Goal: Task Accomplishment & Management: Manage account settings

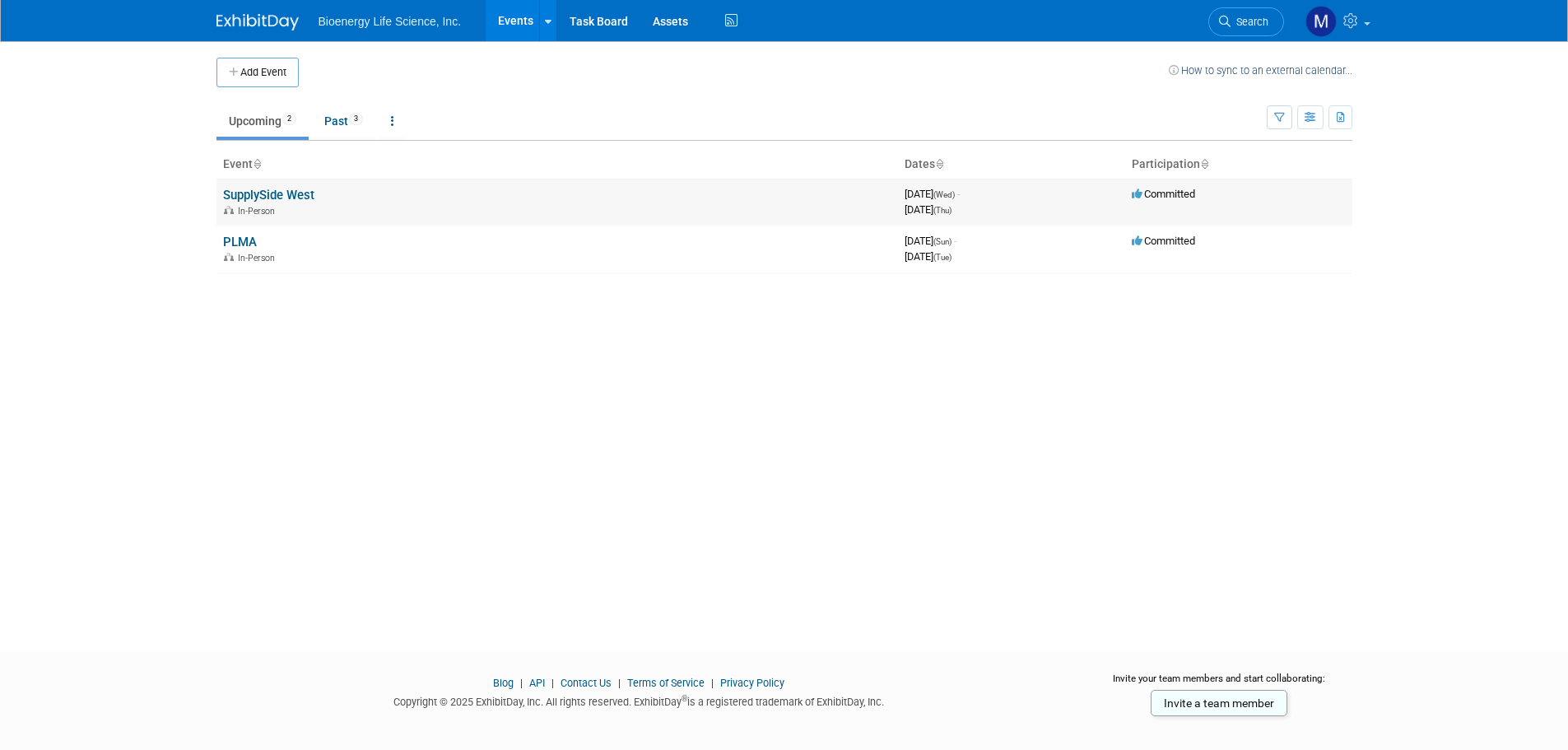
click at [259, 193] on link "SupplySide West" at bounding box center [268, 195] width 91 height 15
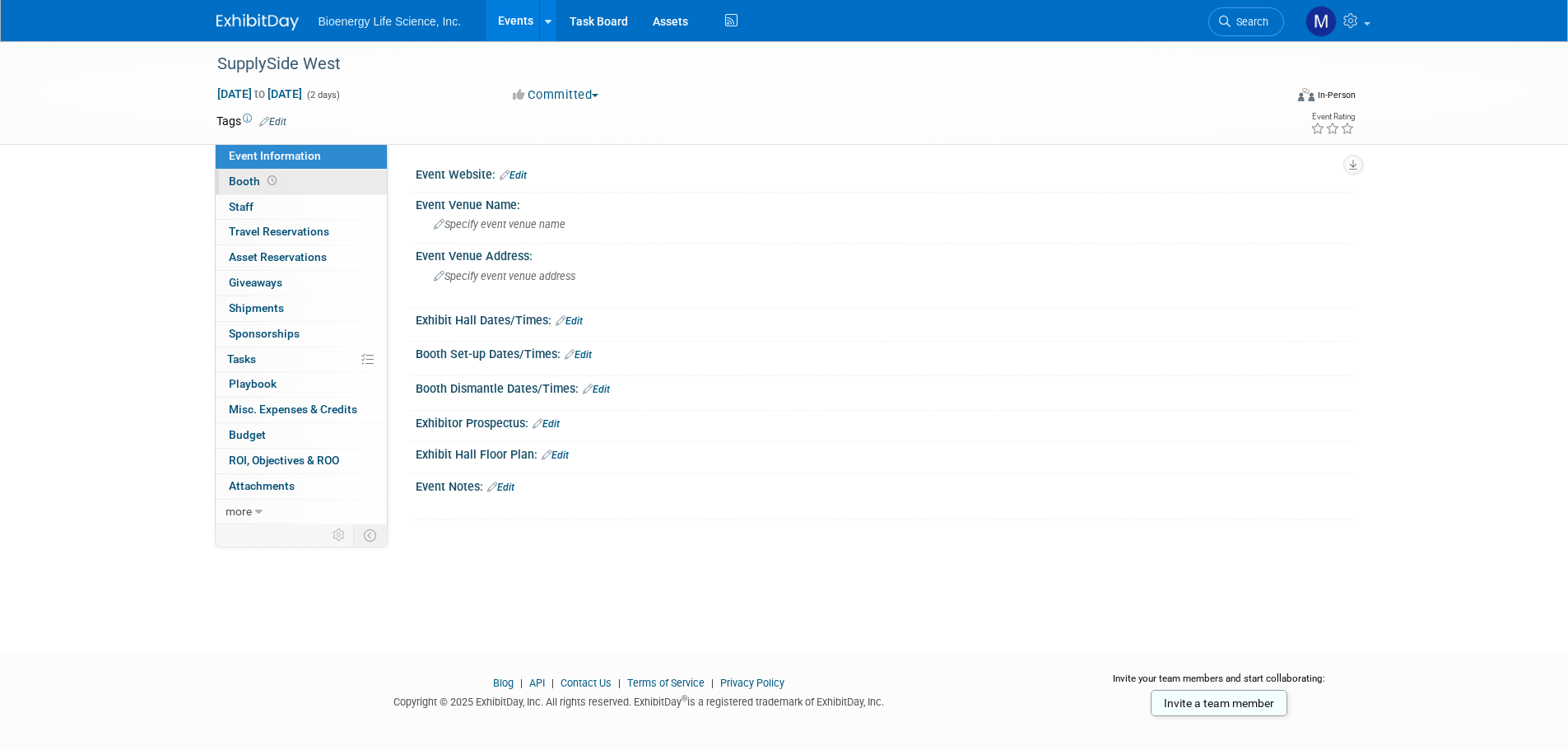
click at [238, 177] on span "Booth" at bounding box center [254, 180] width 51 height 13
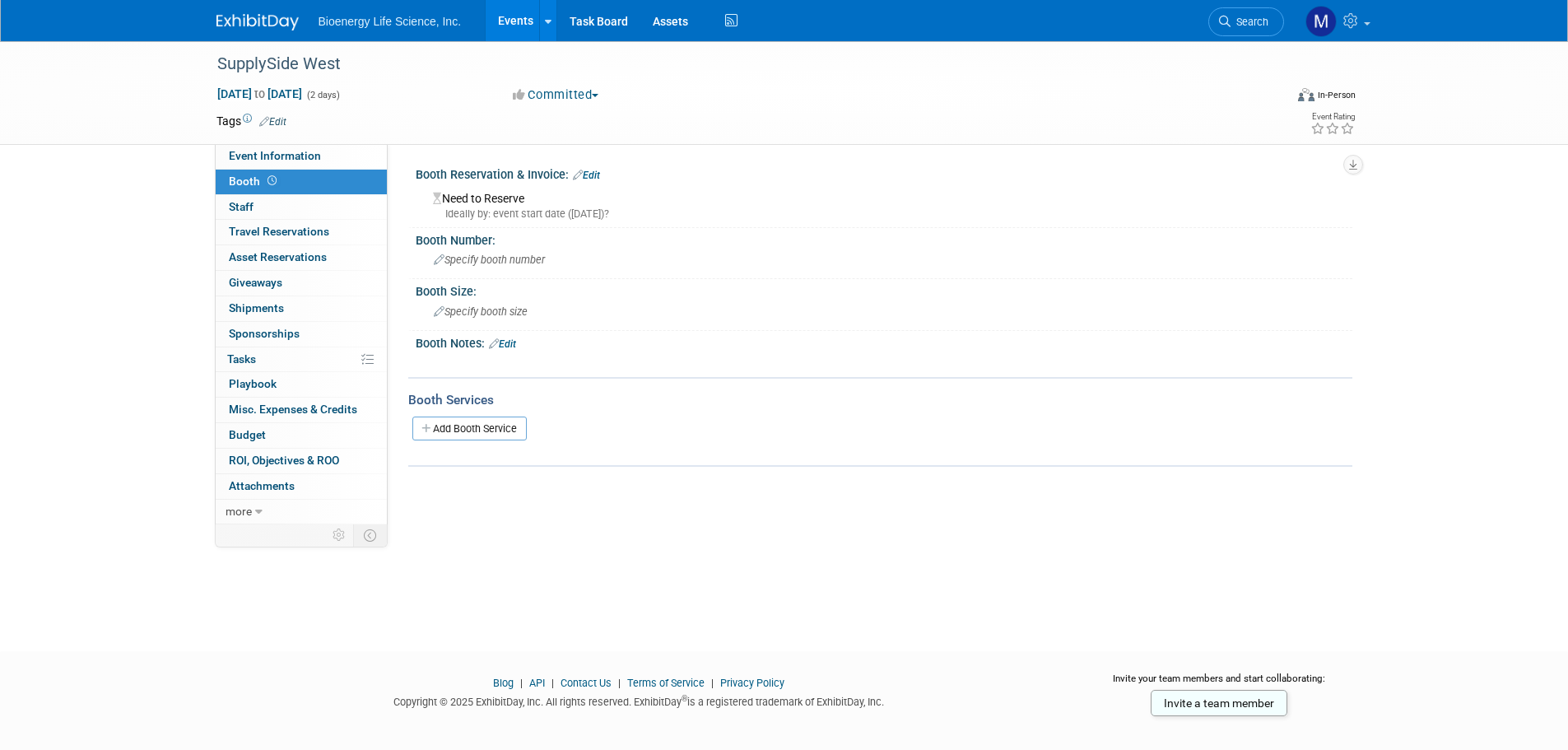
click at [595, 174] on link "Edit" at bounding box center [586, 175] width 27 height 11
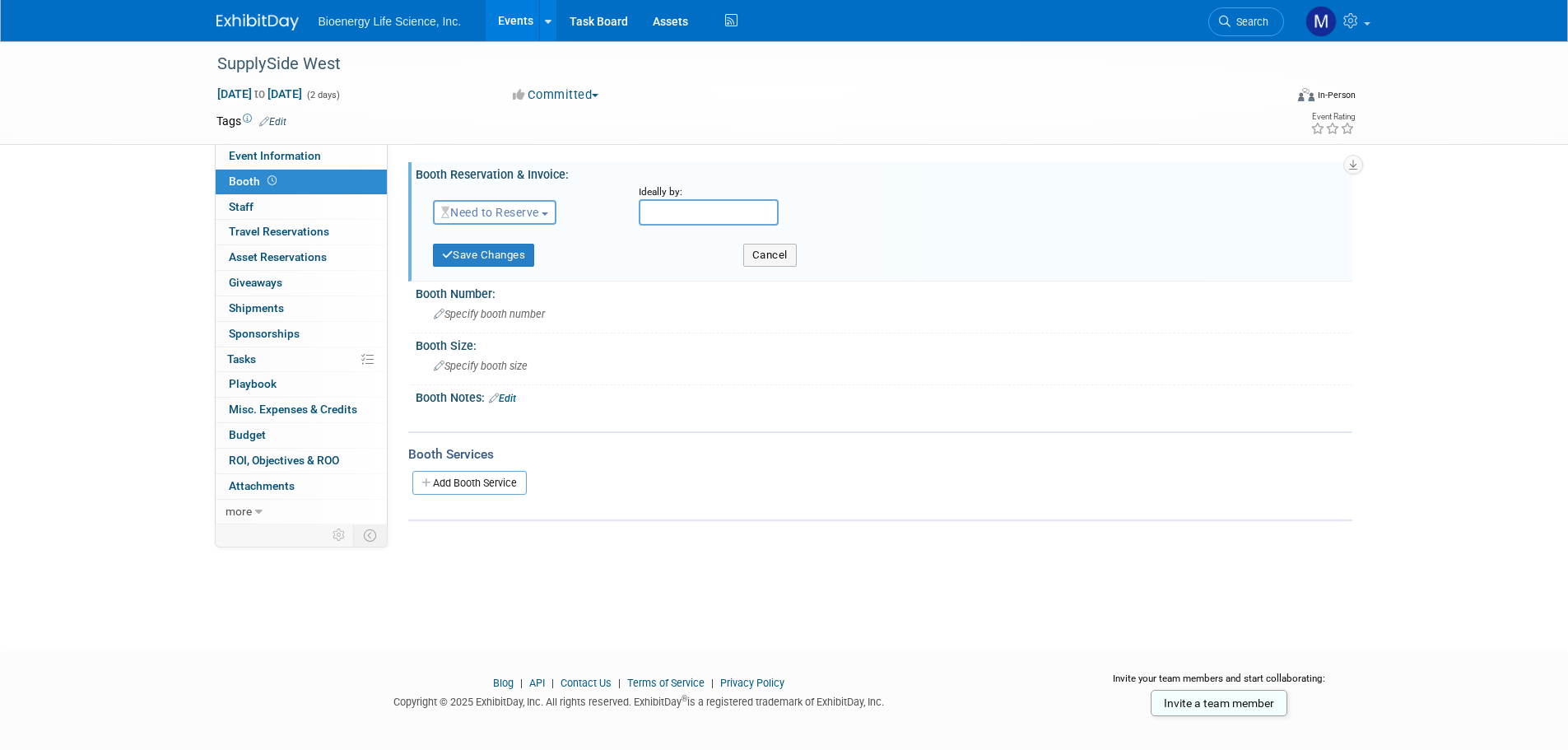
click at [534, 214] on span "Need to Reserve" at bounding box center [490, 212] width 98 height 13
click at [508, 262] on link "Reserved" at bounding box center [522, 263] width 176 height 23
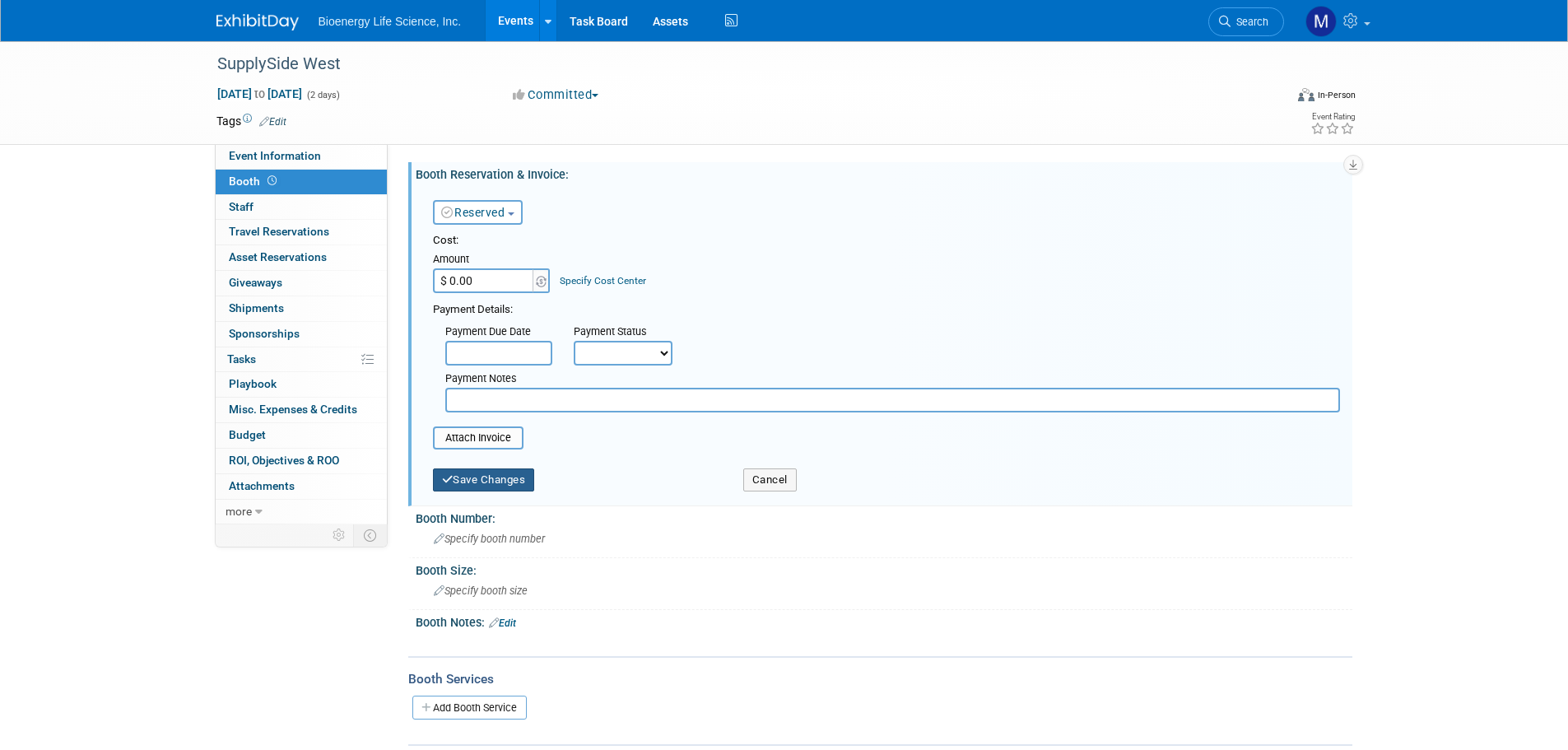
click at [481, 481] on button "Save Changes" at bounding box center [483, 480] width 102 height 23
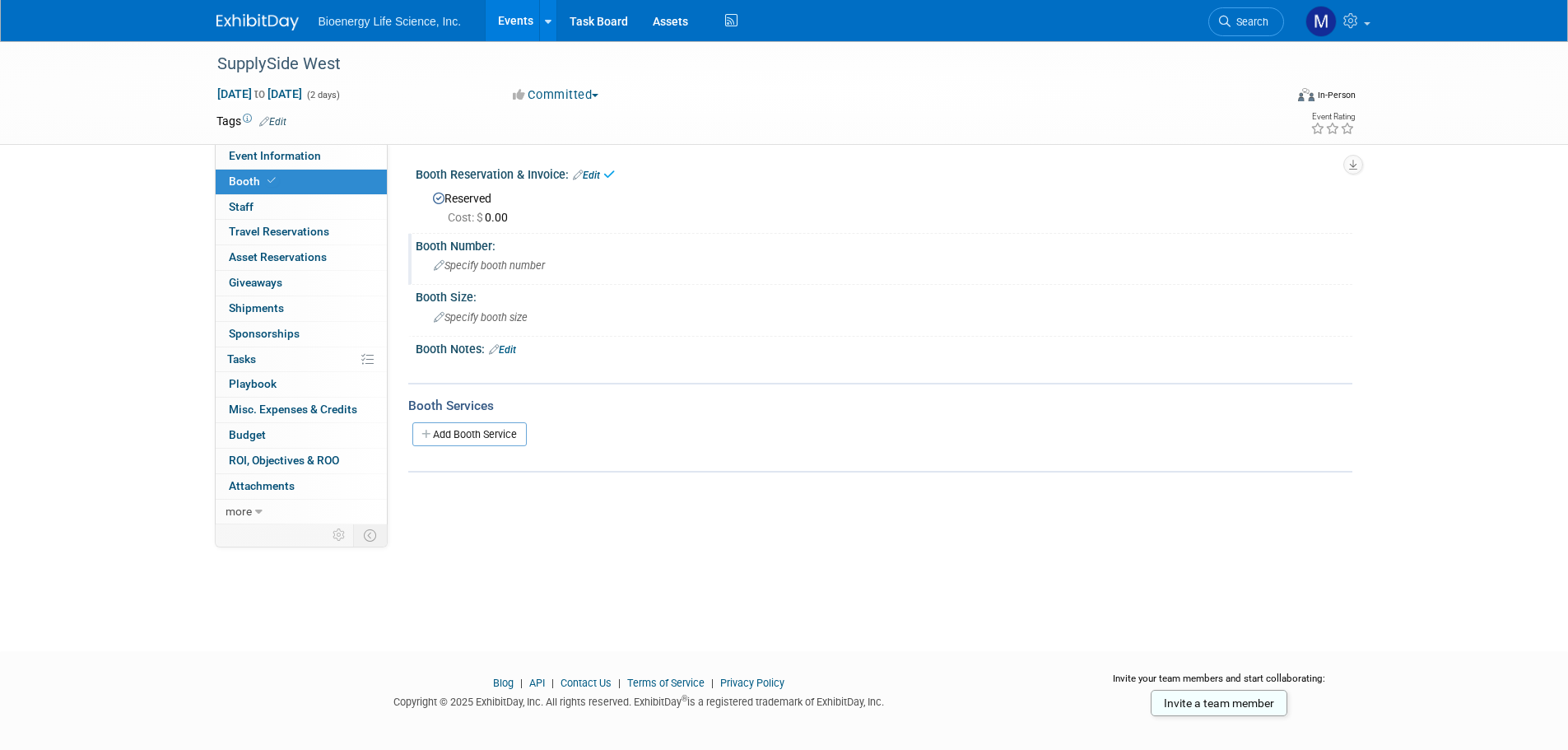
click at [508, 244] on div "Booth Number:" at bounding box center [885, 245] width 937 height 21
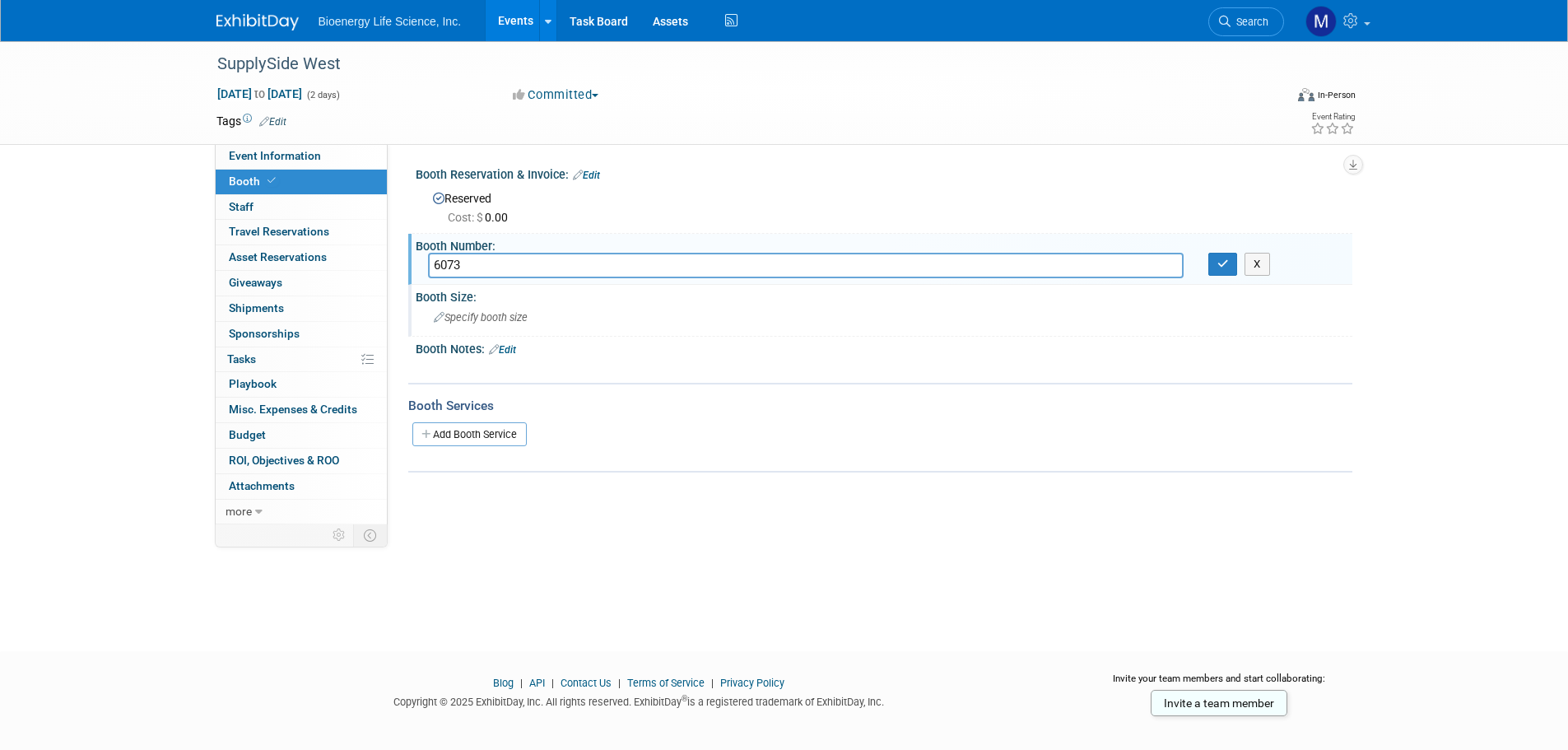
type input "6073"
click at [501, 308] on div "Specify booth size" at bounding box center [885, 317] width 912 height 25
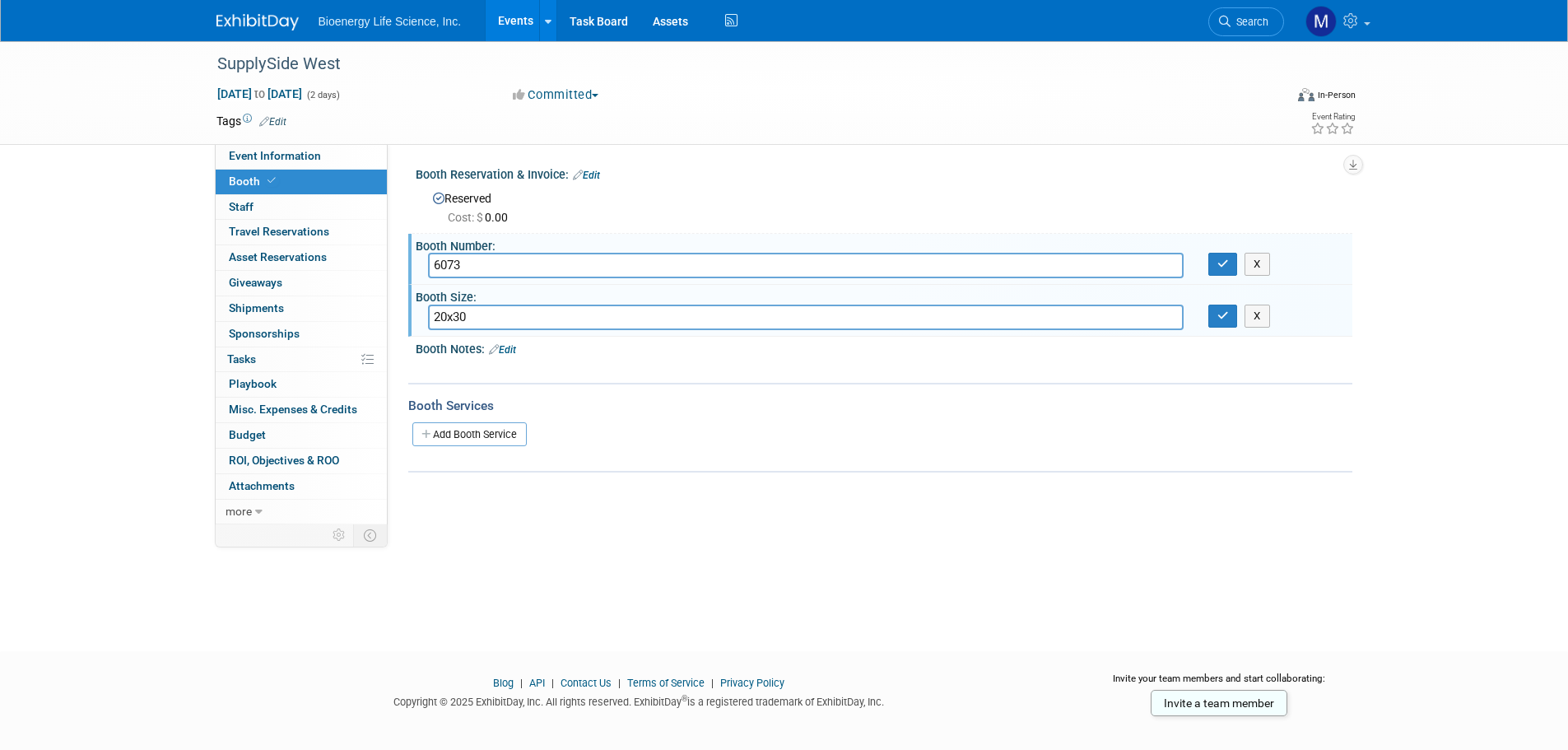
type input "20x30"
click at [569, 432] on div "Add Booth Service" at bounding box center [880, 434] width 945 height 24
click at [491, 438] on link "Add Booth Service" at bounding box center [469, 434] width 114 height 24
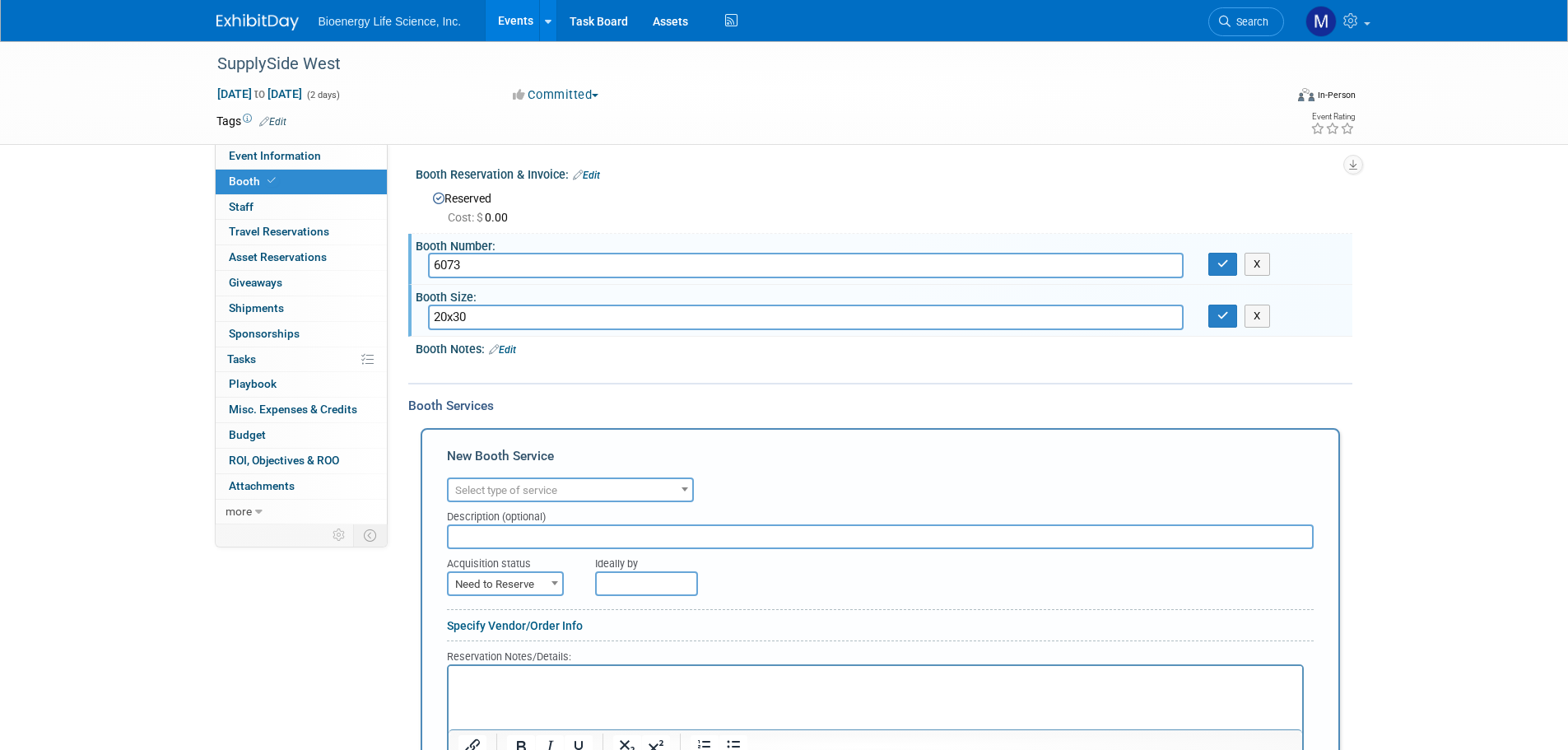
click at [563, 496] on span "Select type of service" at bounding box center [570, 490] width 244 height 23
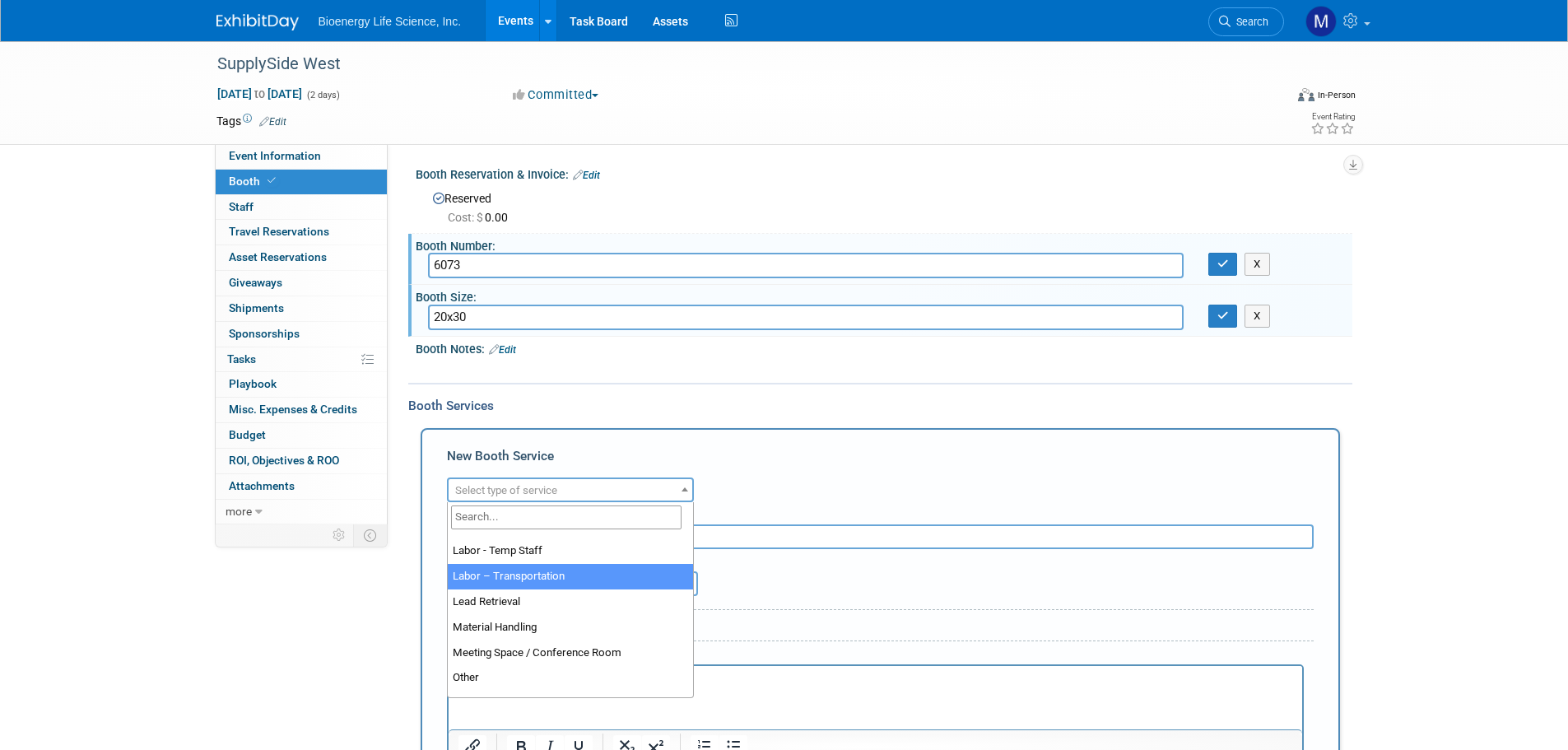
scroll to position [329, 0]
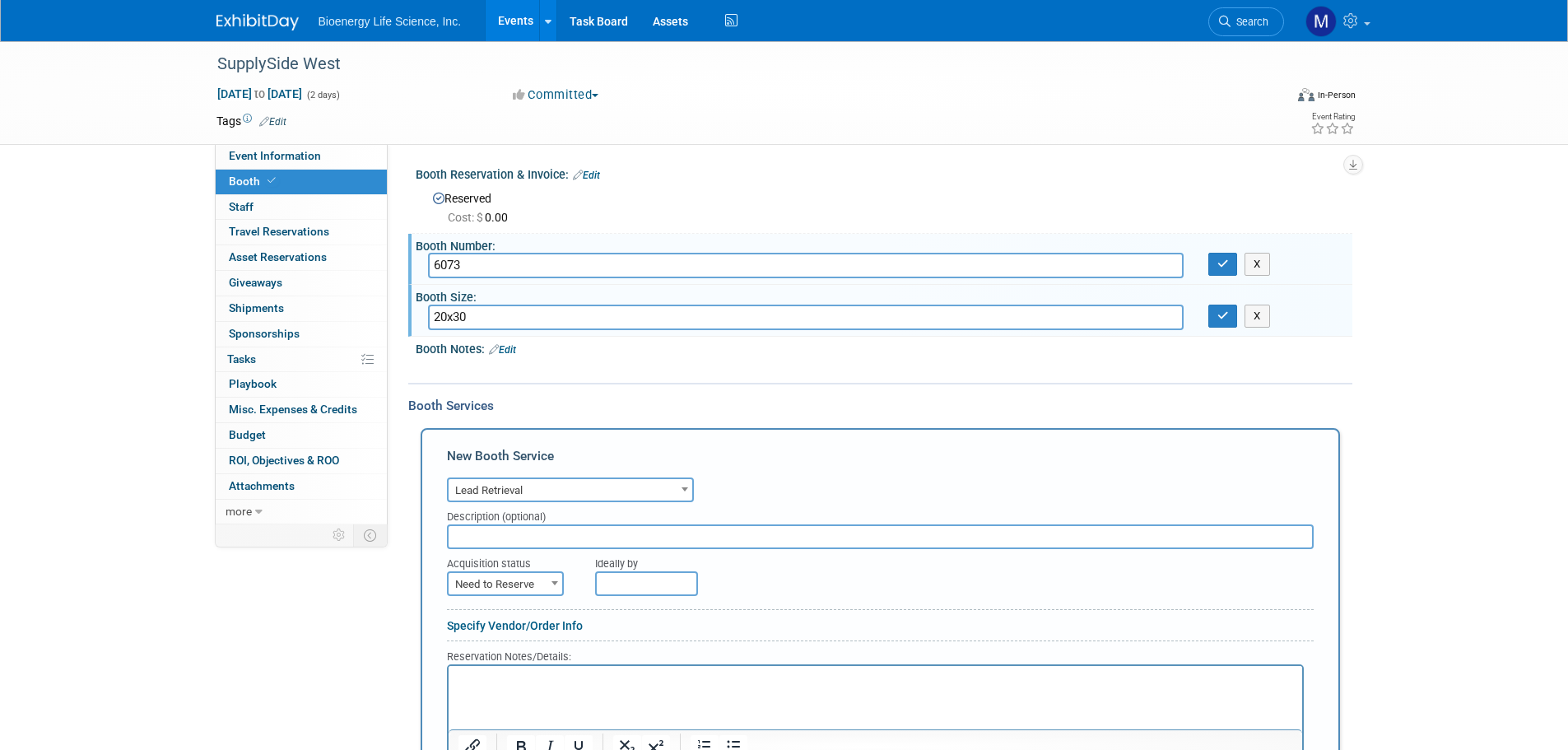
select select "7"
click at [543, 584] on span "Need to Reserve" at bounding box center [505, 584] width 113 height 23
select select "2"
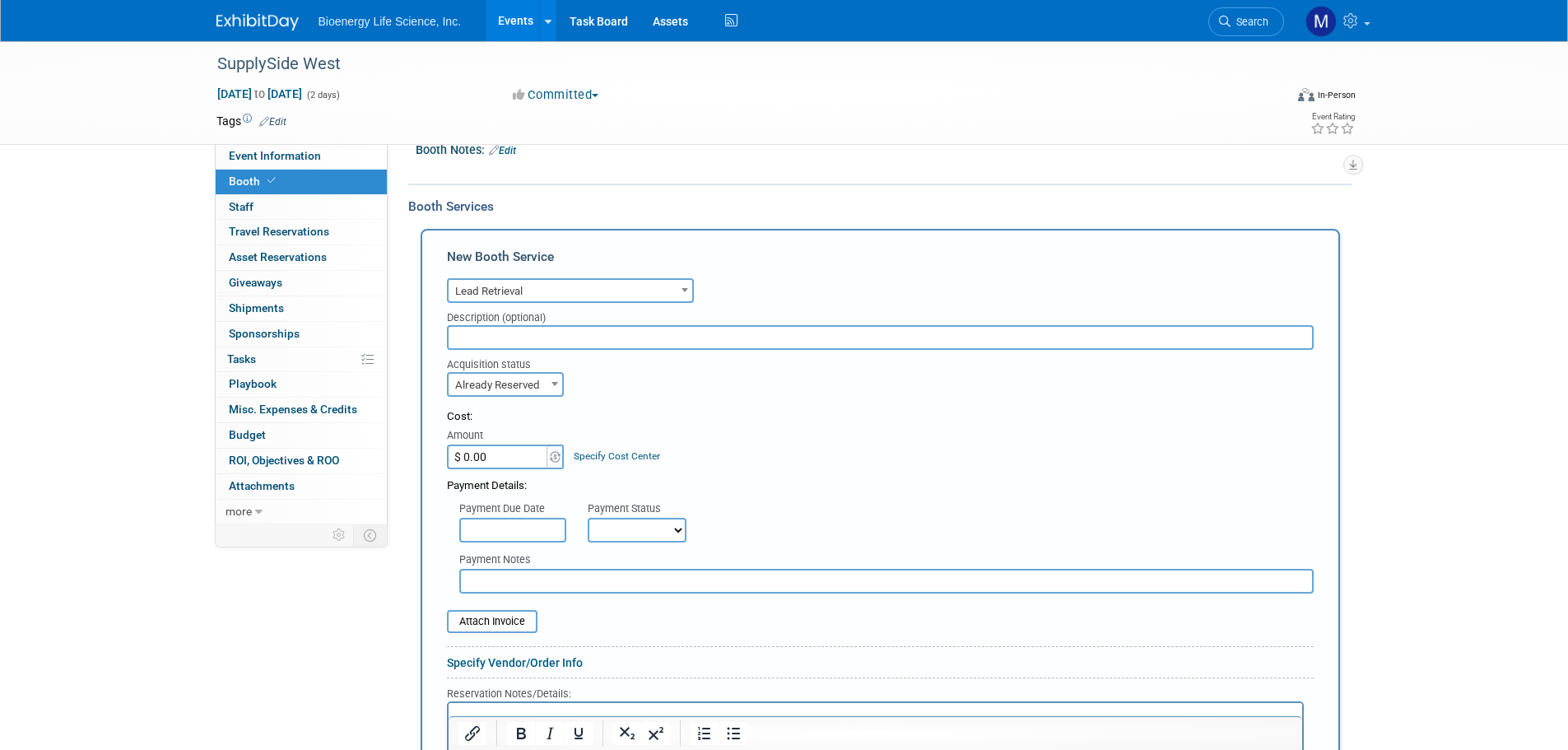
scroll to position [247, 0]
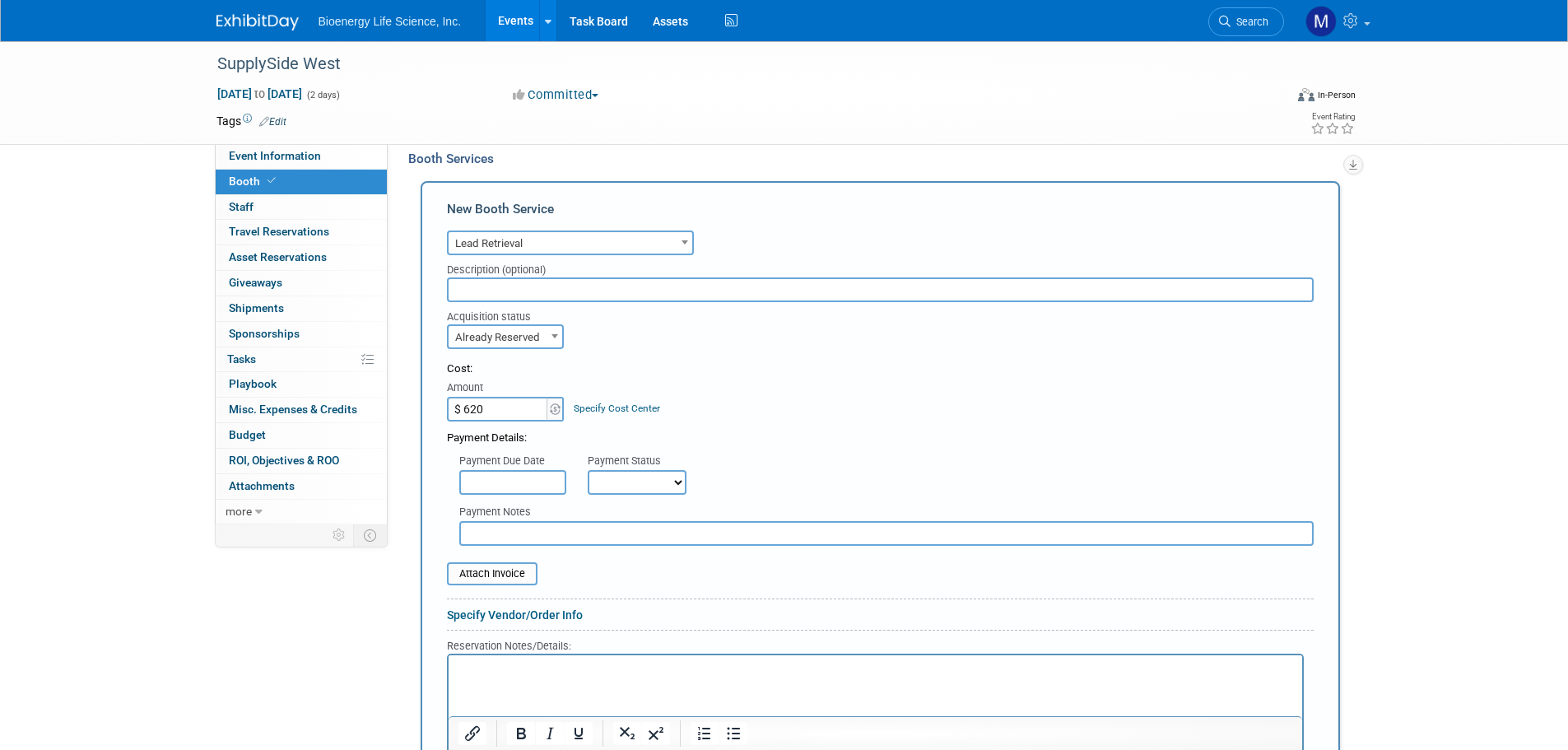
type input "$ 620.00"
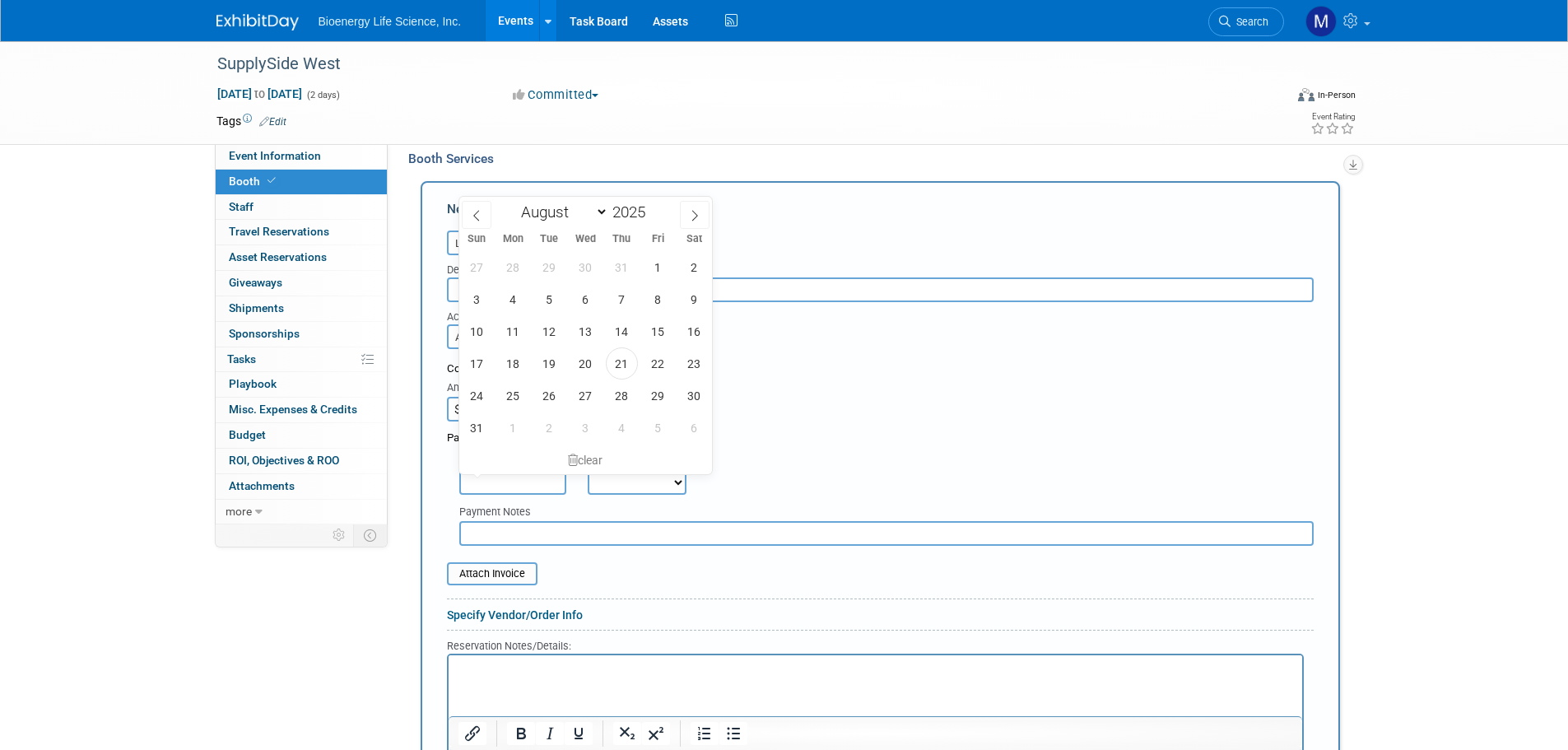
click at [541, 479] on input "text" at bounding box center [513, 483] width 107 height 24
click at [531, 483] on input "text" at bounding box center [513, 483] width 107 height 24
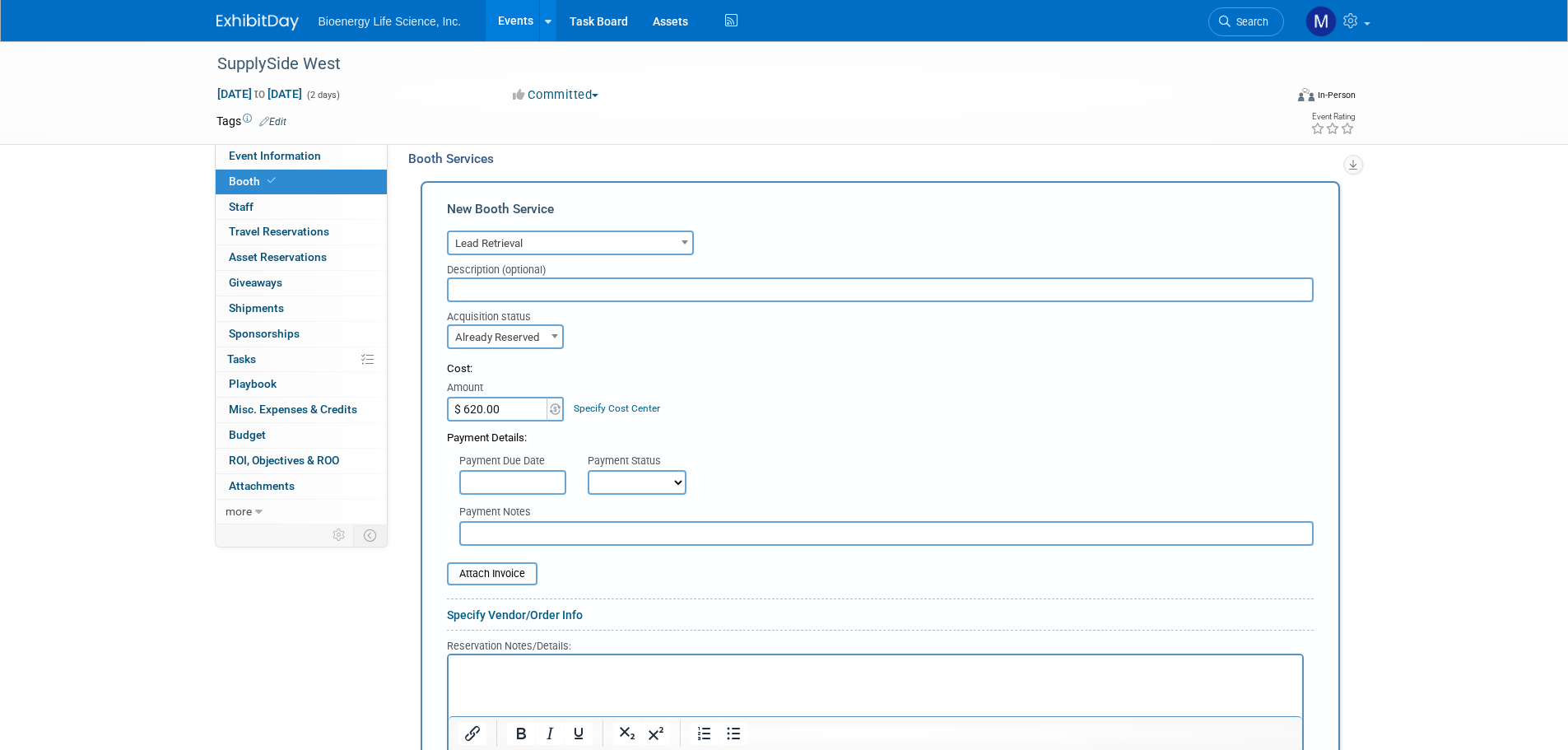
click at [647, 491] on select "Not Paid Yet Partially Paid Paid in Full" at bounding box center [636, 483] width 98 height 24
select select "1"
click at [588, 470] on select "Not Paid Yet Partially Paid Paid in Full" at bounding box center [636, 483] width 98 height 24
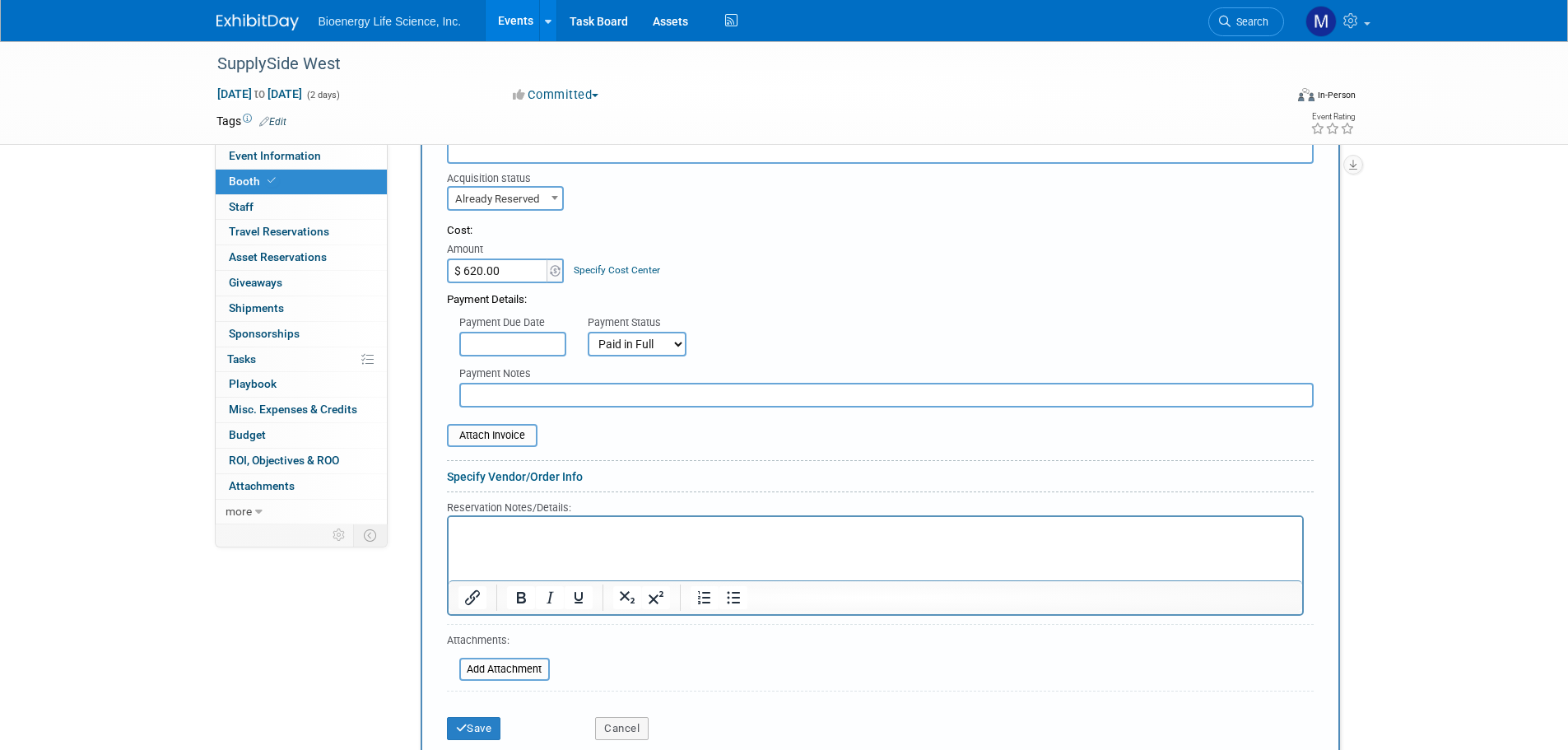
scroll to position [494, 0]
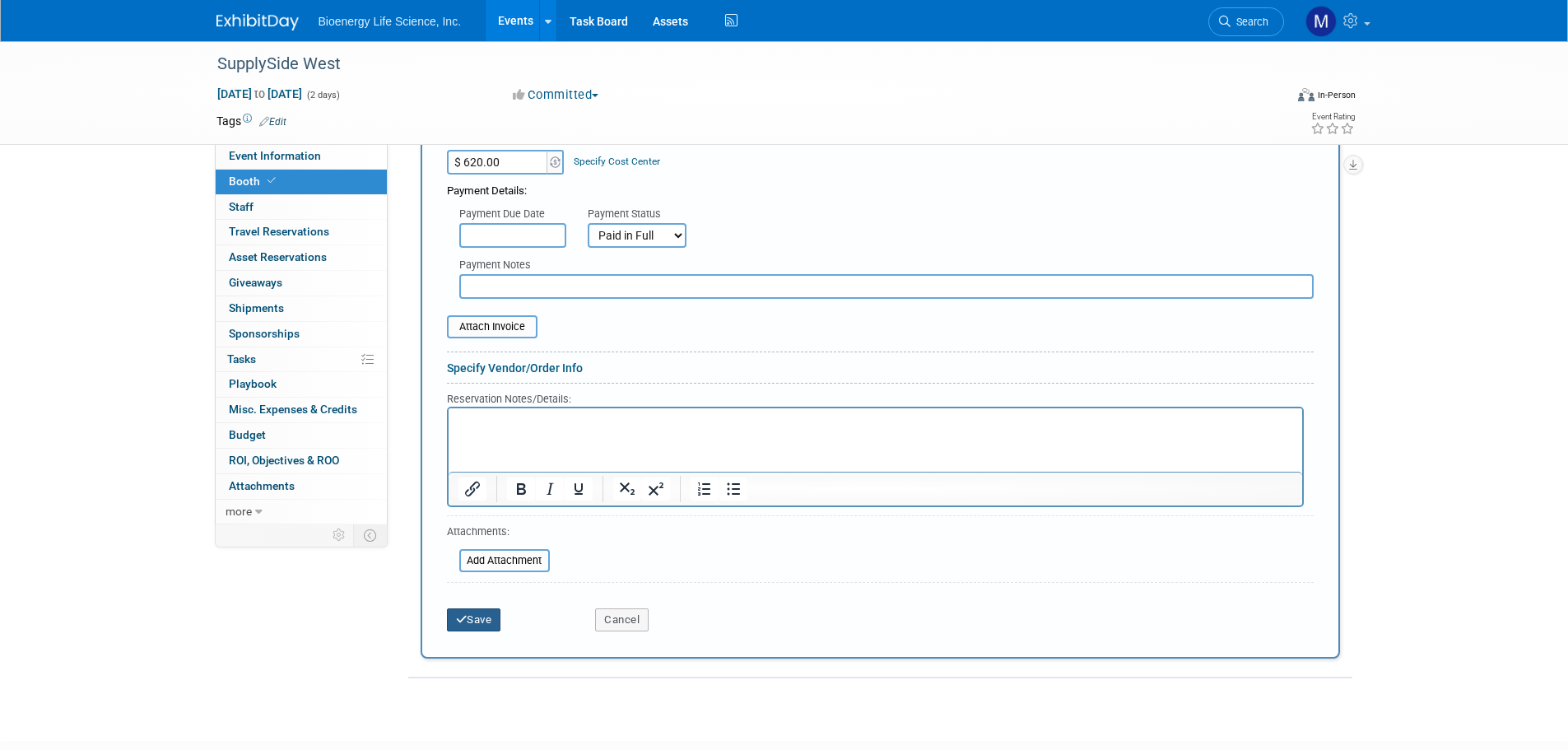
click at [486, 620] on button "Save" at bounding box center [474, 620] width 54 height 23
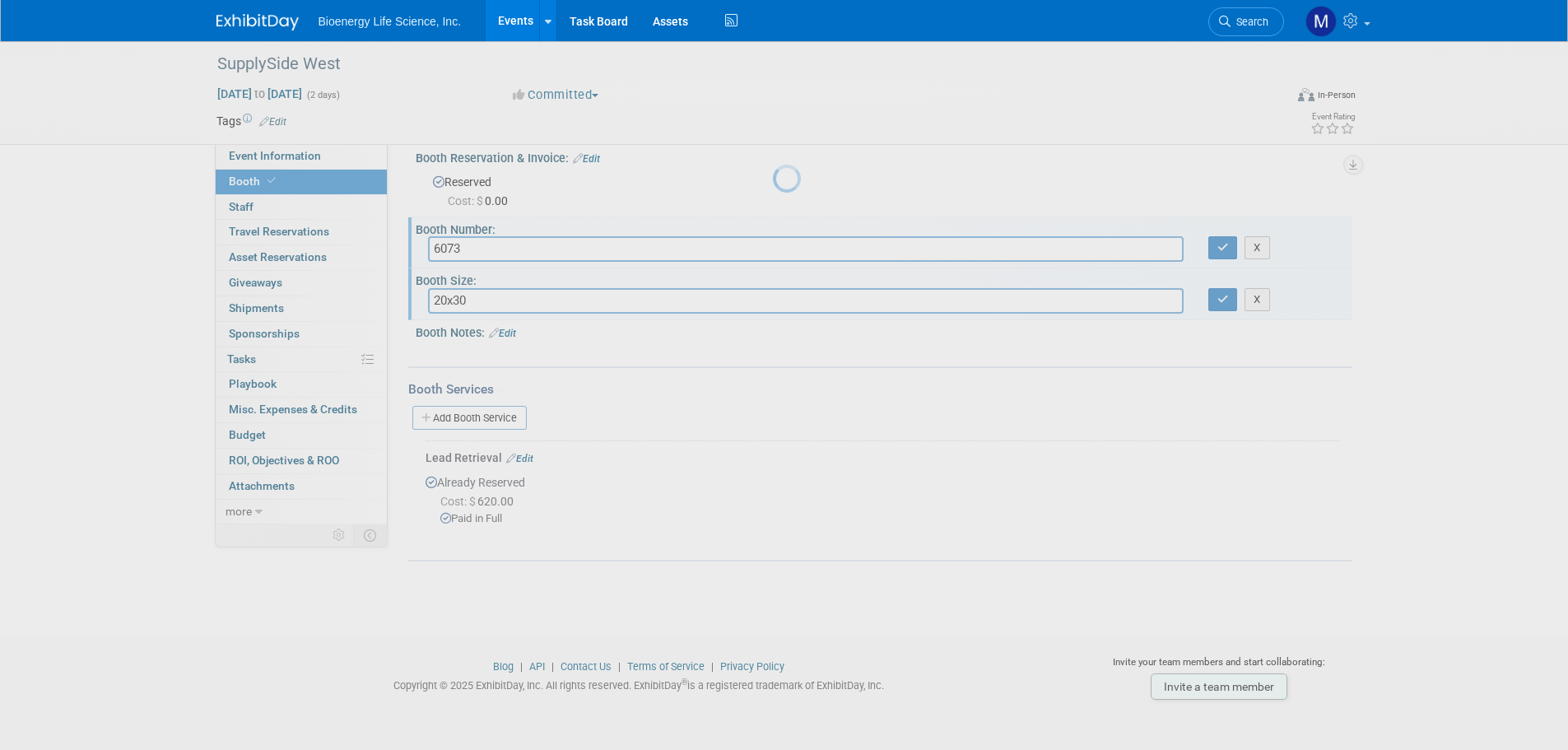
scroll to position [17, 0]
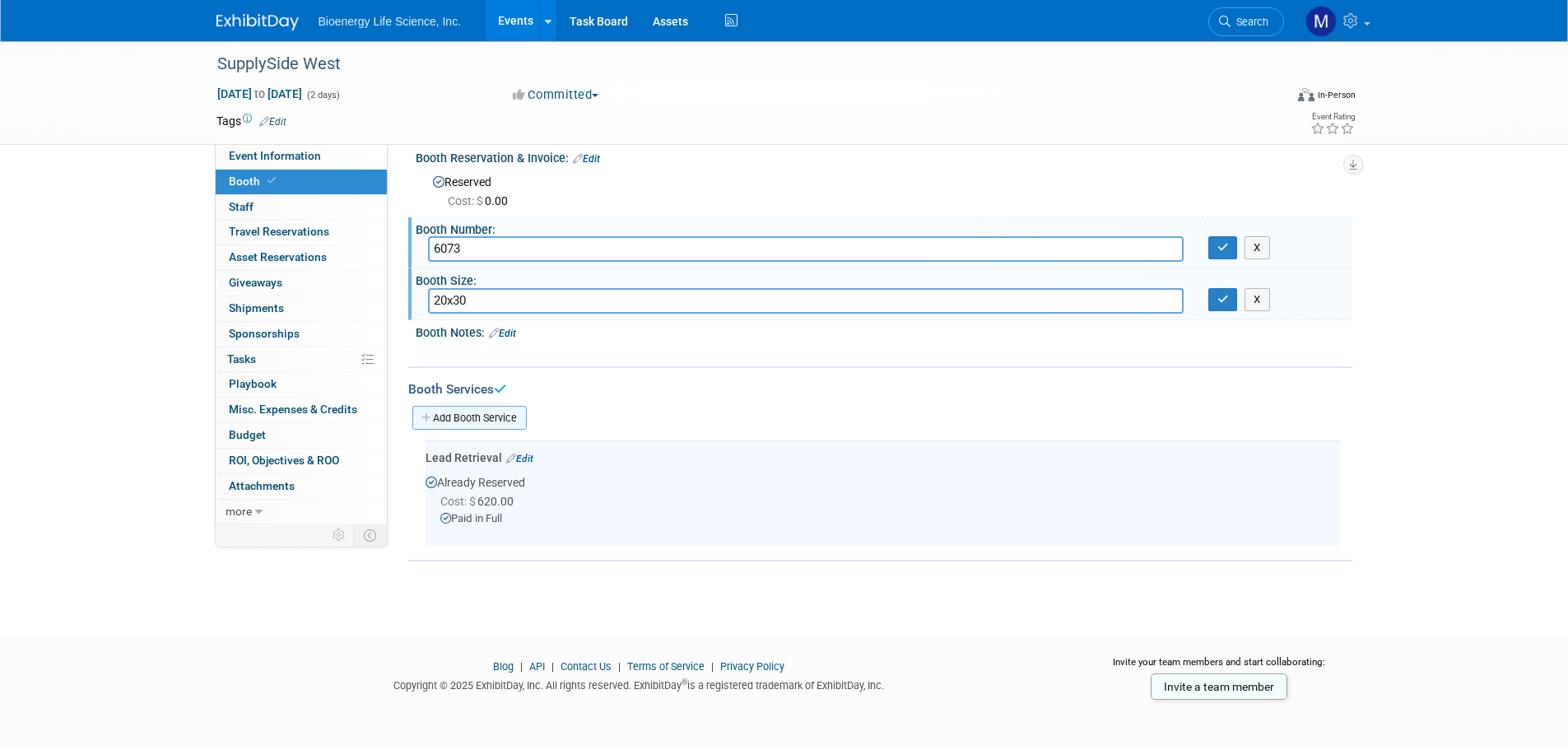
click at [472, 417] on link "Add Booth Service" at bounding box center [469, 417] width 114 height 24
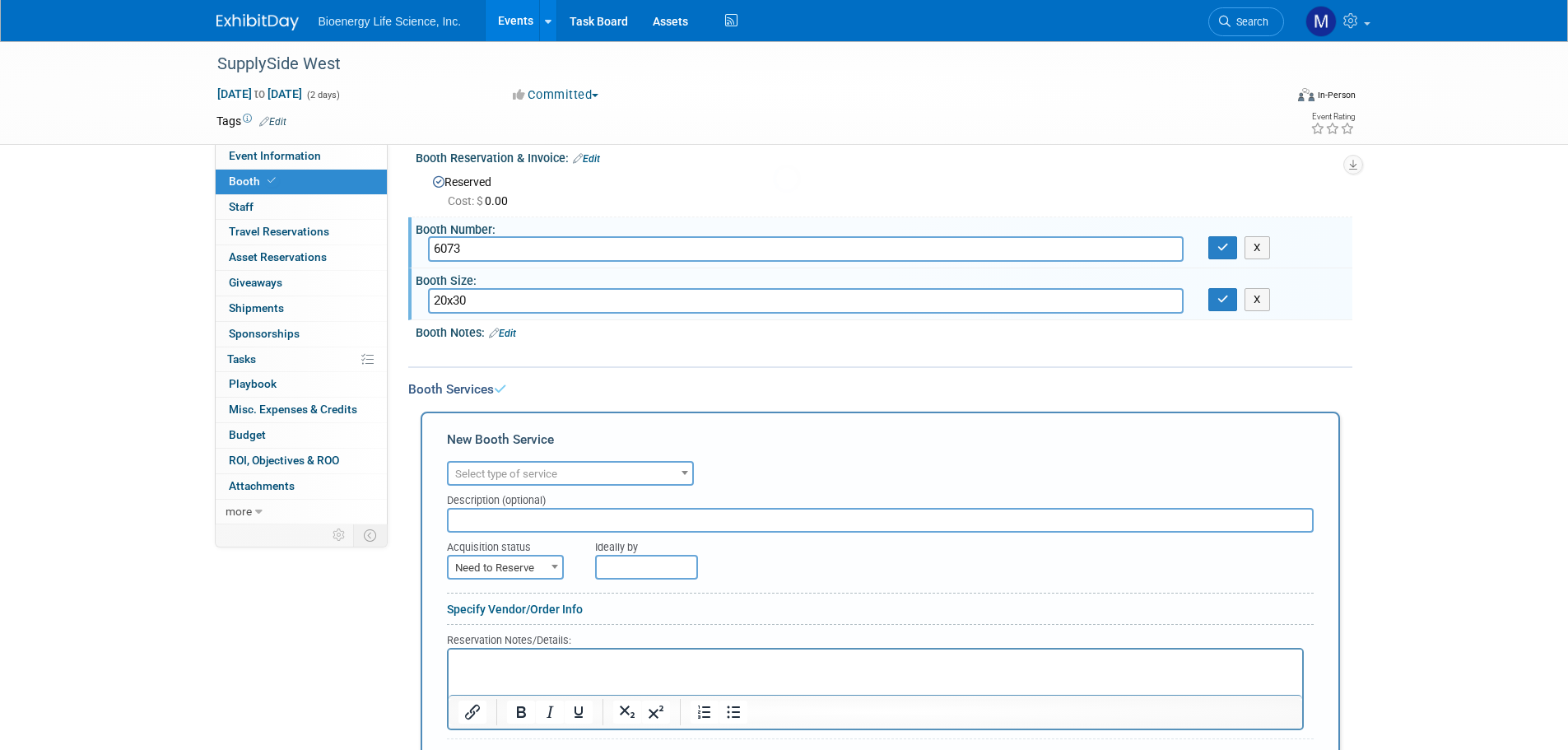
scroll to position [0, 0]
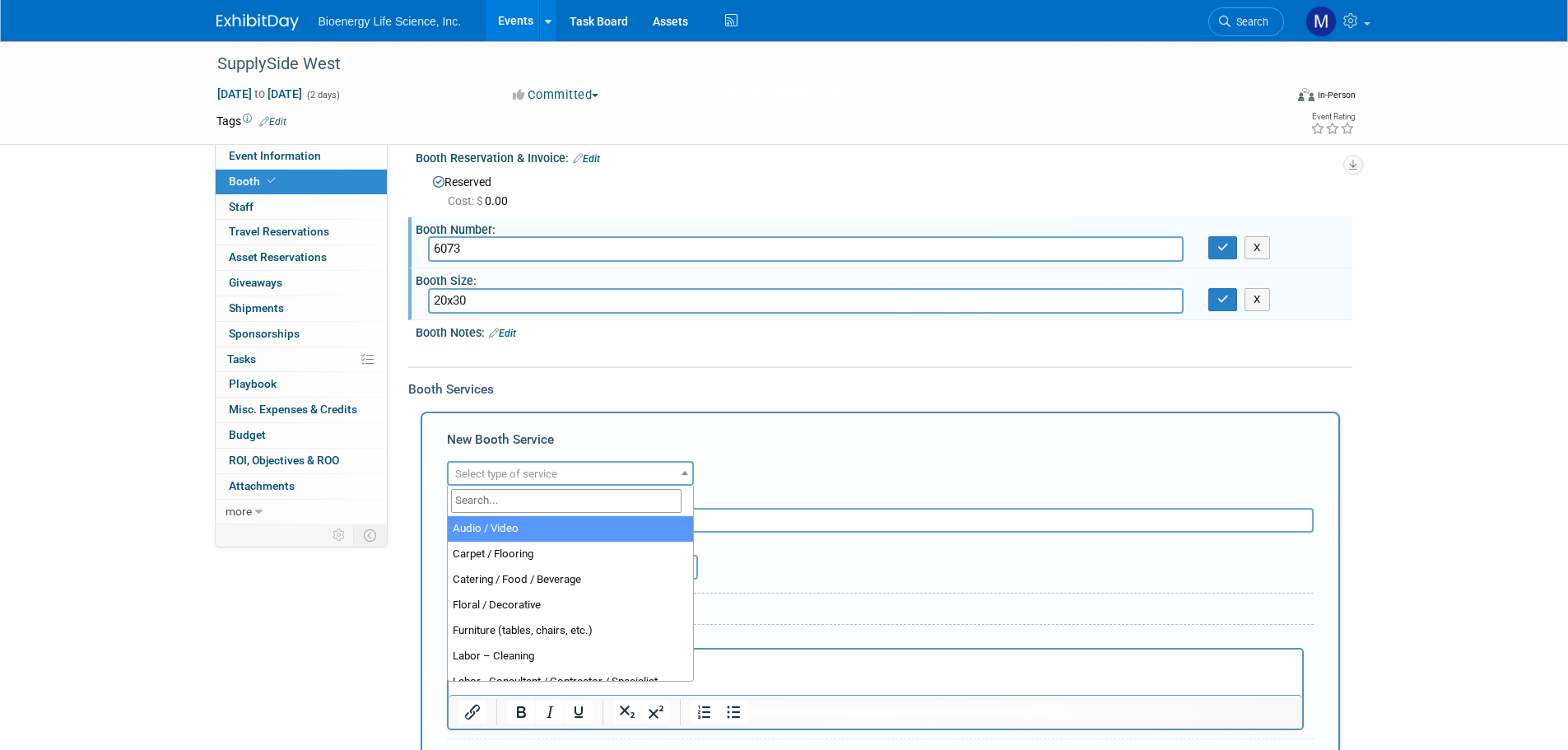
click at [554, 471] on span "Select type of service" at bounding box center [506, 474] width 102 height 12
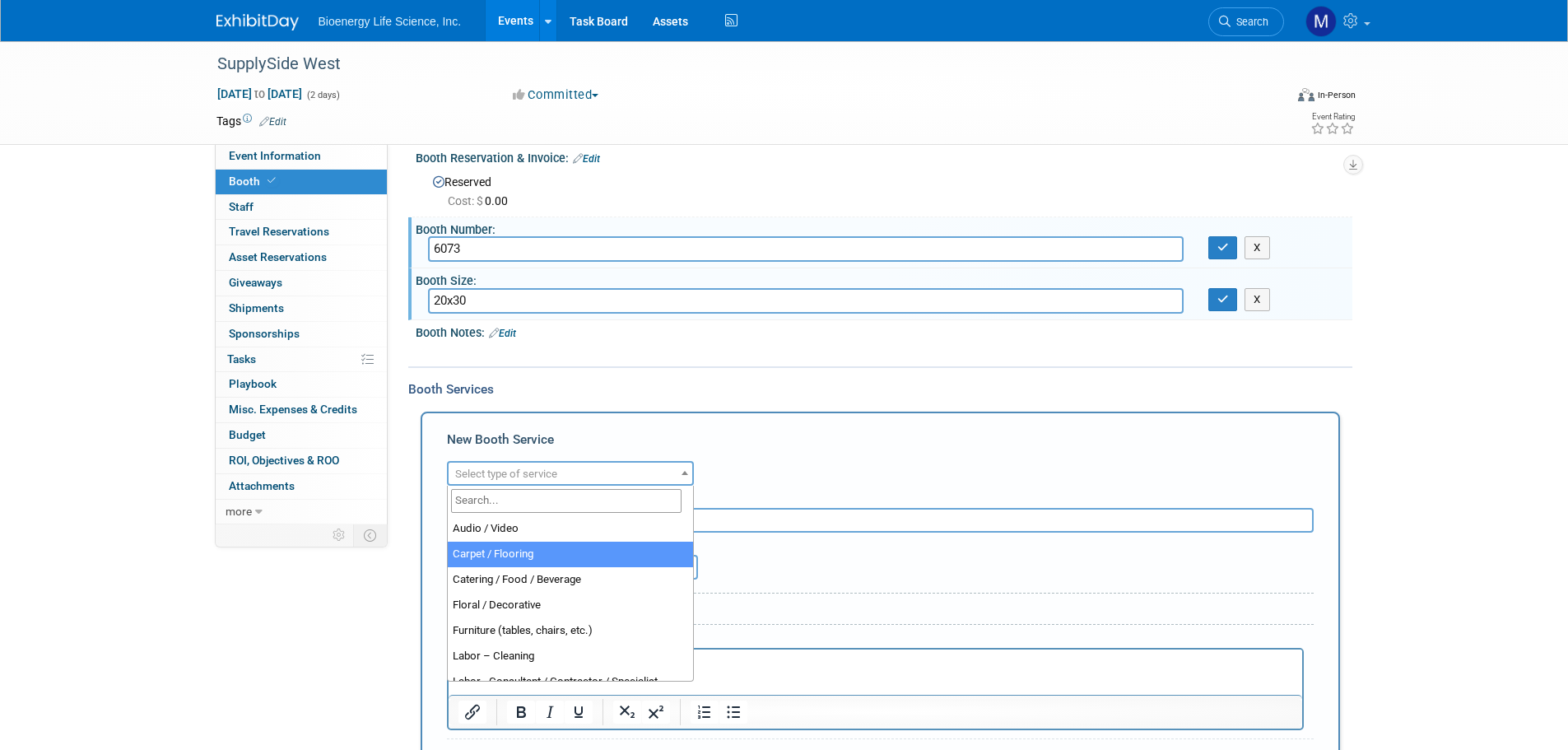
select select "4"
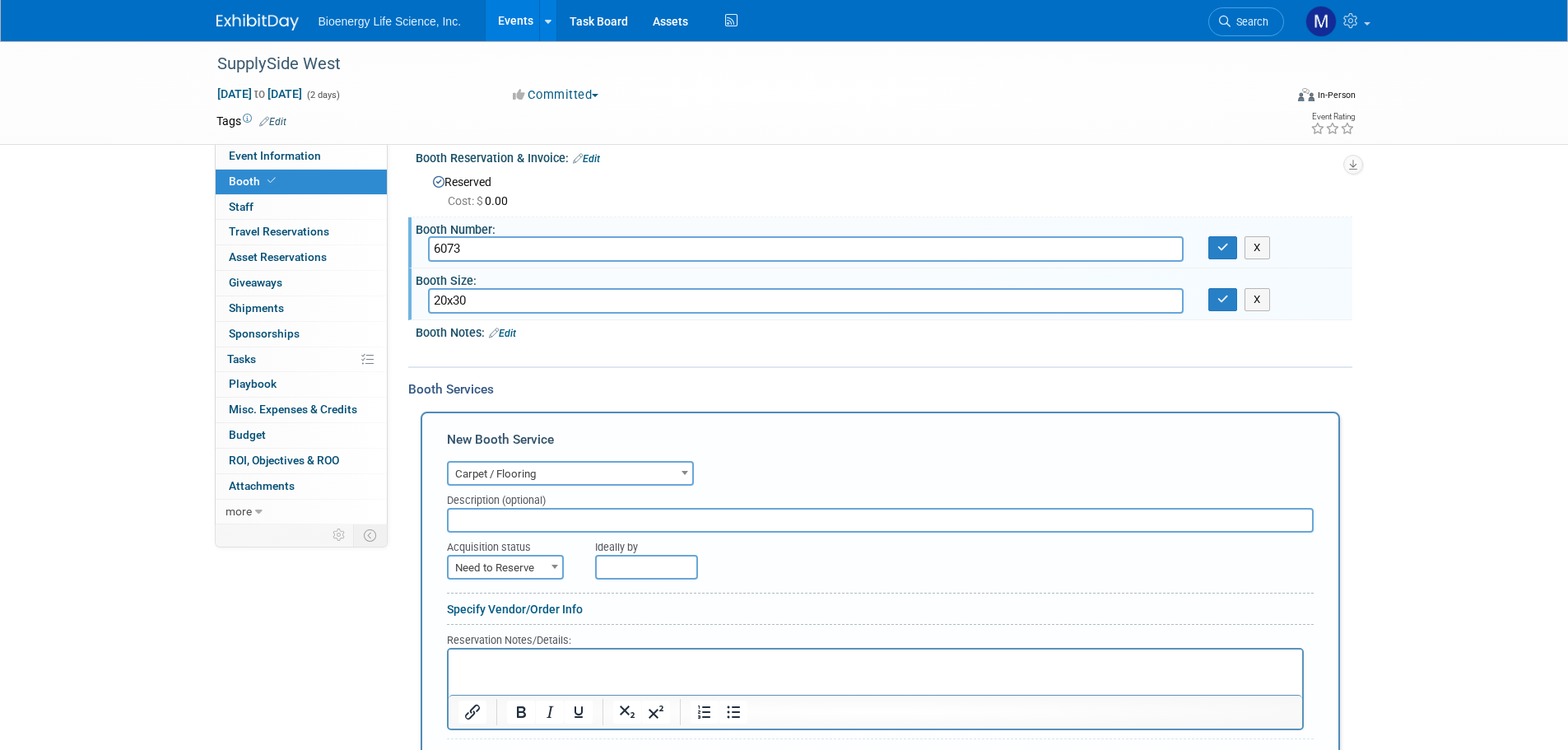
click at [481, 662] on p "Rich Text Area. Press ALT-0 for help." at bounding box center [875, 664] width 835 height 16
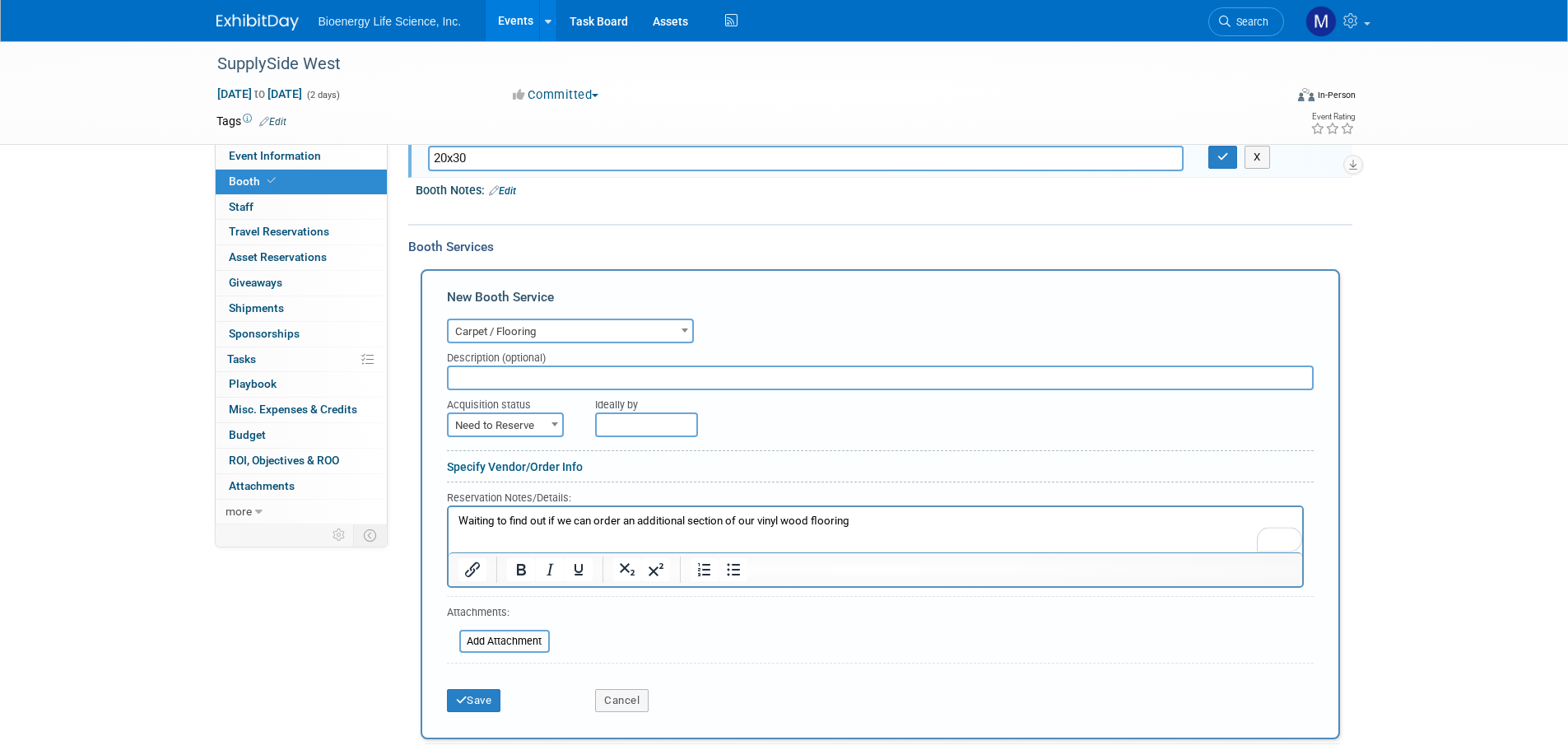
scroll to position [181, 0]
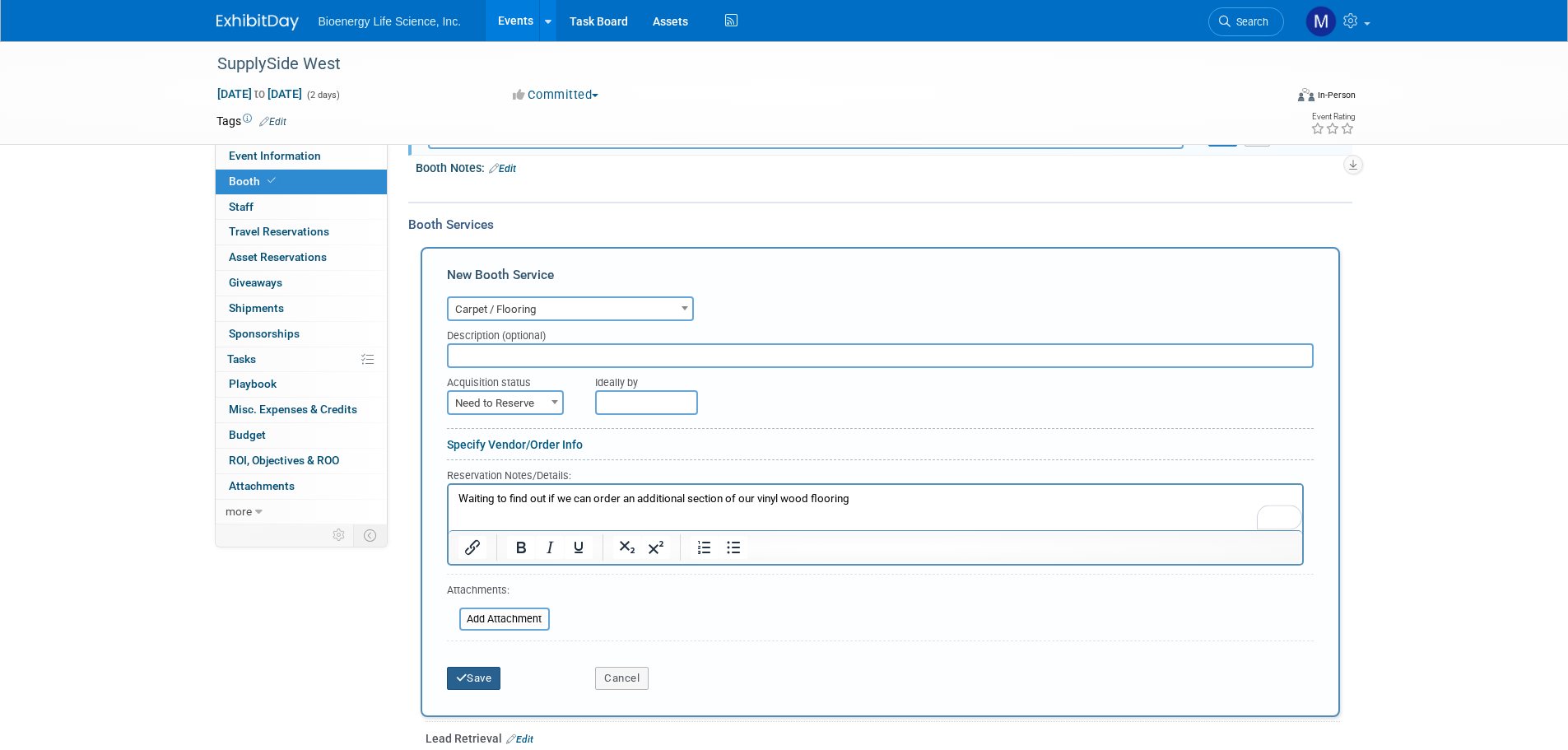
click at [477, 675] on button "Save" at bounding box center [474, 679] width 54 height 23
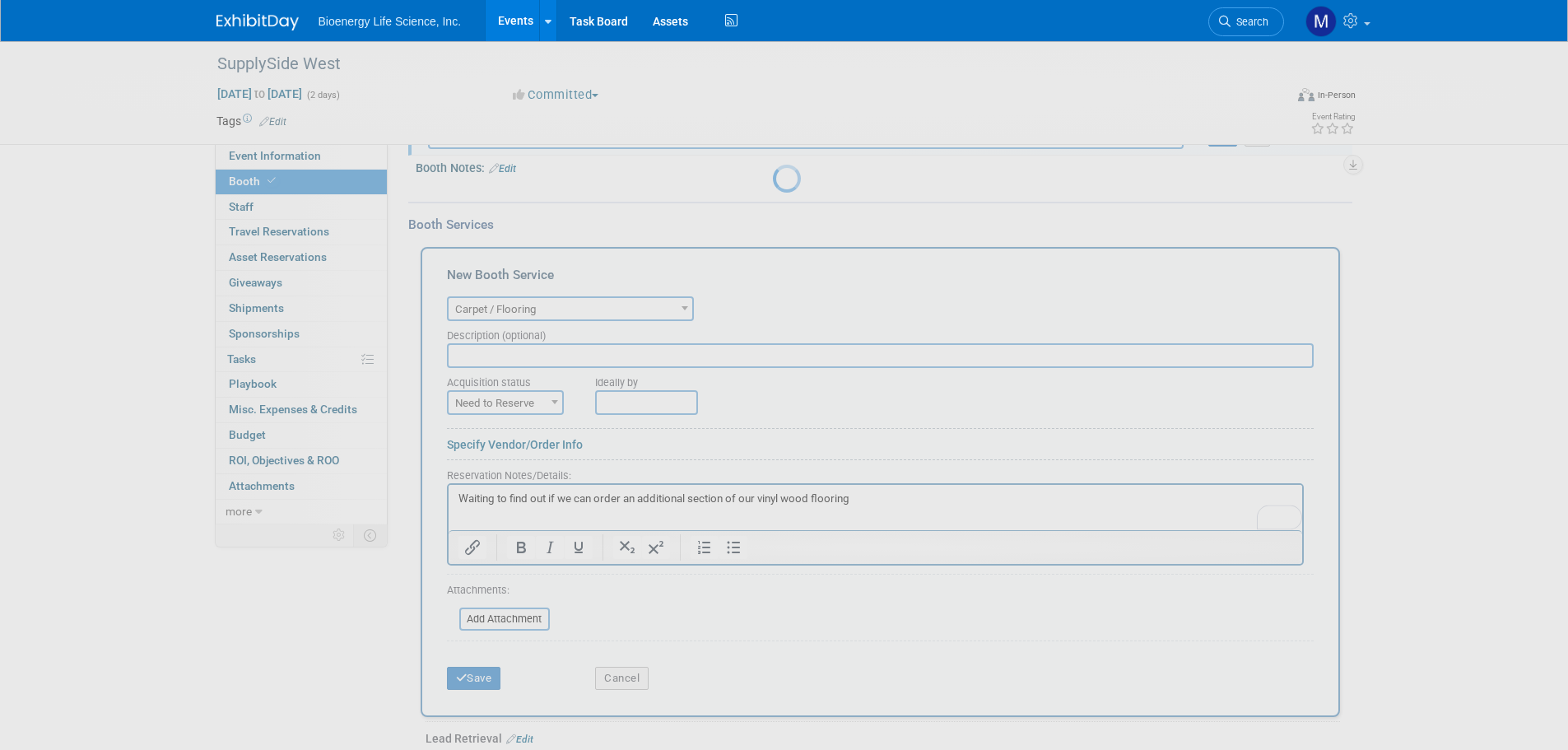
scroll to position [105, 0]
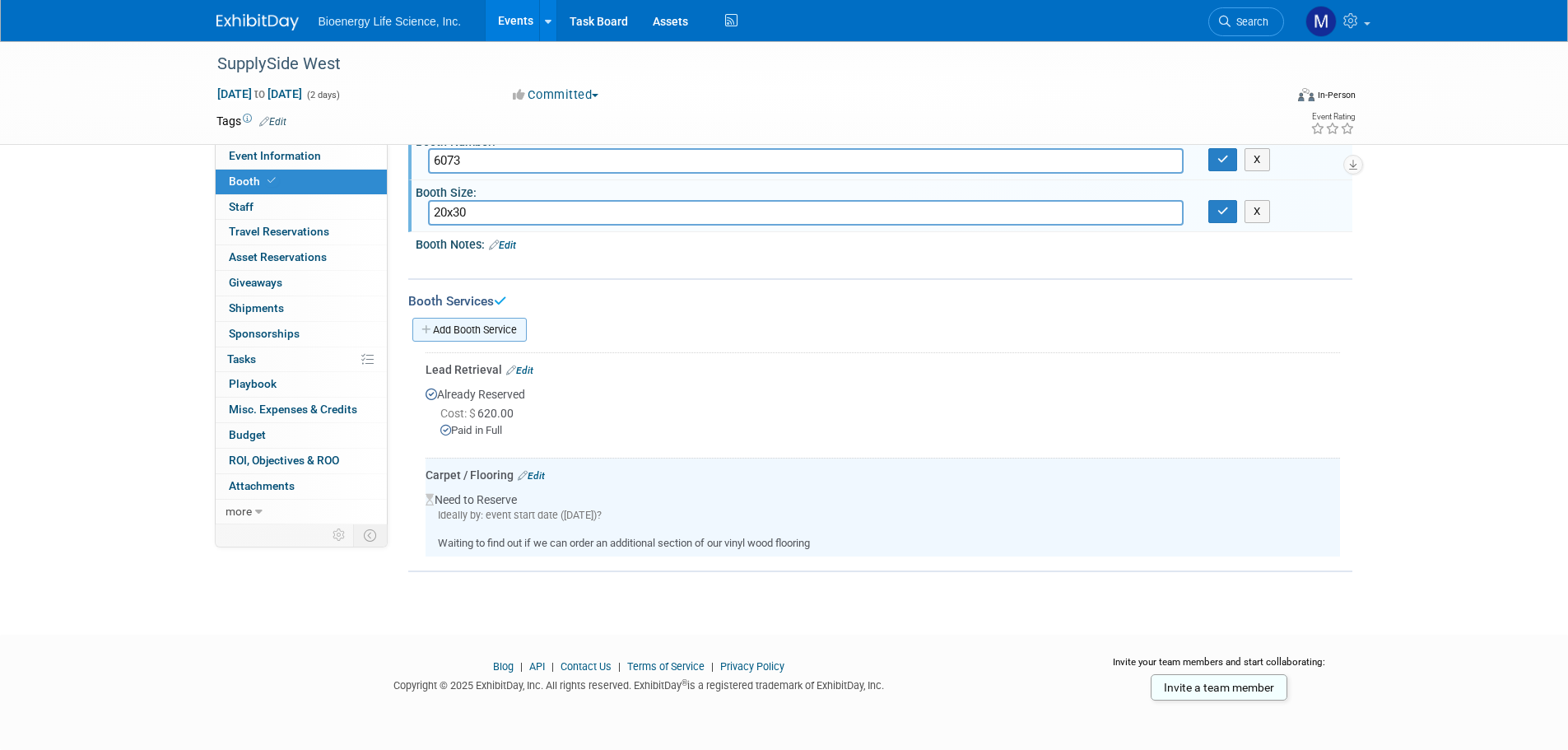
click at [486, 328] on link "Add Booth Service" at bounding box center [469, 329] width 114 height 24
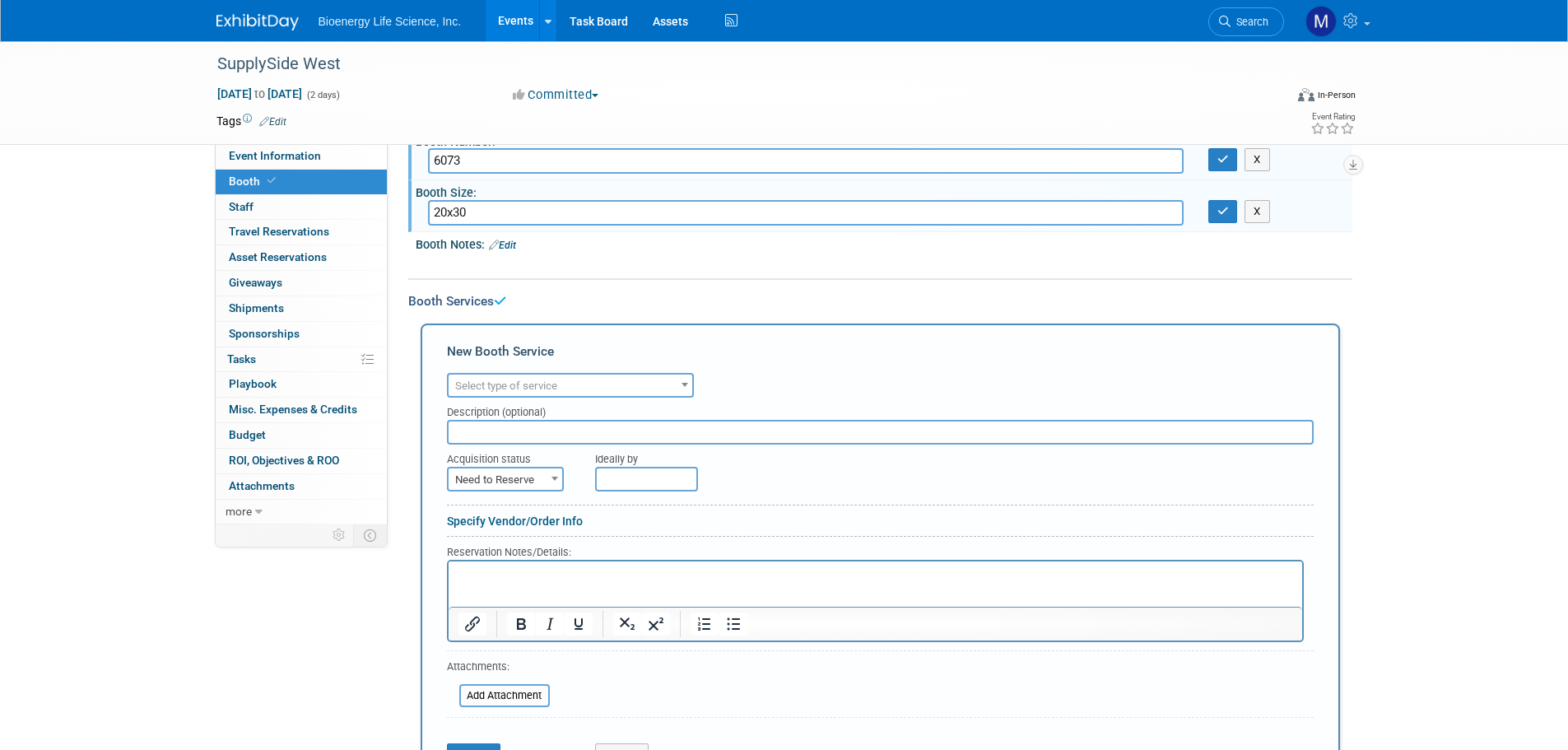
scroll to position [0, 0]
click at [496, 380] on span "Select type of service" at bounding box center [506, 386] width 102 height 12
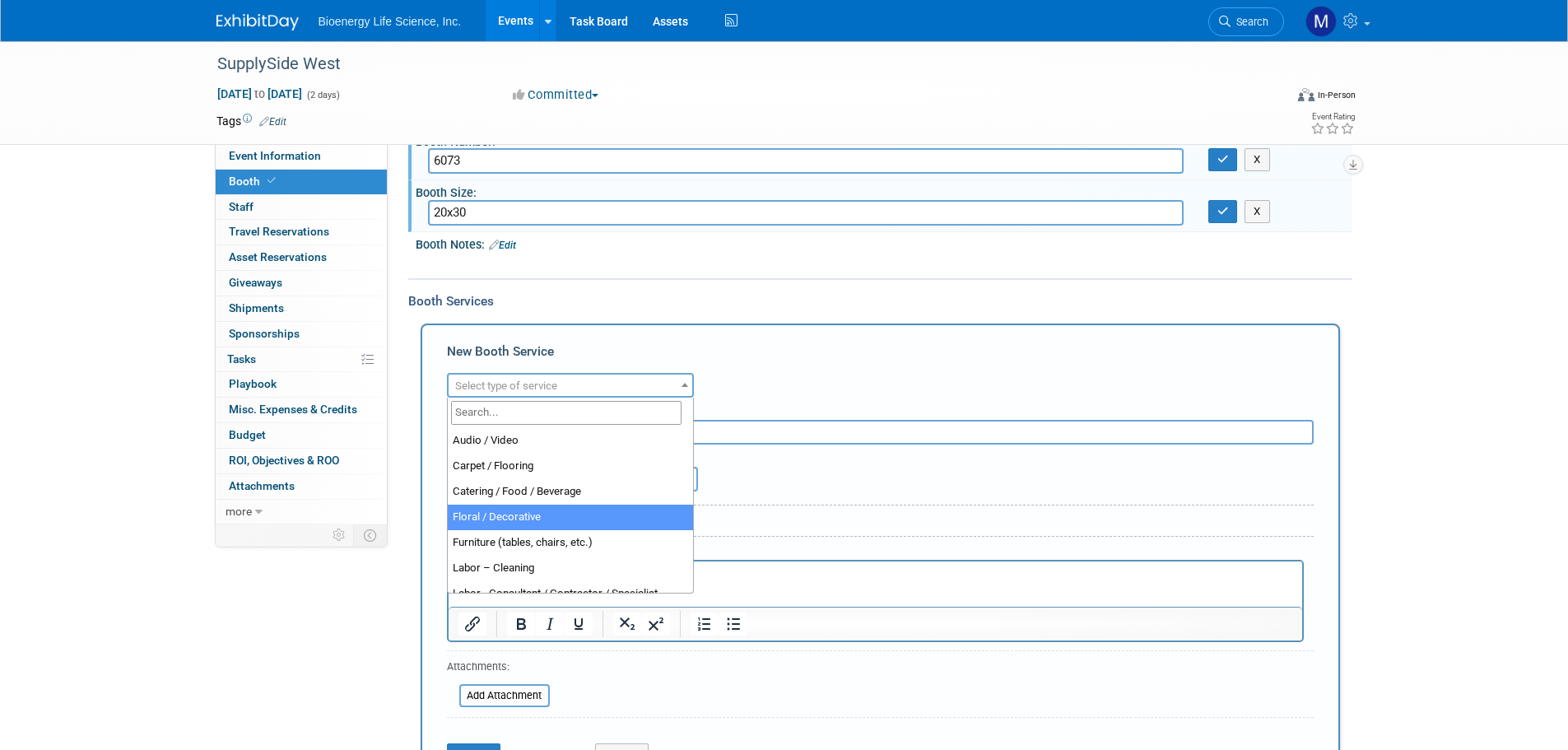
select select "5"
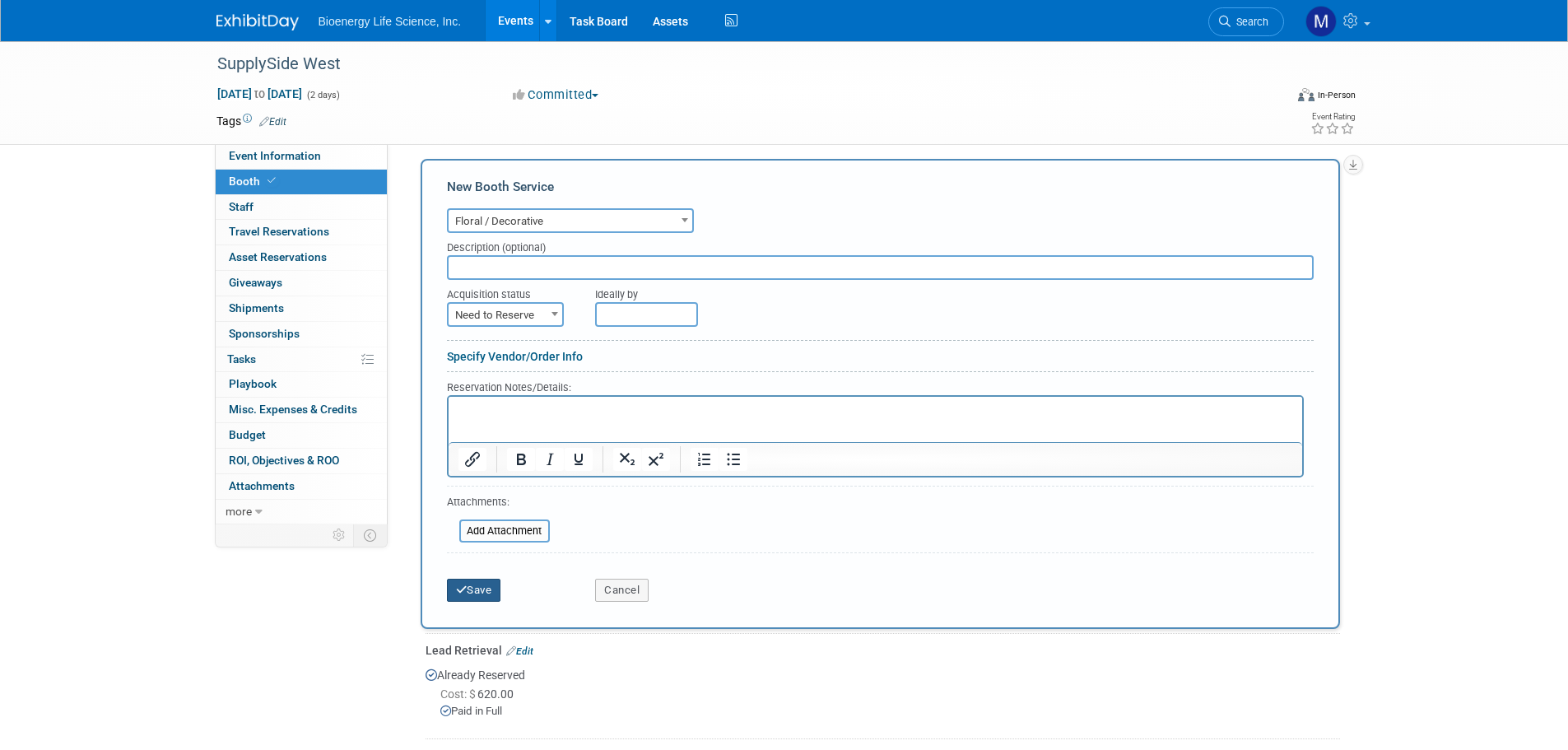
click at [462, 579] on button "Save" at bounding box center [474, 591] width 54 height 23
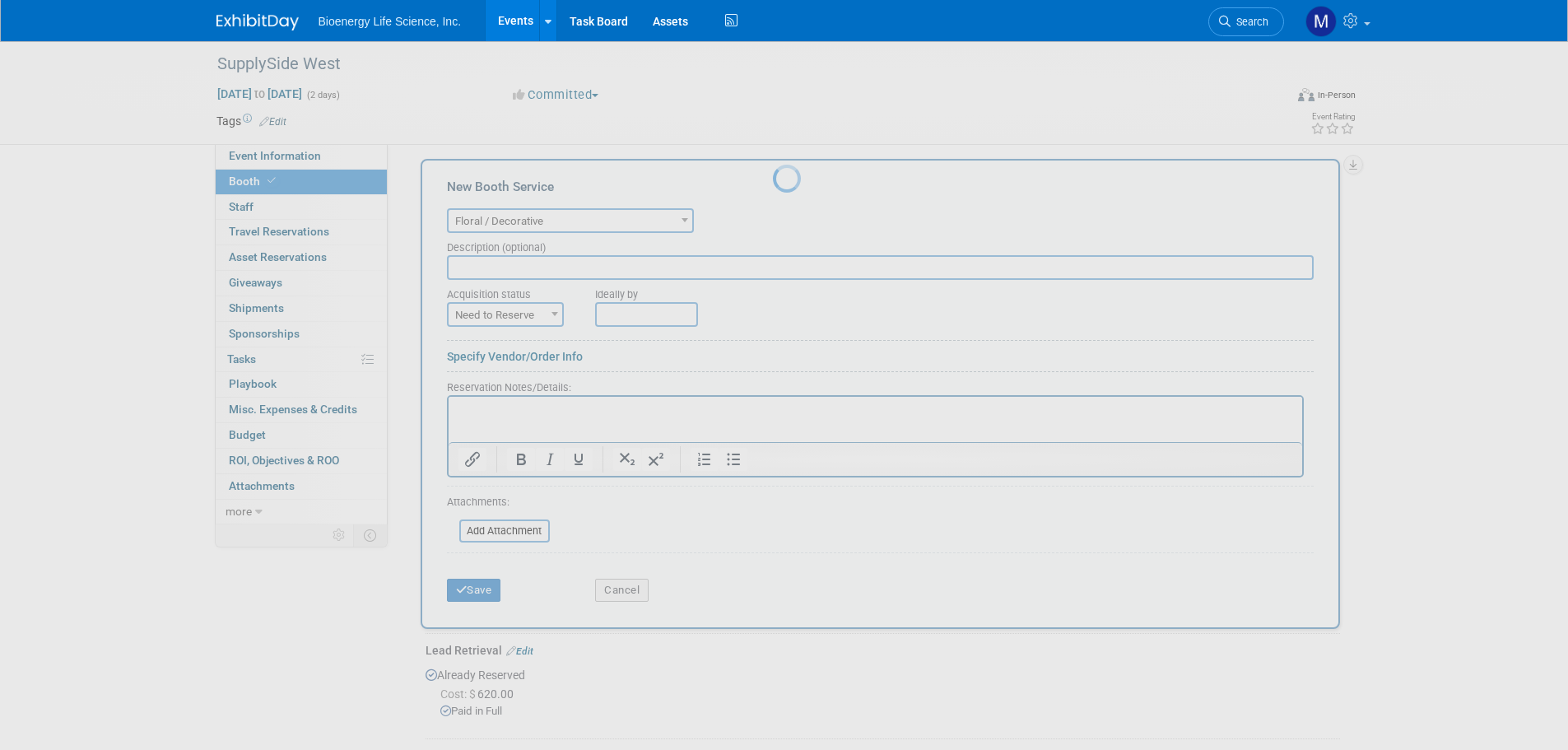
scroll to position [189, 0]
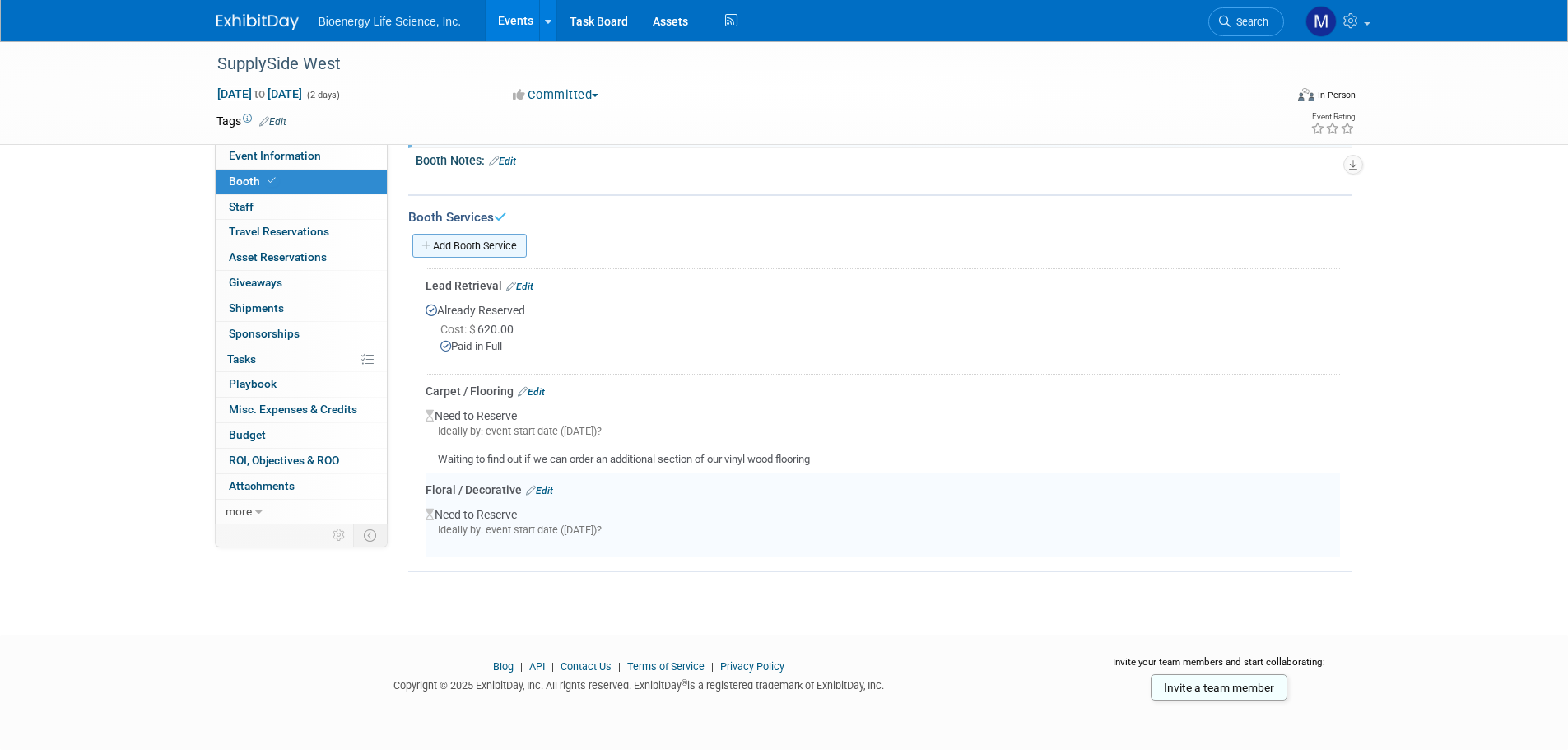
click at [447, 240] on link "Add Booth Service" at bounding box center [469, 246] width 114 height 24
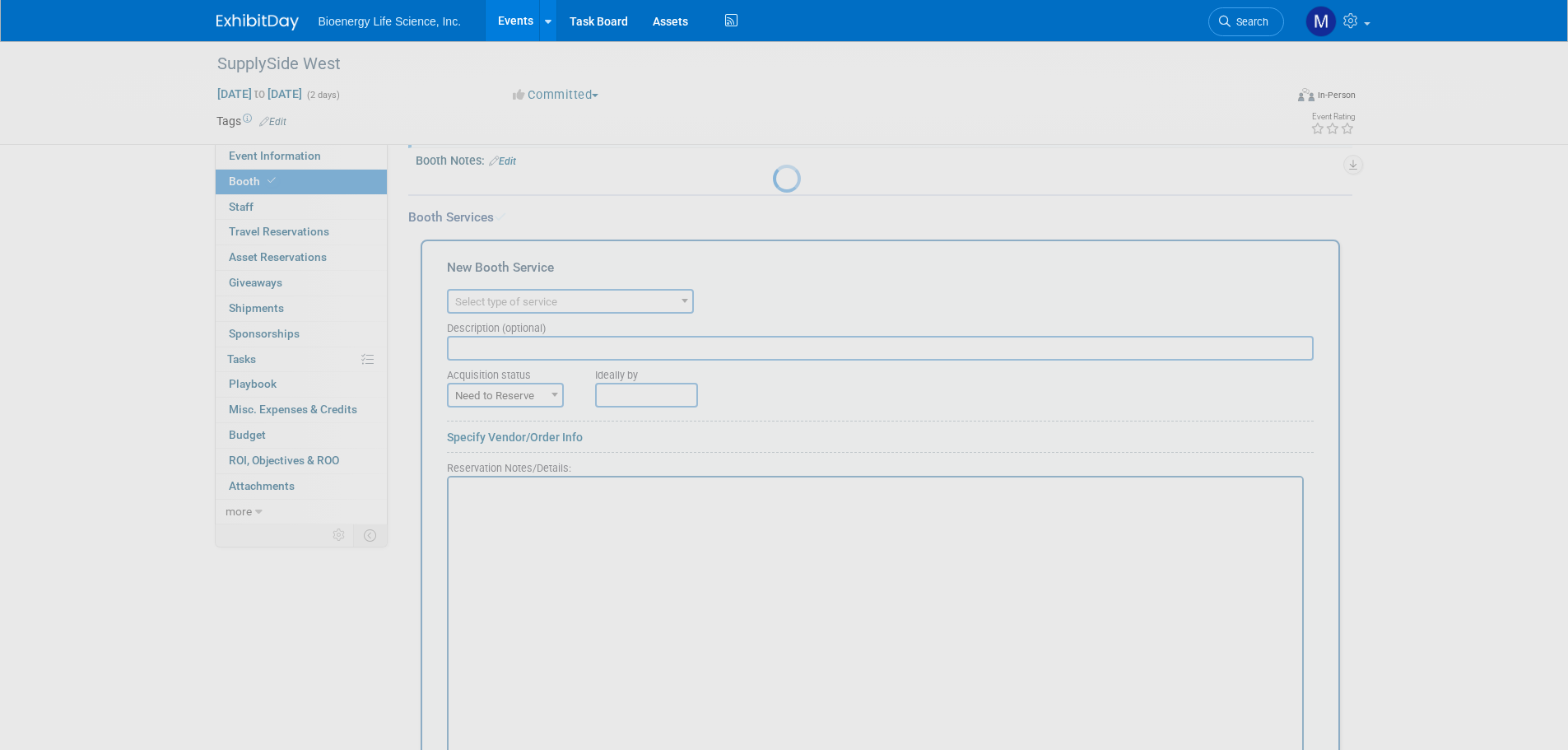
scroll to position [0, 0]
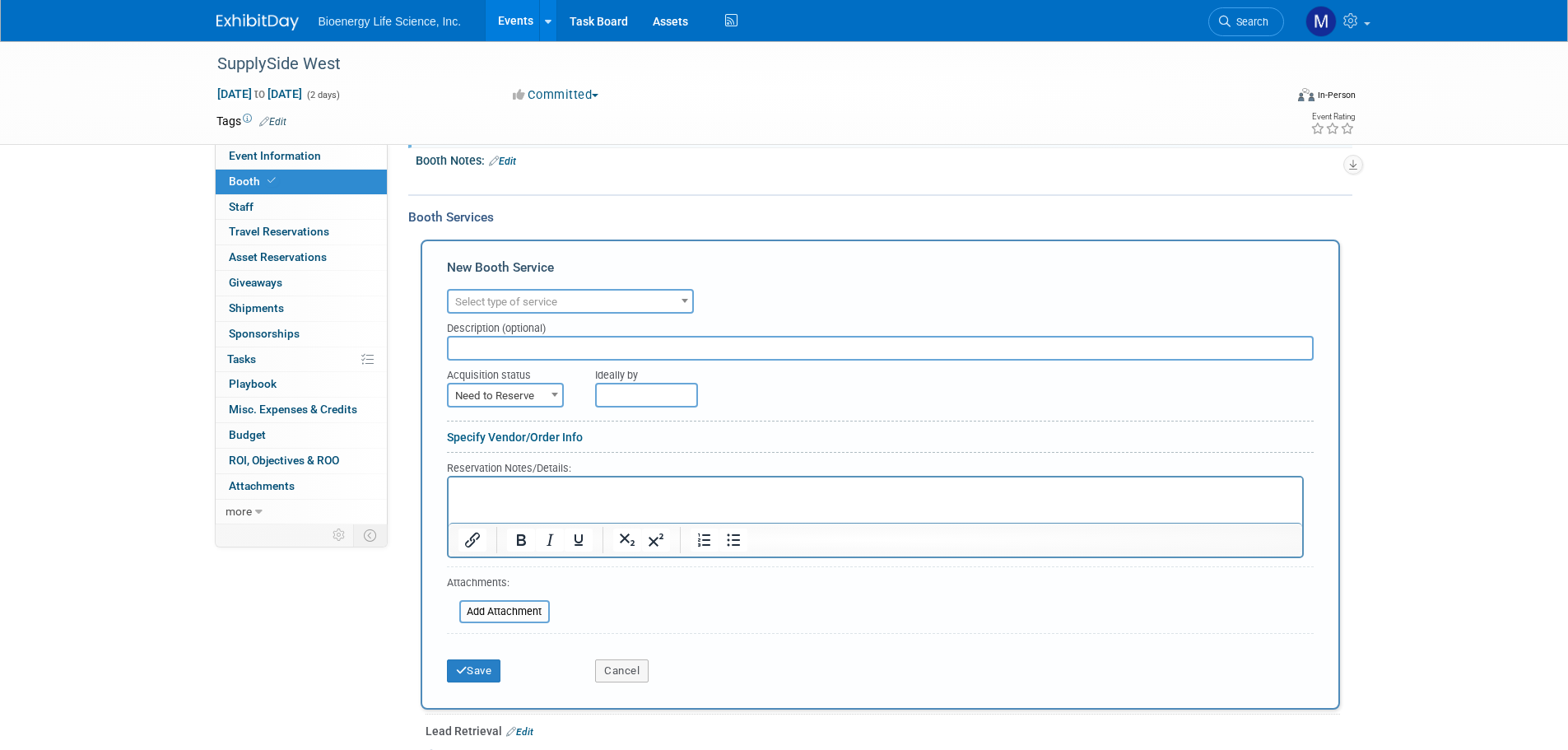
click at [527, 295] on span "Select type of service" at bounding box center [506, 301] width 102 height 12
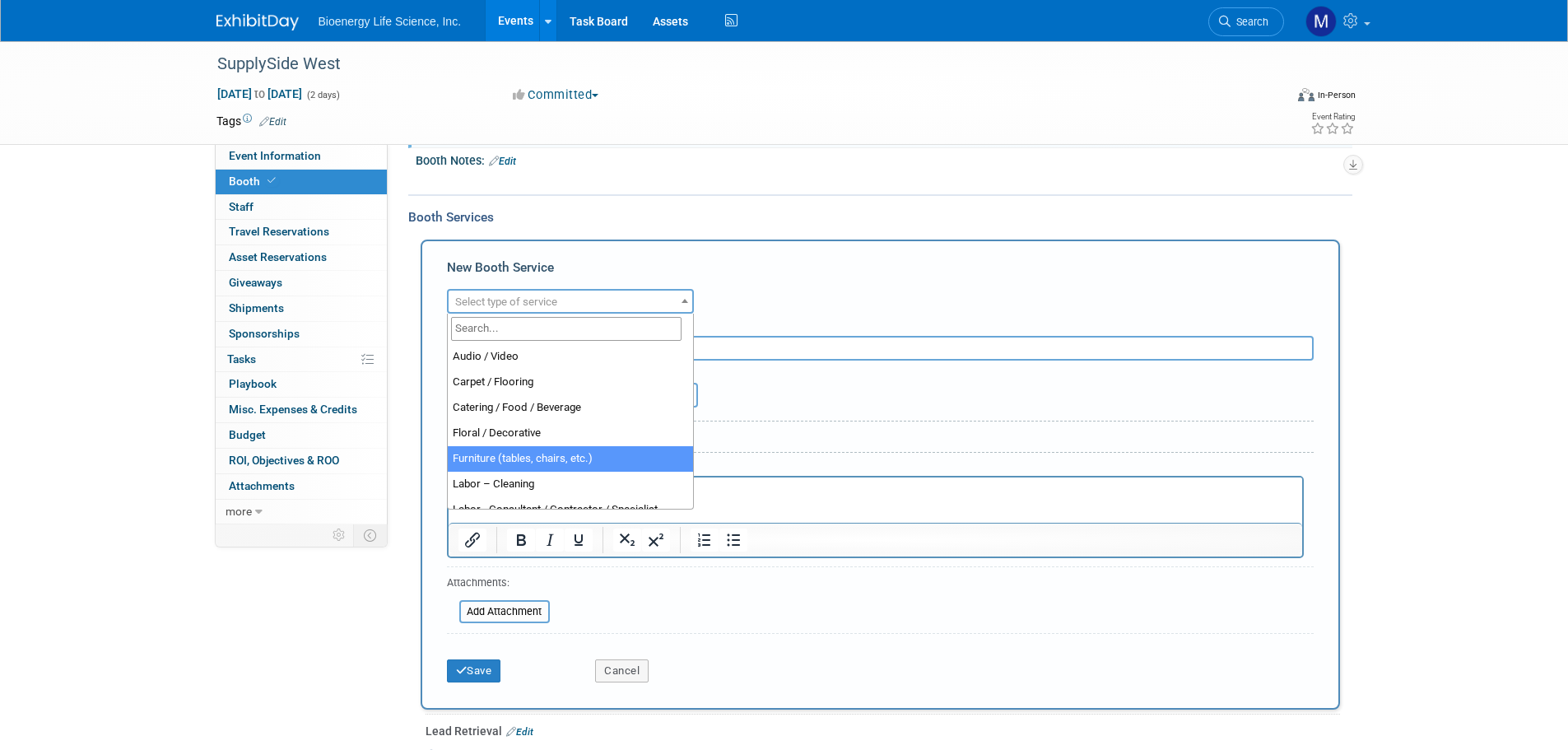
select select "6"
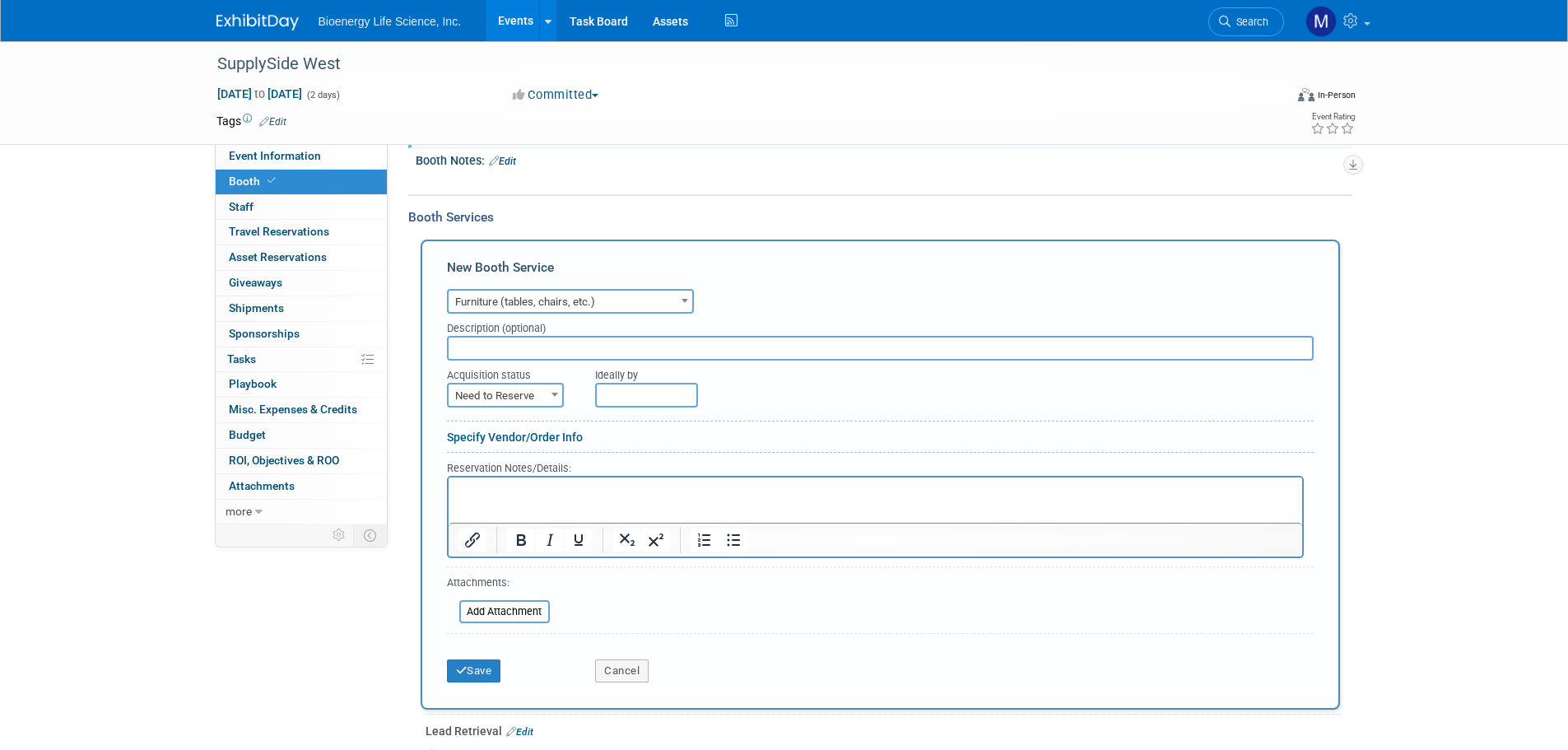
click at [469, 483] on p "Rich Text Area. Press ALT-0 for help." at bounding box center [875, 491] width 835 height 16
click at [477, 670] on button "Save" at bounding box center [474, 671] width 54 height 23
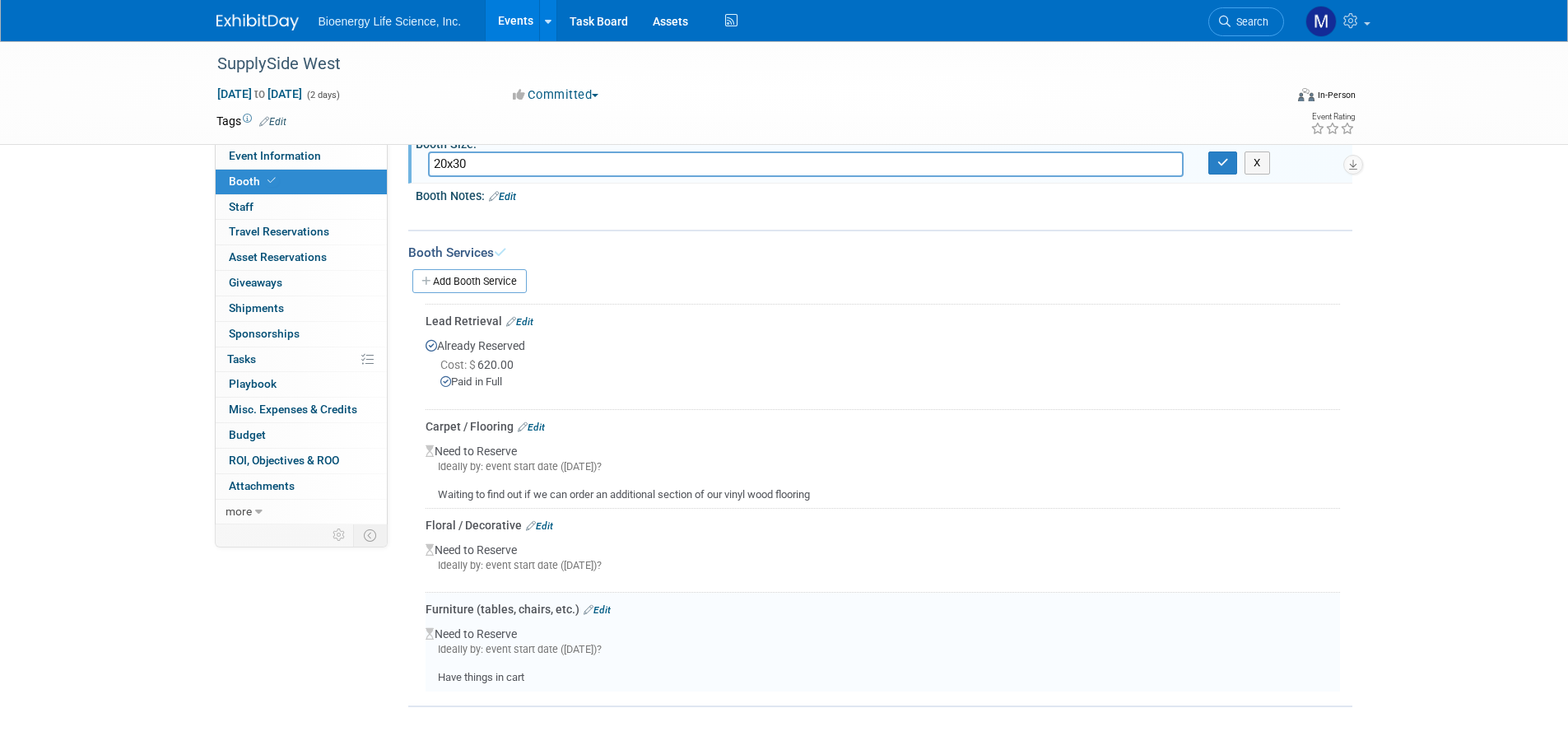
scroll to position [124, 0]
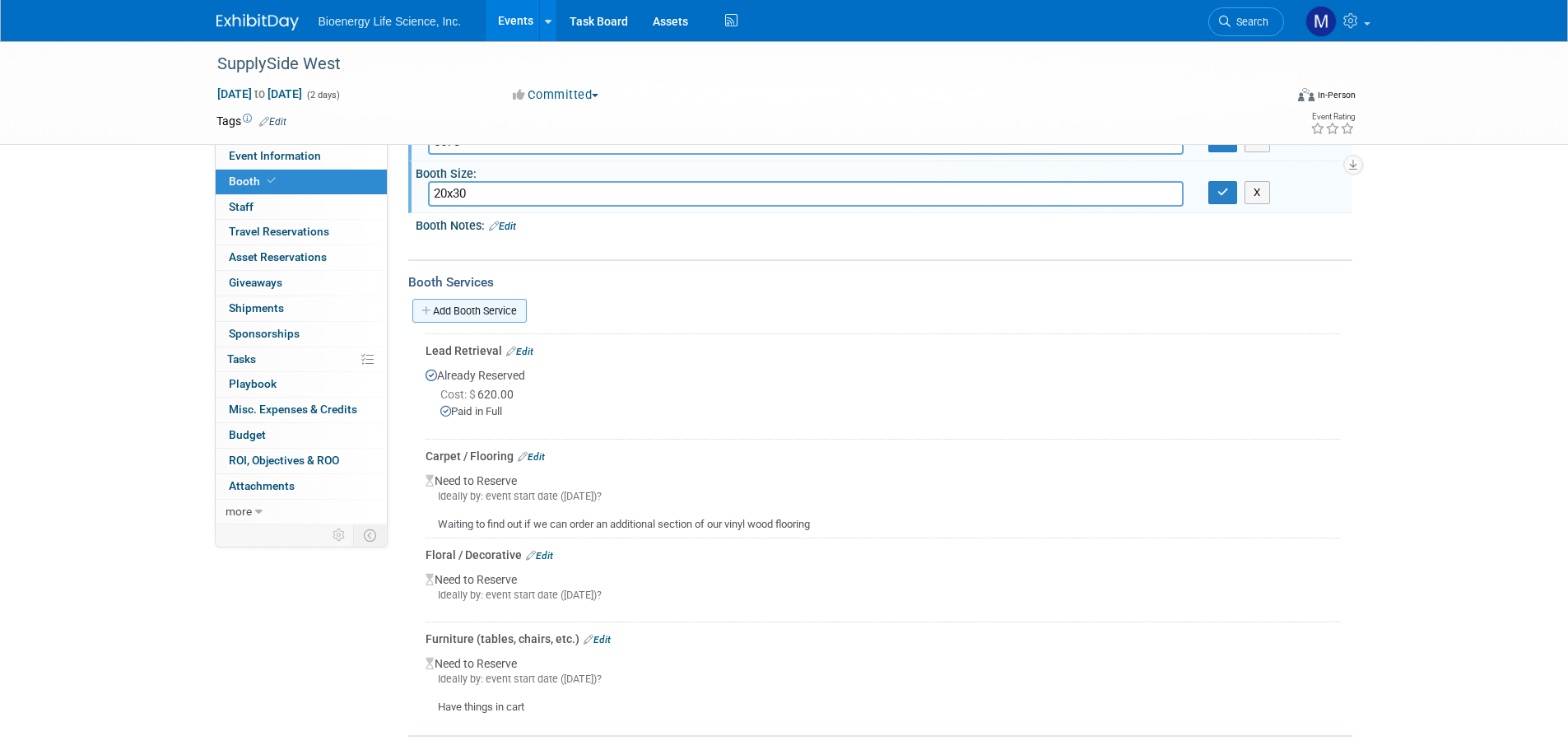
click at [472, 303] on link "Add Booth Service" at bounding box center [469, 310] width 114 height 24
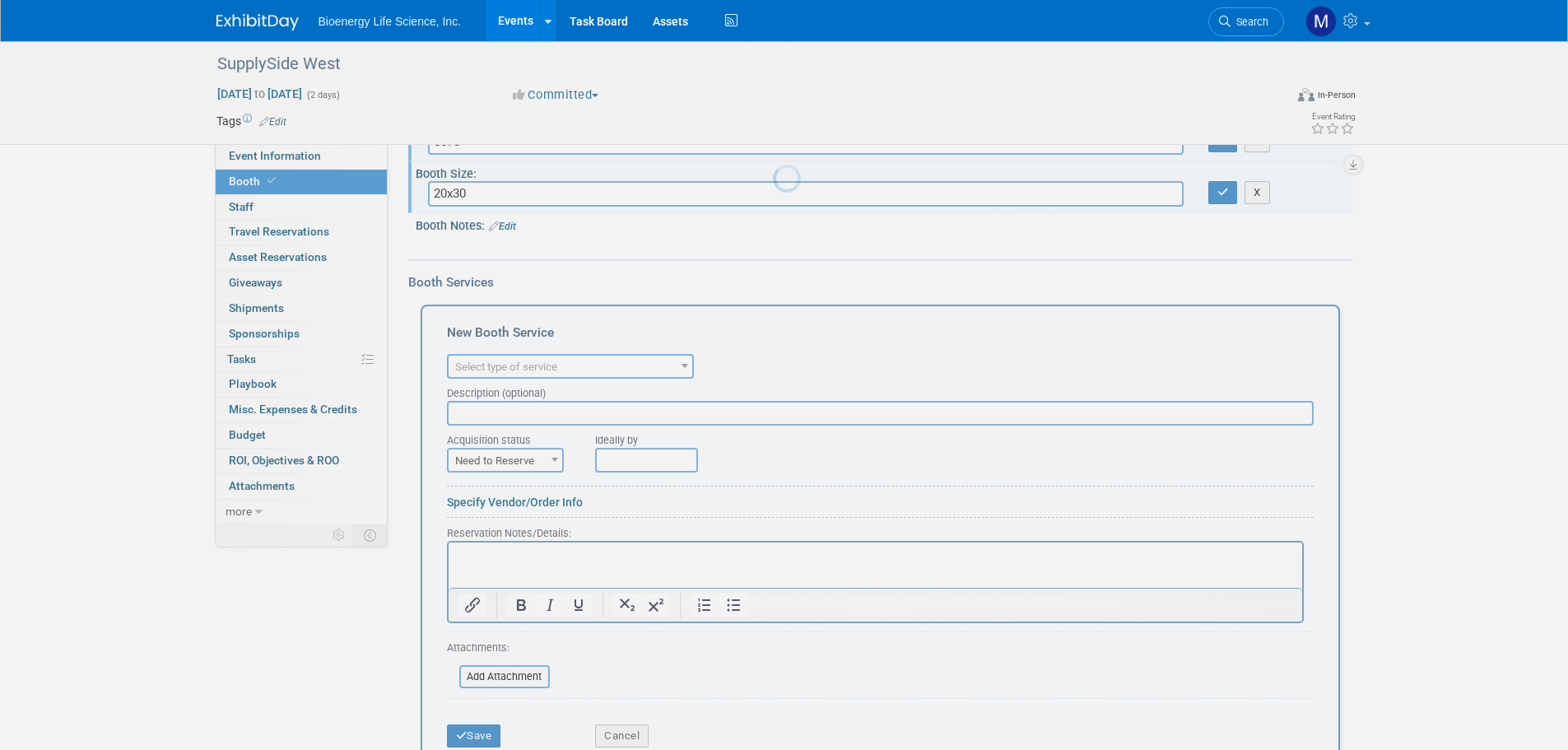
scroll to position [0, 0]
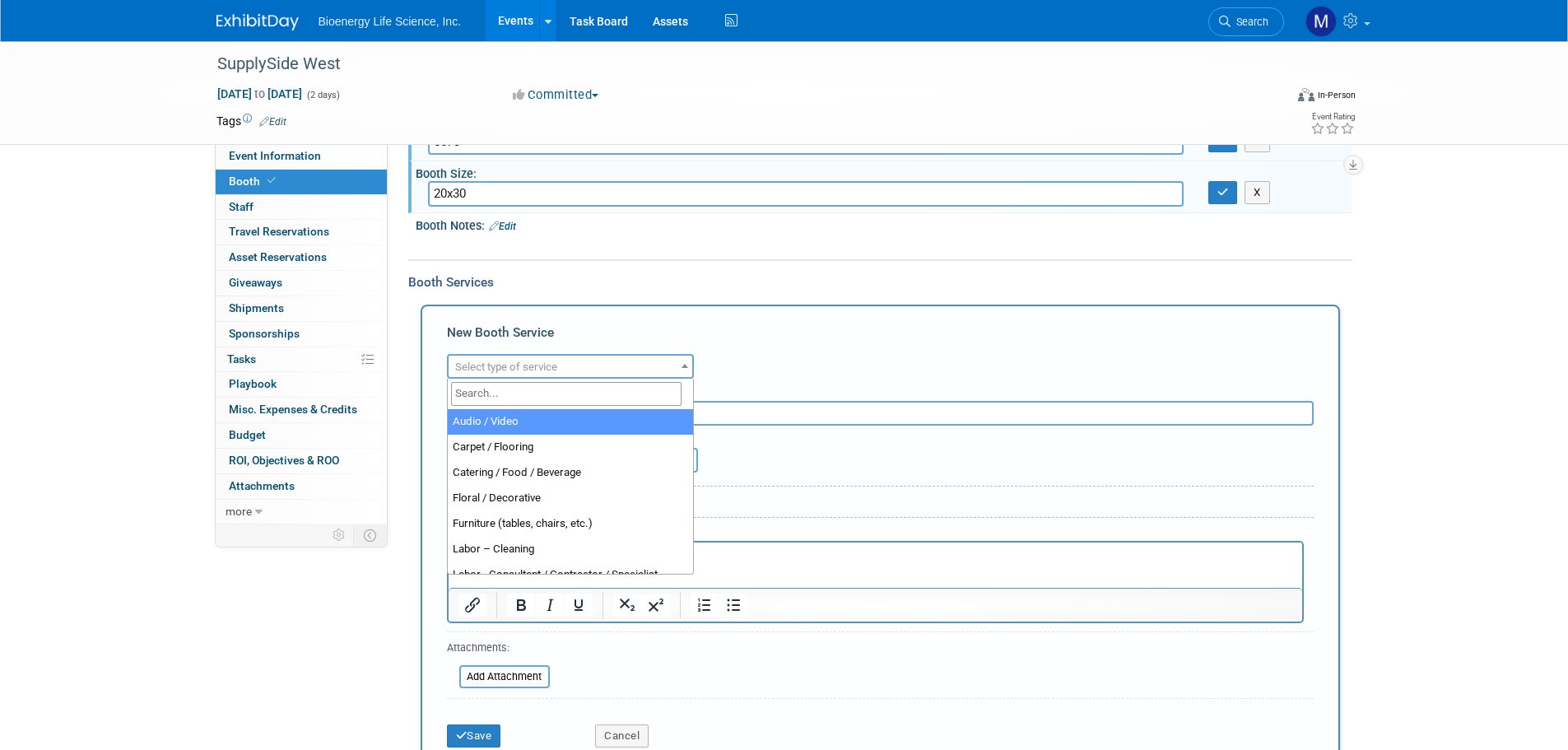
click at [568, 367] on span "Select type of service" at bounding box center [570, 368] width 244 height 23
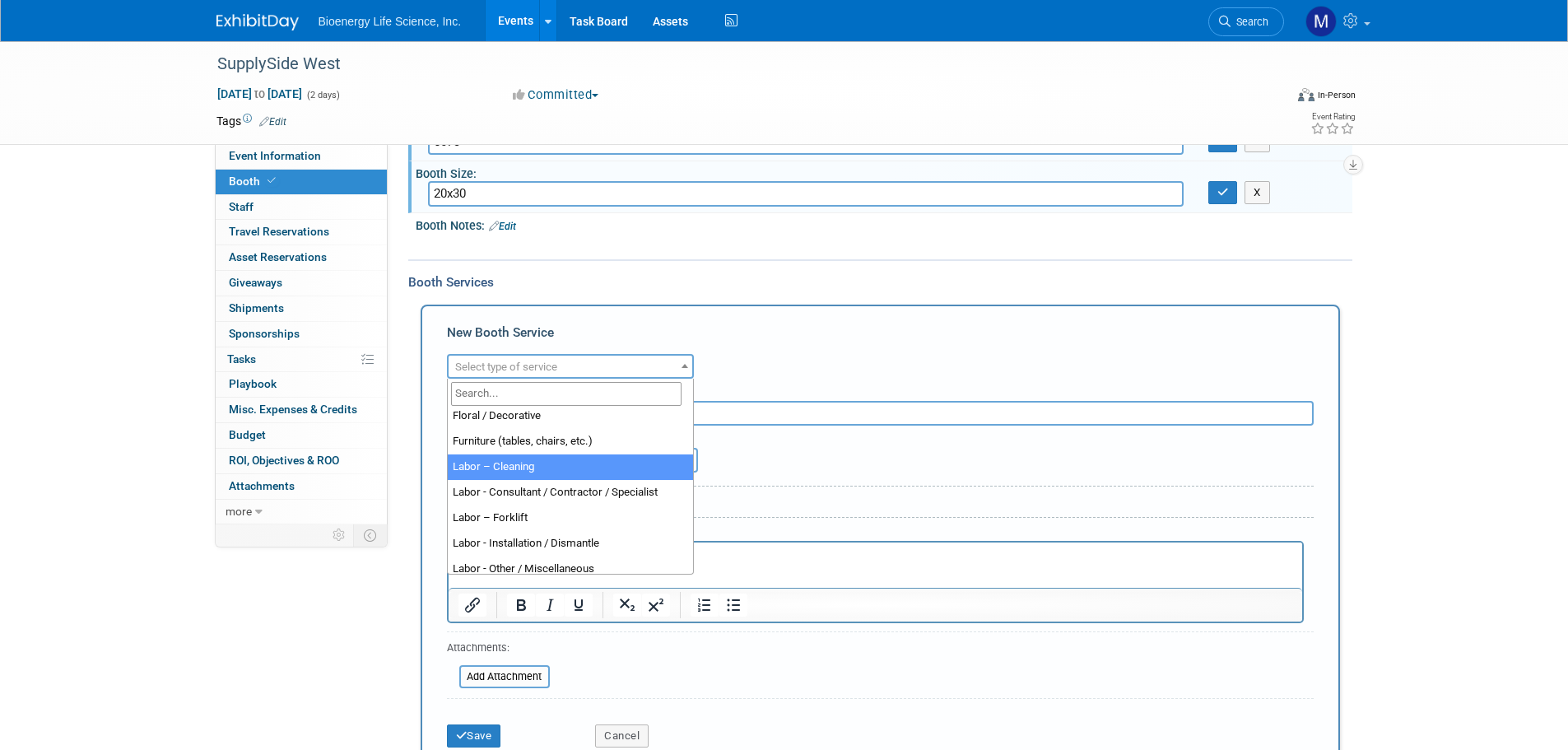
select select "14"
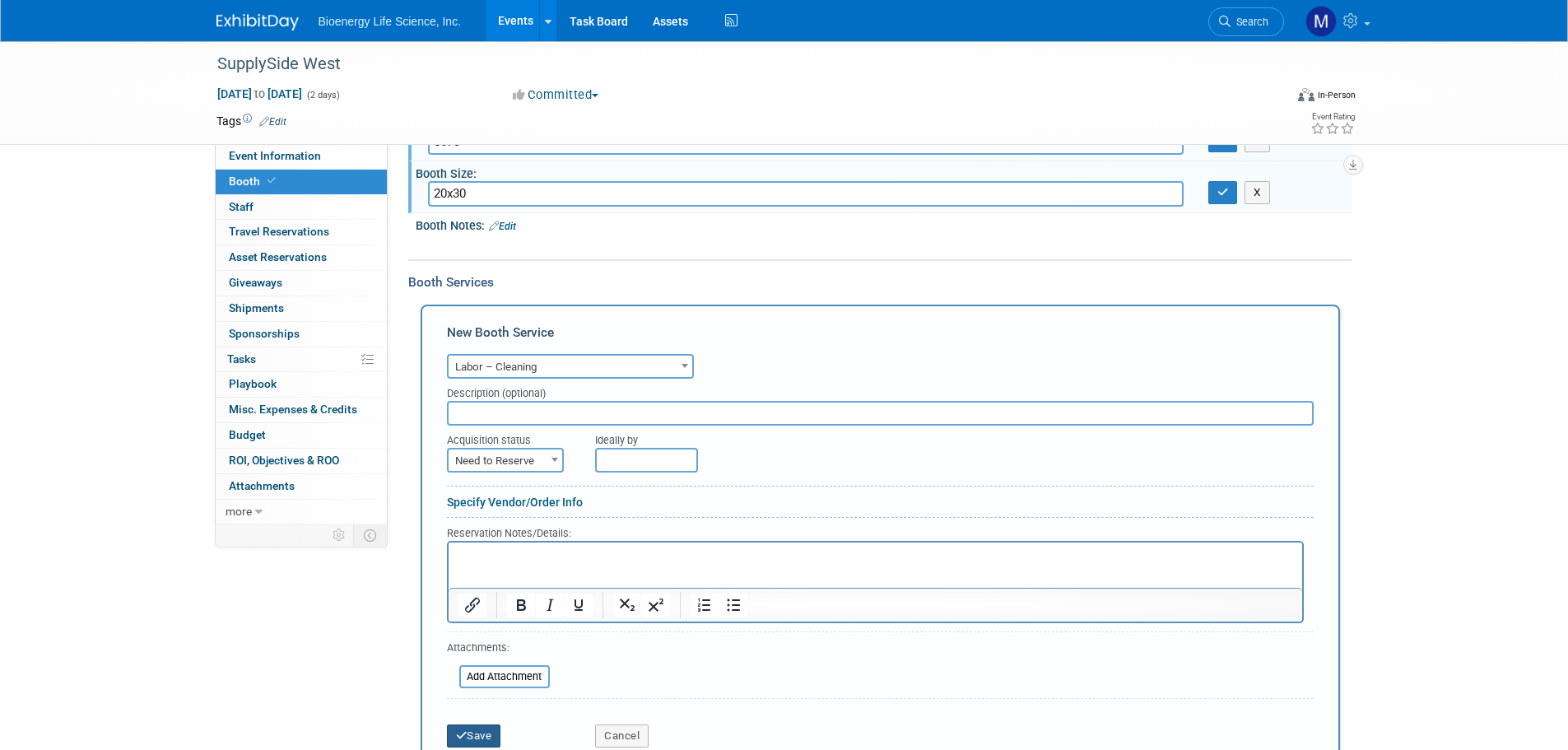
click at [474, 740] on button "Save" at bounding box center [474, 736] width 54 height 23
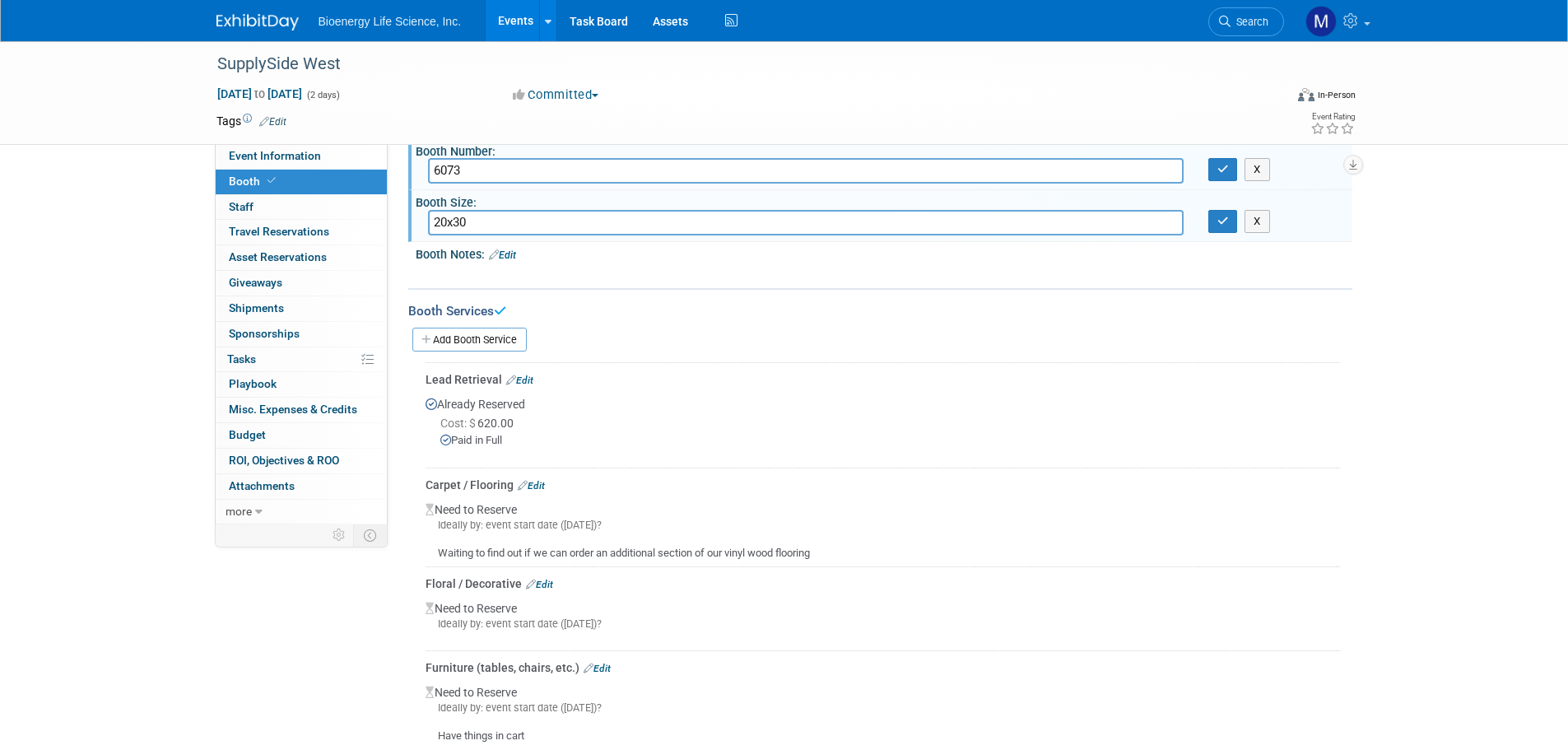
scroll to position [43, 0]
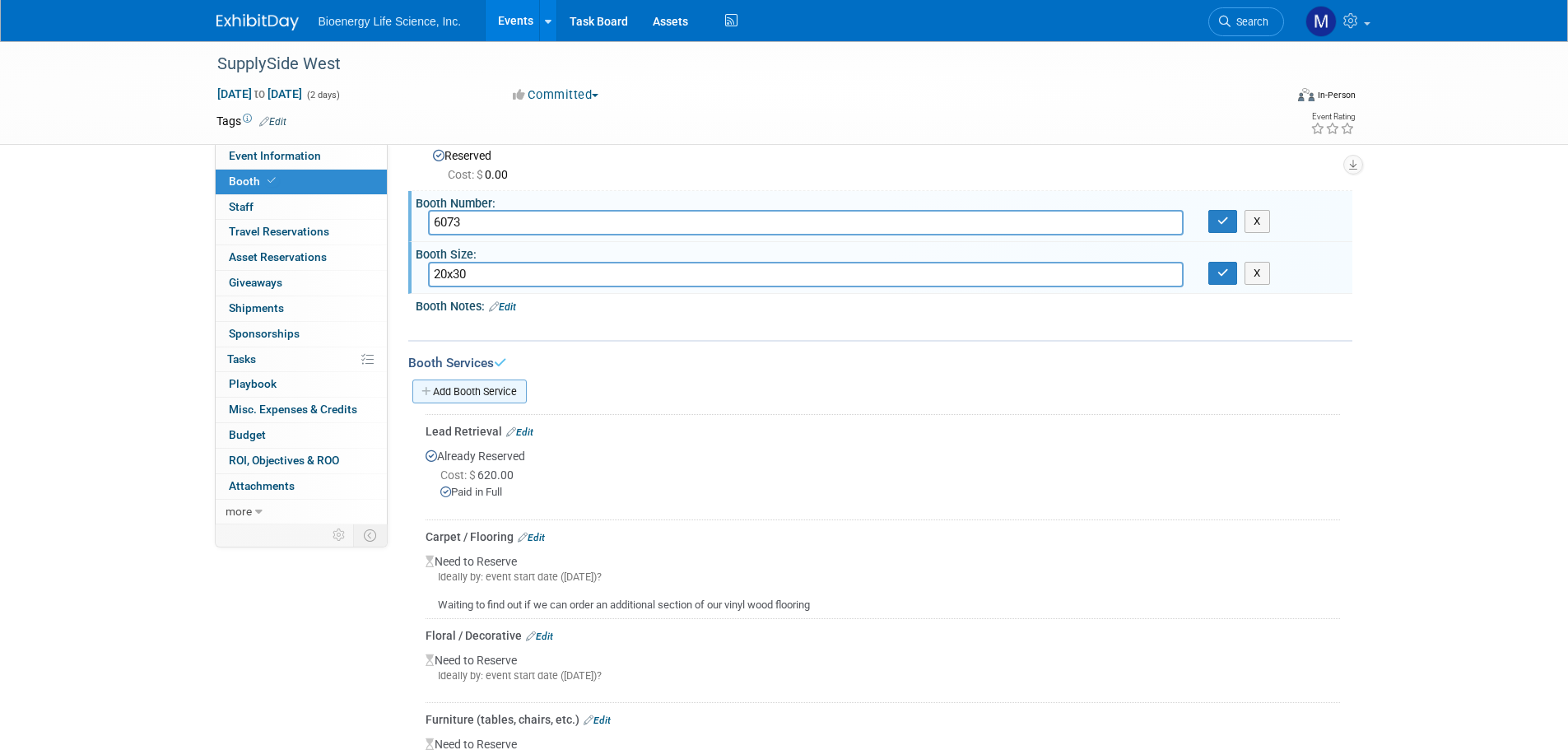
click at [480, 385] on link "Add Booth Service" at bounding box center [469, 391] width 114 height 24
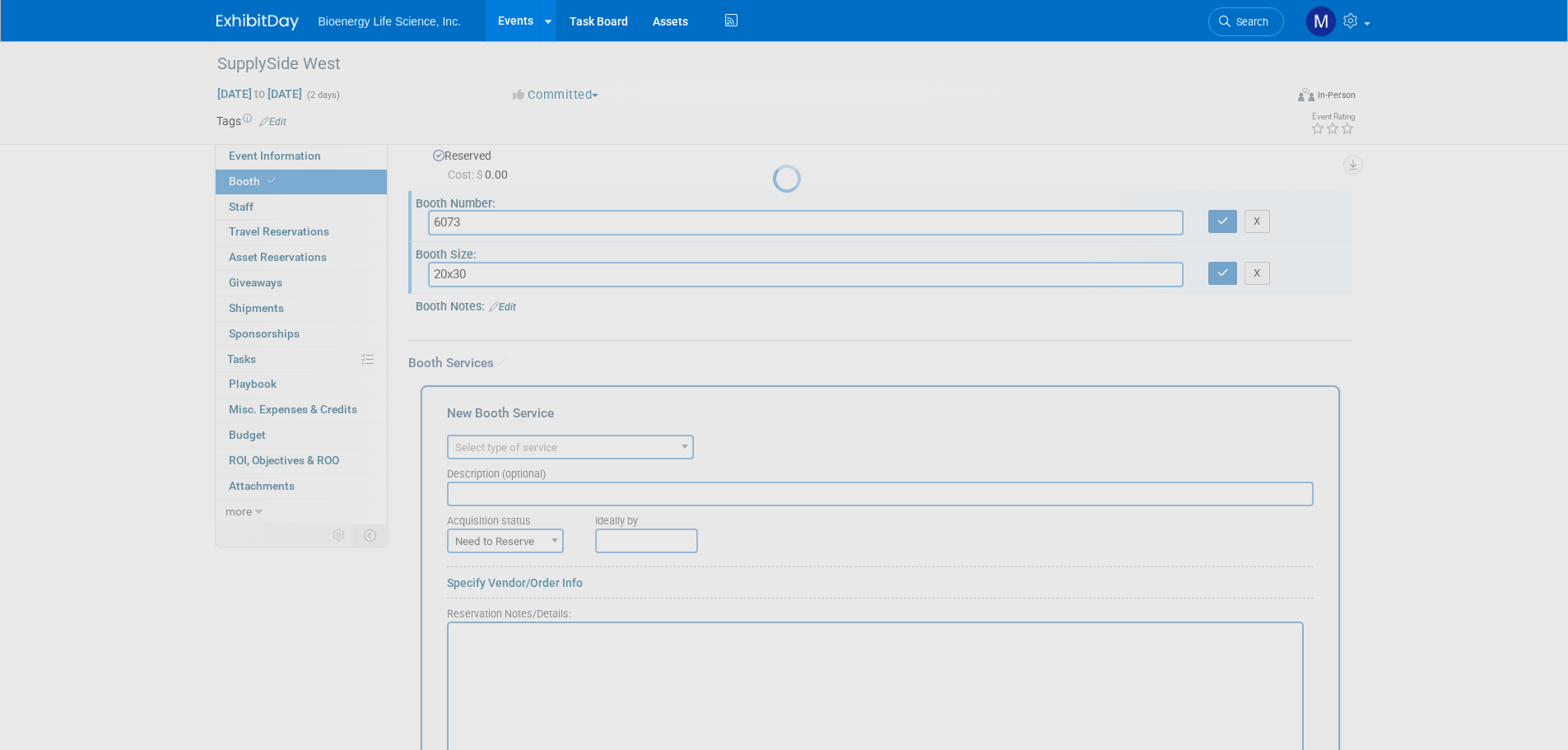
scroll to position [0, 0]
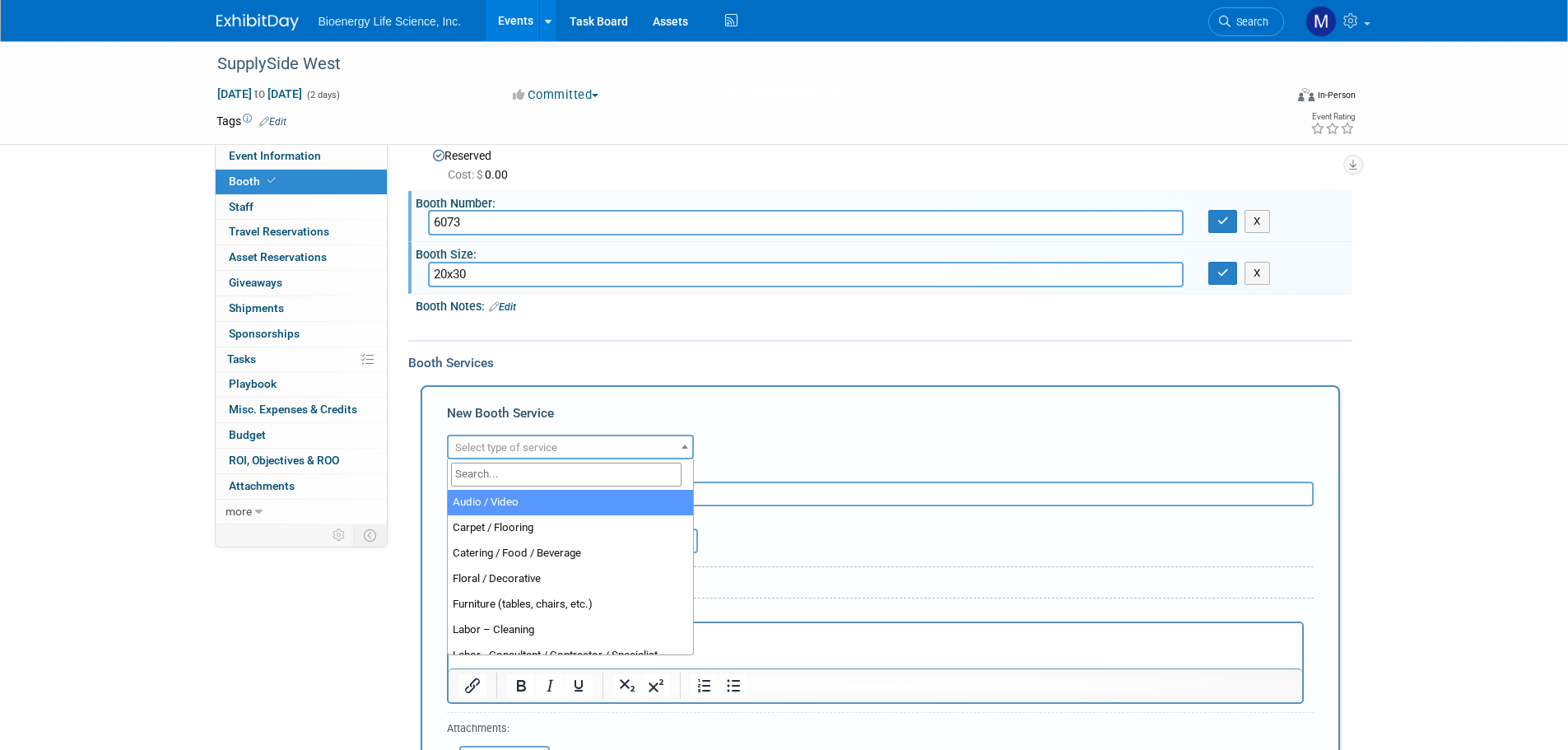
click at [513, 453] on span "Select type of service" at bounding box center [506, 448] width 102 height 12
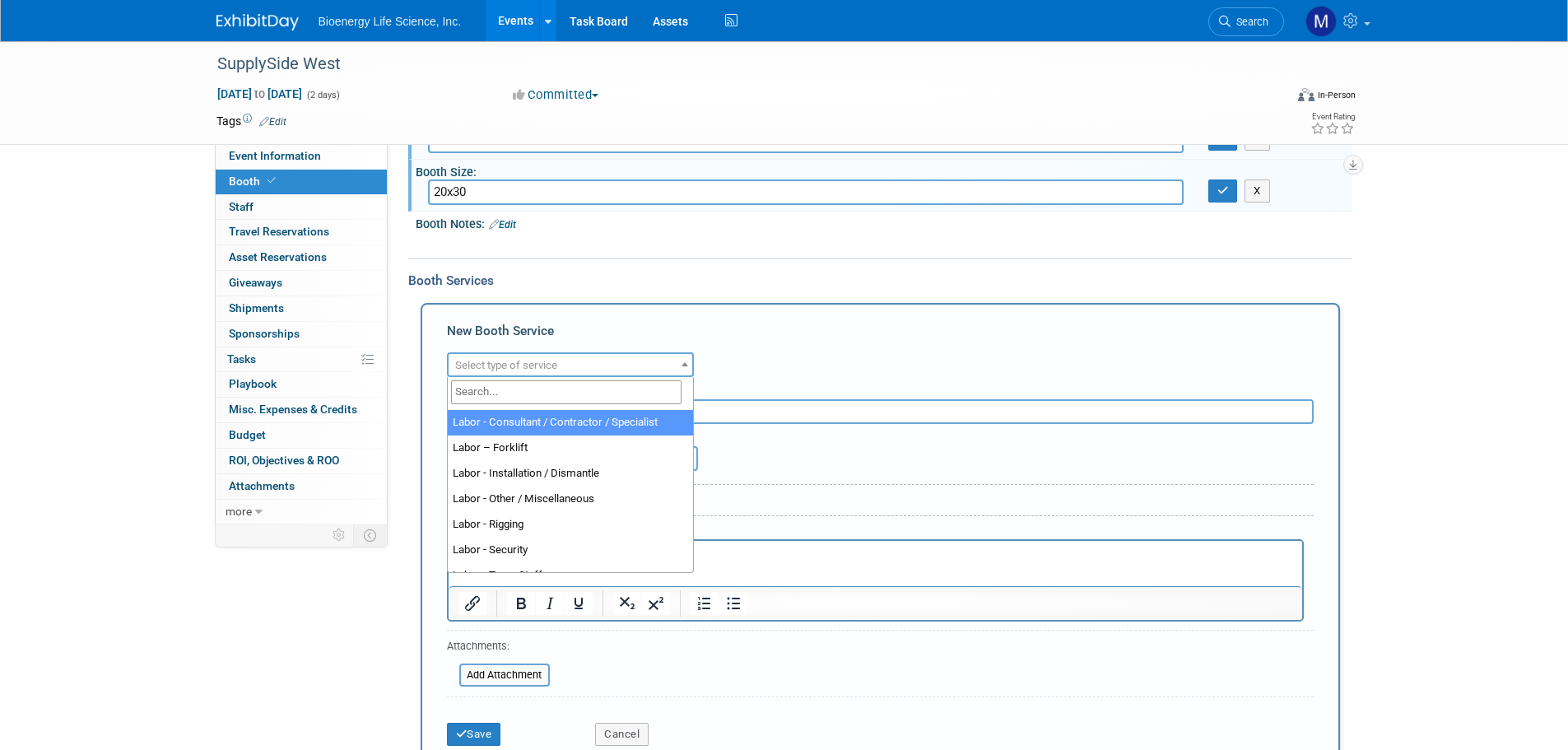
scroll to position [165, 0]
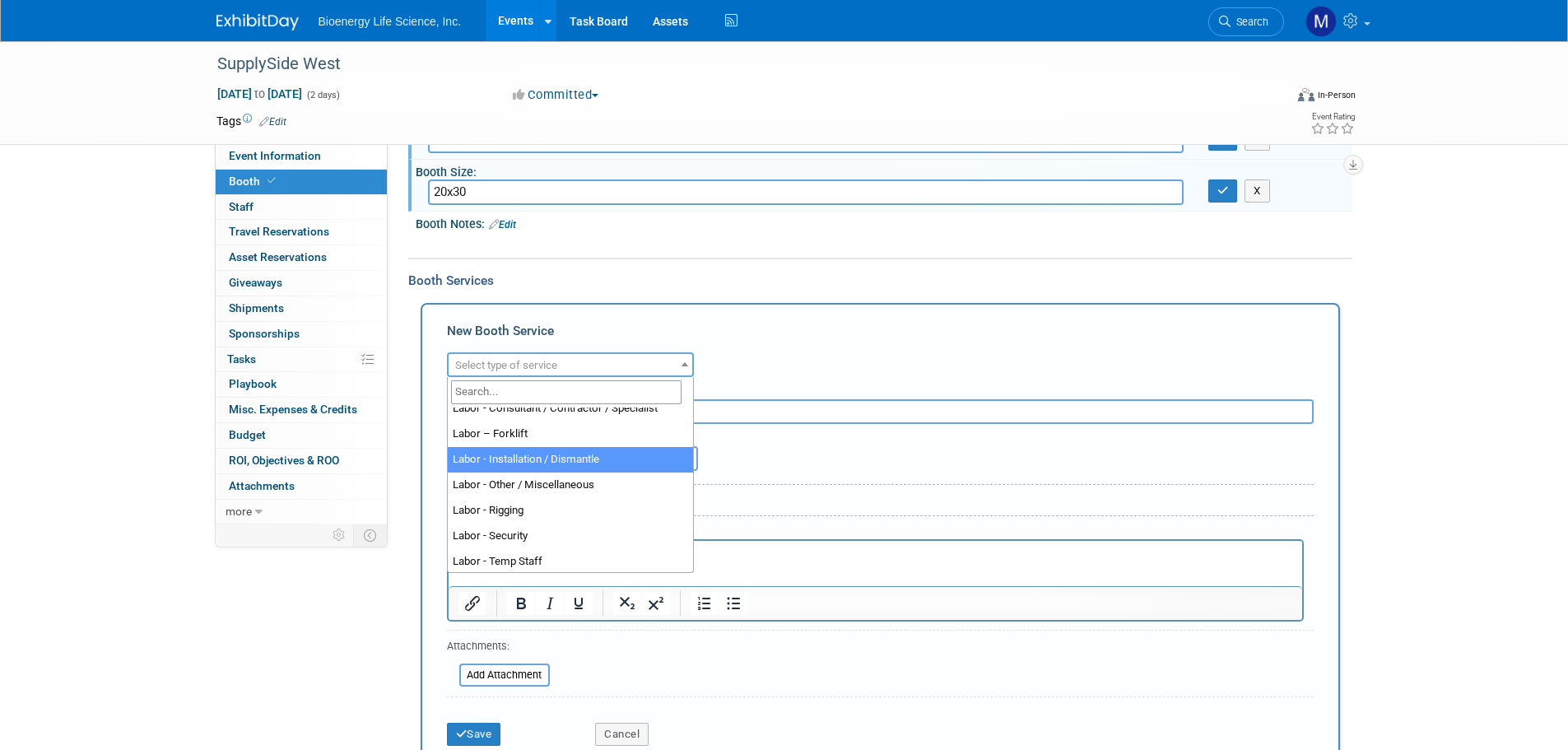
select select "11"
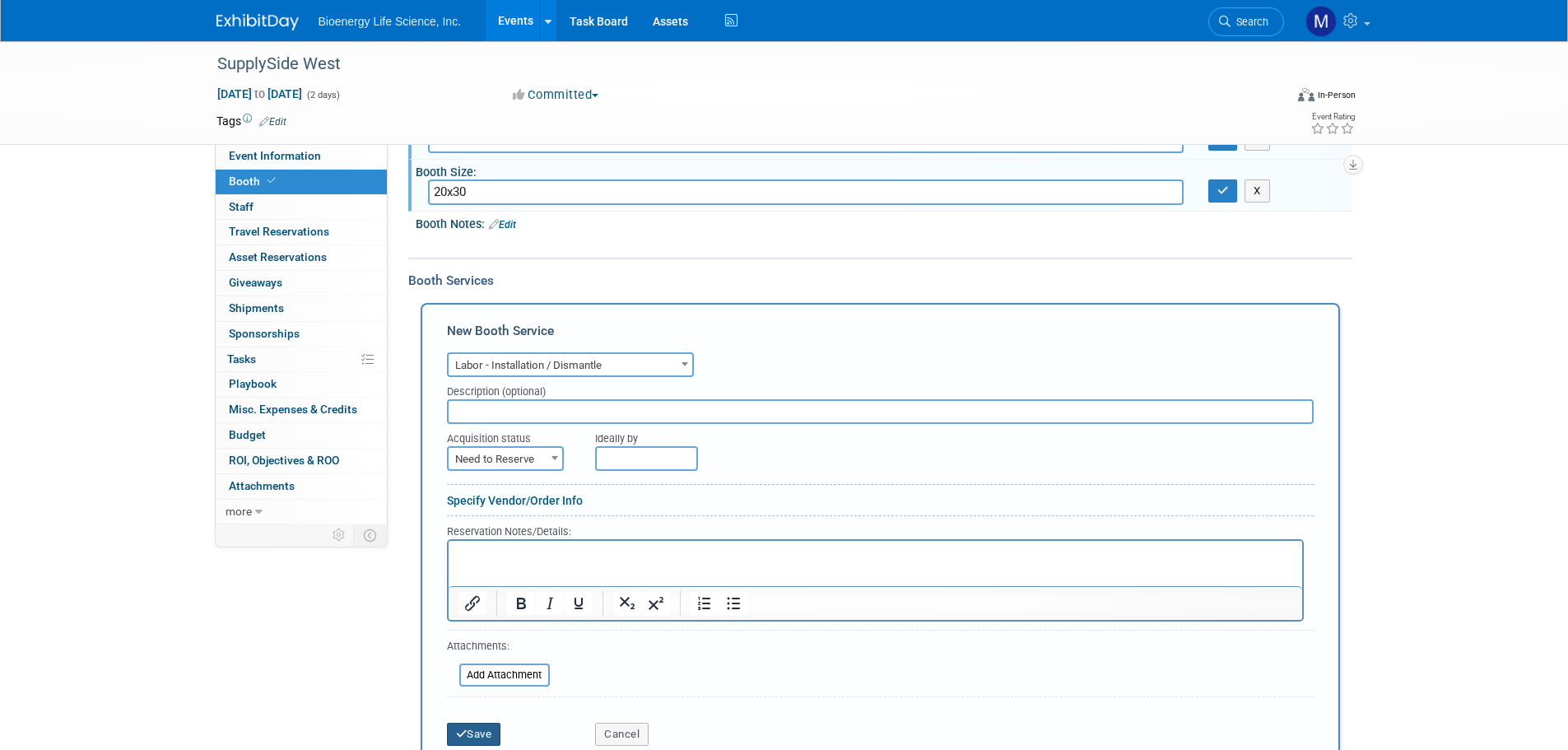
click at [480, 735] on button "Save" at bounding box center [474, 734] width 54 height 23
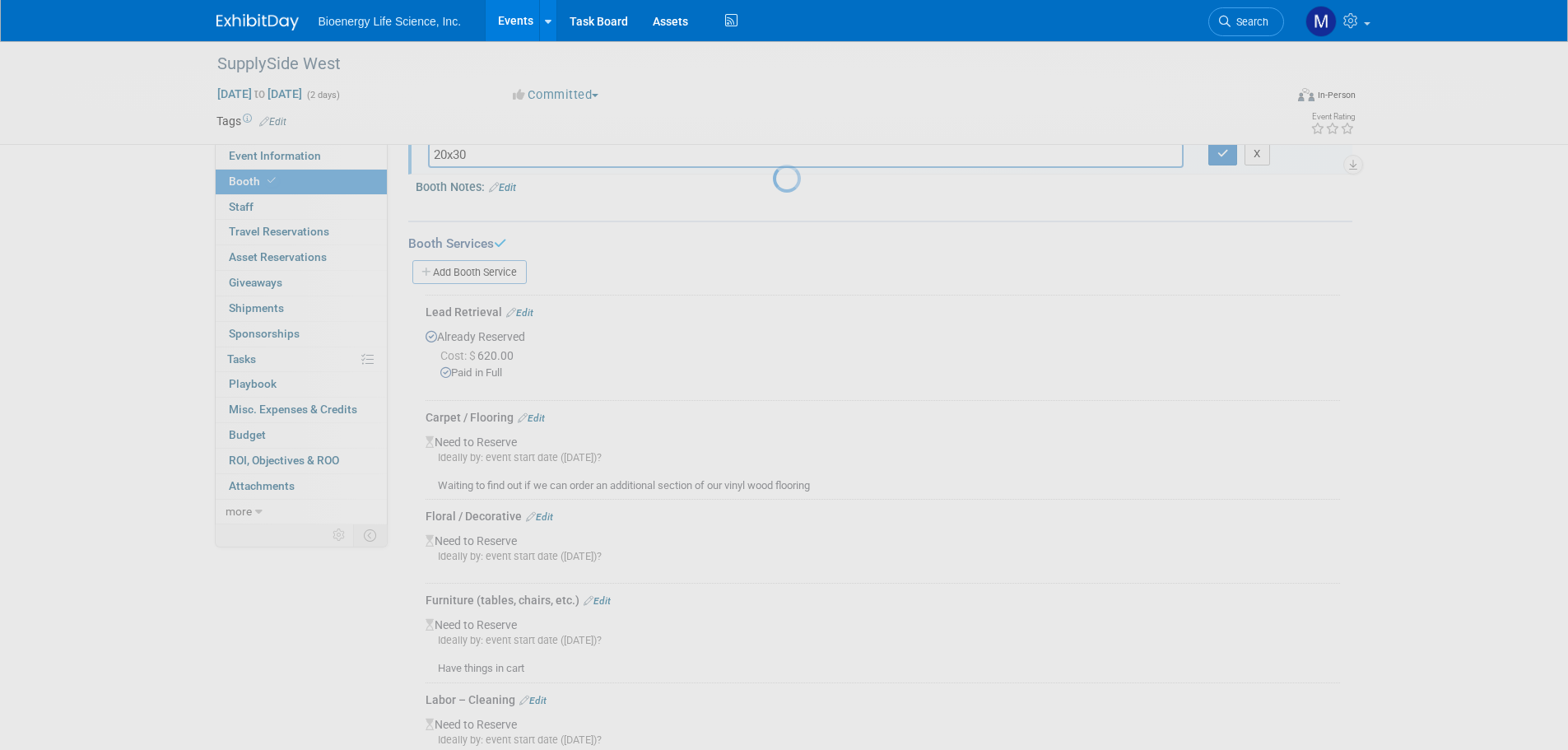
scroll to position [456, 0]
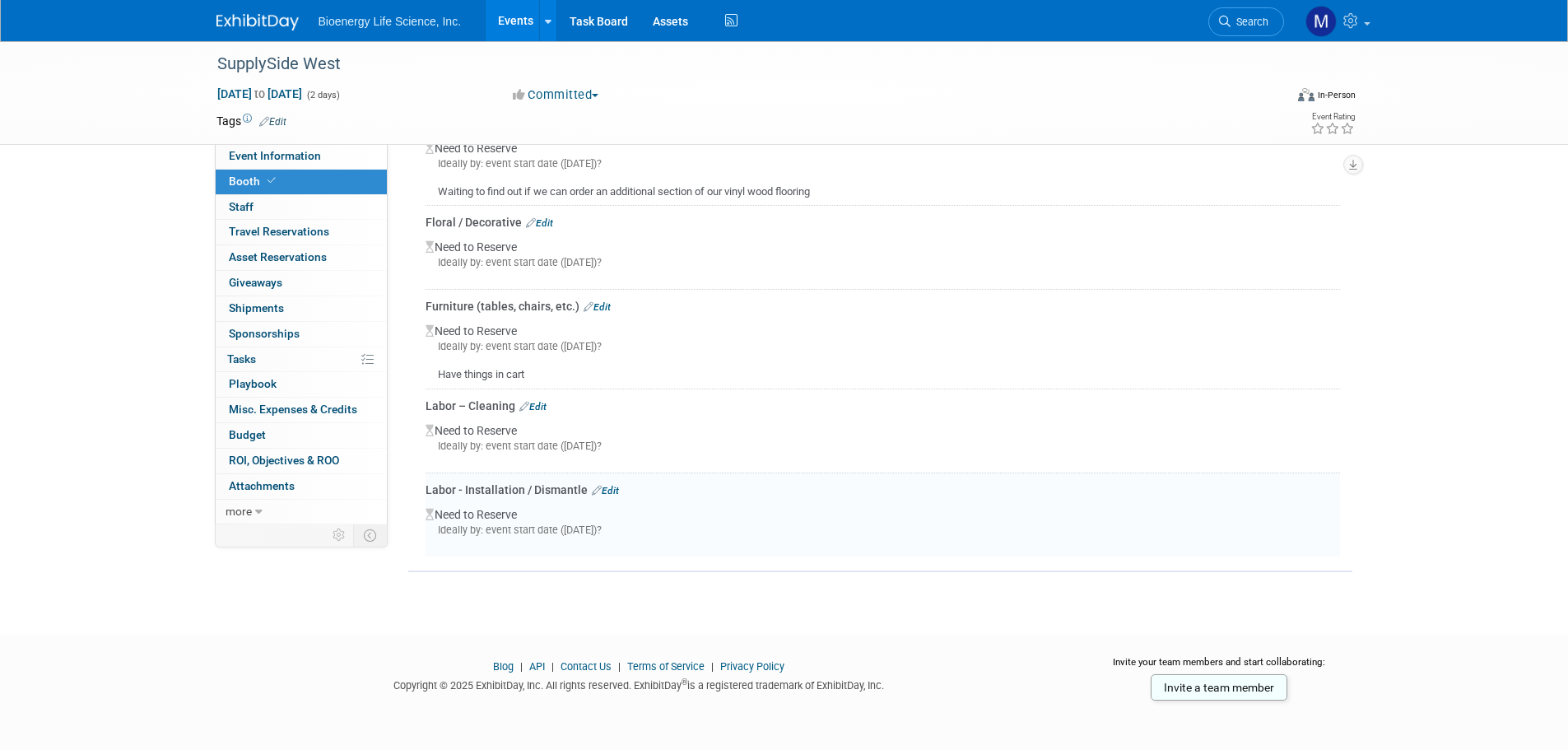
click at [606, 490] on link "Edit" at bounding box center [605, 490] width 27 height 11
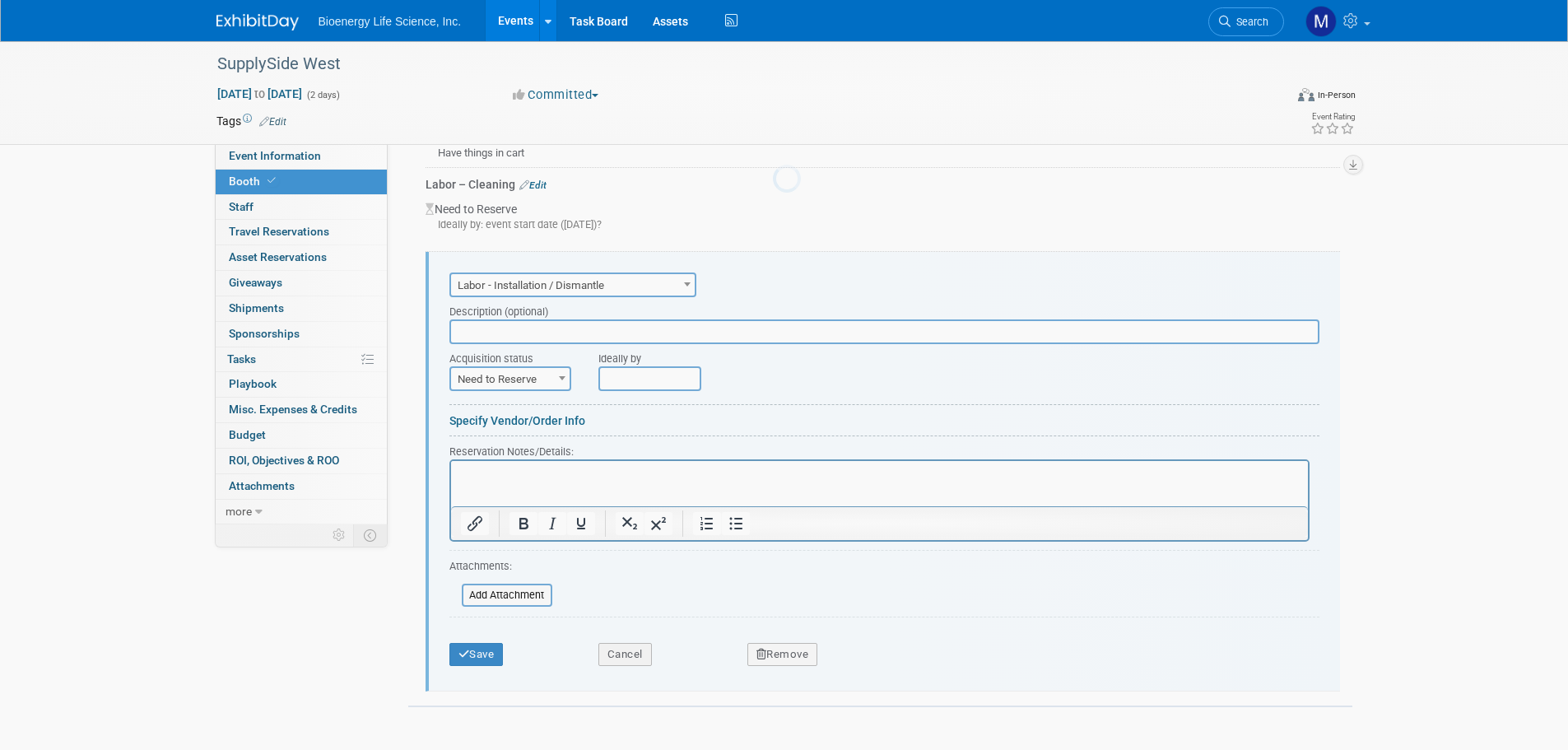
scroll to position [742, 0]
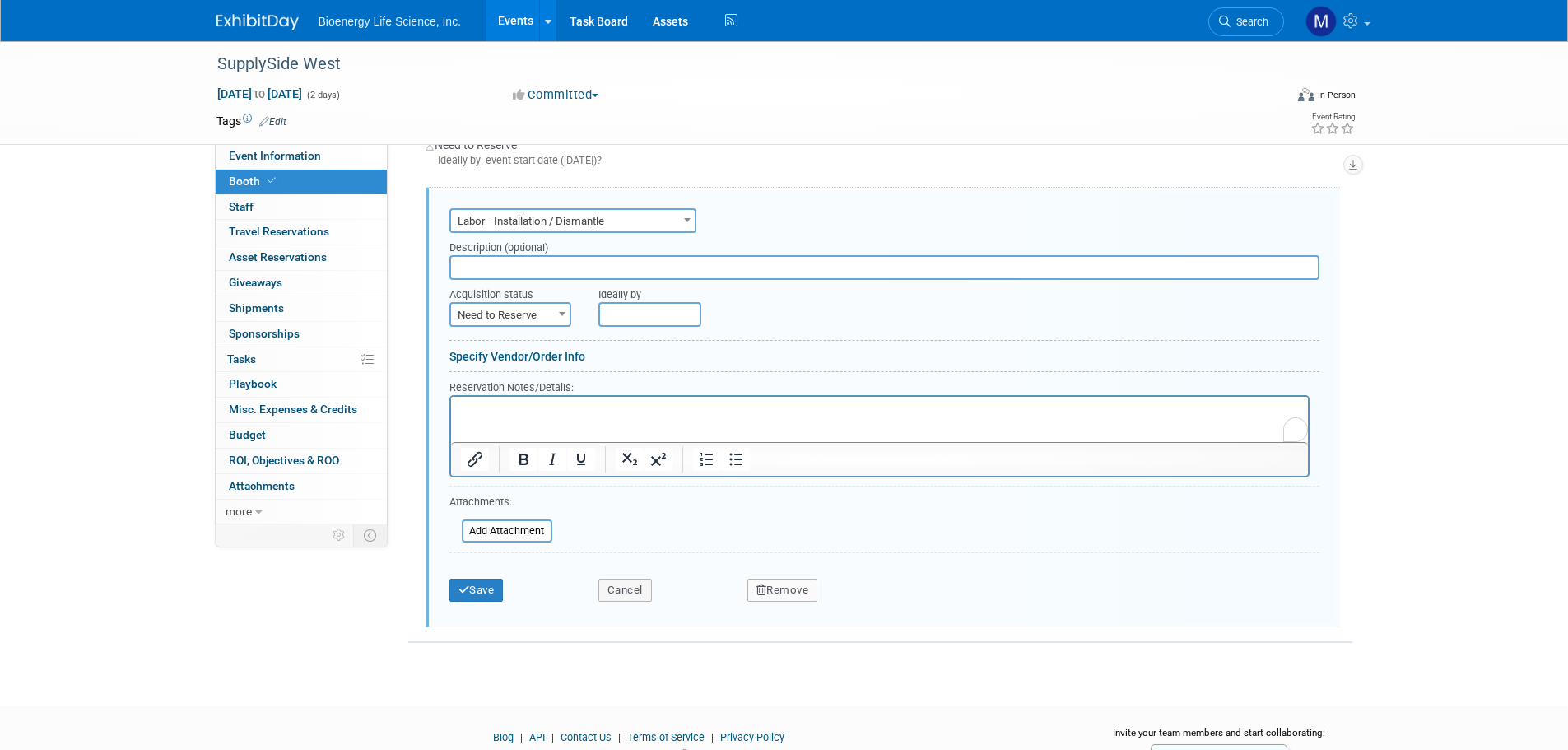
click at [502, 406] on p "Rich Text Area. Press ALT-0 for help." at bounding box center [879, 410] width 838 height 16
click at [468, 595] on icon "submit" at bounding box center [464, 590] width 11 height 10
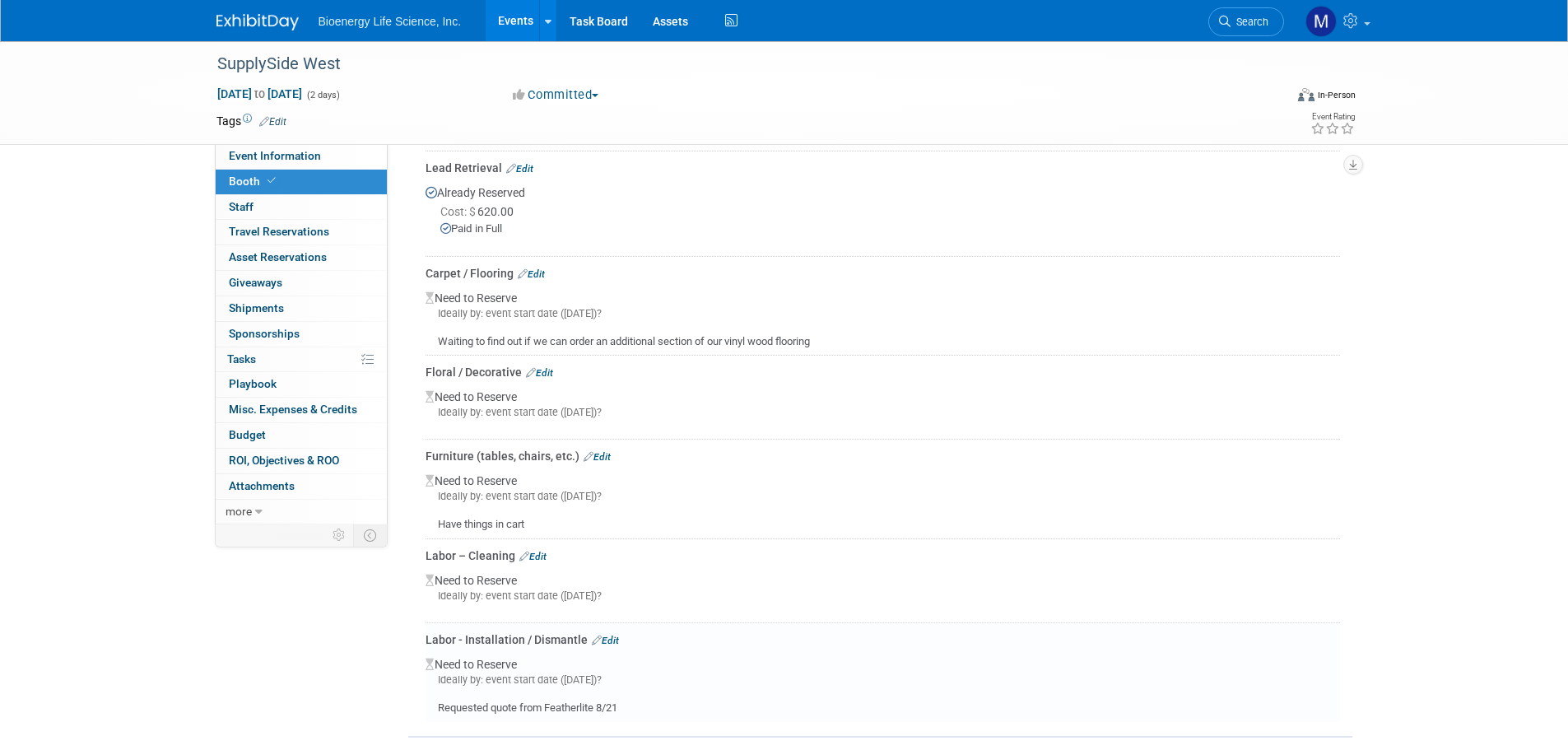
scroll to position [224, 0]
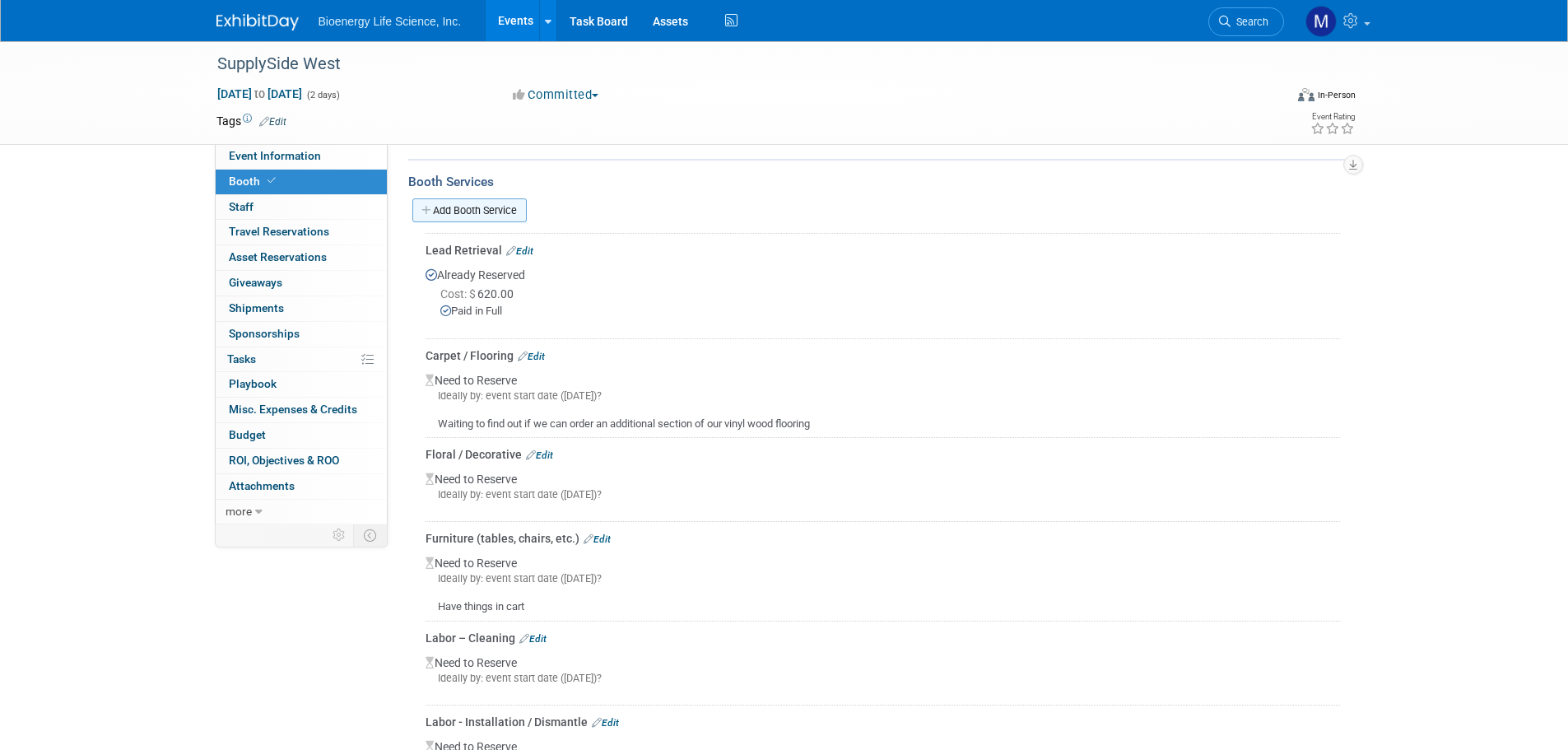
click at [485, 216] on link "Add Booth Service" at bounding box center [469, 210] width 114 height 24
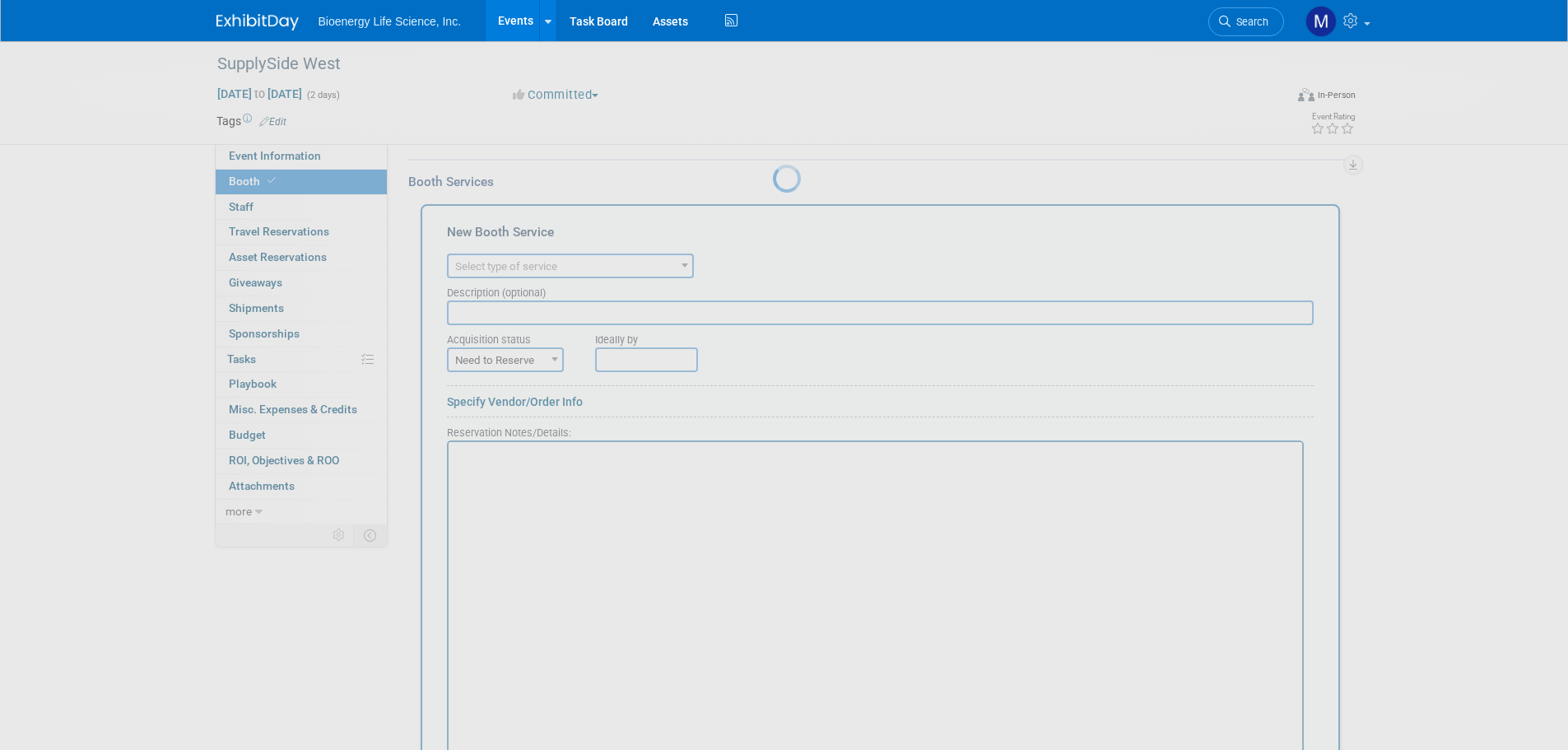
scroll to position [0, 0]
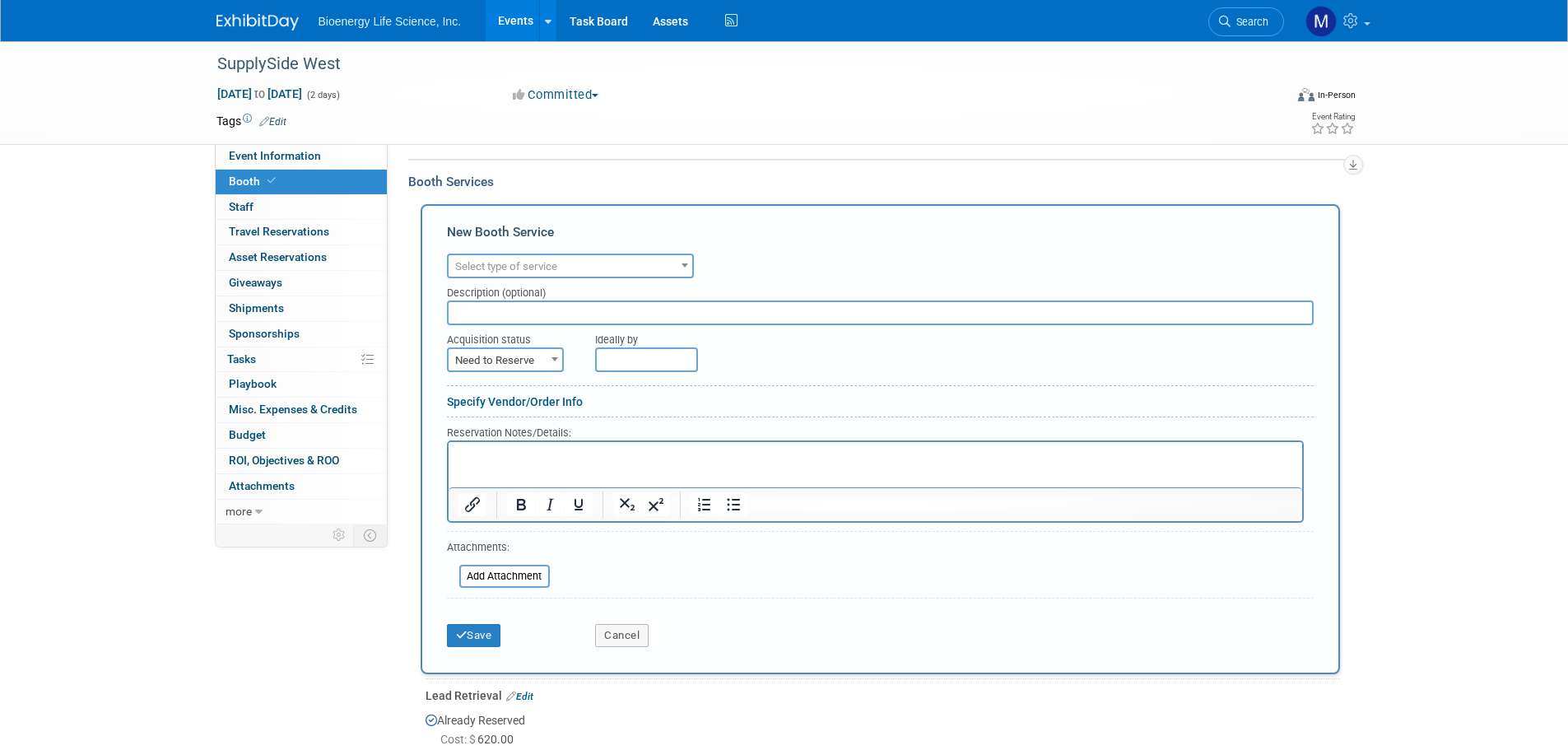
click at [515, 265] on span "Select type of service" at bounding box center [506, 267] width 102 height 12
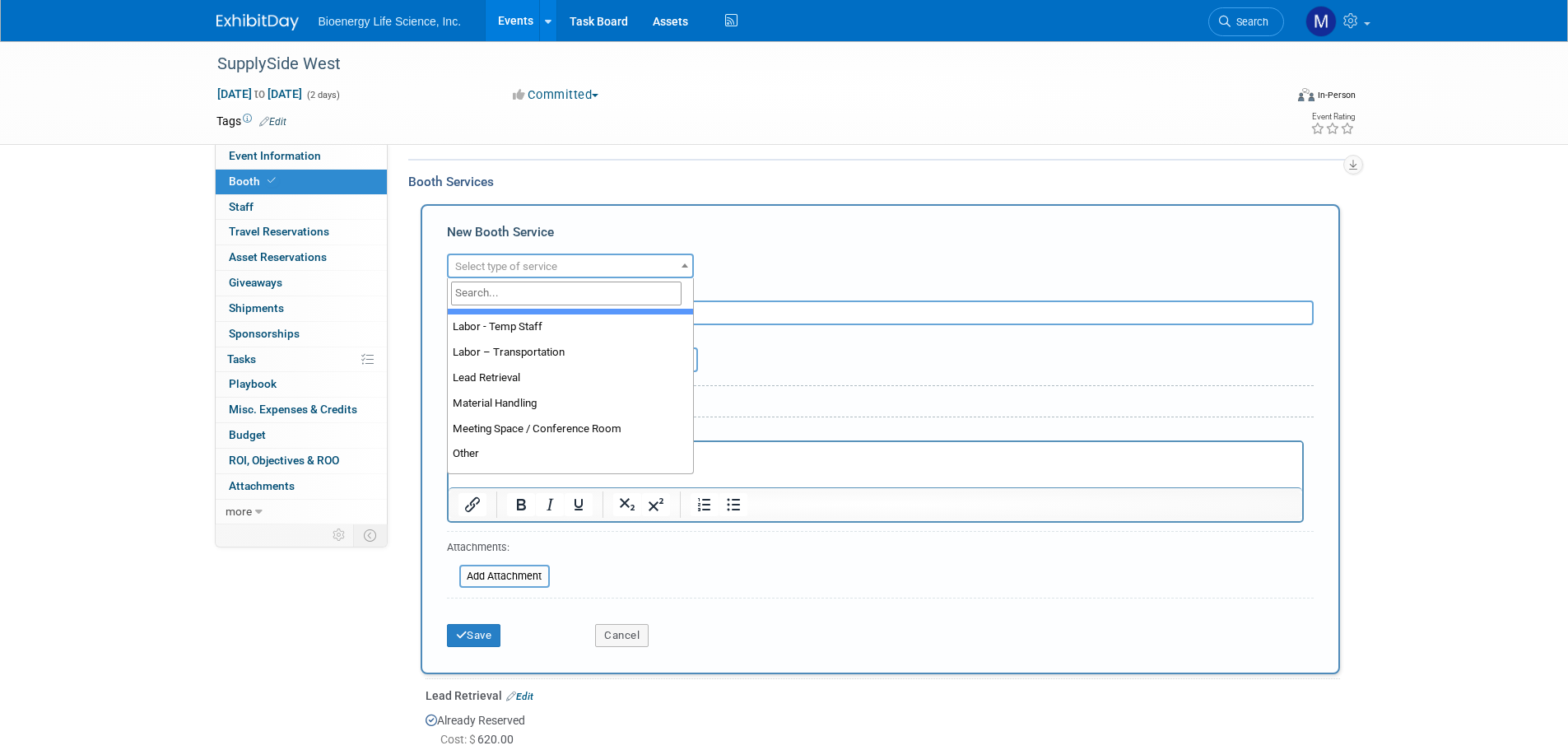
scroll to position [329, 0]
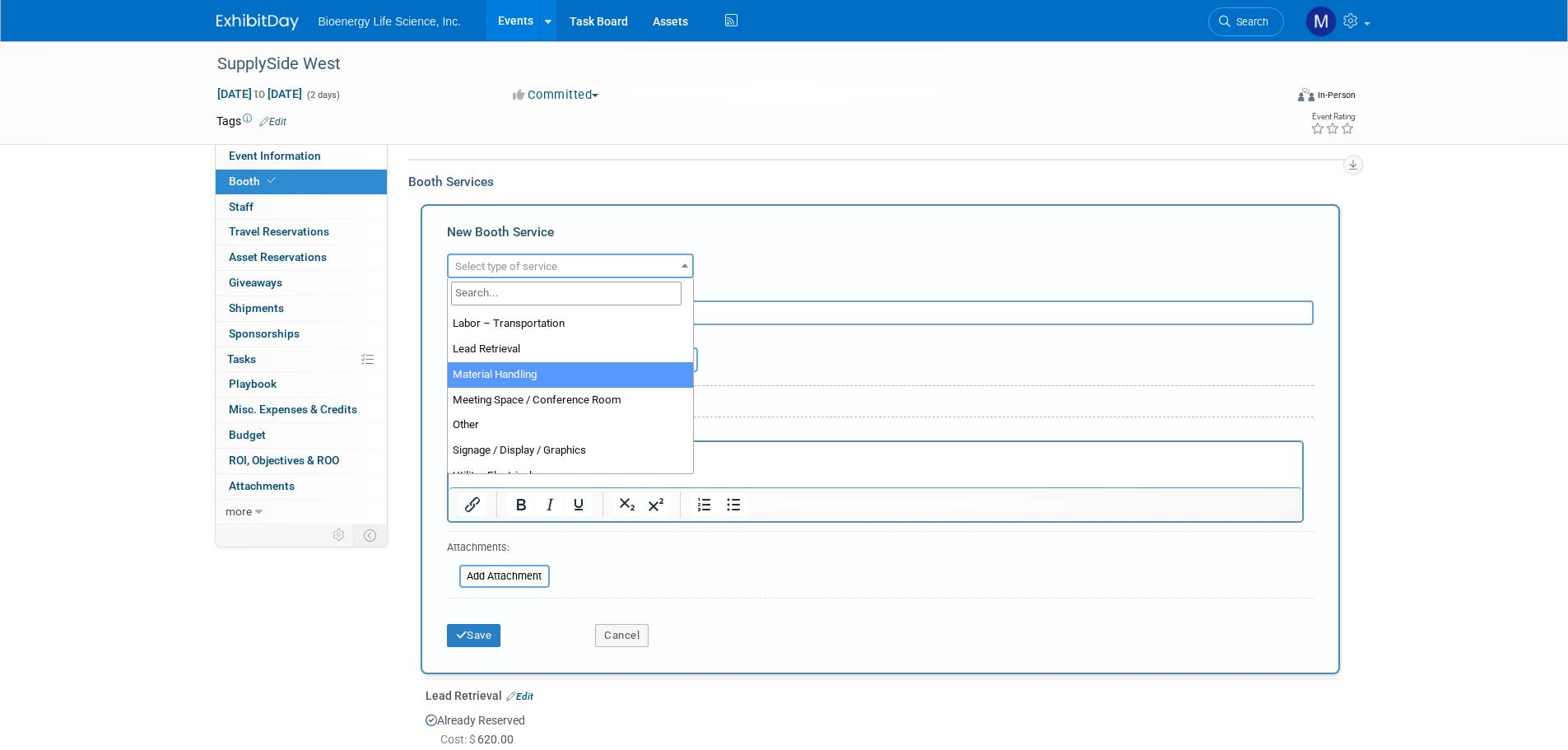
select select "10"
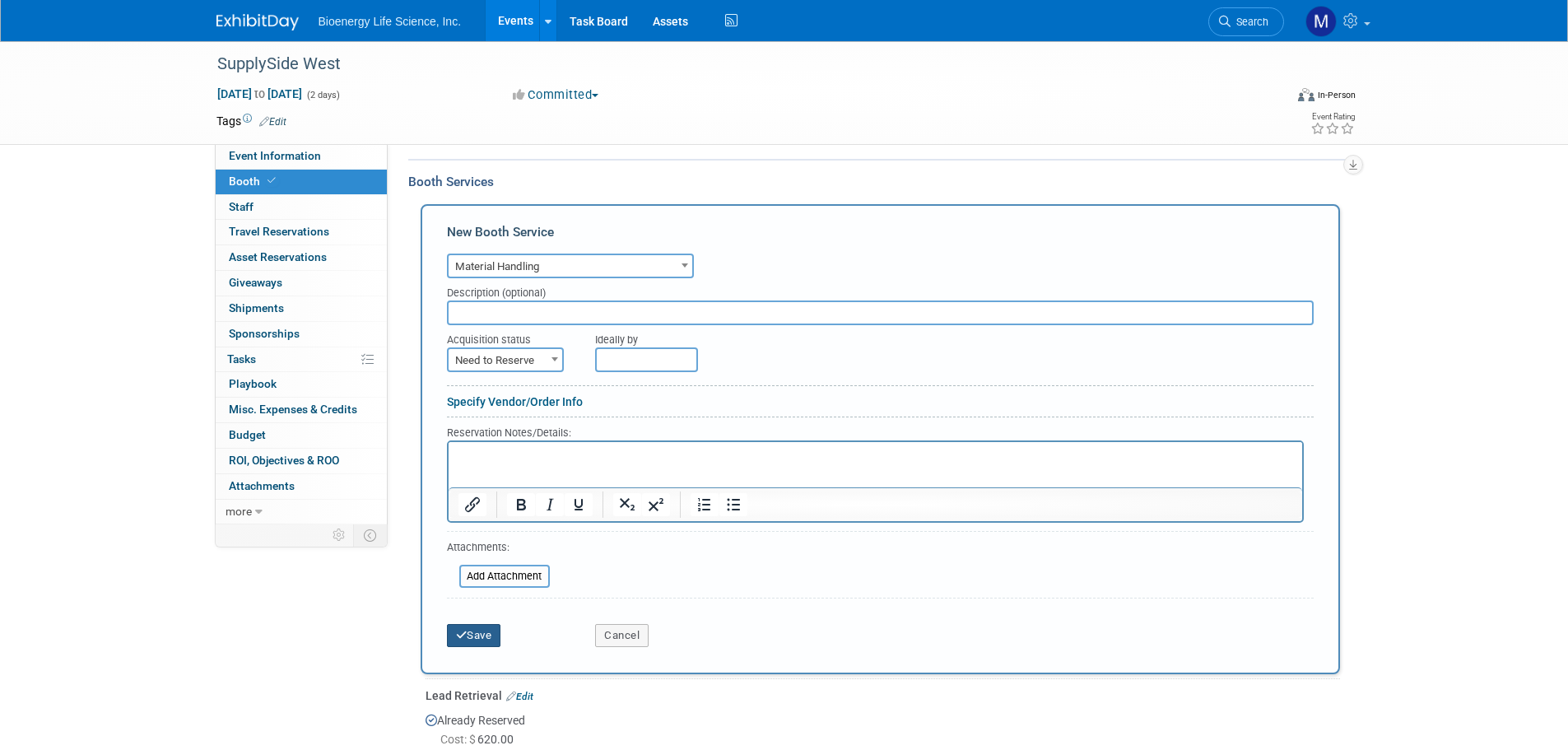
click at [488, 638] on button "Save" at bounding box center [474, 636] width 54 height 23
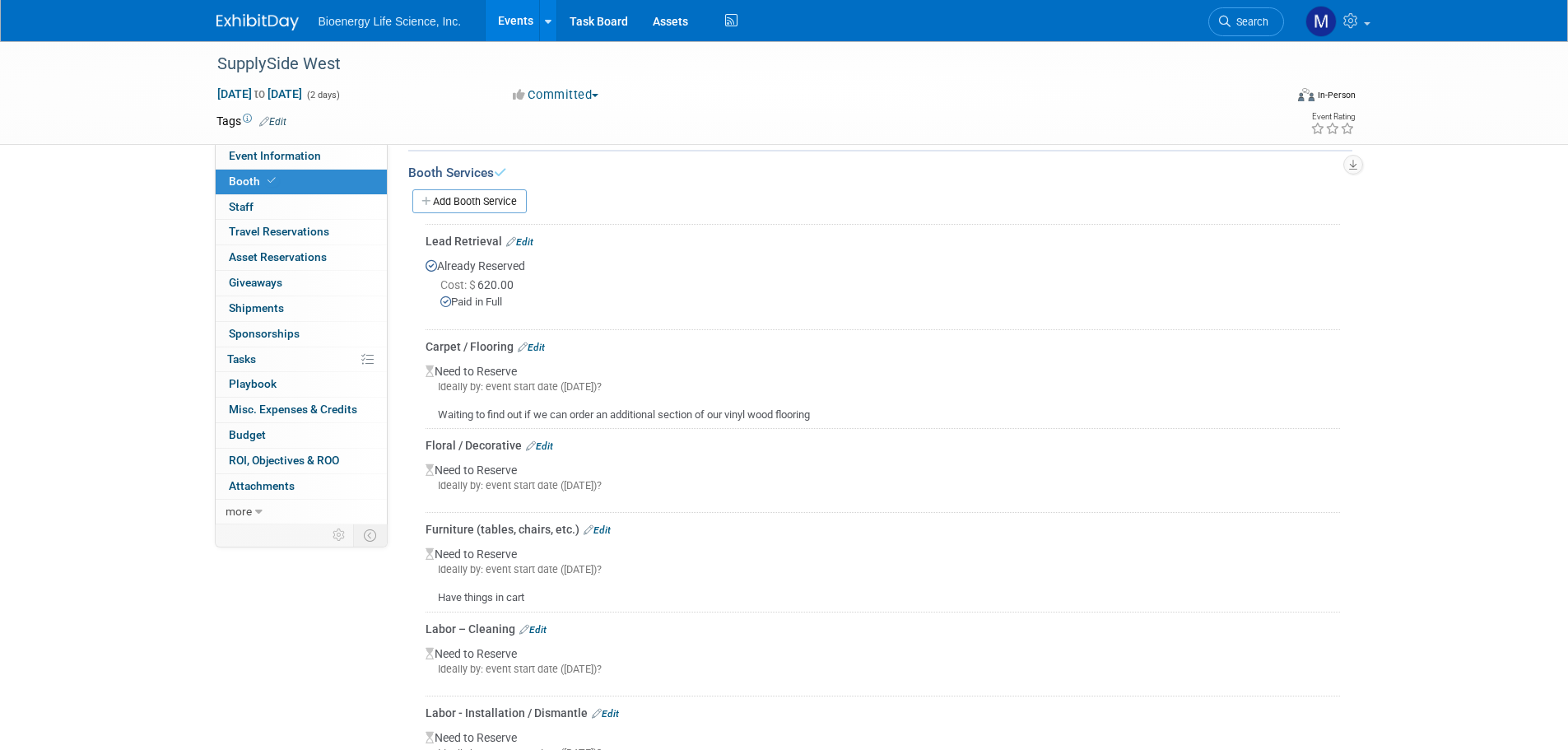
scroll to position [226, 0]
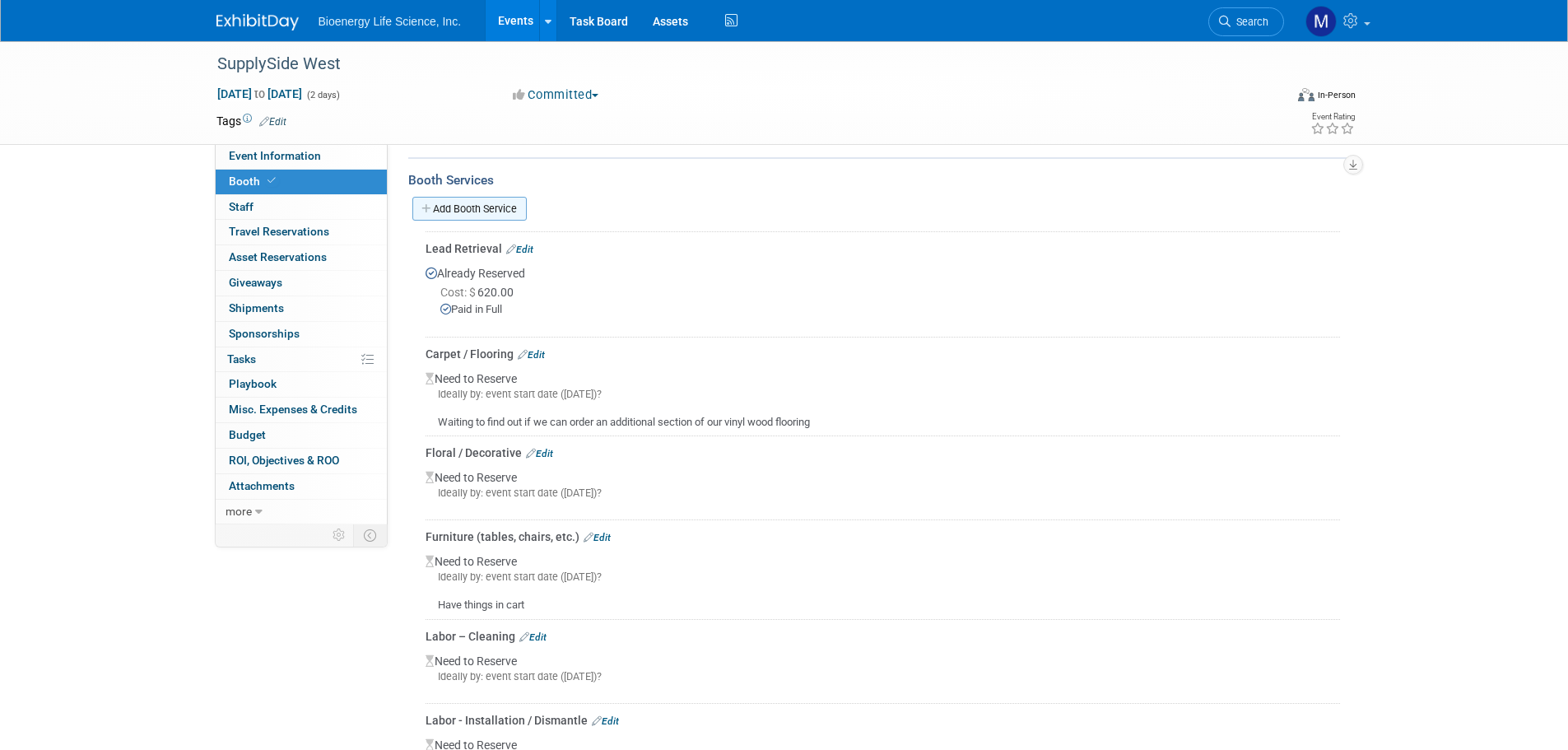
click at [465, 209] on link "Add Booth Service" at bounding box center [469, 208] width 114 height 24
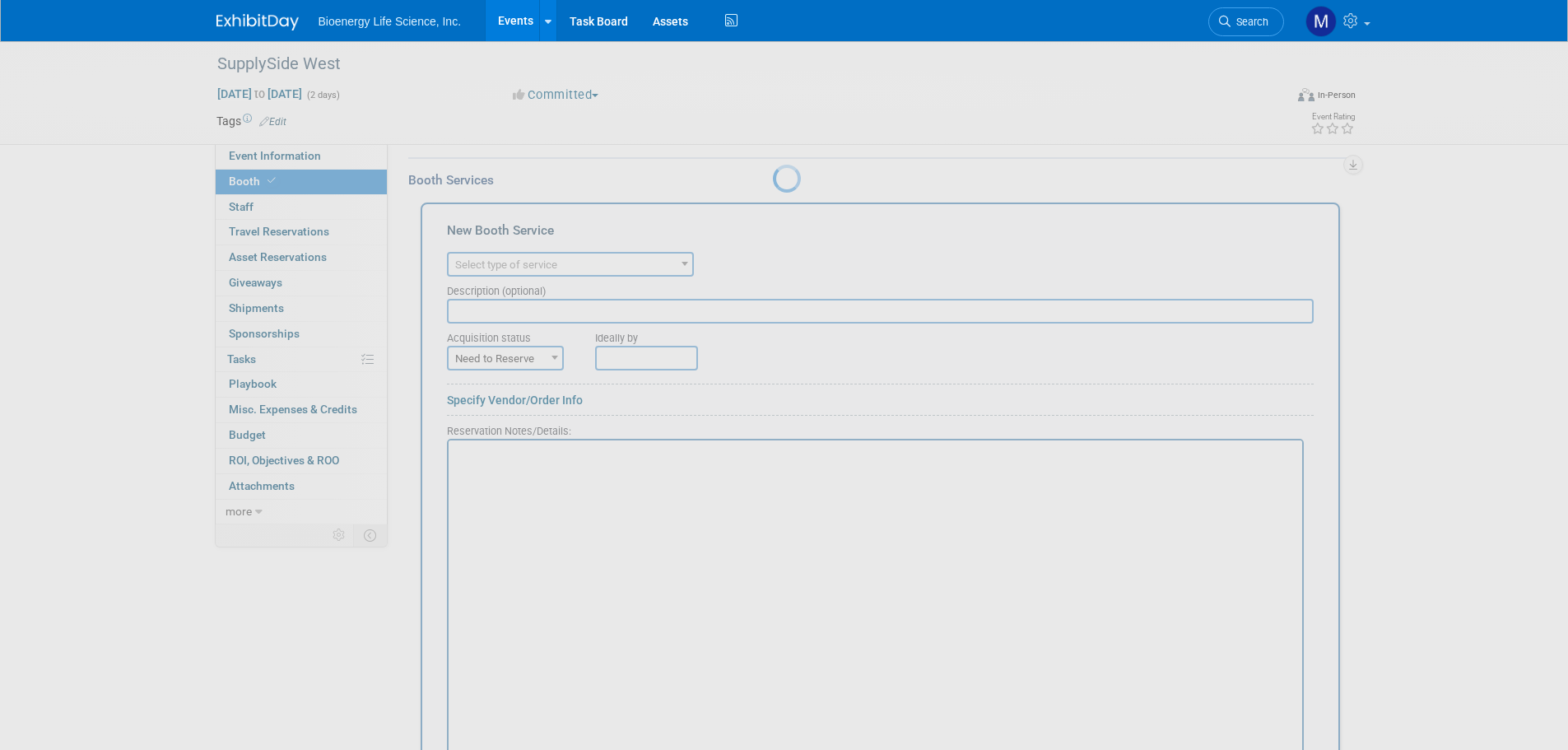
scroll to position [0, 0]
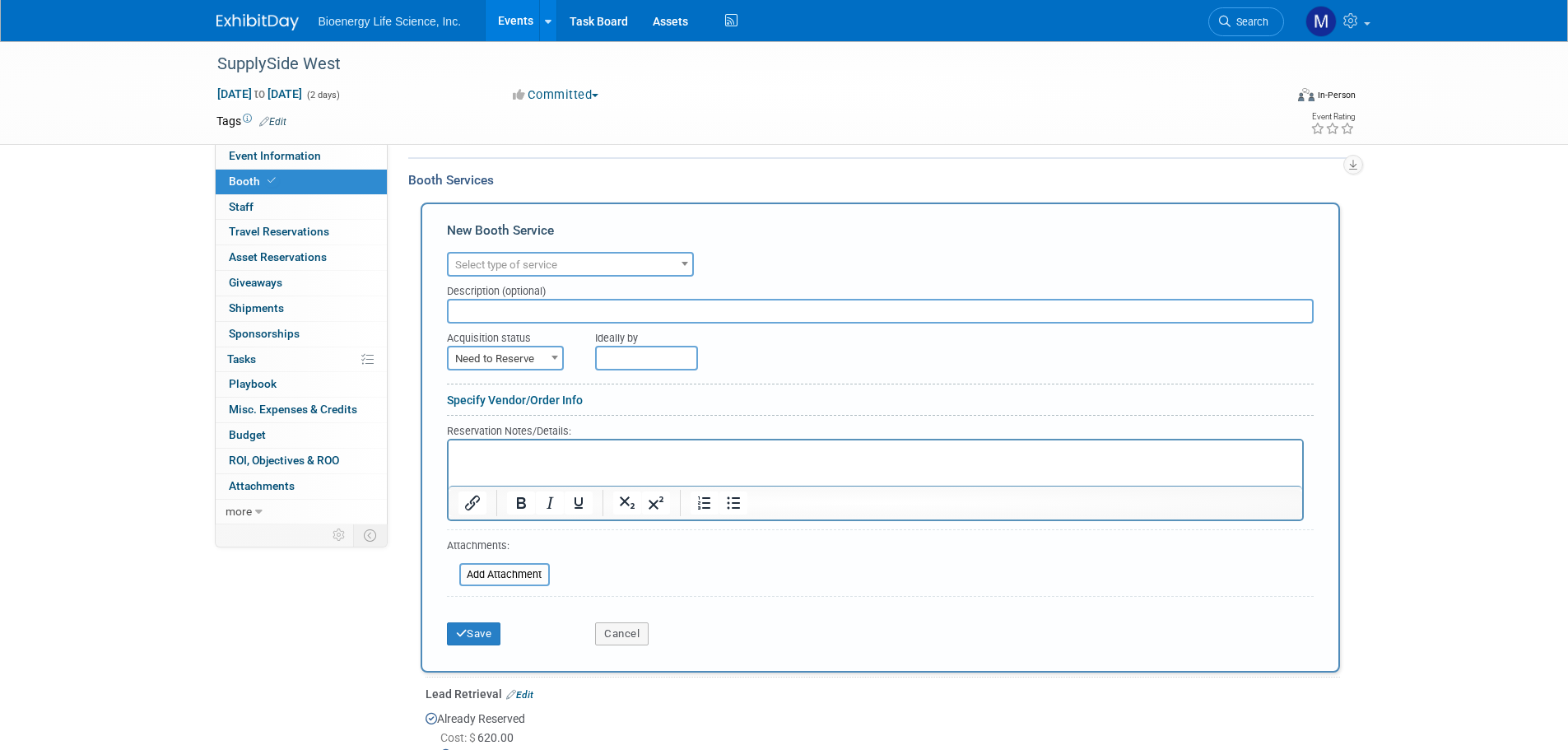
click at [522, 266] on span "Select type of service" at bounding box center [506, 265] width 102 height 12
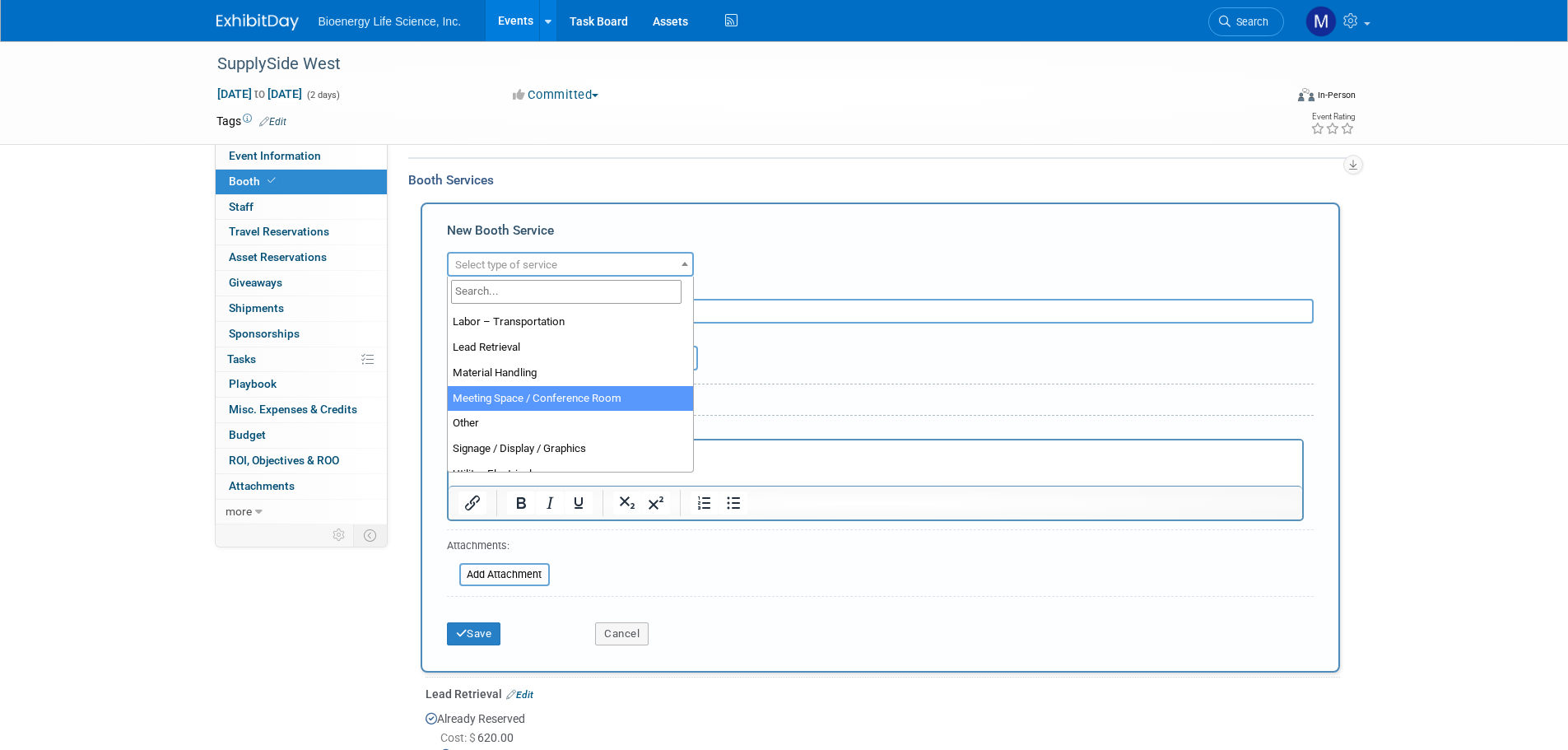
scroll to position [412, 0]
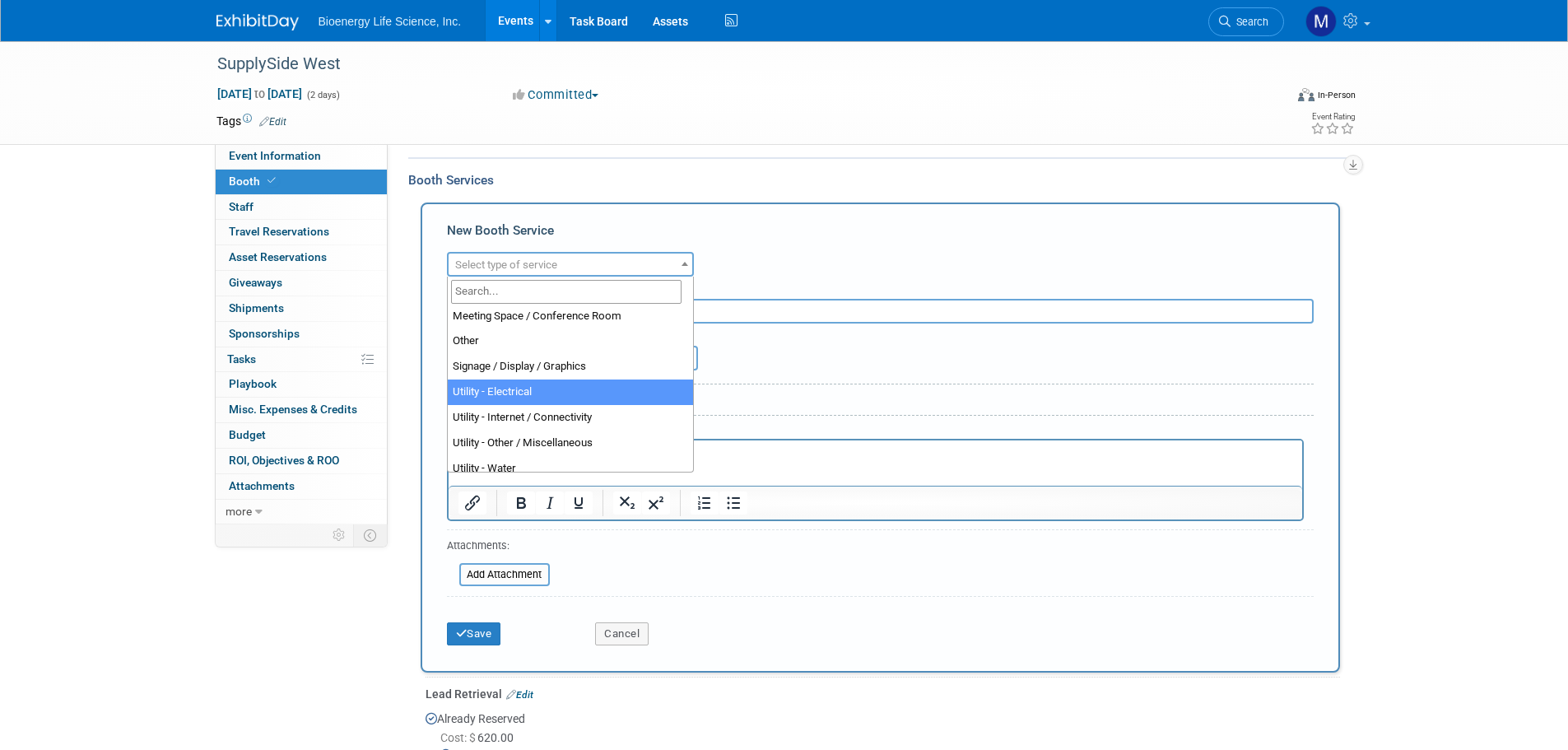
select select "8"
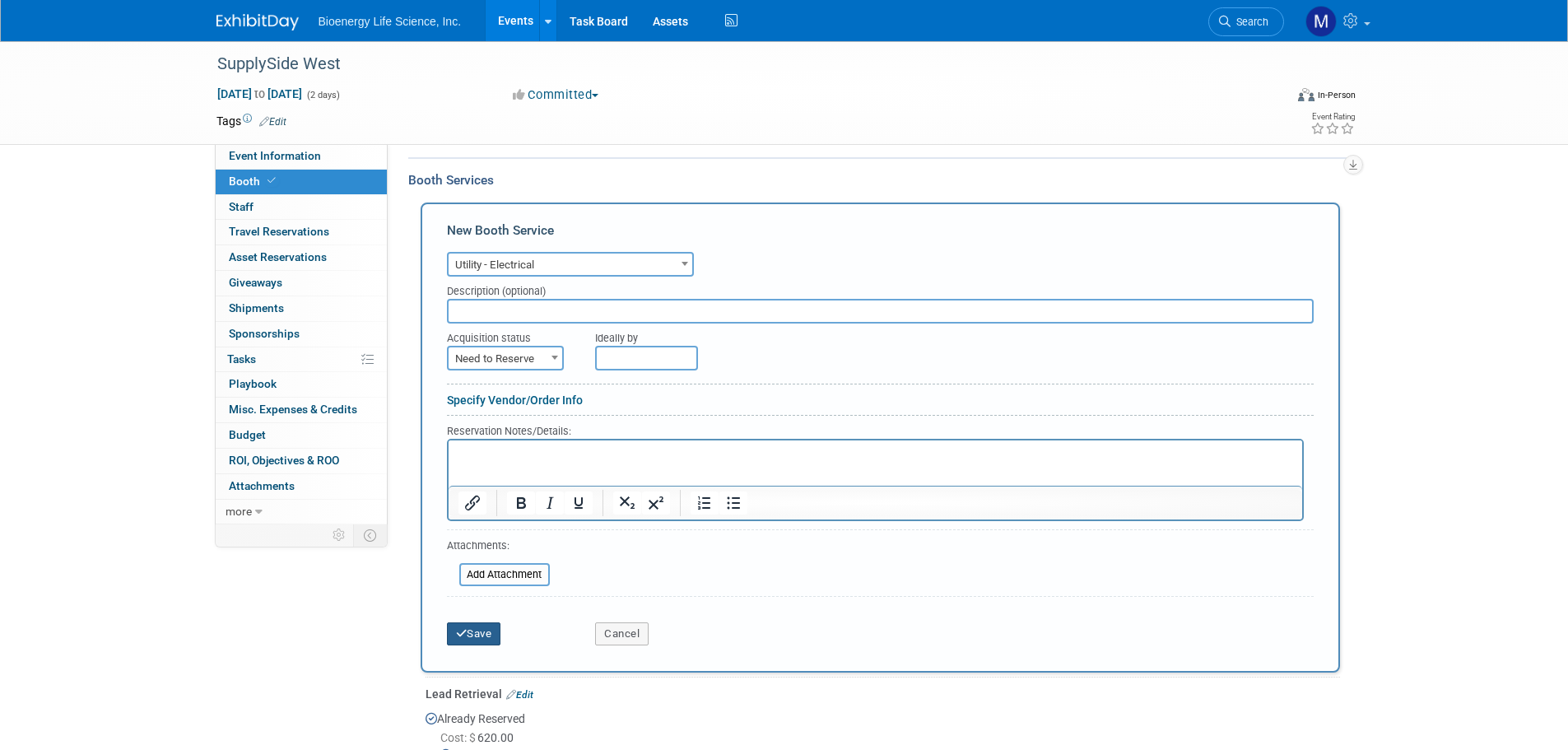
click at [474, 631] on button "Save" at bounding box center [474, 634] width 54 height 23
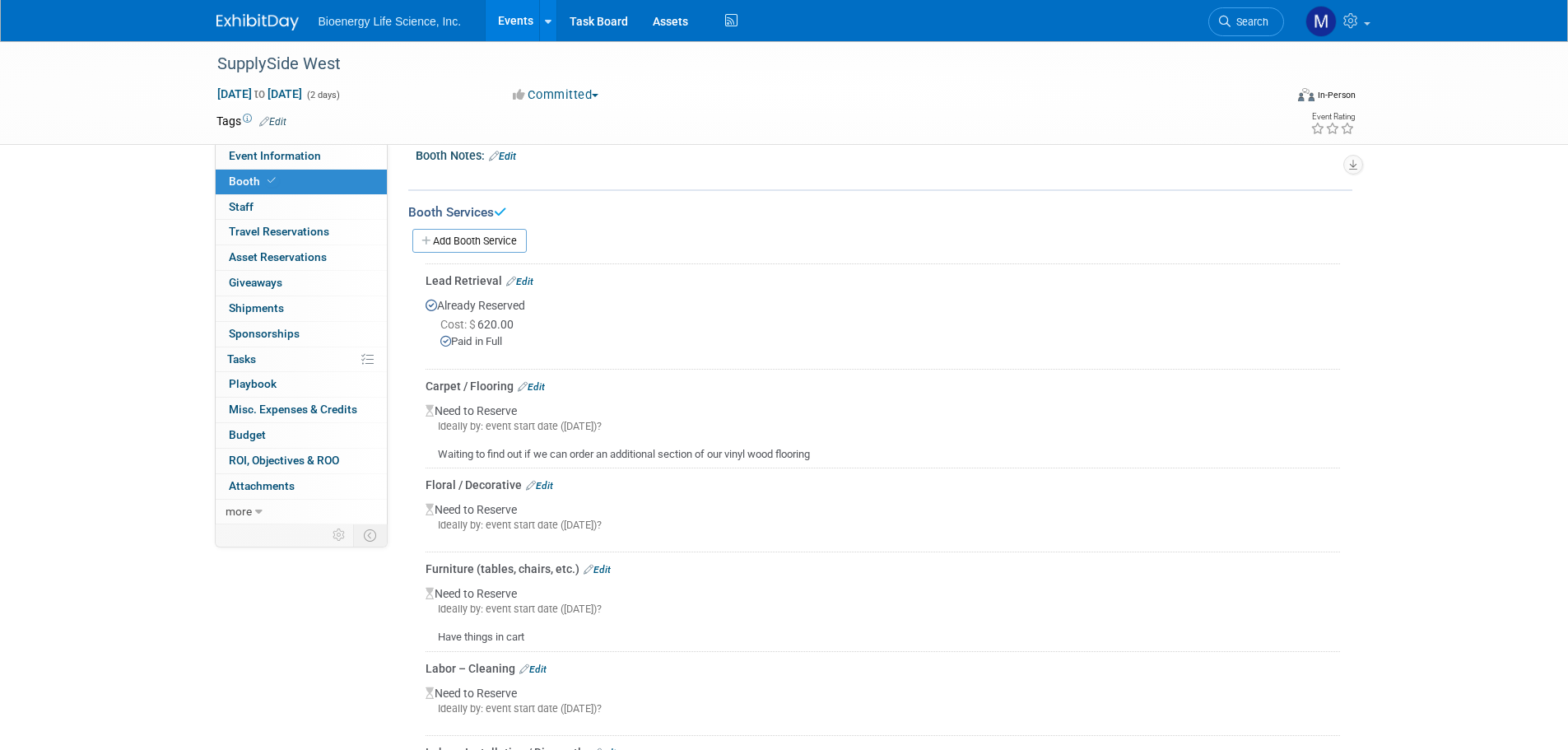
scroll to position [145, 0]
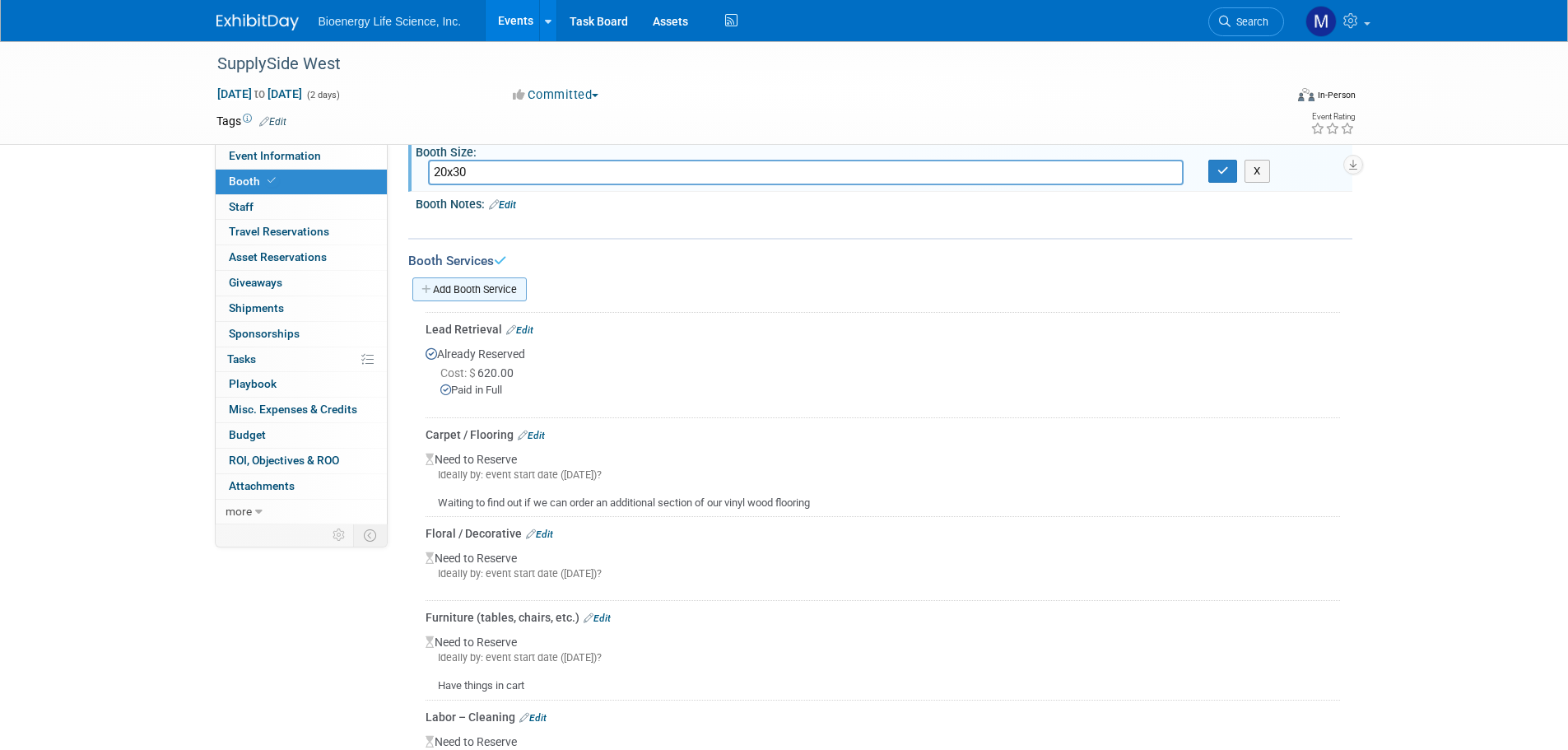
click at [478, 287] on link "Add Booth Service" at bounding box center [469, 289] width 114 height 24
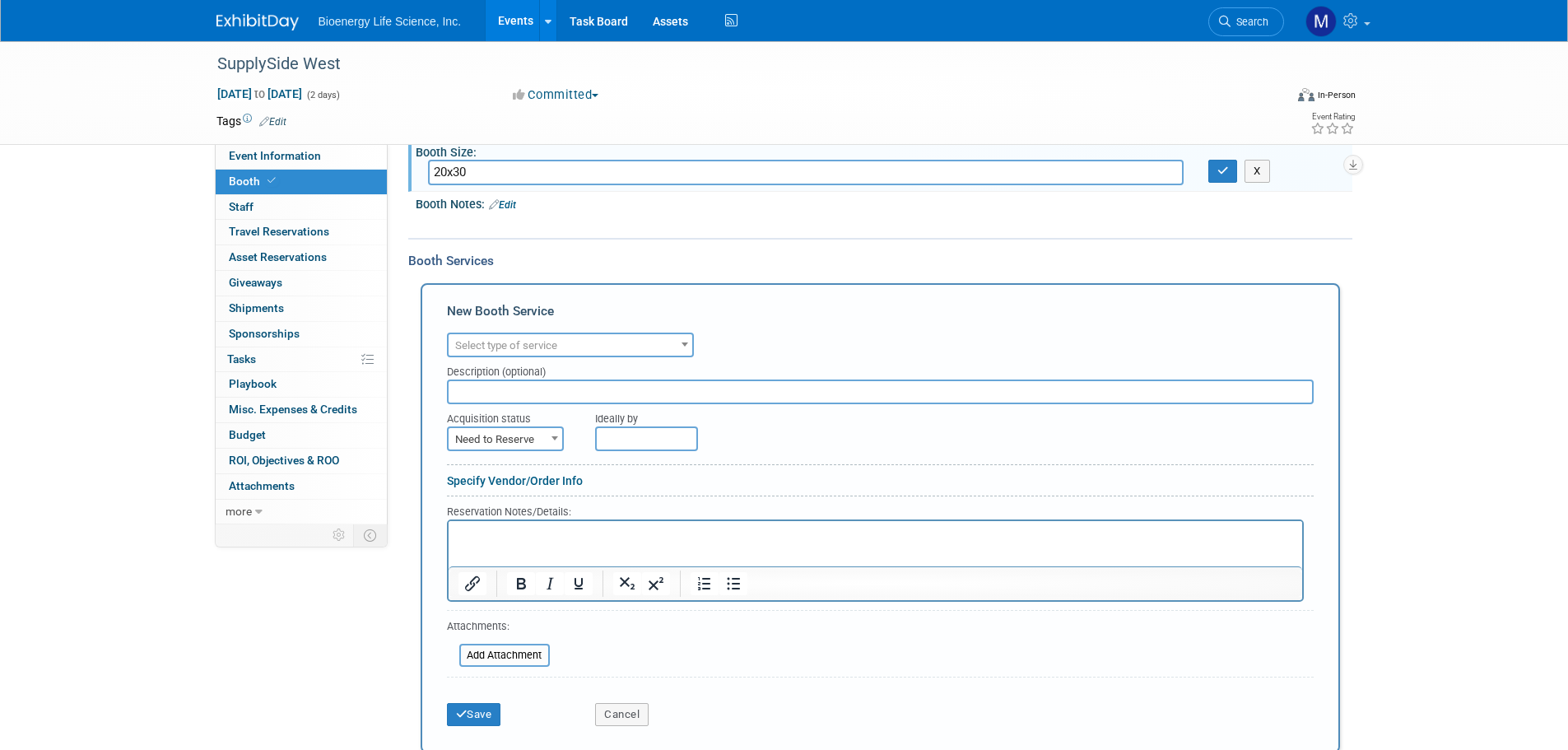
scroll to position [0, 0]
click at [553, 348] on span "Select type of service" at bounding box center [506, 346] width 102 height 12
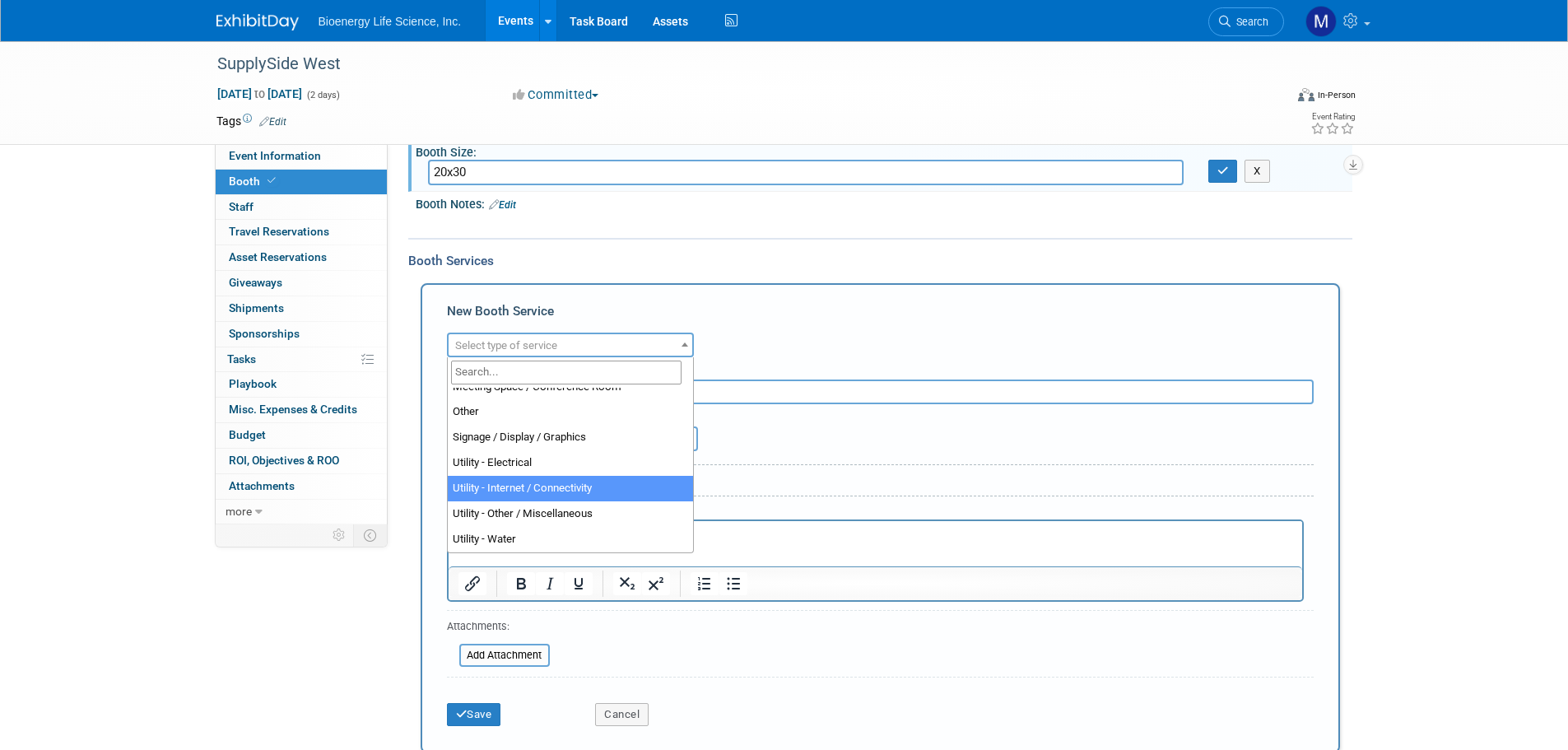
scroll to position [340, 0]
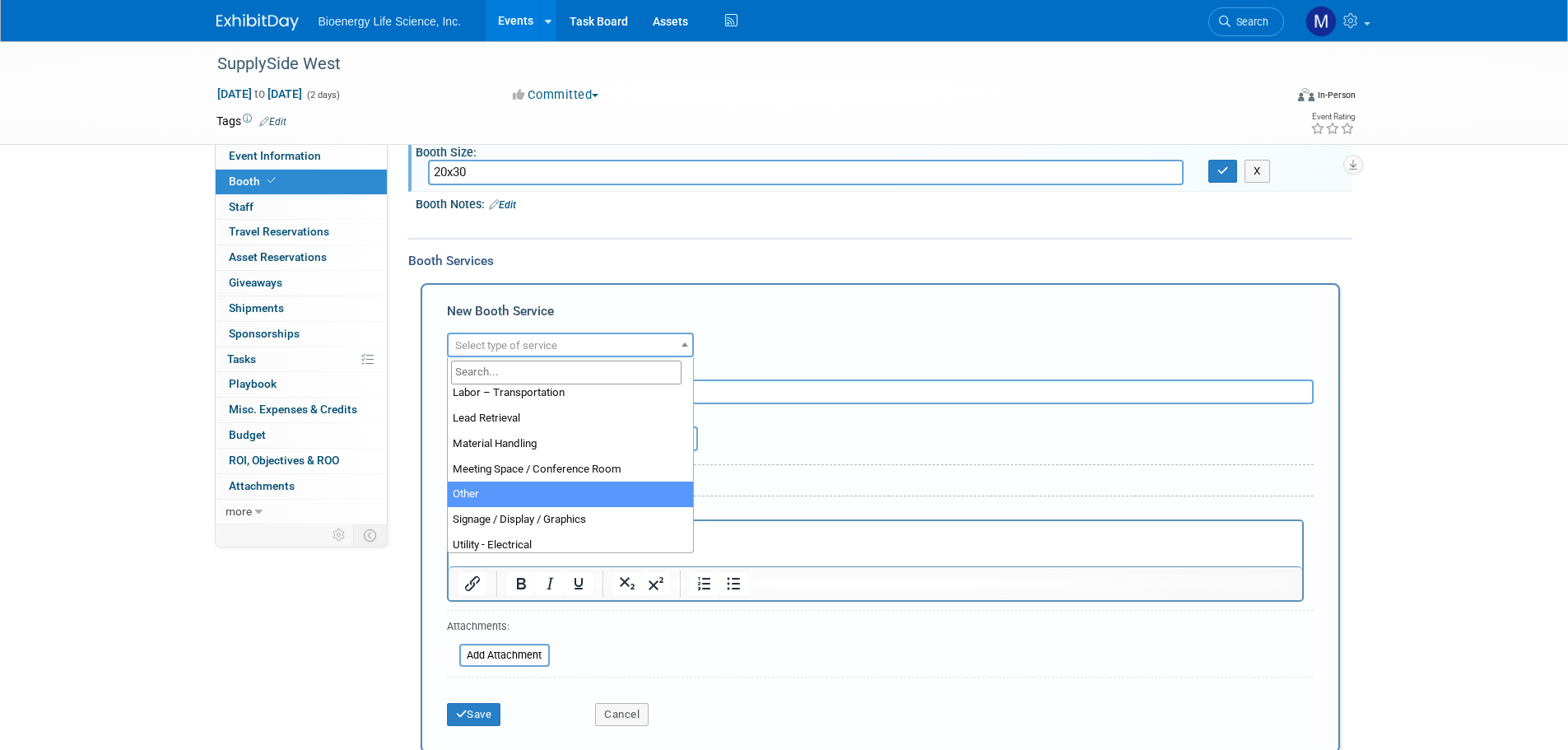
select select "1"
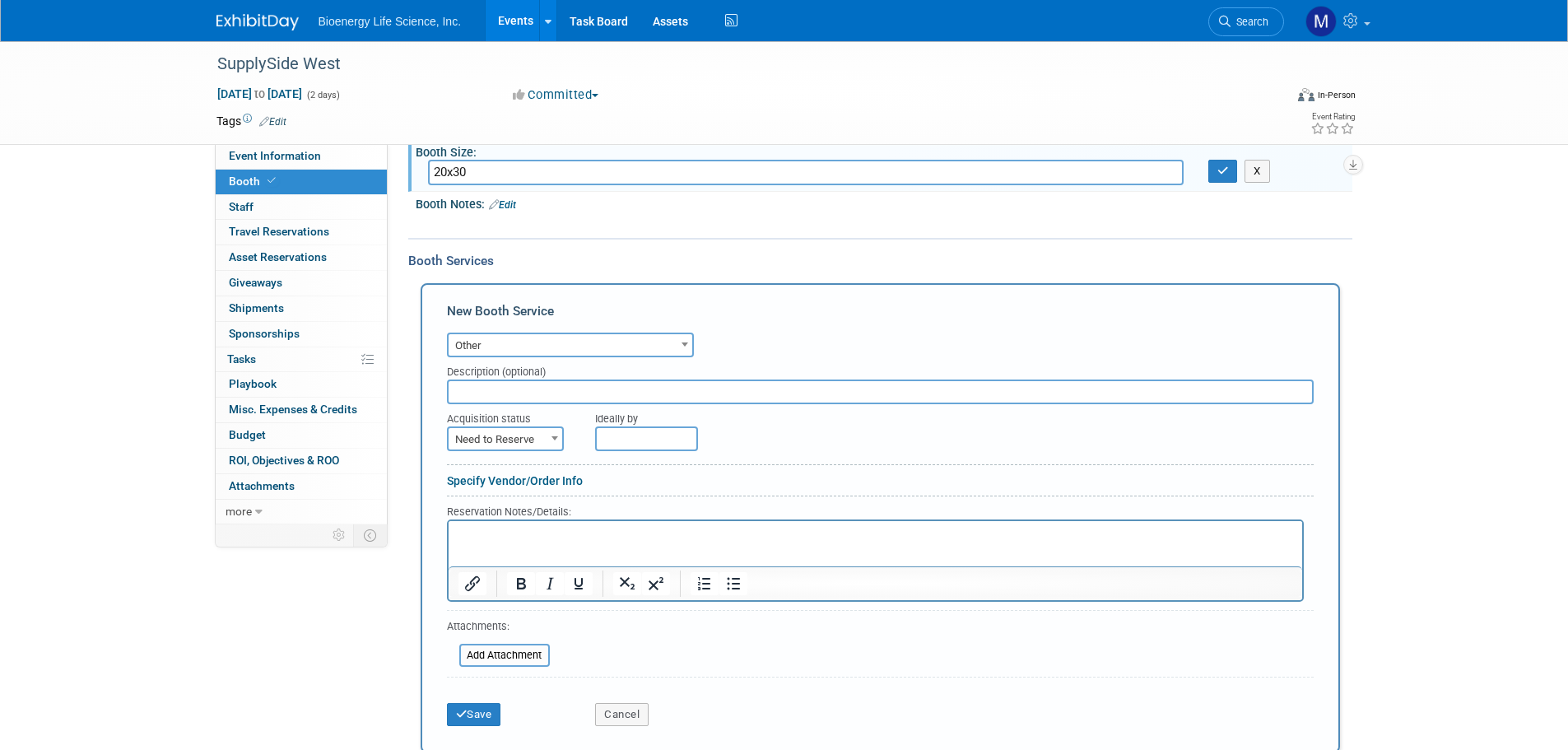
click at [492, 389] on input "text" at bounding box center [880, 392] width 867 height 24
type input "Booth approval form"
click at [481, 715] on button "Save" at bounding box center [474, 715] width 54 height 23
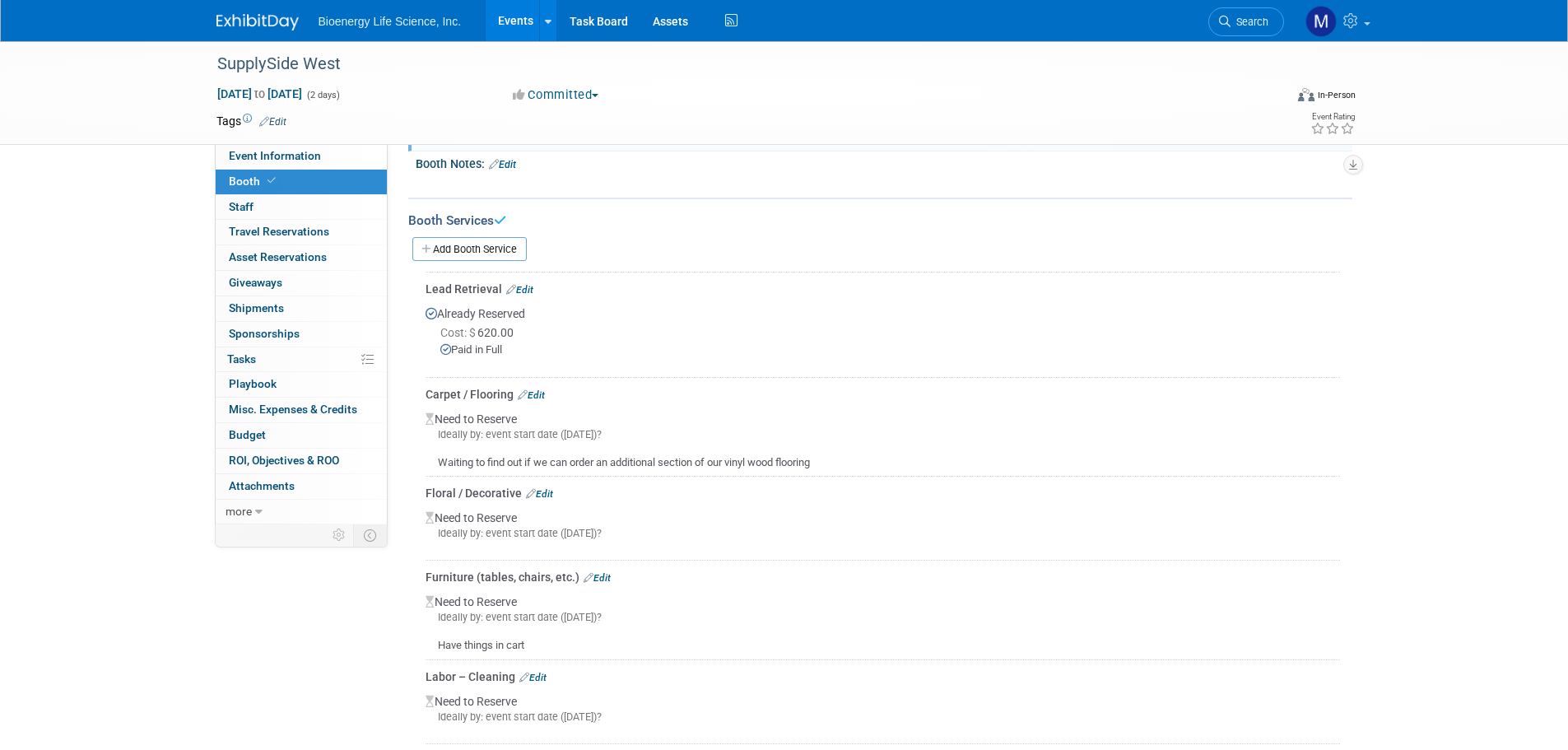
scroll to position [169, 0]
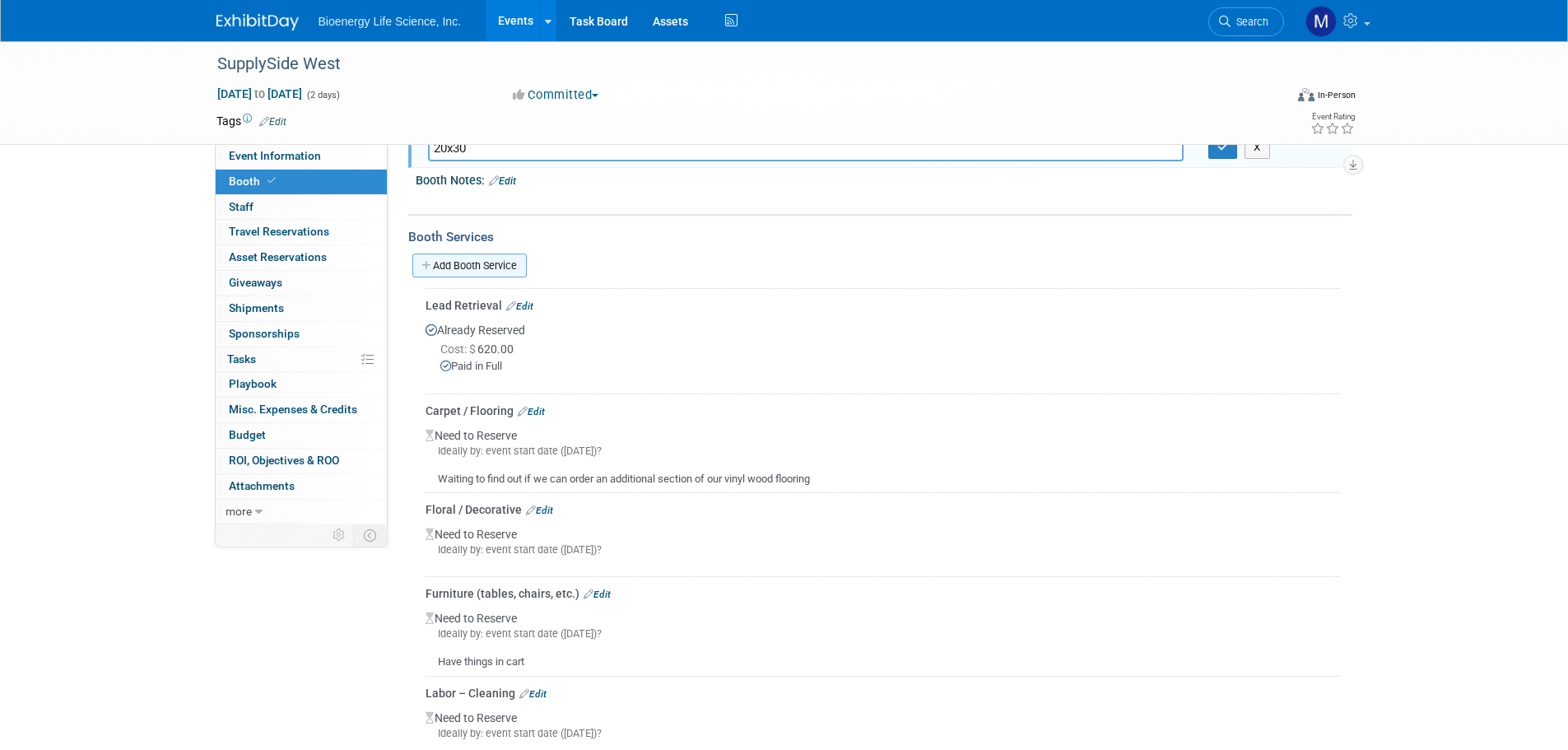
click at [503, 265] on link "Add Booth Service" at bounding box center [469, 265] width 114 height 24
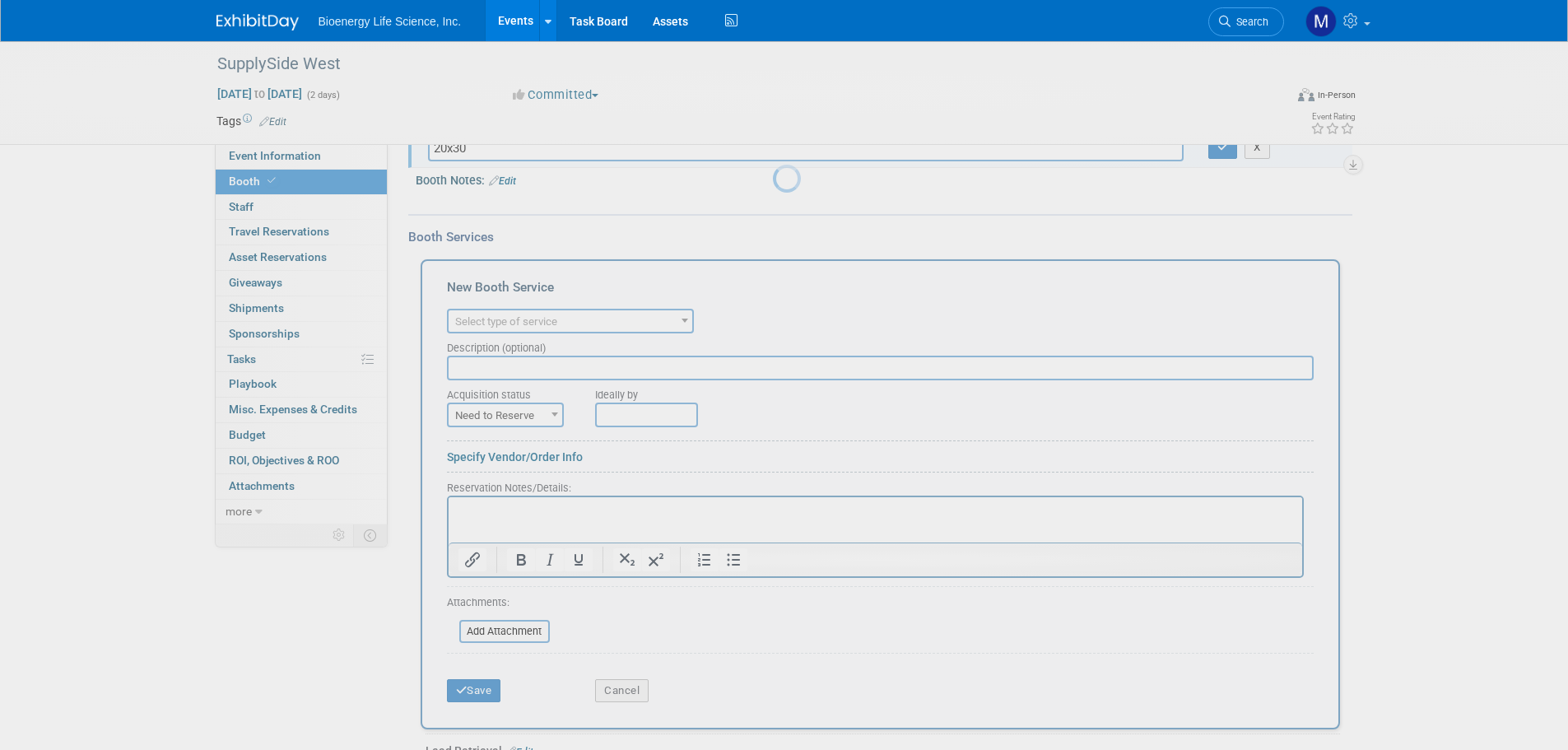
scroll to position [0, 0]
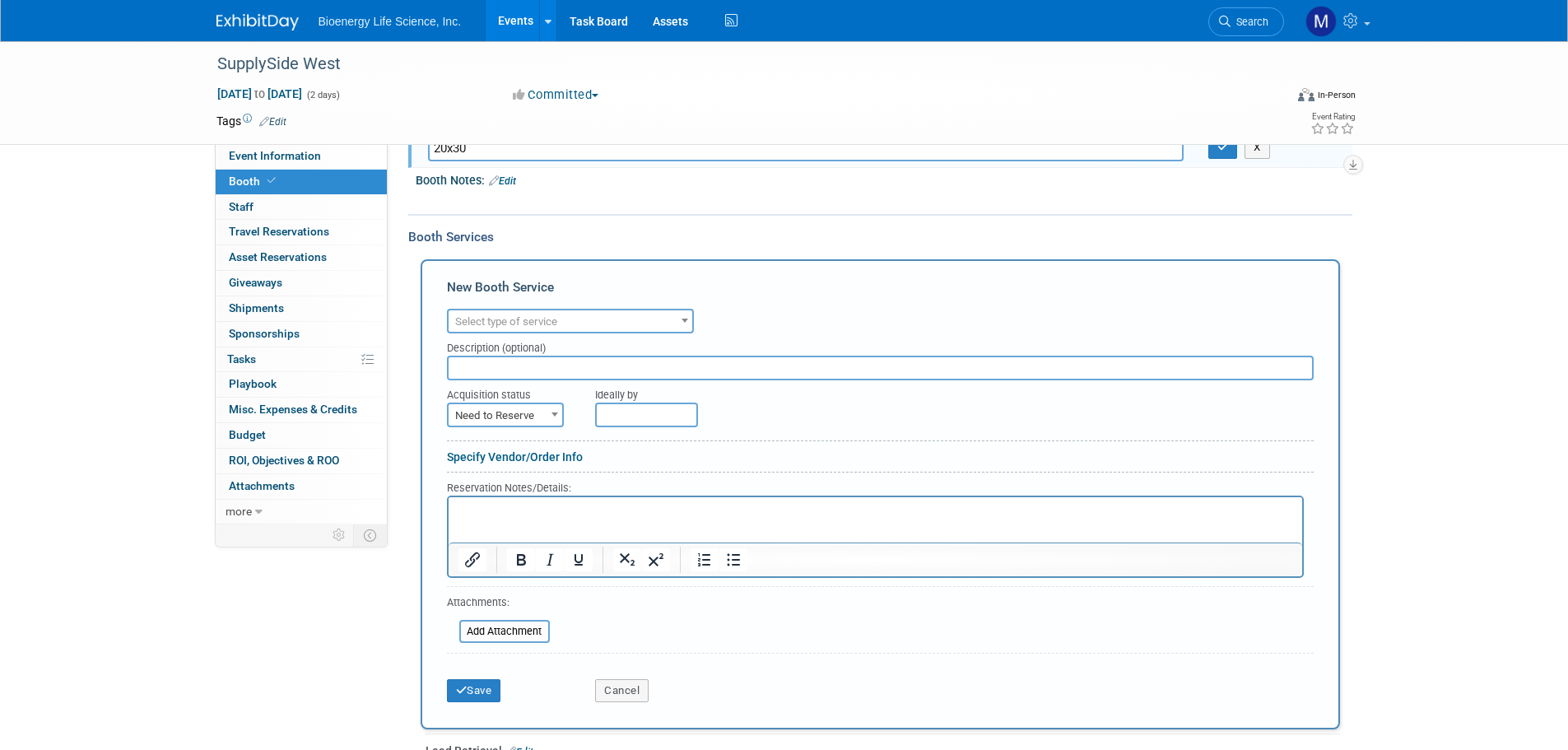
click at [556, 323] on span "Select type of service" at bounding box center [506, 321] width 102 height 12
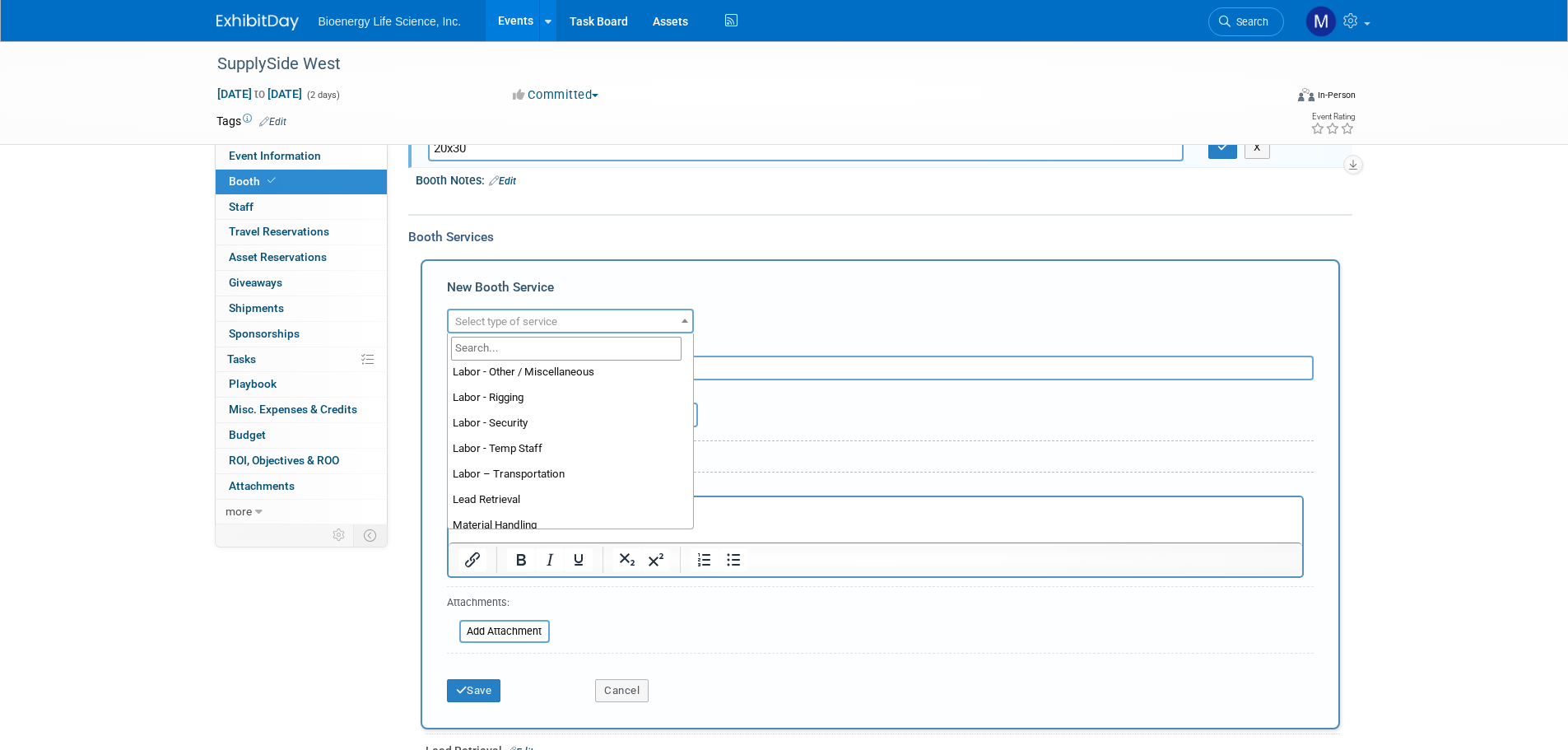
scroll to position [329, 0]
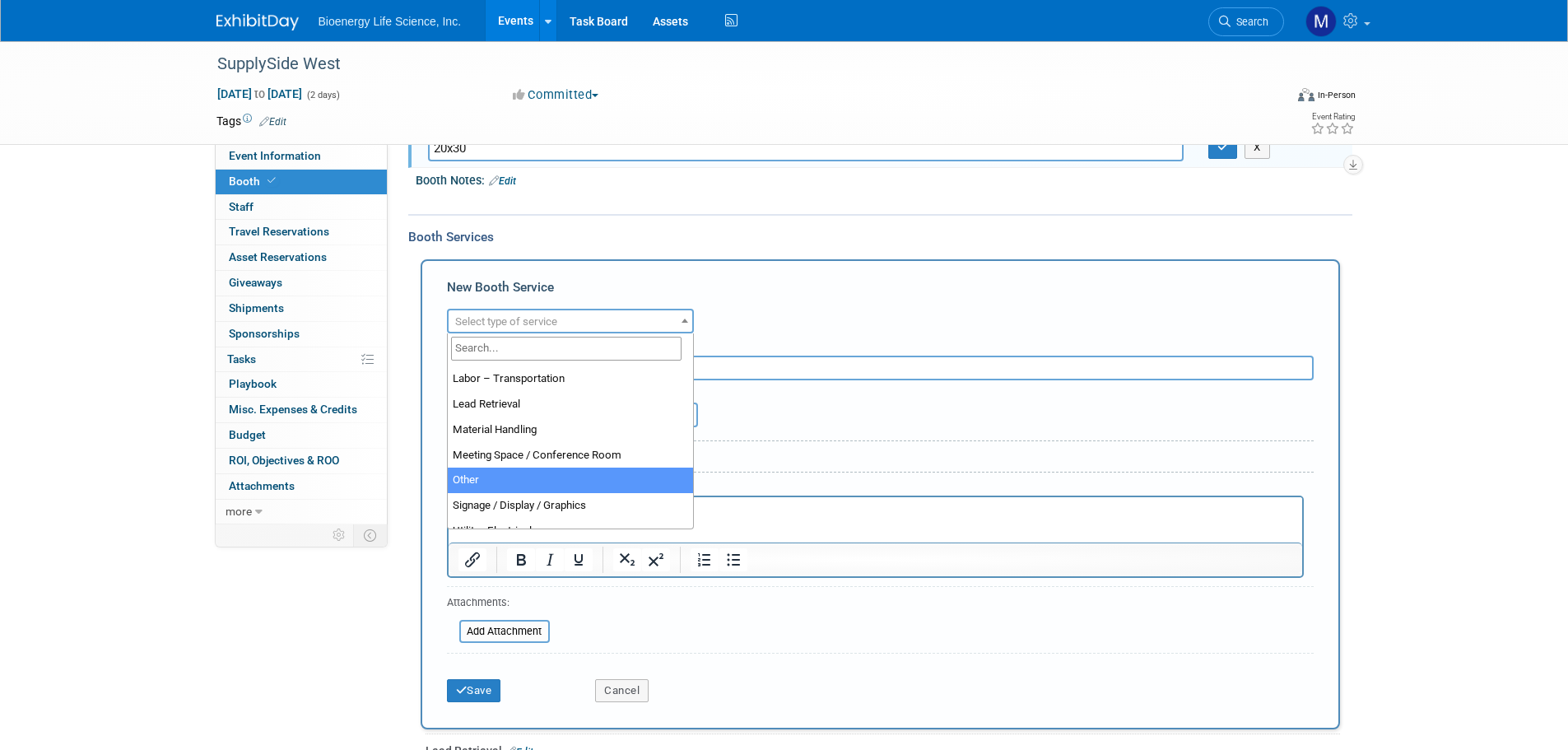
select select "1"
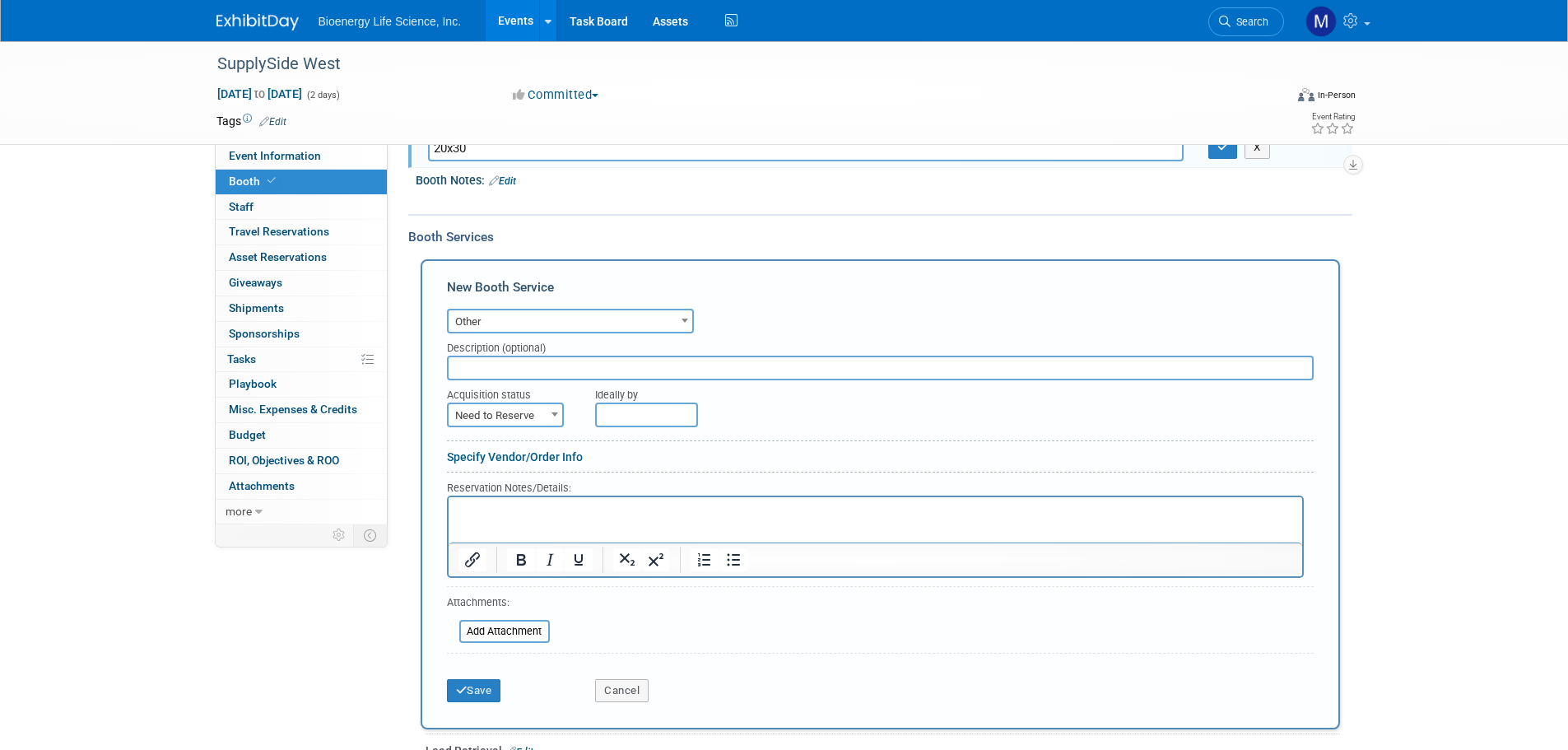
click at [467, 364] on input "text" at bounding box center [880, 368] width 867 height 24
type input "Hanging sign - labor"
click at [468, 693] on button "Save" at bounding box center [474, 691] width 54 height 23
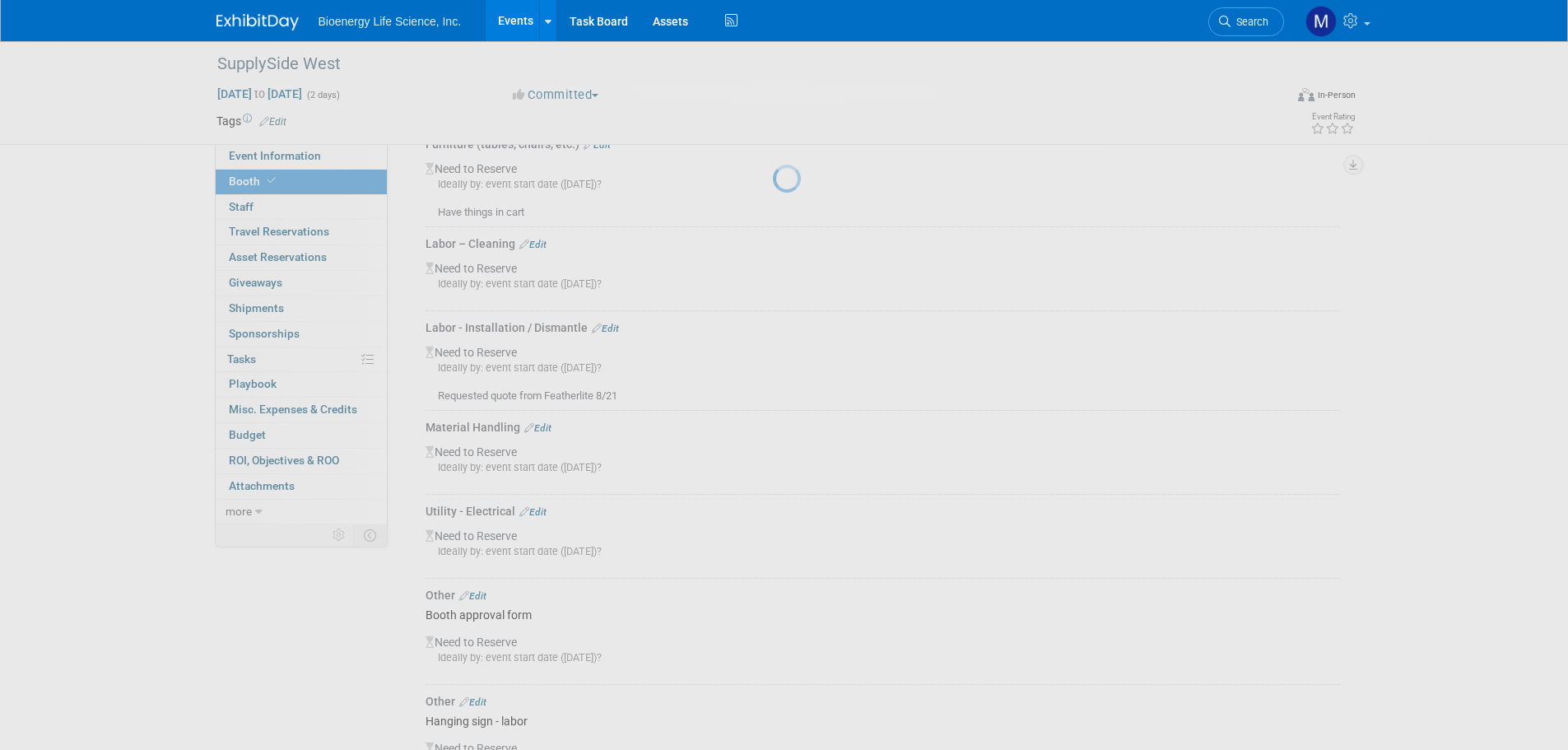
scroll to position [852, 0]
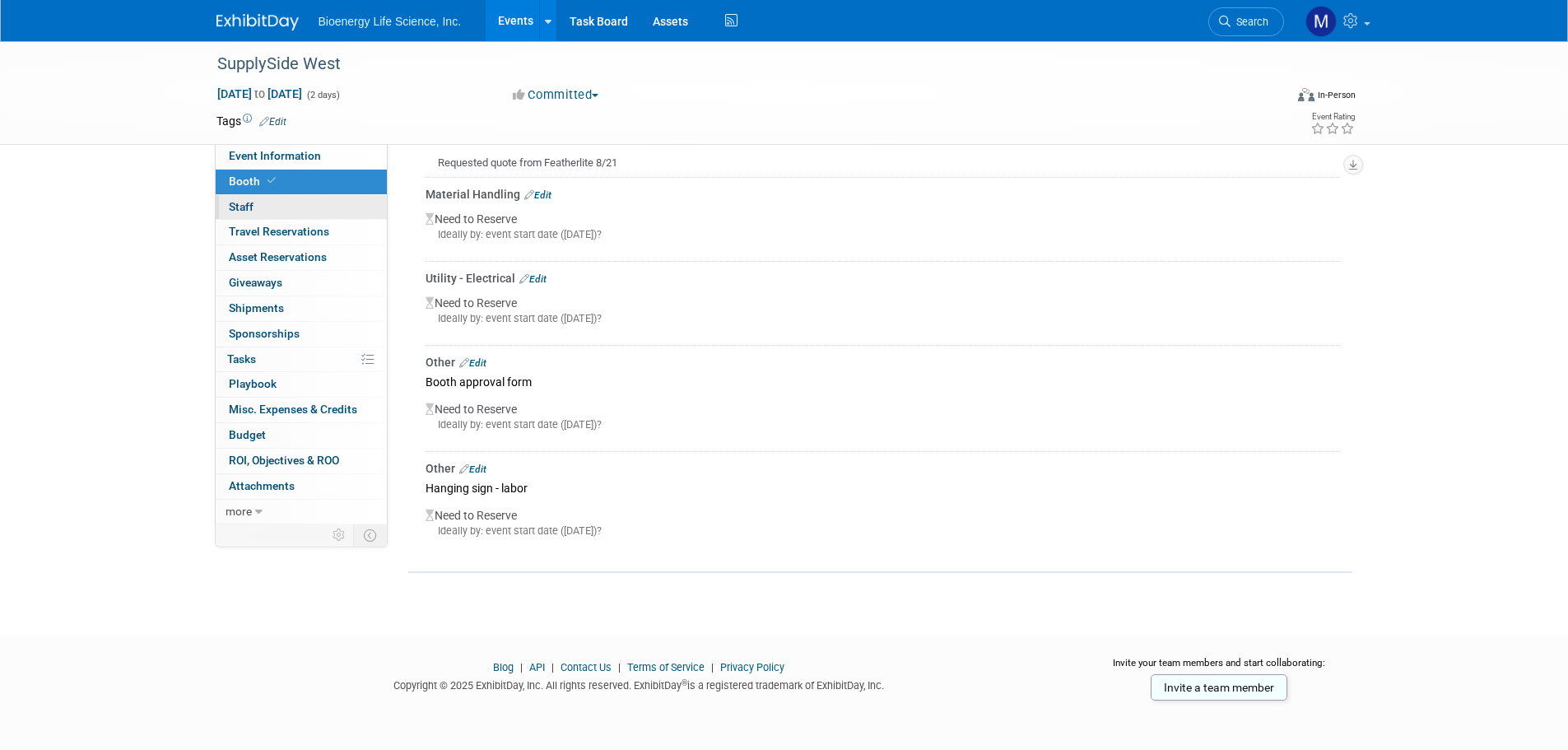
click at [260, 209] on link "0 Staff 0" at bounding box center [301, 207] width 172 height 24
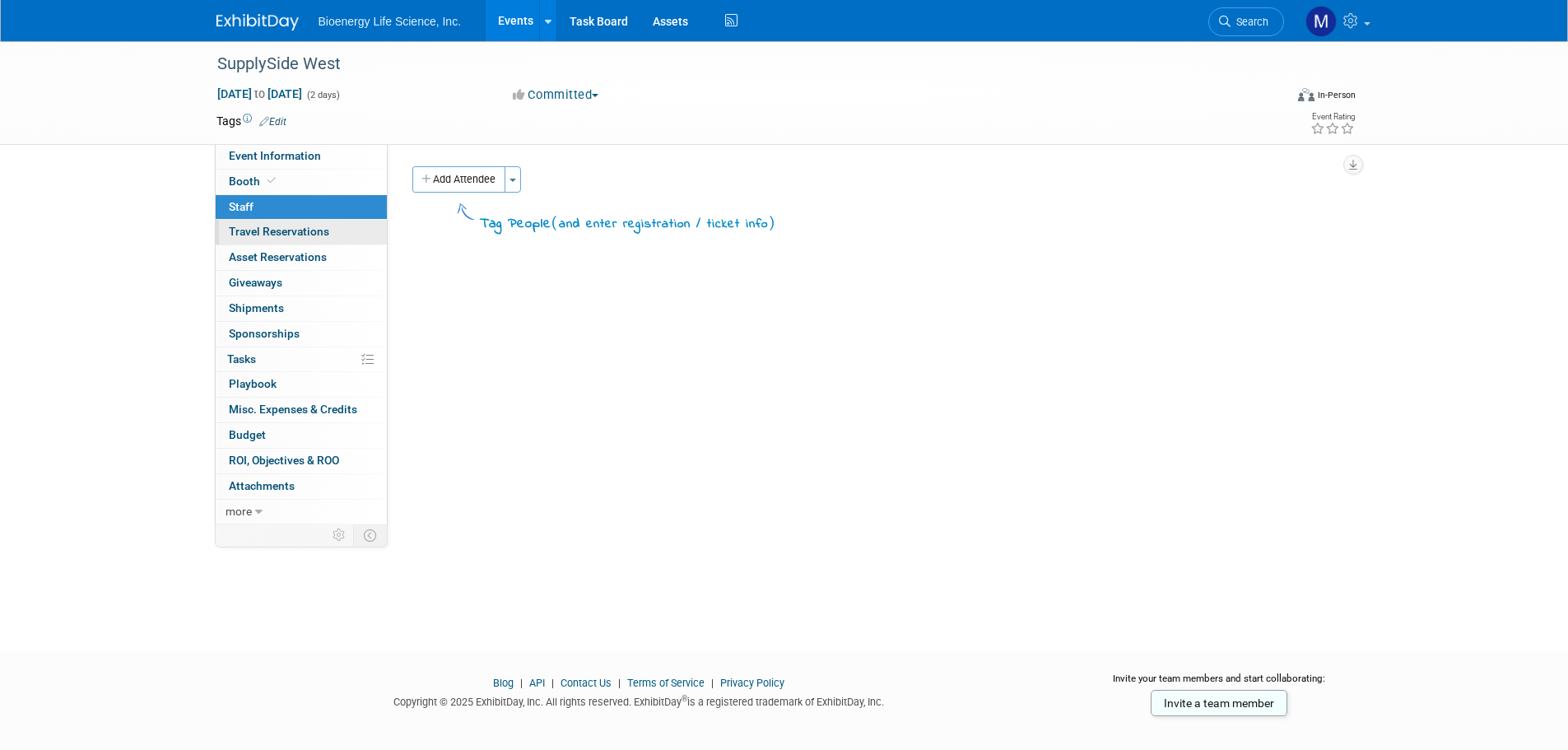
click at [256, 231] on span "Travel Reservations 0" at bounding box center [279, 231] width 100 height 13
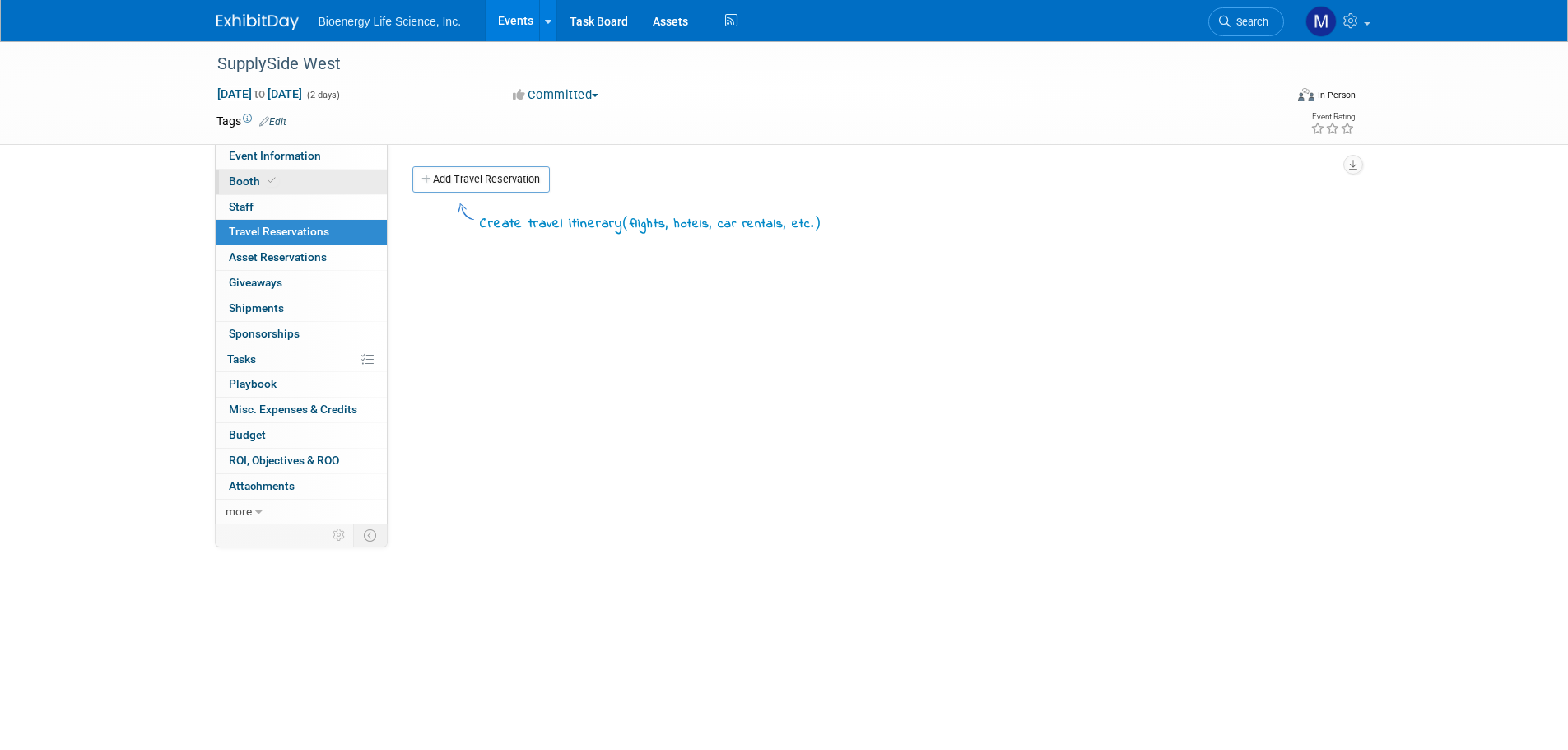
click at [256, 186] on span "Booth" at bounding box center [254, 180] width 50 height 13
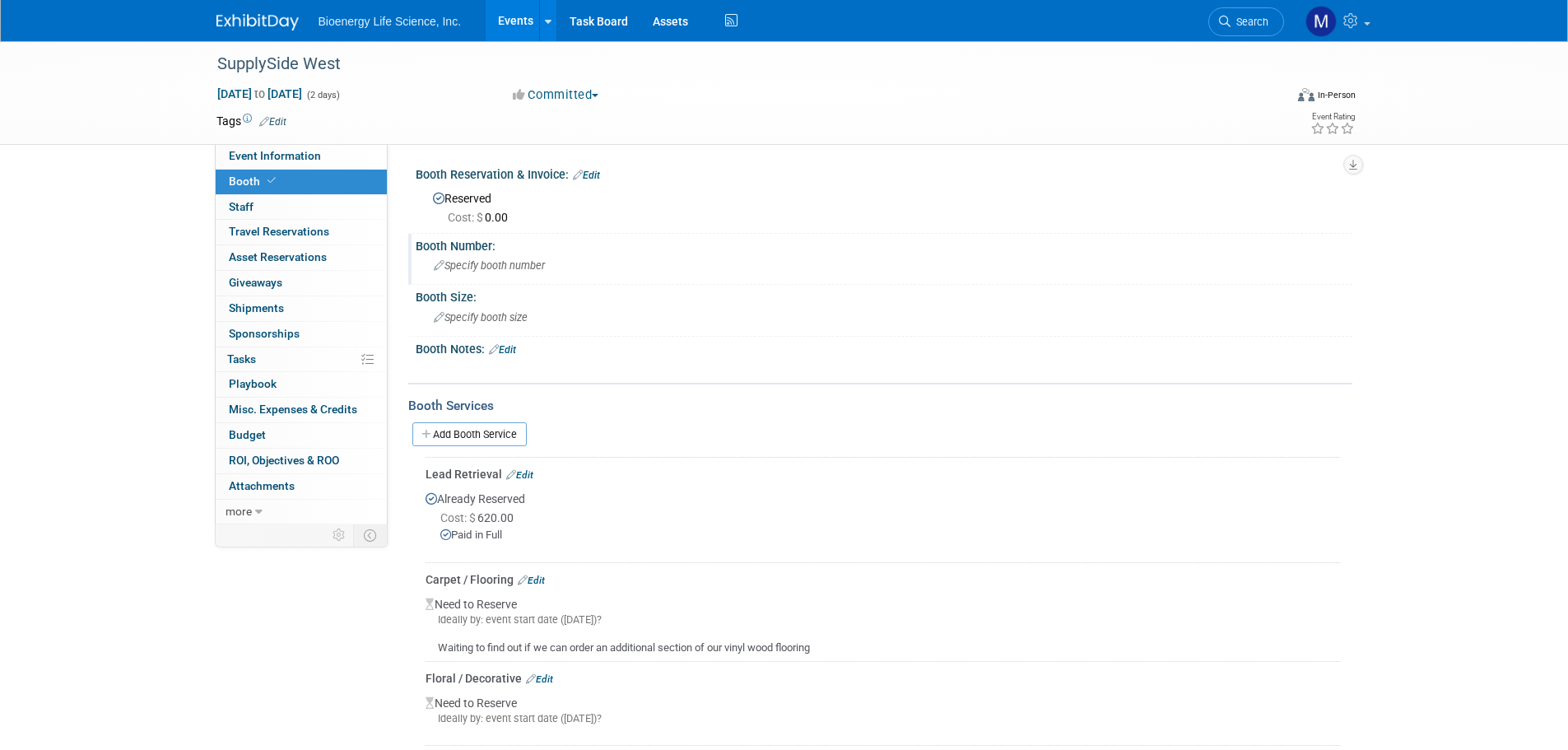
click at [438, 261] on icon at bounding box center [439, 267] width 10 height 10
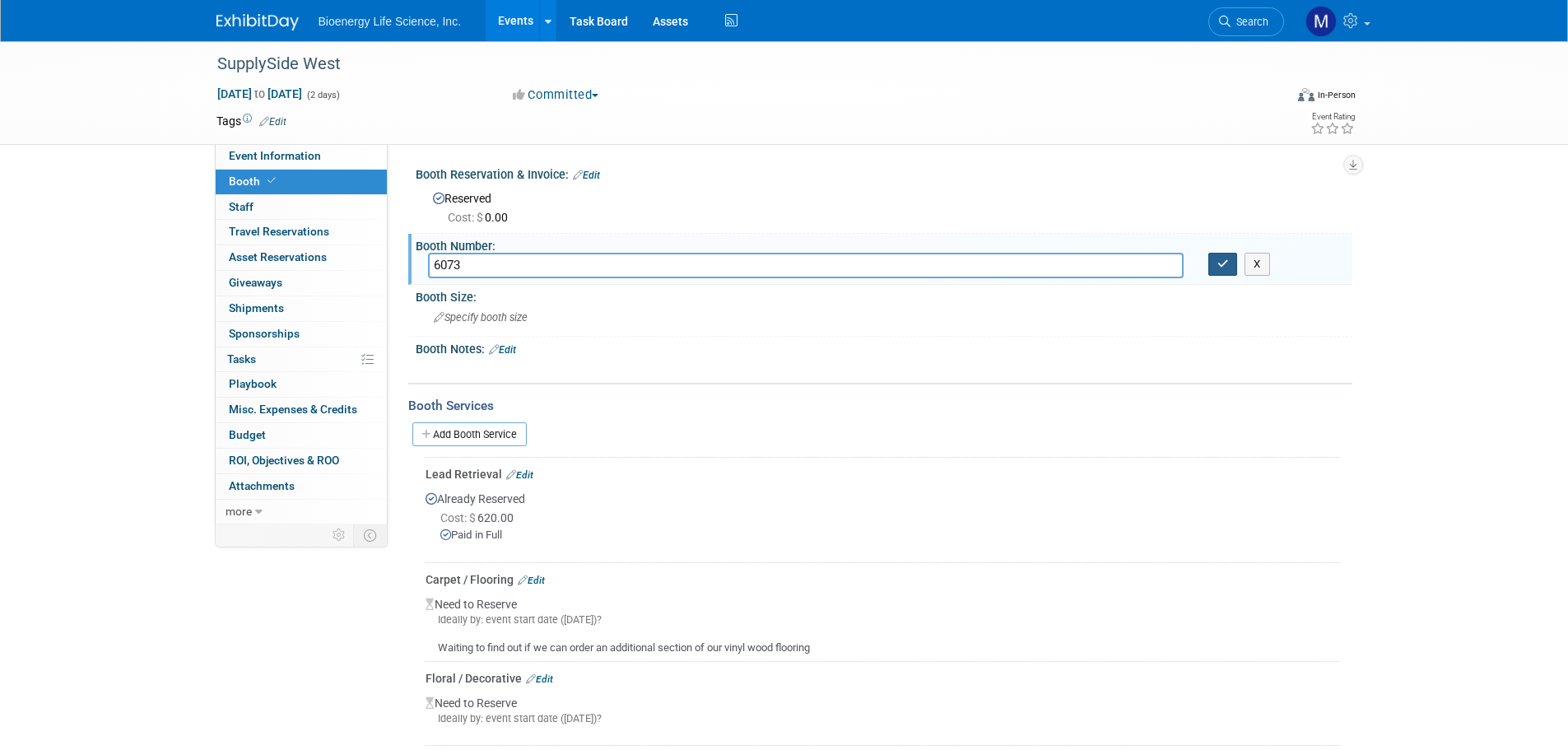
type input "6073"
click at [1219, 266] on icon "button" at bounding box center [1223, 264] width 11 height 10
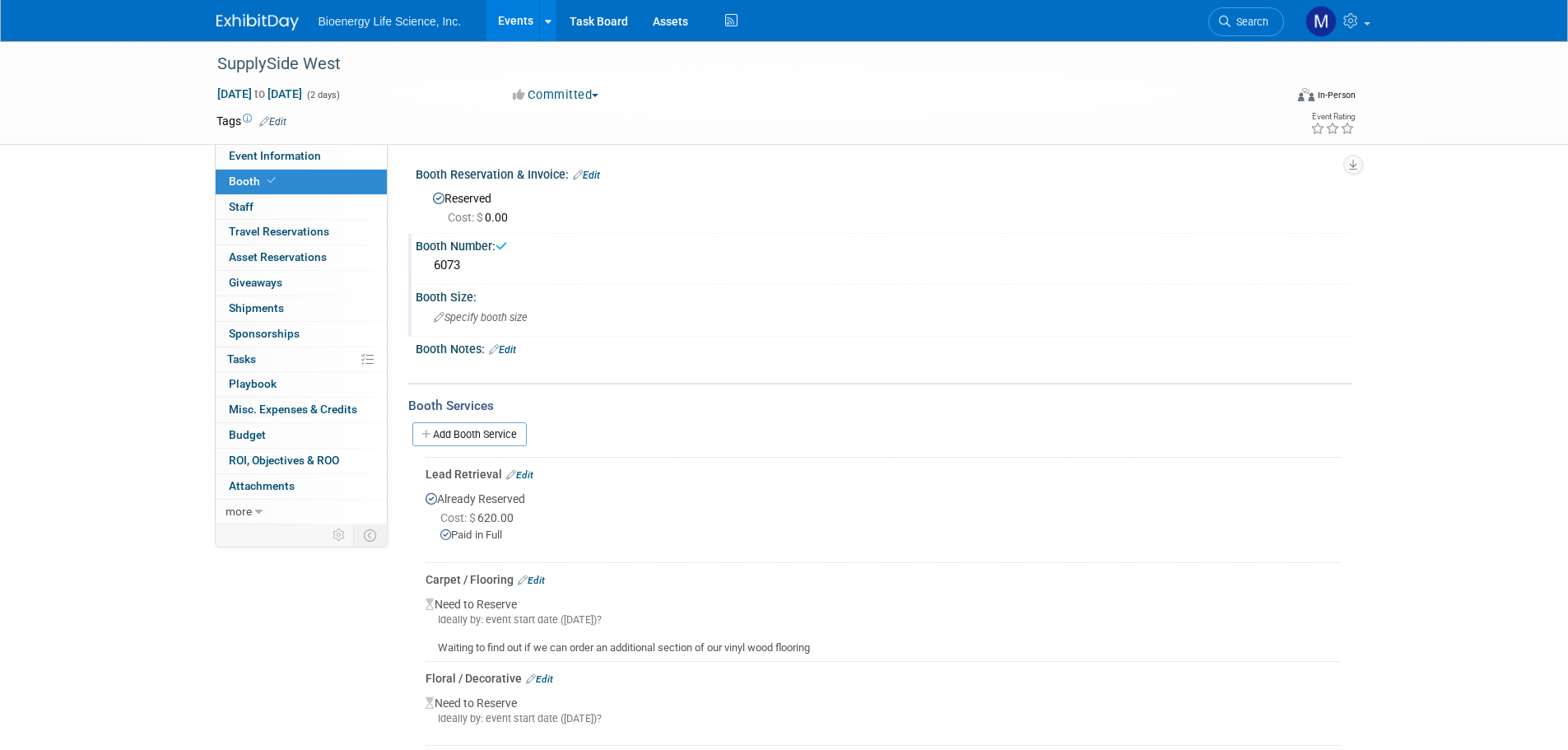
click at [492, 326] on div "Specify booth size" at bounding box center [885, 317] width 912 height 25
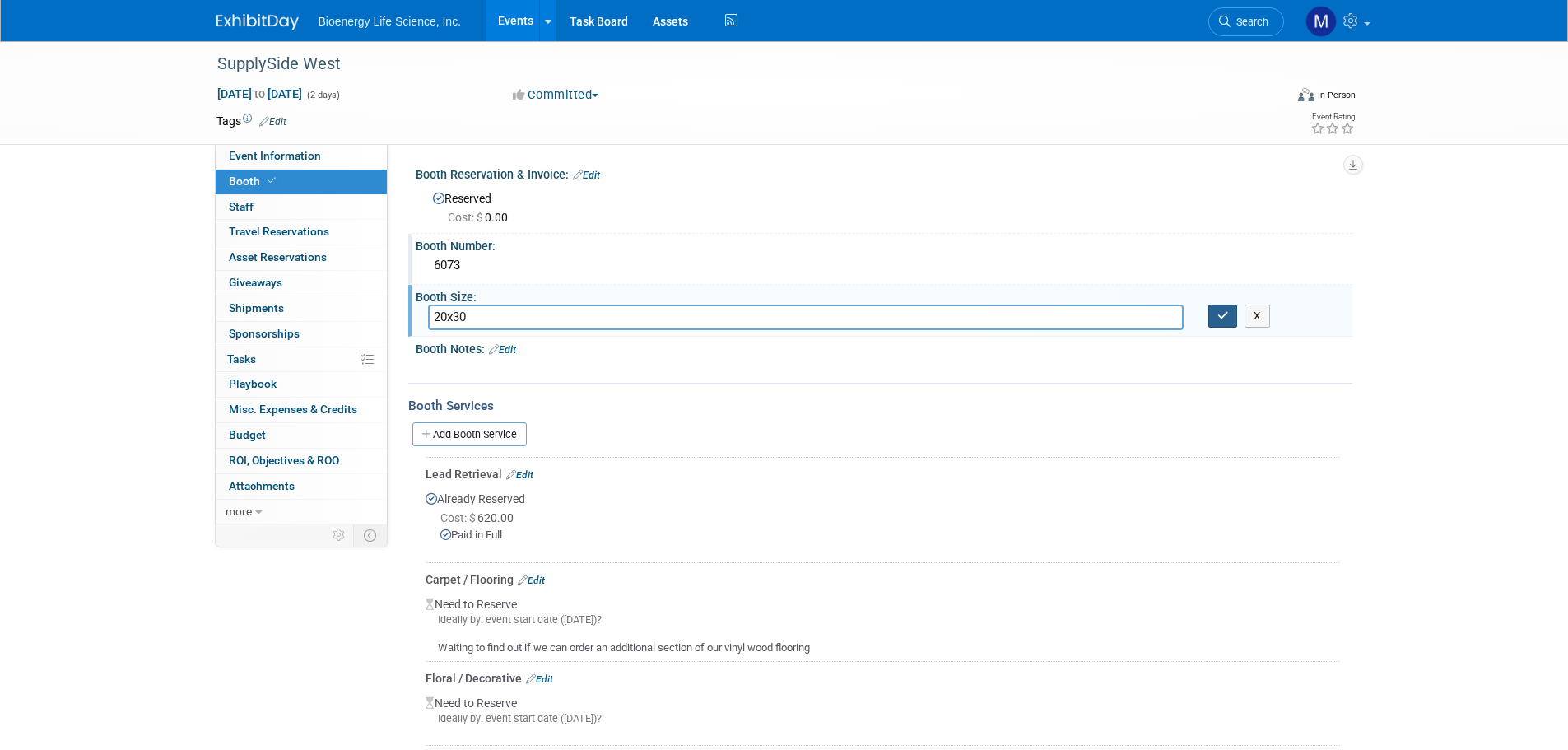
type input "20x30"
drag, startPoint x: 1217, startPoint y: 316, endPoint x: 1157, endPoint y: 305, distance: 61.0
click at [1218, 316] on icon "button" at bounding box center [1223, 316] width 11 height 10
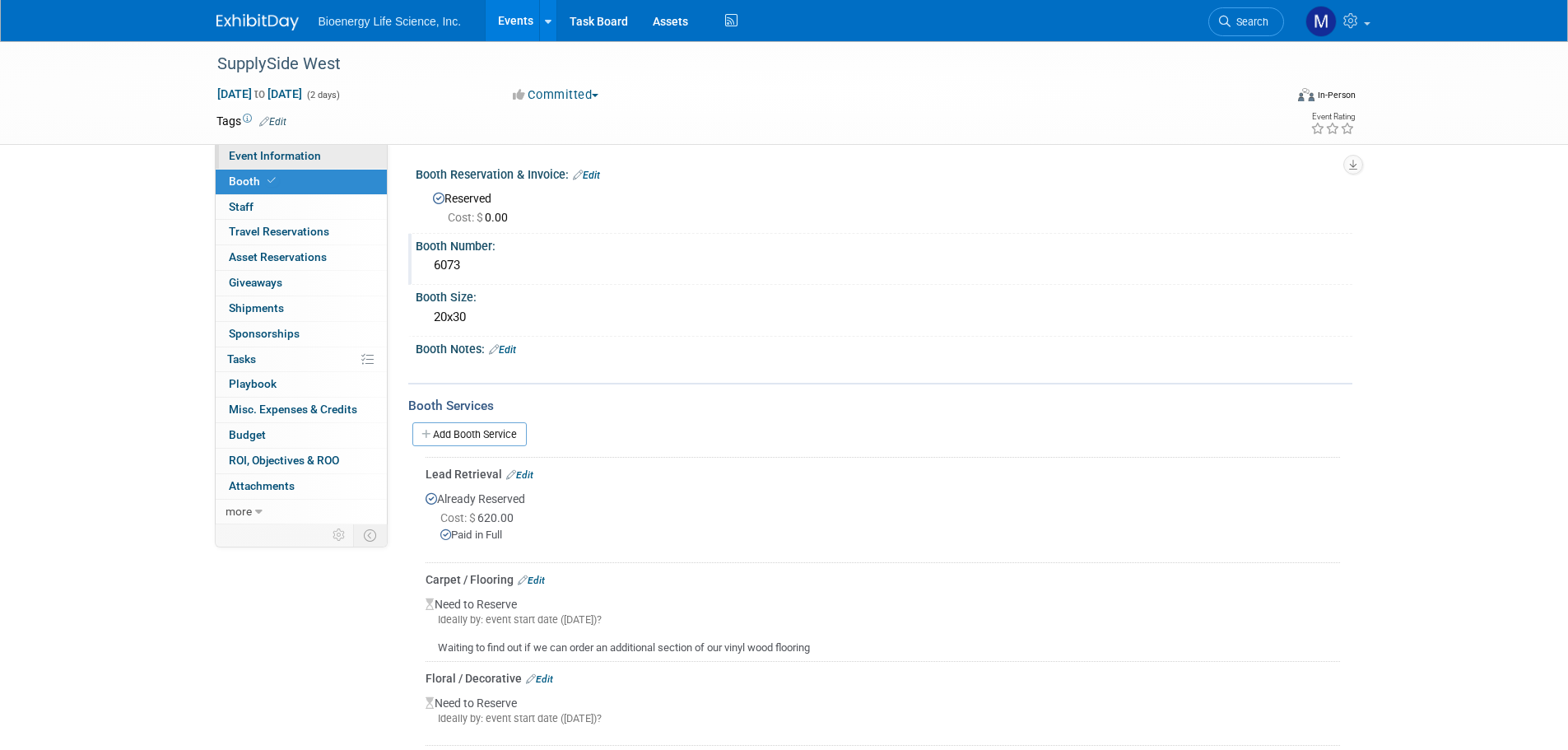
click at [303, 152] on span "Event Information" at bounding box center [275, 155] width 92 height 13
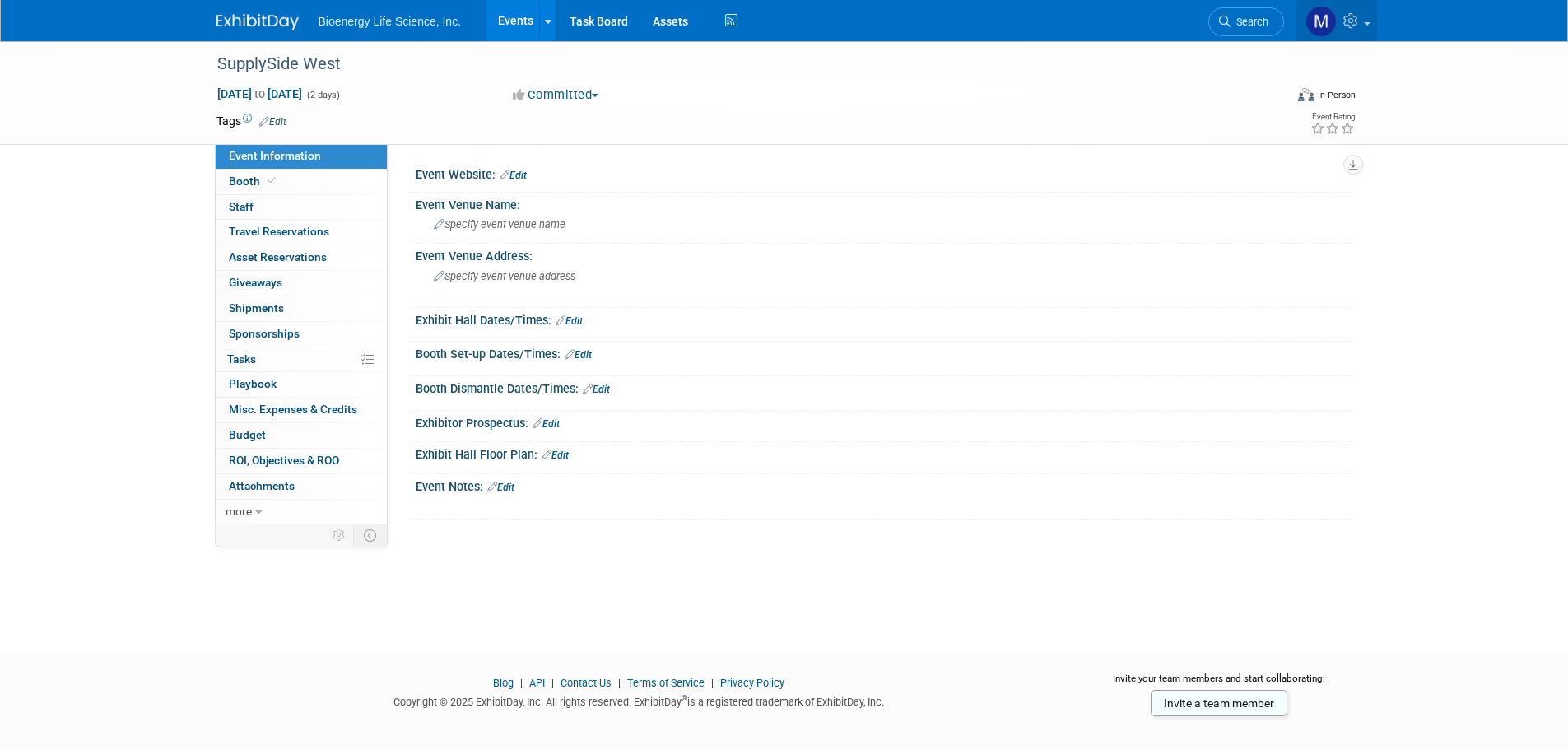
click at [1320, 28] on img at bounding box center [1322, 22] width 31 height 31
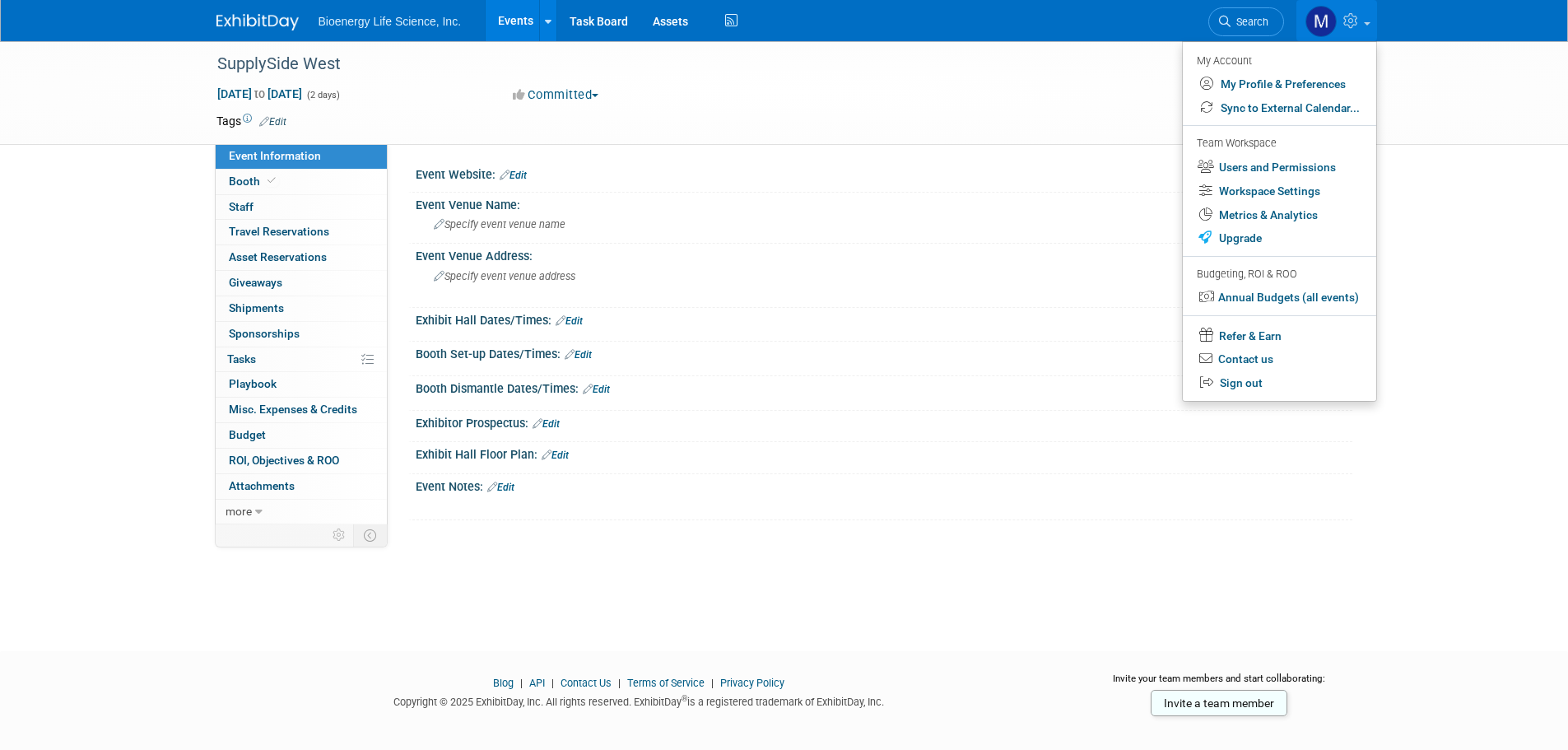
click at [885, 125] on td at bounding box center [724, 121] width 876 height 17
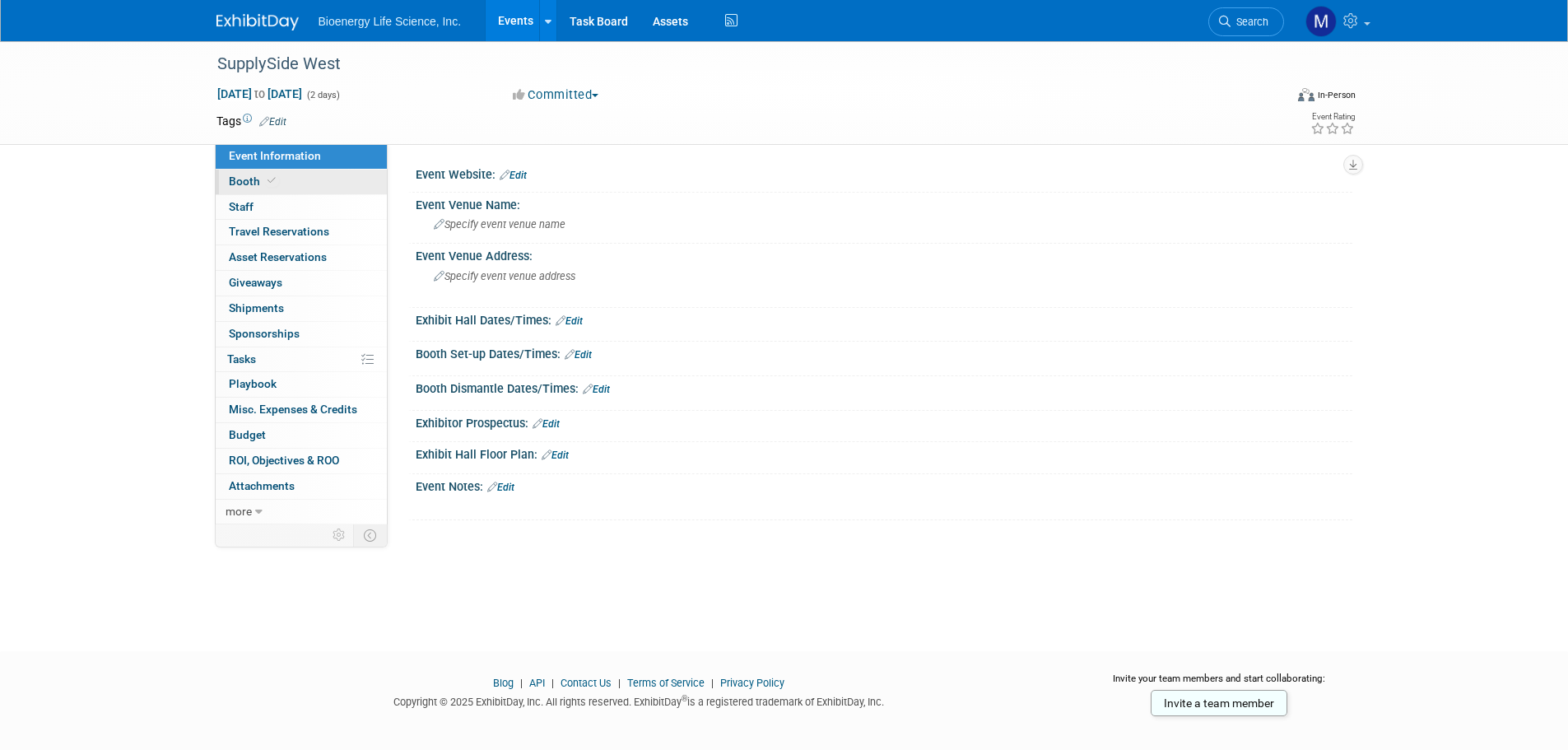
click at [279, 184] on link "Booth" at bounding box center [301, 182] width 172 height 24
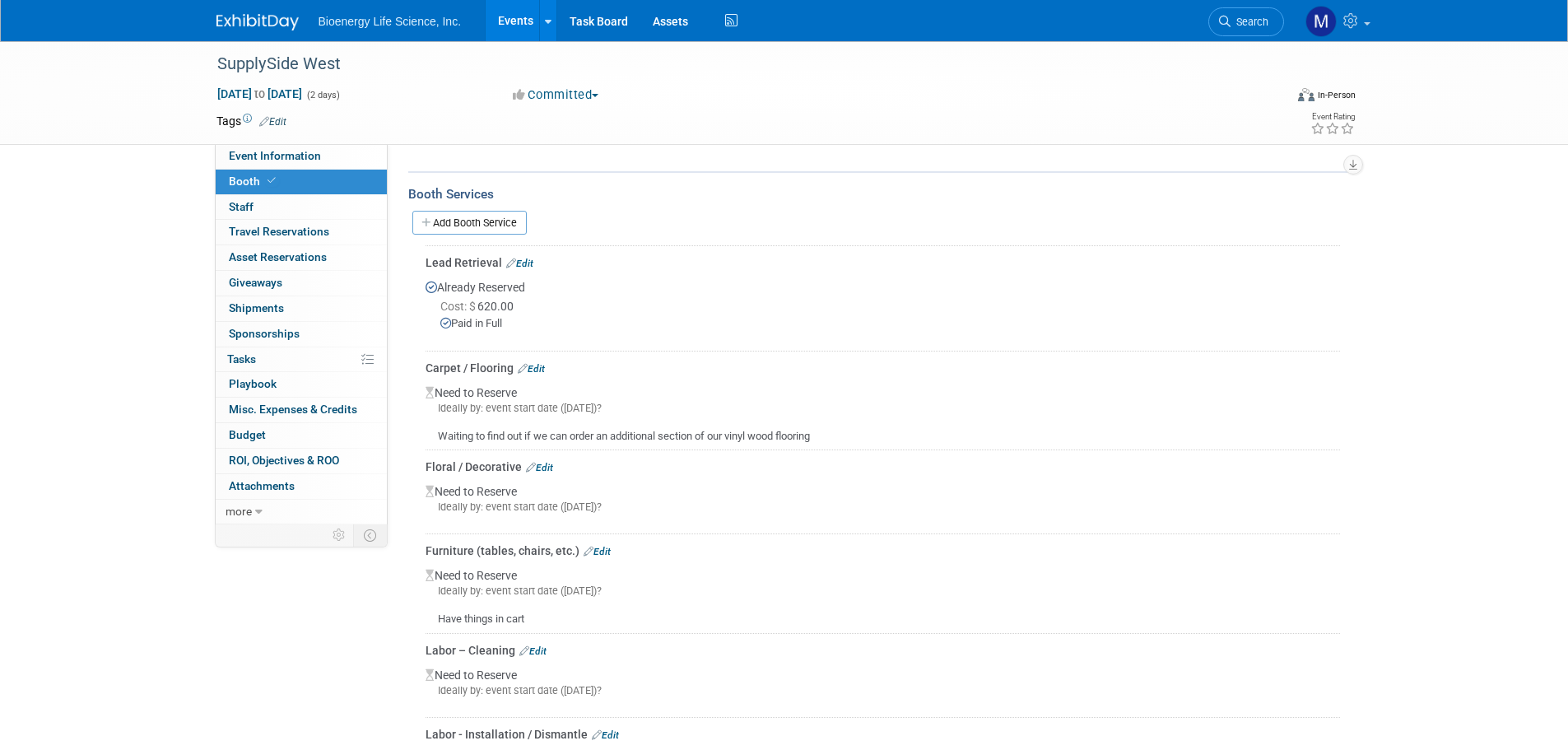
scroll to position [165, 0]
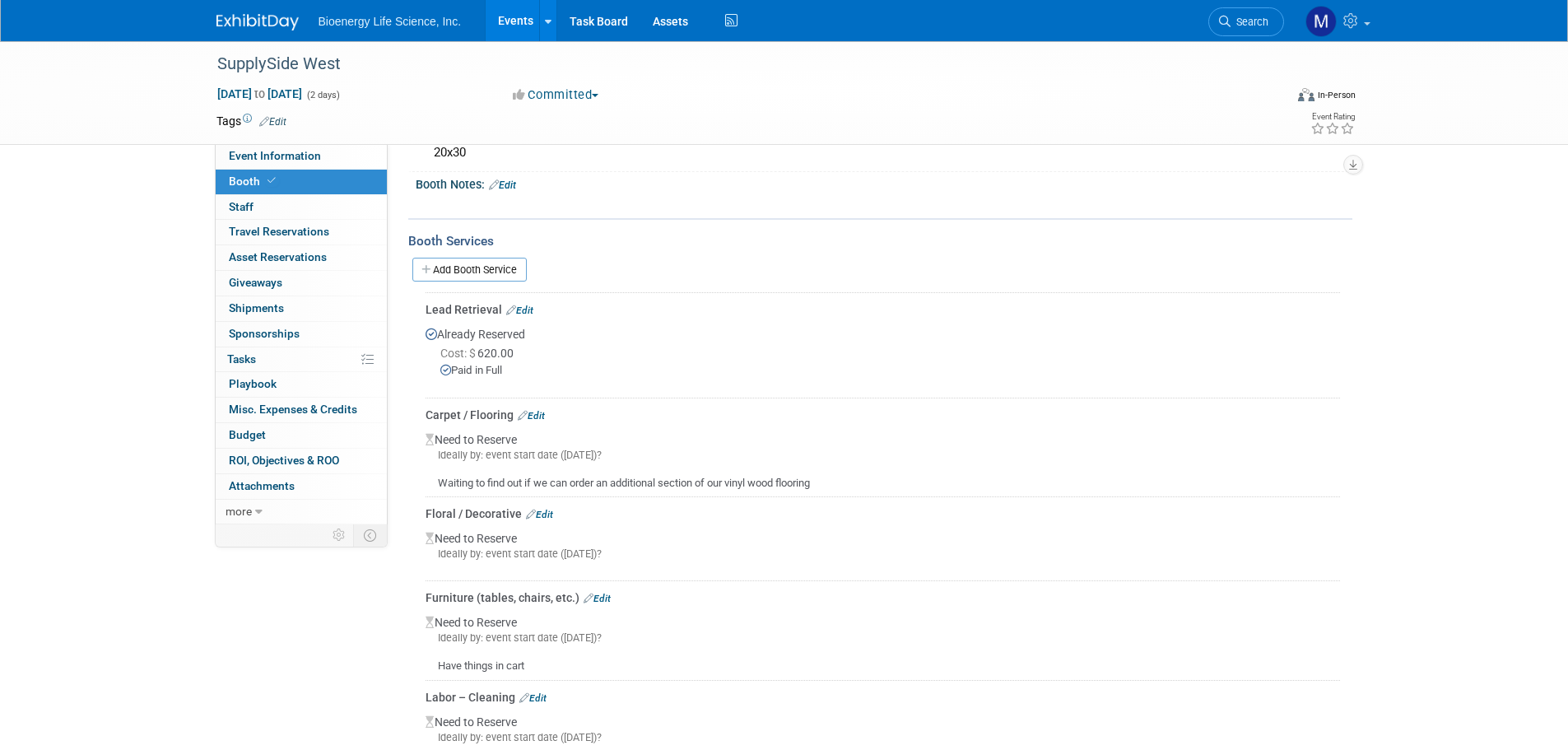
drag, startPoint x: 510, startPoint y: 267, endPoint x: 824, endPoint y: 326, distance: 319.5
click at [824, 326] on div "Already Reserved Cost: $ 620.00 Paid in Full" at bounding box center [883, 355] width 915 height 74
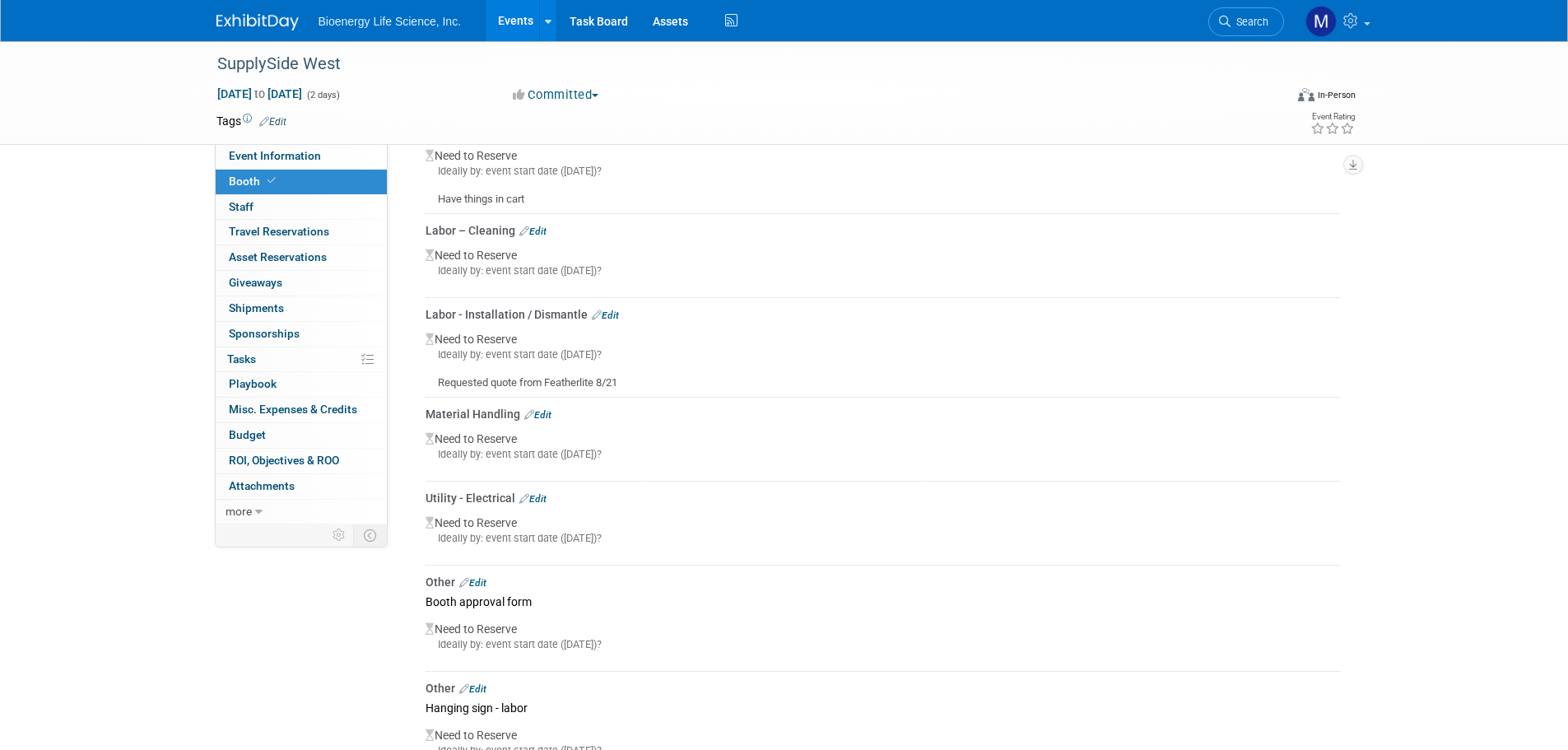
scroll to position [412, 0]
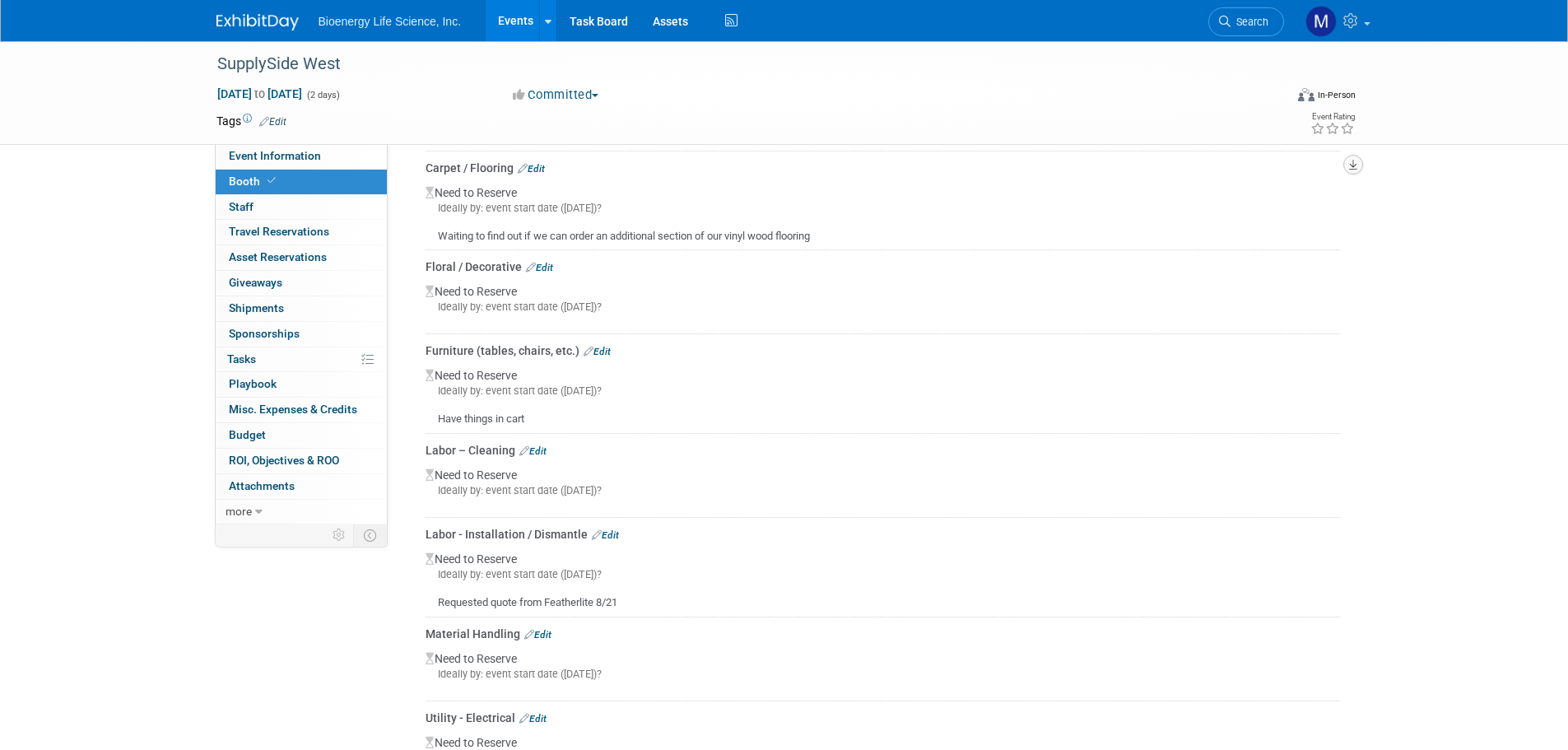
click at [1353, 171] on icon "button" at bounding box center [1353, 165] width 8 height 10
click at [1283, 217] on link "Export tab to PDF" at bounding box center [1281, 213] width 138 height 23
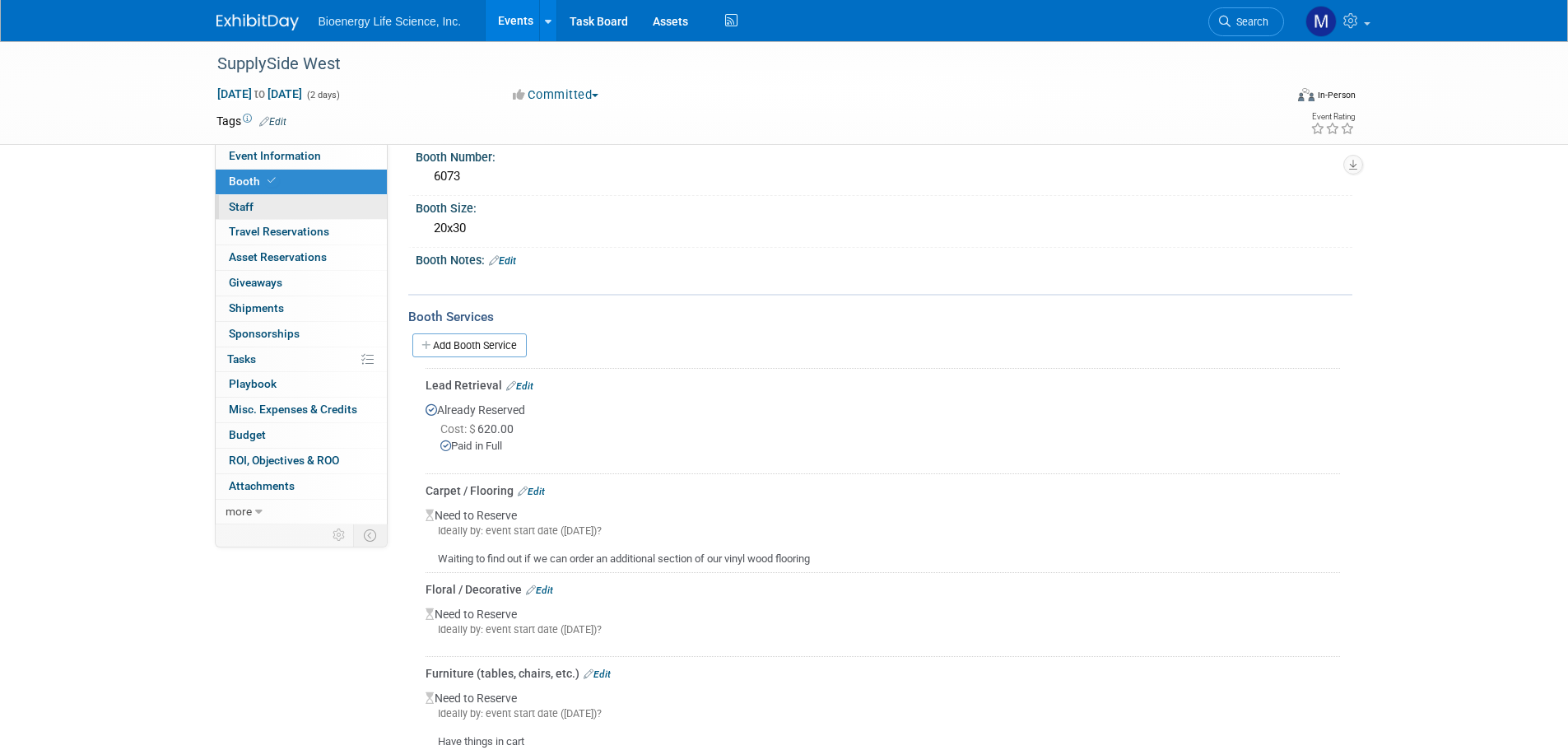
scroll to position [0, 0]
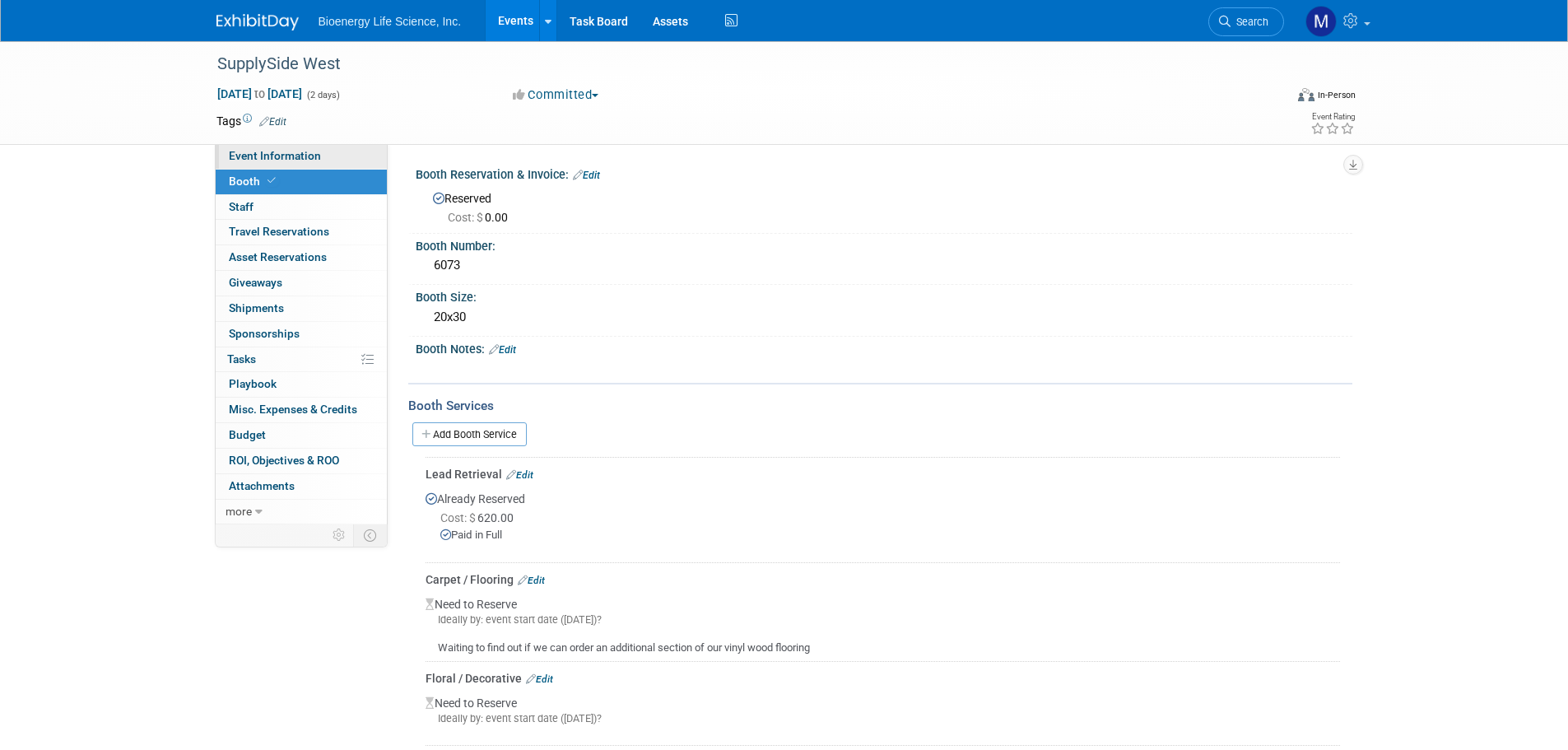
click at [276, 153] on span "Event Information" at bounding box center [275, 155] width 92 height 13
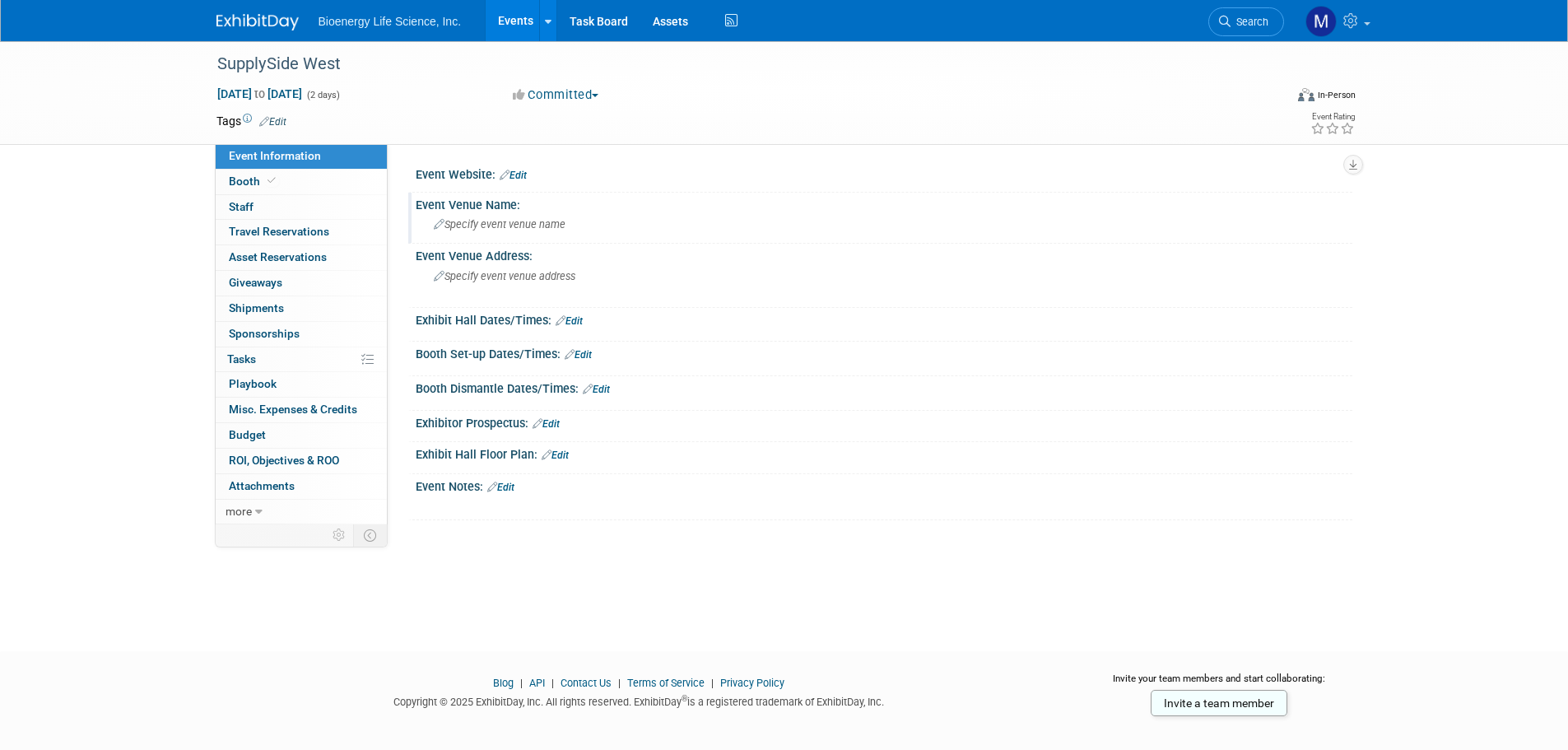
click at [477, 223] on span "Specify event venue name" at bounding box center [499, 225] width 131 height 12
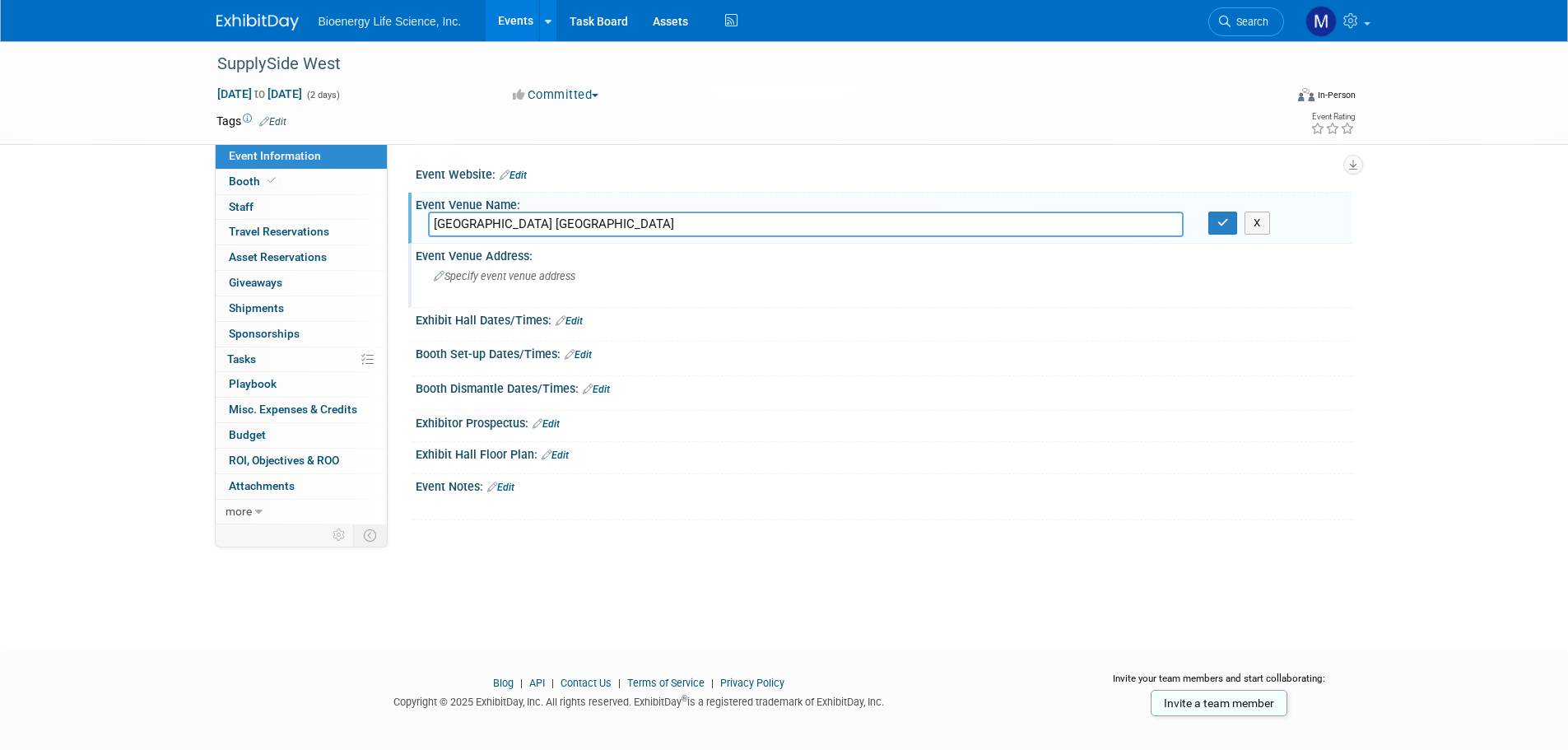
click at [490, 275] on span "Specify event venue address" at bounding box center [504, 276] width 142 height 12
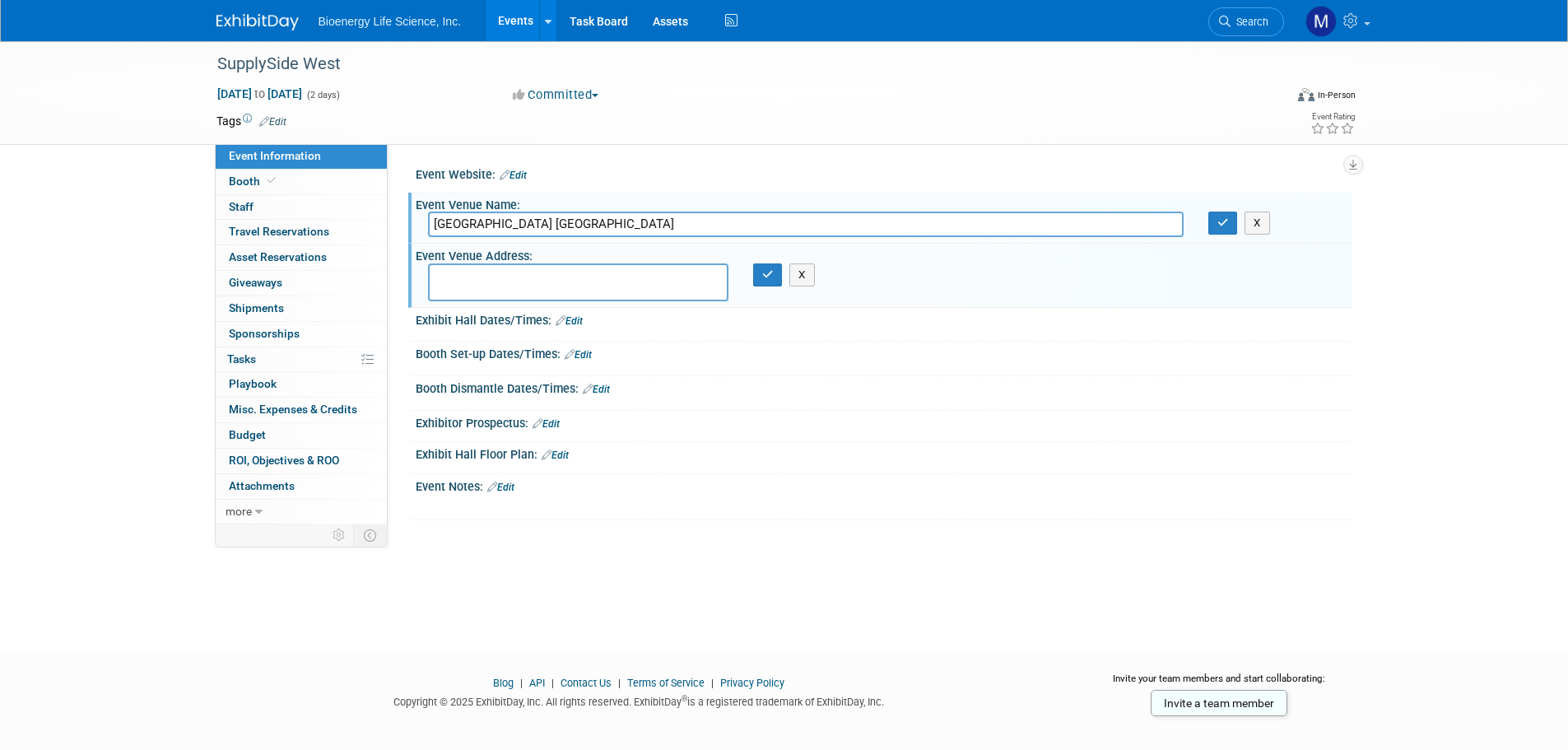
drag, startPoint x: 508, startPoint y: 222, endPoint x: 635, endPoint y: 229, distance: 127.2
click at [635, 229] on input "Mandaly Bay Las Vegas" at bounding box center [806, 224] width 756 height 25
type input "Mandaly Bay Convention Center"
click at [522, 280] on textarea at bounding box center [578, 282] width 300 height 37
click at [1219, 219] on icon "button" at bounding box center [1223, 223] width 11 height 10
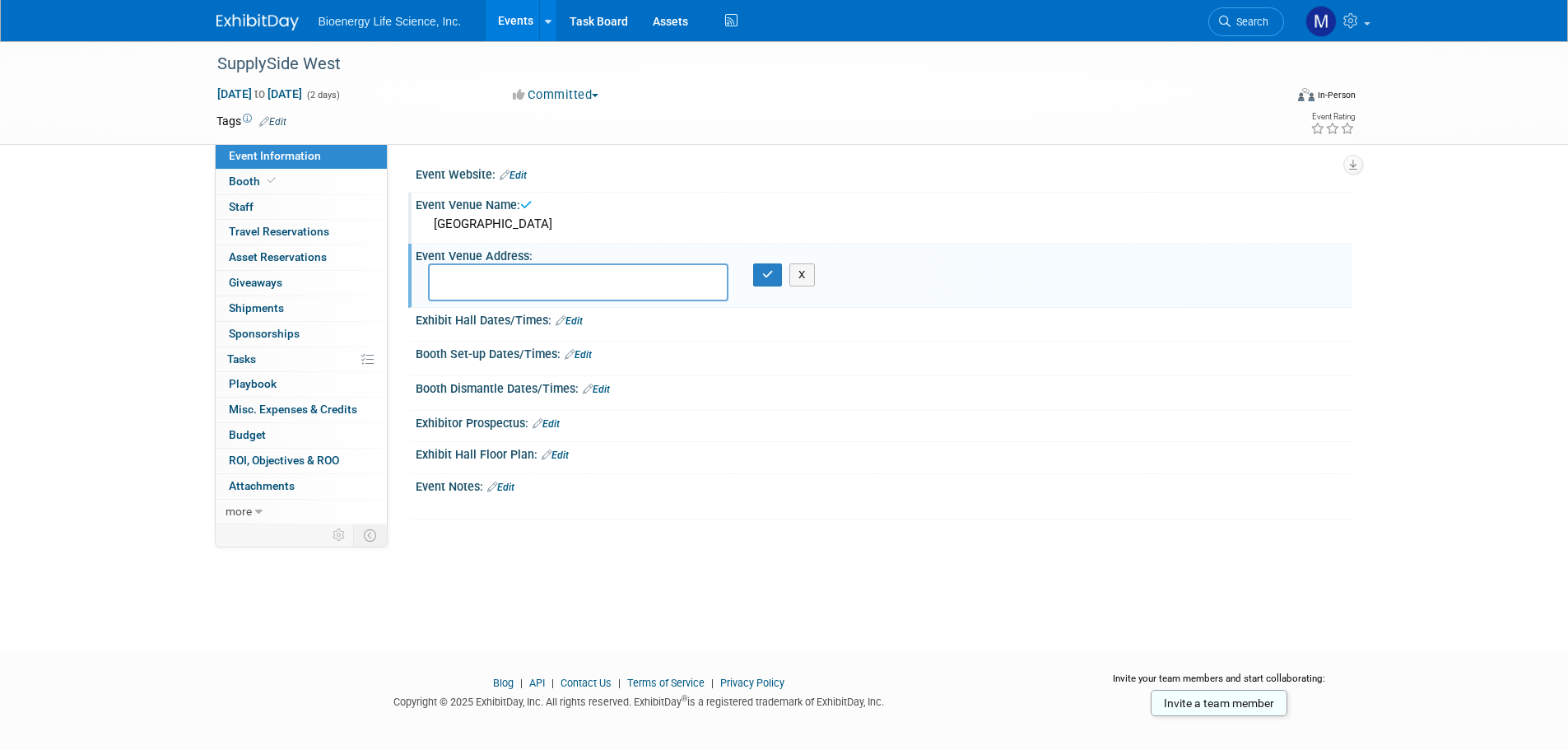
click at [474, 280] on textarea at bounding box center [578, 282] width 300 height 37
type textarea "3950 Las Vegas Blvd. South Las Vegas, NV 89119"
click at [773, 276] on icon "button" at bounding box center [768, 274] width 11 height 10
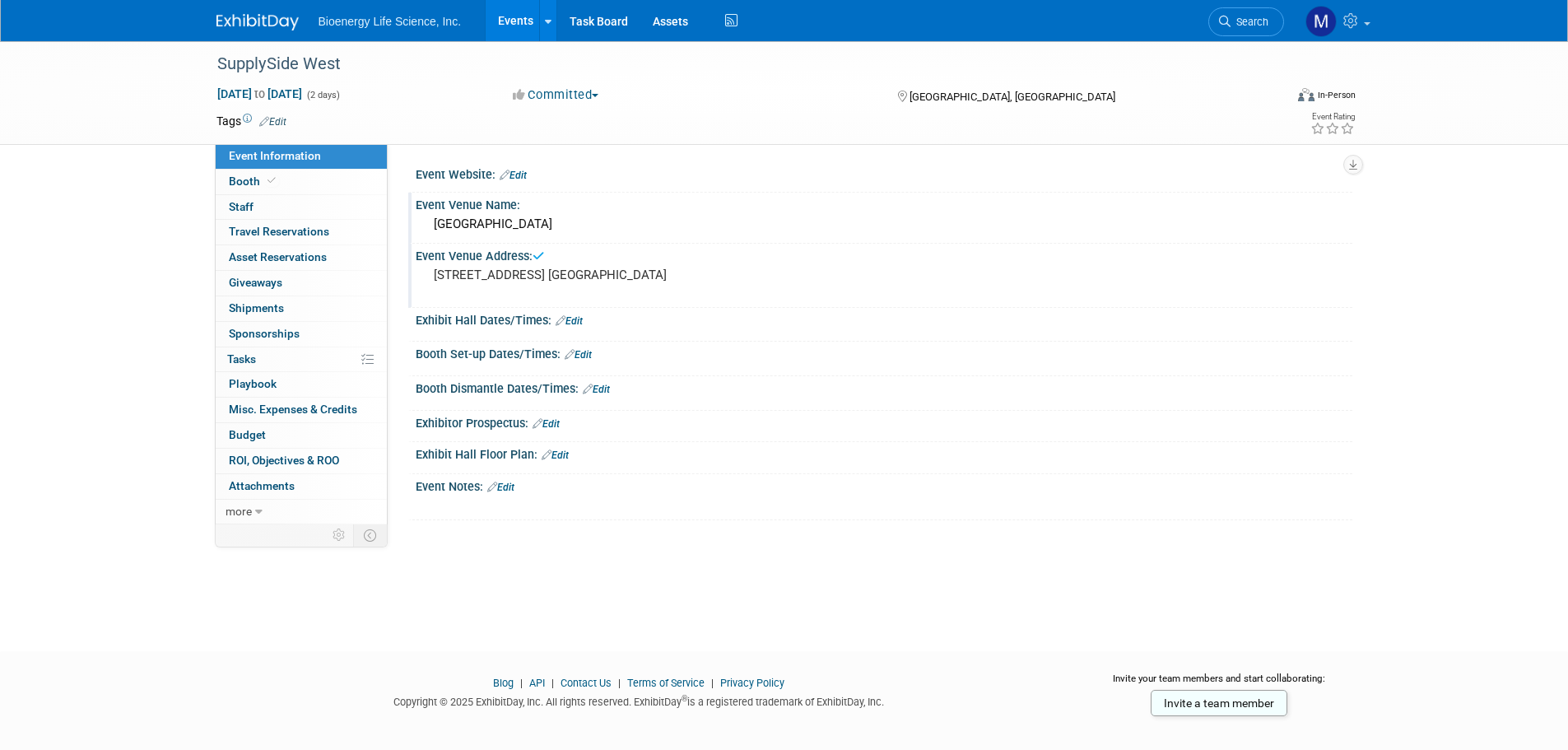
click at [559, 317] on icon at bounding box center [560, 321] width 10 height 10
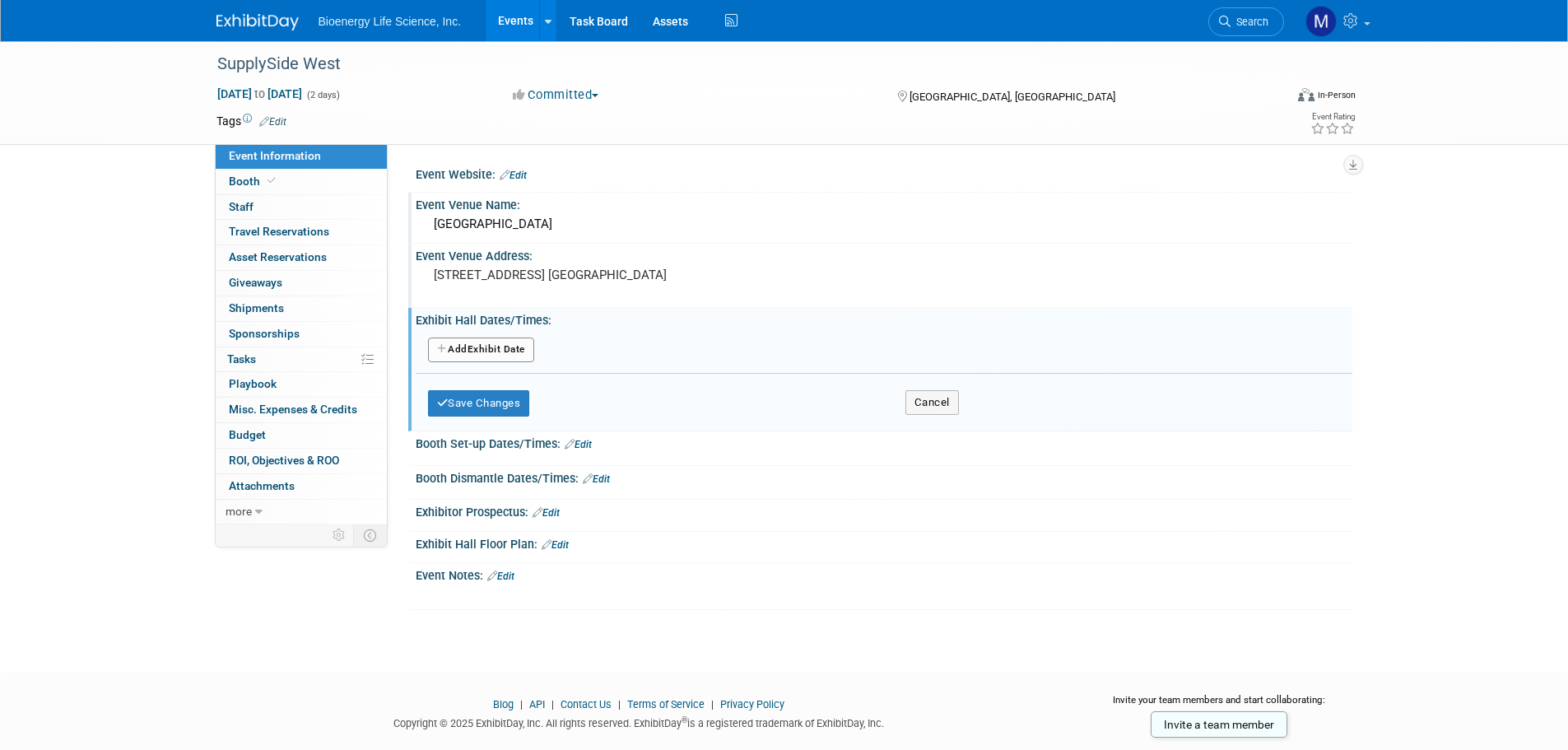
click at [475, 347] on button "Add Another Exhibit Date" at bounding box center [481, 350] width 106 height 24
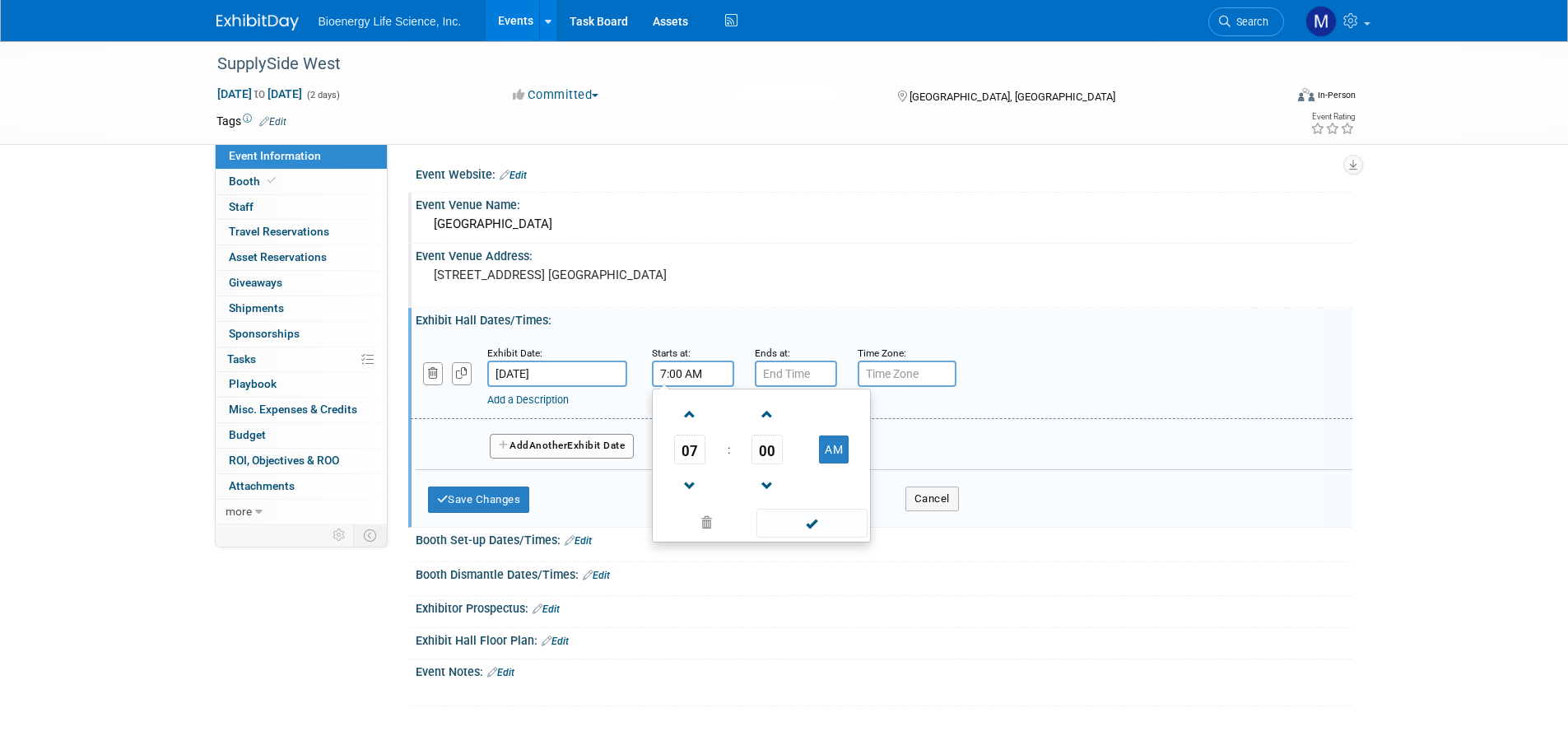
click at [710, 376] on input "7:00 AM" at bounding box center [693, 374] width 83 height 26
click at [697, 420] on span at bounding box center [690, 415] width 29 height 29
type input "9:00 AM"
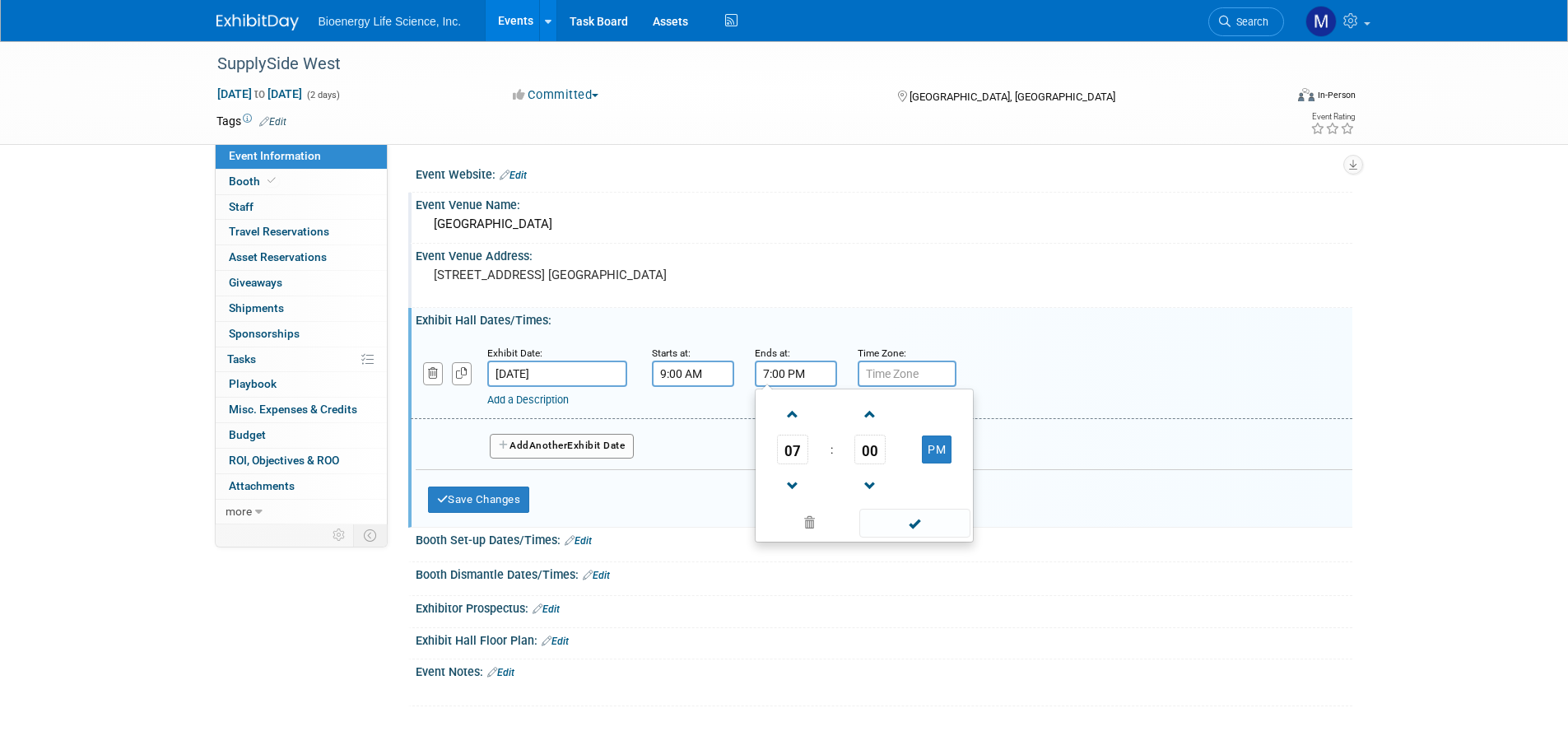
click at [786, 368] on input "7:00 PM" at bounding box center [796, 374] width 83 height 26
click at [795, 483] on span at bounding box center [793, 486] width 29 height 29
click at [870, 411] on span at bounding box center [870, 415] width 29 height 29
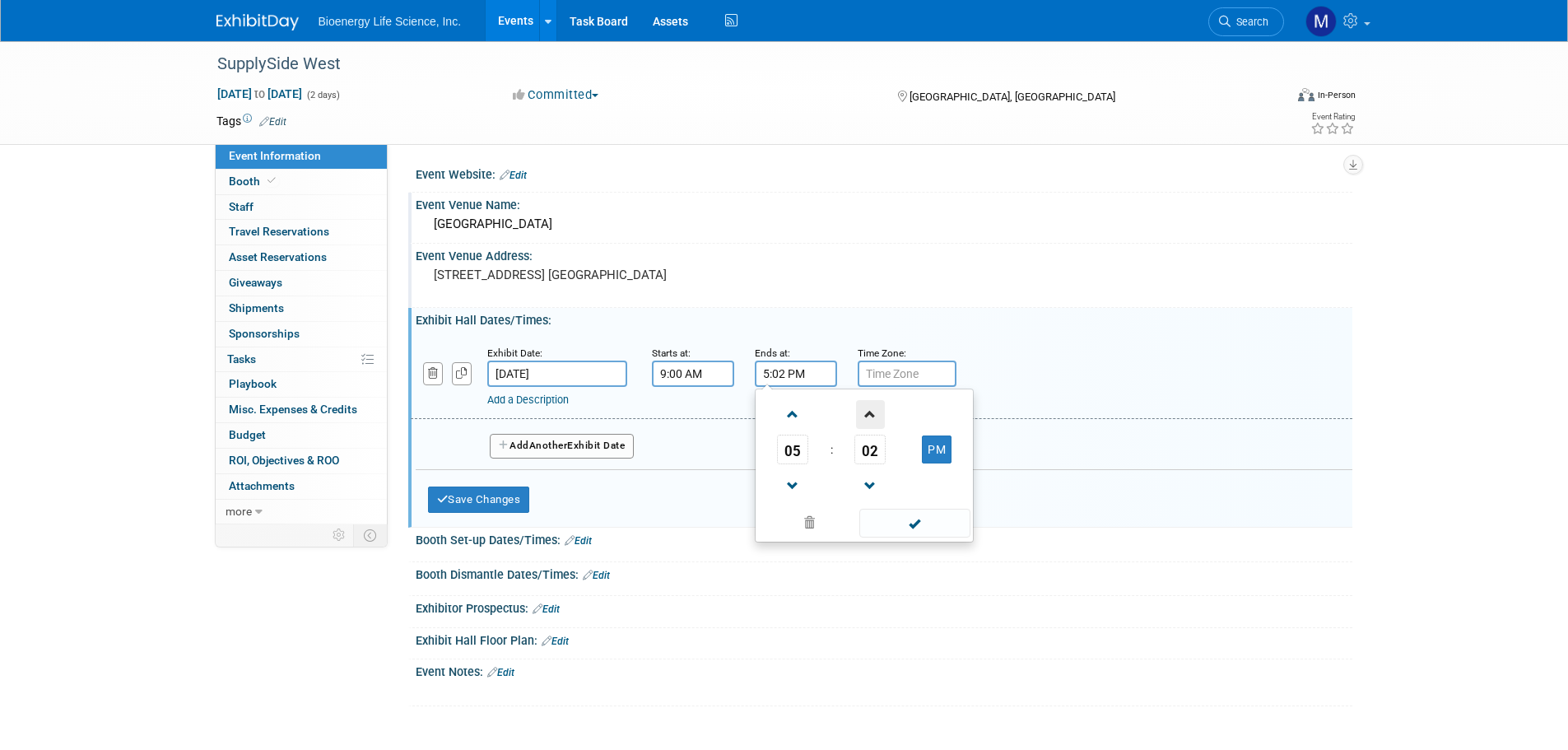
click at [870, 411] on span at bounding box center [870, 415] width 29 height 29
click at [867, 448] on span "04" at bounding box center [871, 449] width 31 height 30
click at [883, 449] on td "30" at bounding box center [891, 459] width 53 height 44
type input "5:30 PM"
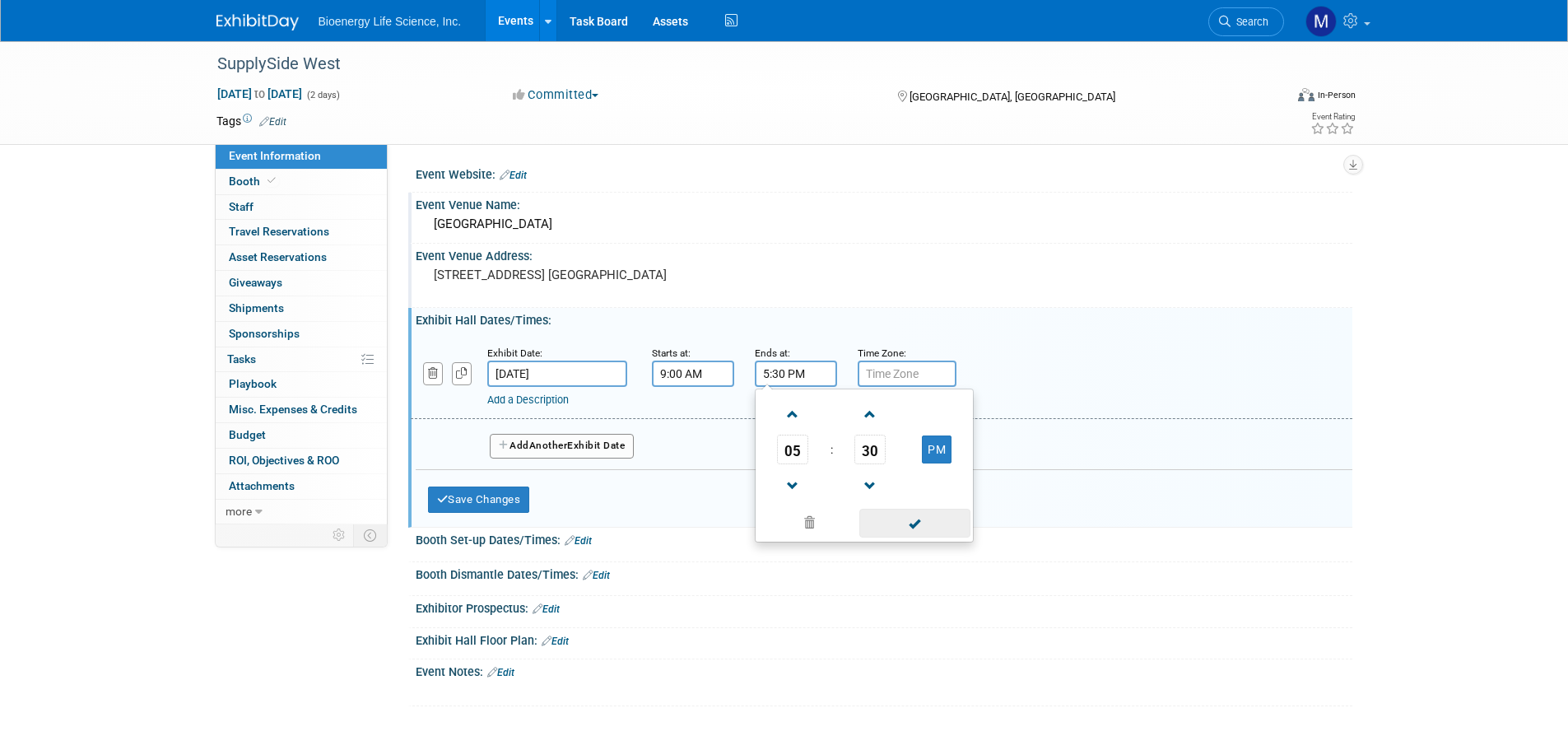
click at [924, 517] on span at bounding box center [915, 523] width 111 height 29
click at [511, 444] on button "Add Another Exhibit Date" at bounding box center [562, 446] width 145 height 24
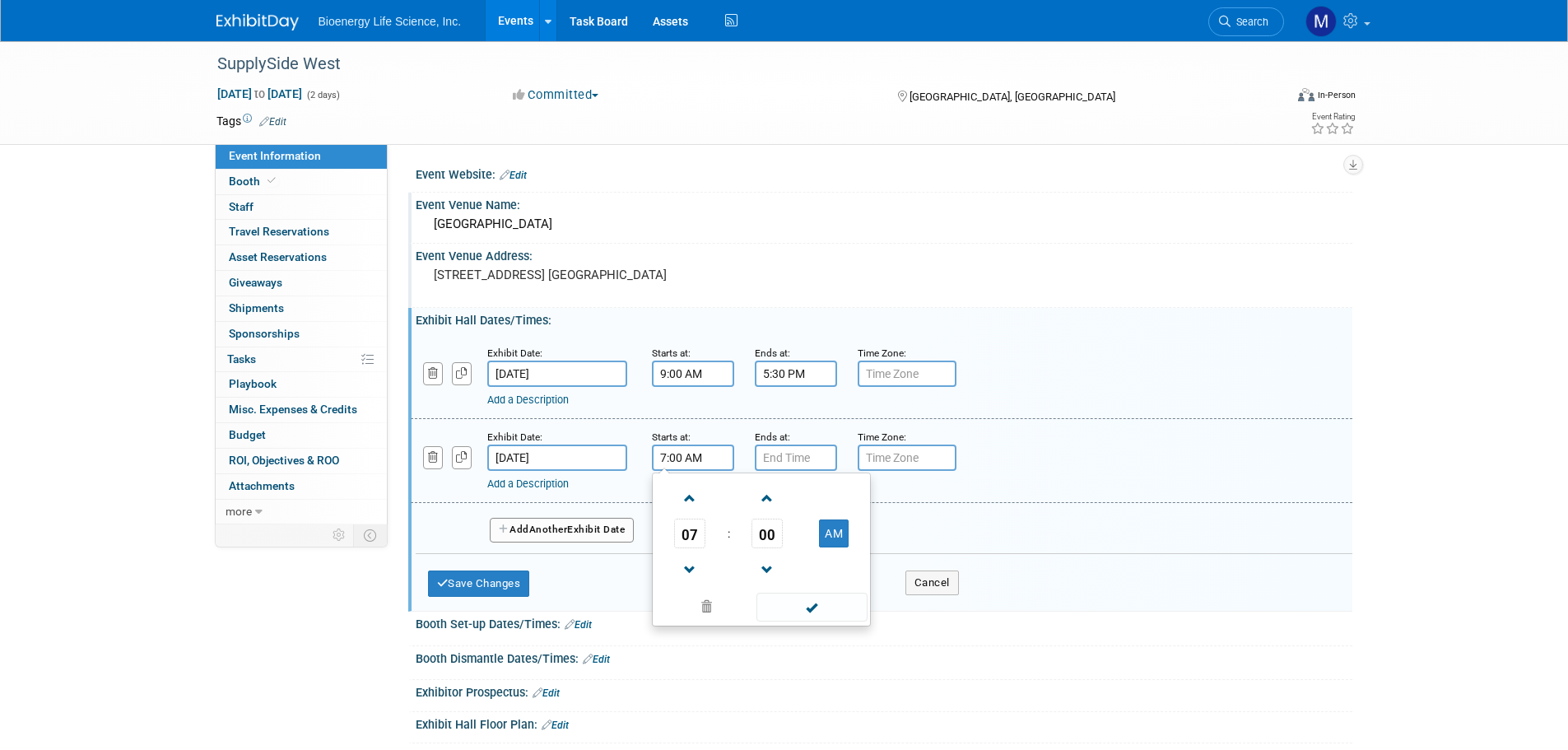
click at [701, 467] on input "7:00 AM" at bounding box center [693, 458] width 83 height 26
click at [690, 503] on span at bounding box center [690, 498] width 29 height 29
type input "9:00 AM"
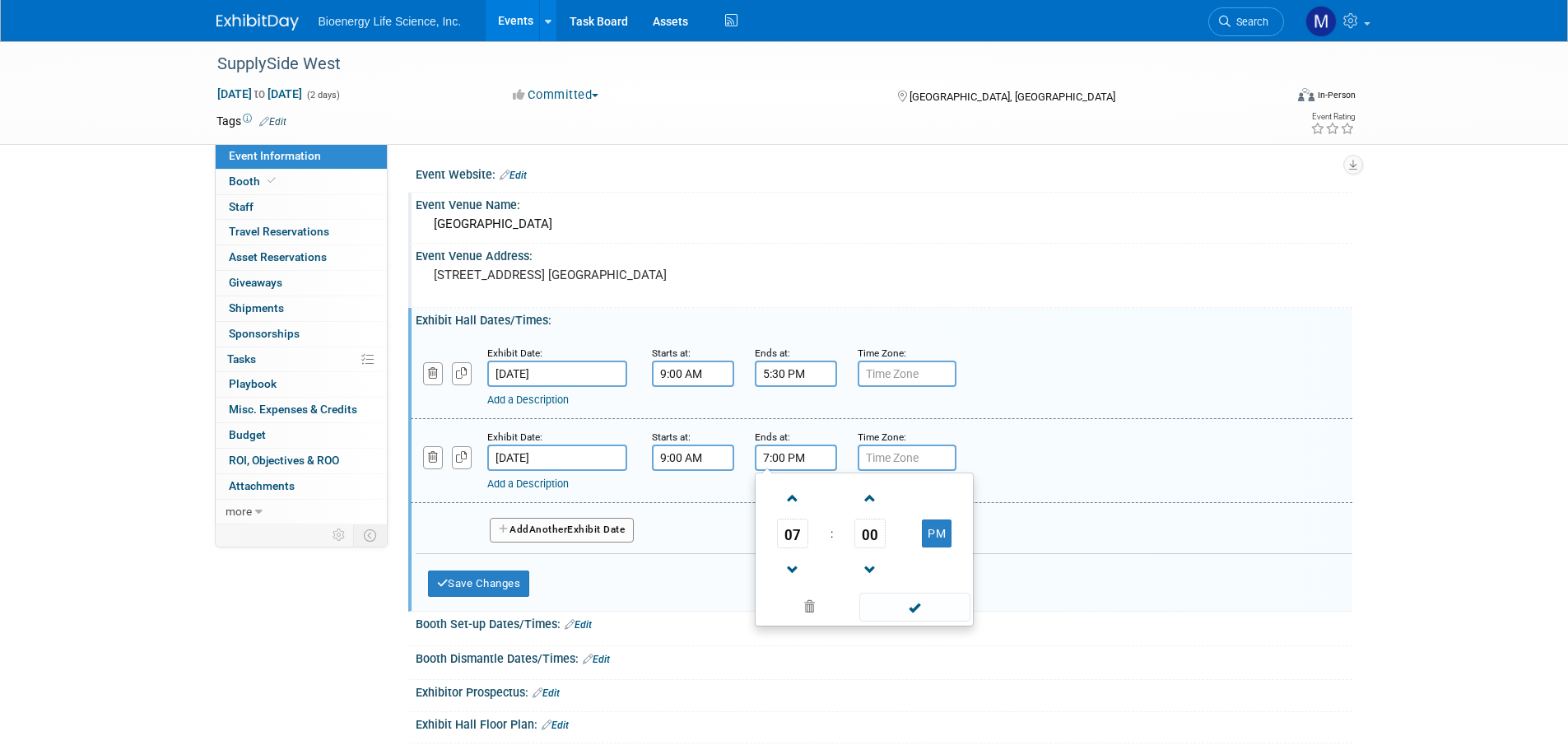
click at [783, 463] on input "7:00 PM" at bounding box center [796, 458] width 83 height 26
click at [801, 569] on span at bounding box center [793, 570] width 29 height 29
type input "5:00 PM"
click at [914, 610] on span at bounding box center [915, 607] width 111 height 29
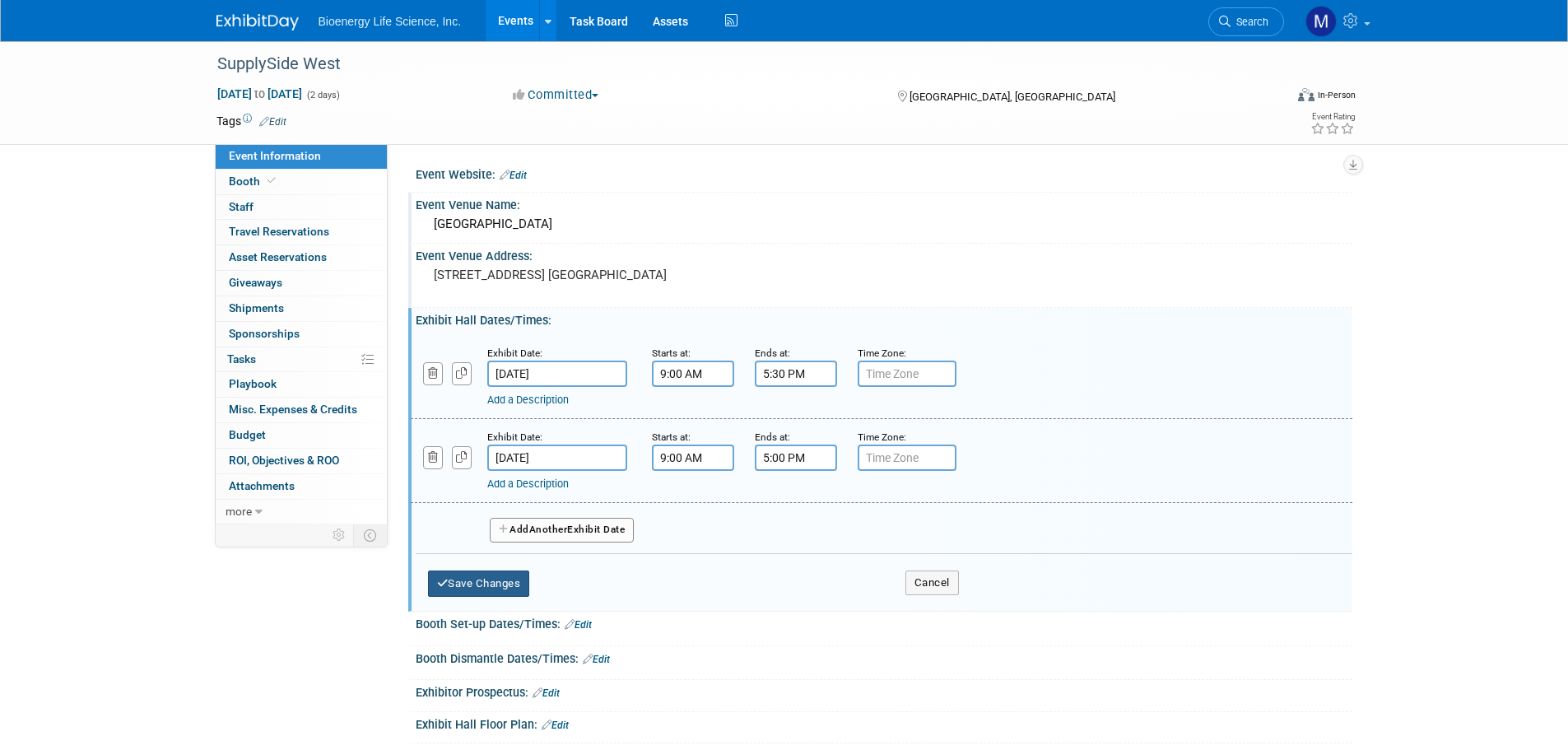
click at [505, 584] on button "Save Changes" at bounding box center [479, 584] width 102 height 26
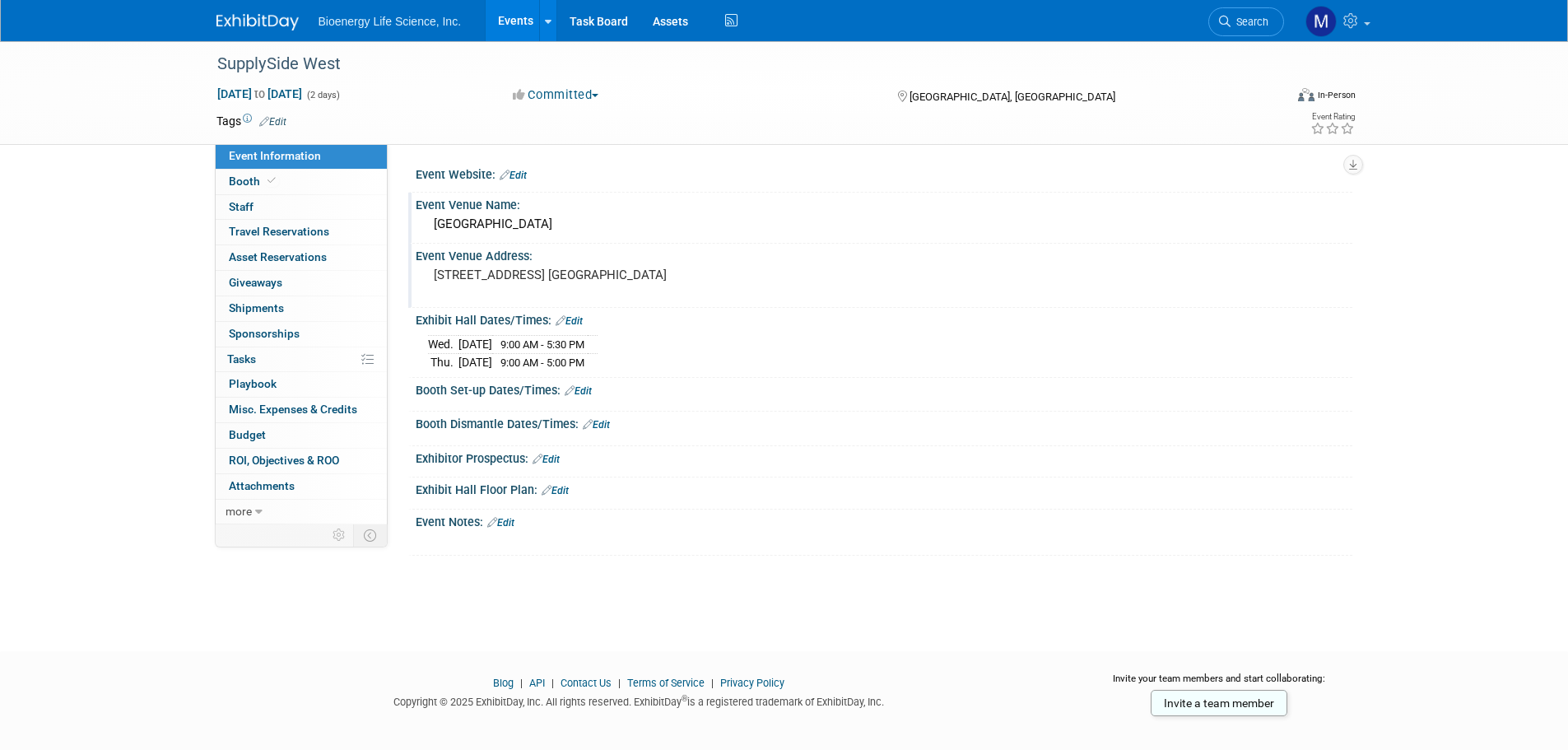
click at [569, 389] on icon at bounding box center [569, 391] width 10 height 10
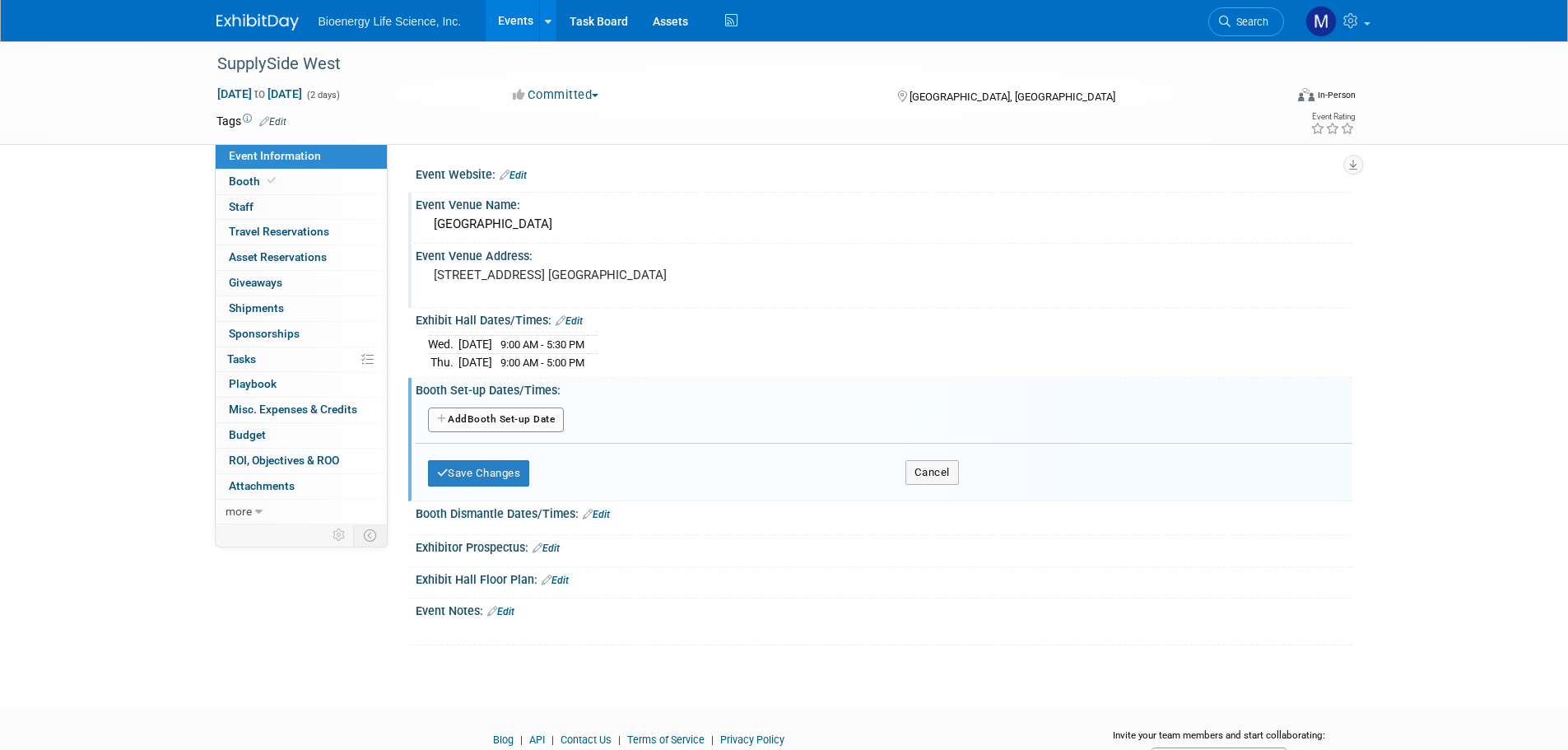
click at [471, 416] on button "Add Another Booth Set-up Date" at bounding box center [496, 420] width 137 height 24
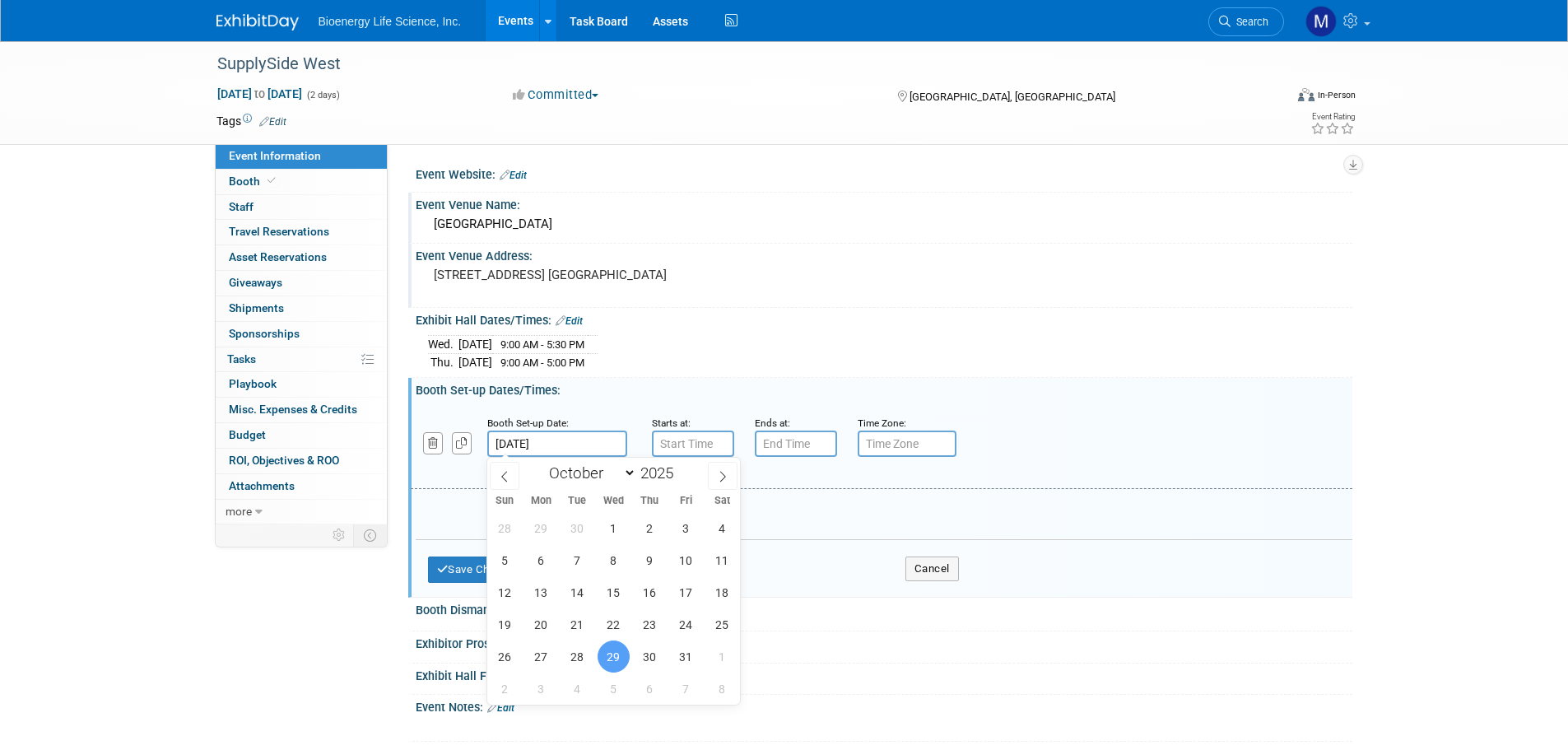
click at [582, 443] on input "Oct 29, 2025" at bounding box center [557, 444] width 140 height 26
click at [567, 653] on span "28" at bounding box center [577, 657] width 32 height 32
type input "Oct 28, 2025"
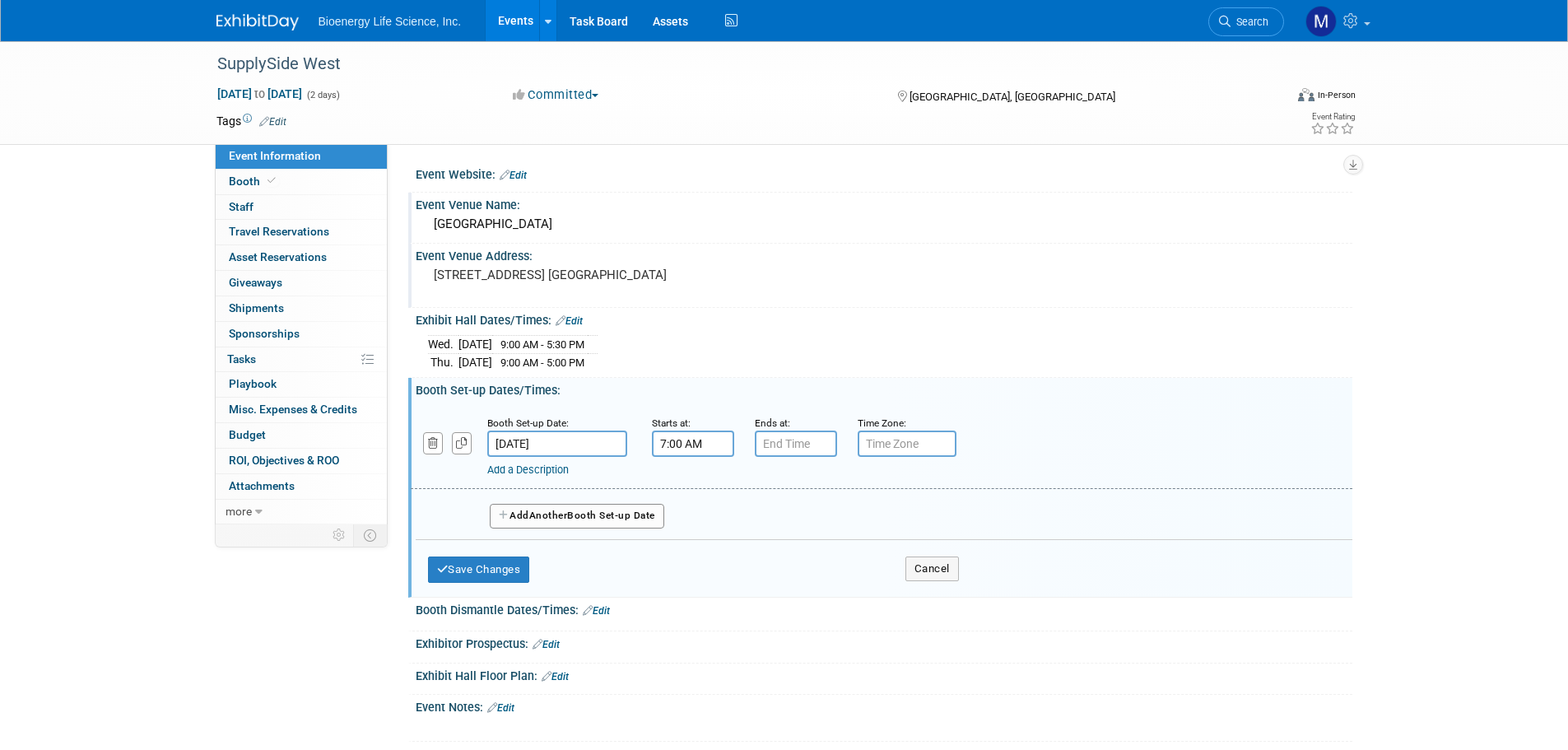
click at [674, 452] on input "7:00 AM" at bounding box center [693, 444] width 83 height 26
click at [690, 485] on span at bounding box center [690, 484] width 29 height 29
type input "9:00 AM"
click at [829, 603] on span at bounding box center [812, 593] width 111 height 29
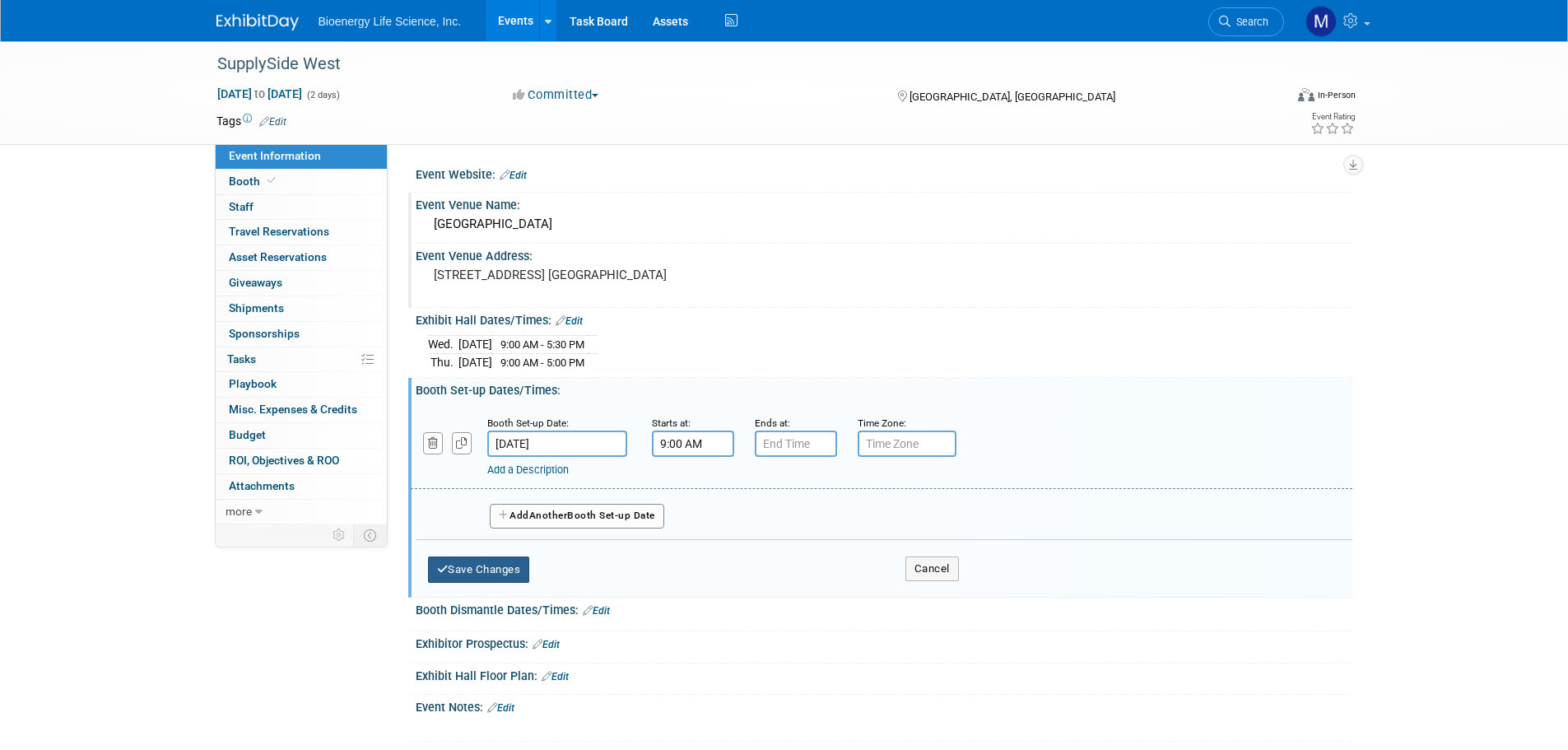
click at [492, 572] on button "Save Changes" at bounding box center [479, 570] width 102 height 26
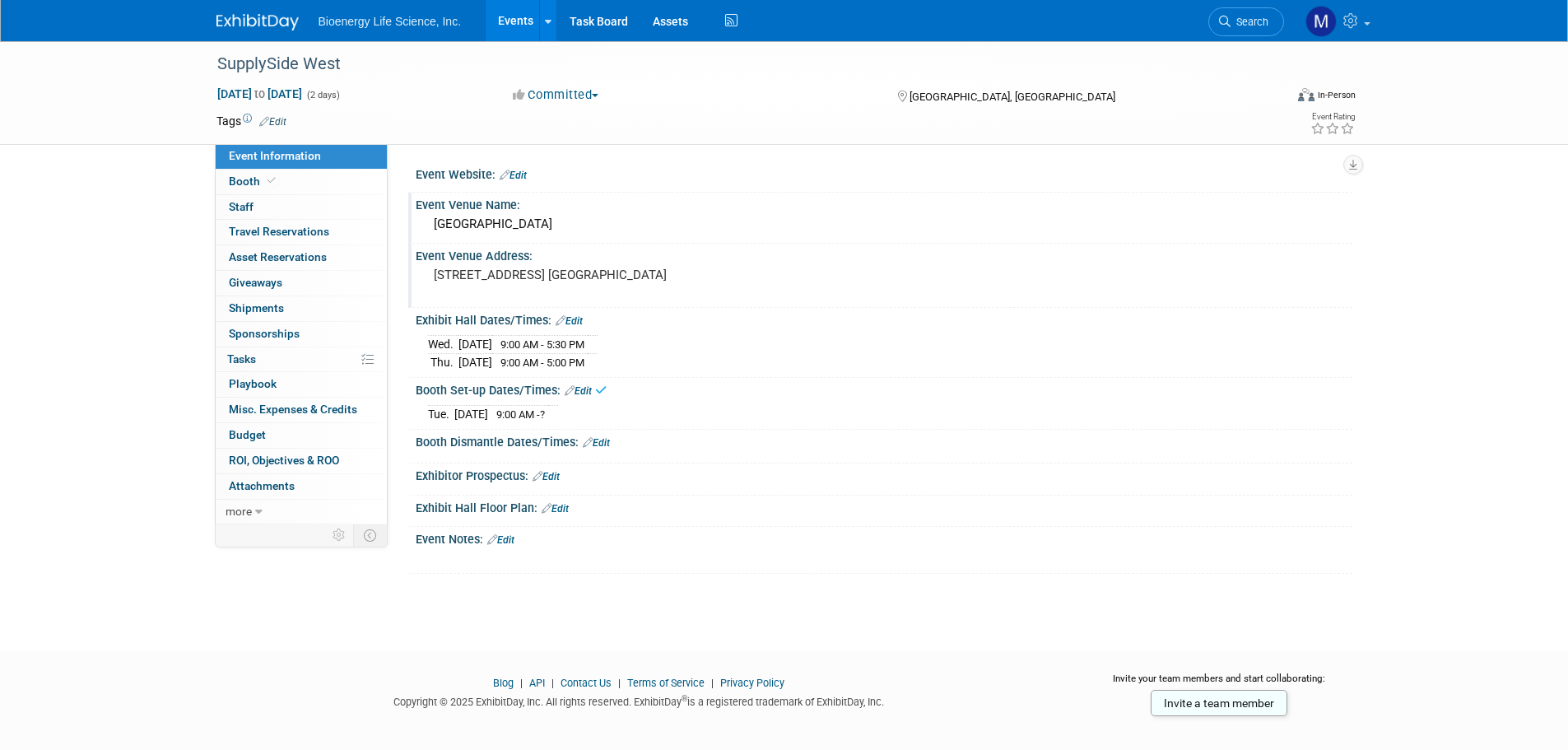
click at [584, 437] on icon at bounding box center [588, 443] width 10 height 10
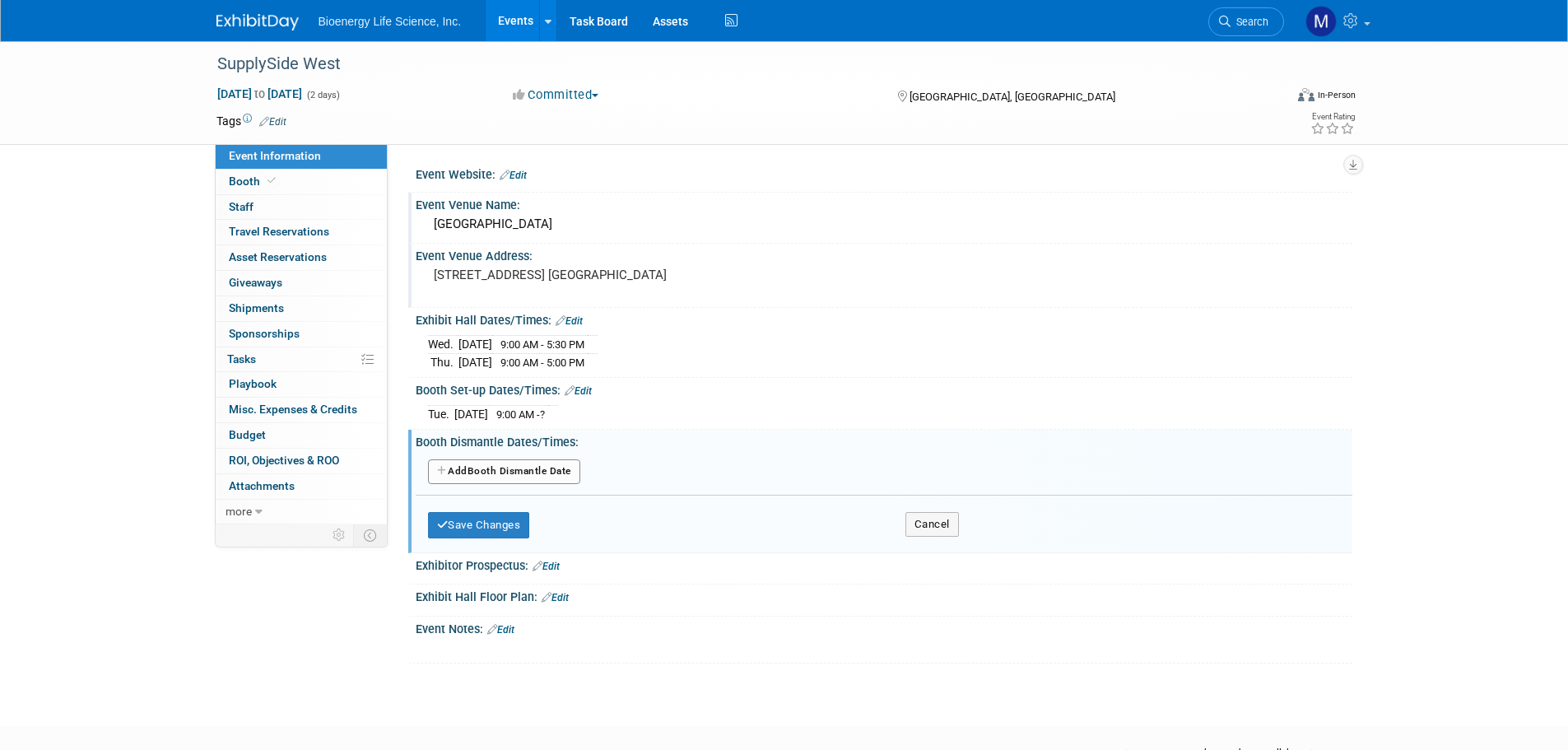
click at [507, 473] on button "Add Another Booth Dismantle Date" at bounding box center [504, 472] width 152 height 24
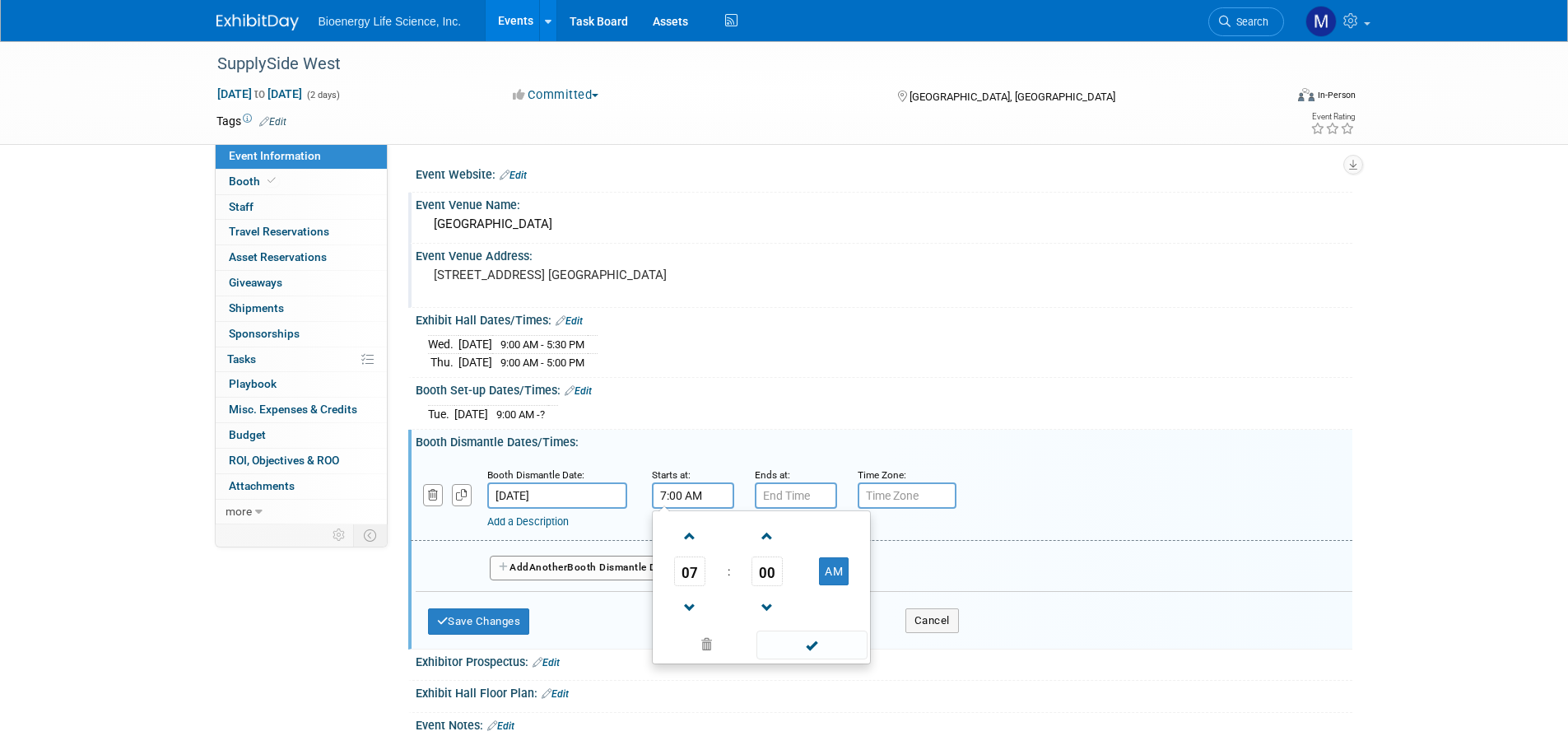
click at [682, 490] on input "7:00 AM" at bounding box center [693, 496] width 83 height 26
click at [689, 604] on span at bounding box center [690, 608] width 29 height 29
click at [834, 559] on button "AM" at bounding box center [834, 571] width 30 height 28
type input "5:00 PM"
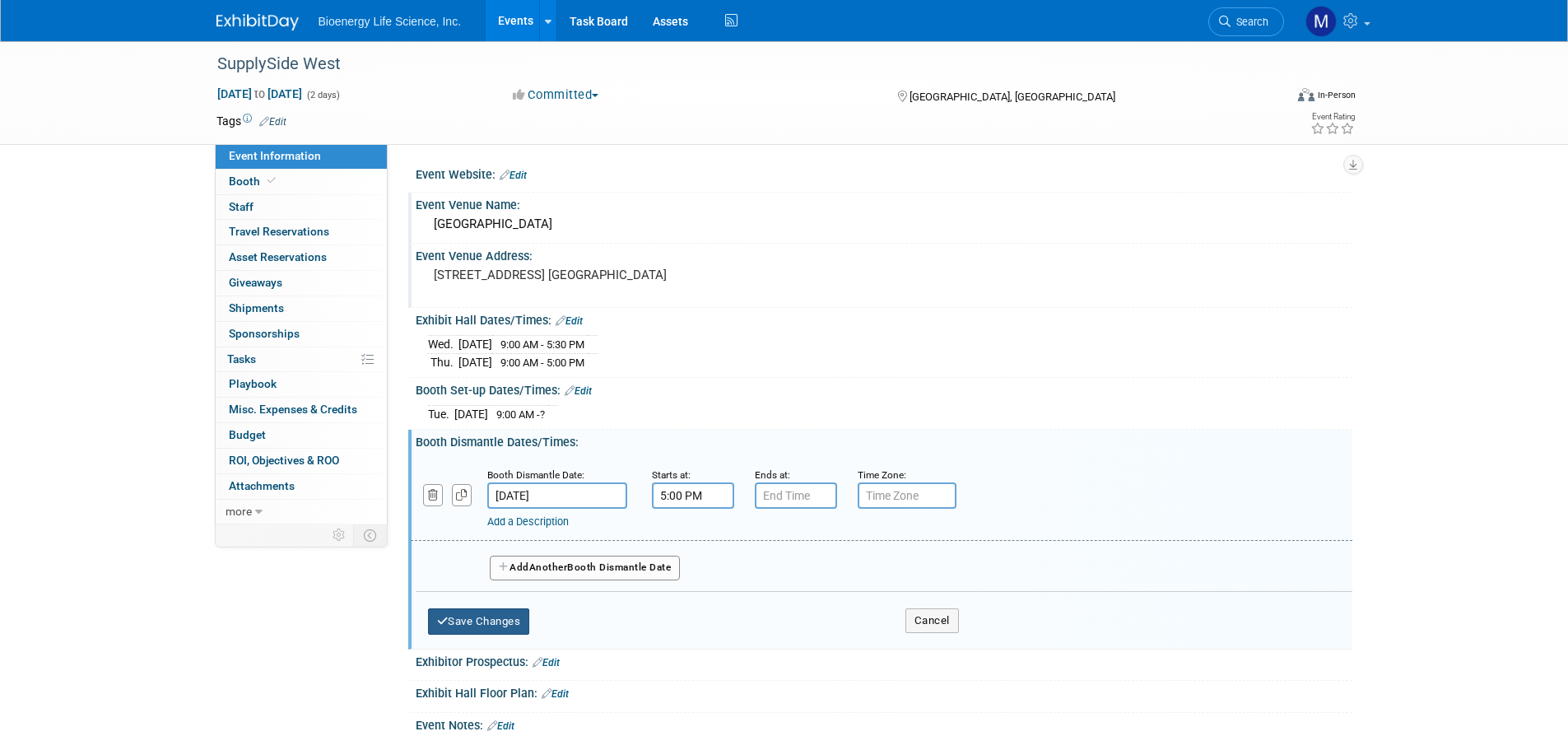
click at [481, 615] on button "Save Changes" at bounding box center [479, 622] width 102 height 26
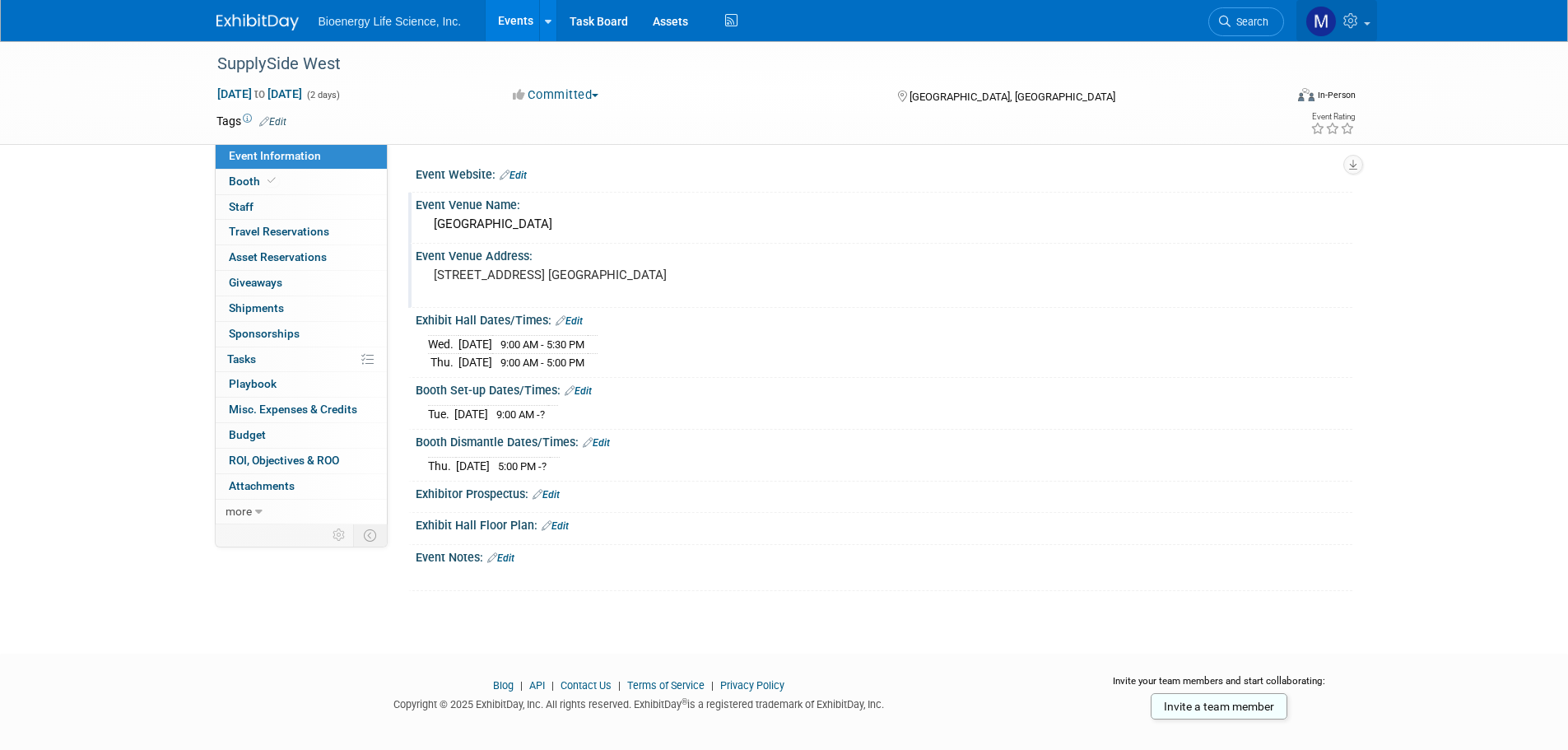
click at [1321, 23] on img at bounding box center [1322, 22] width 31 height 31
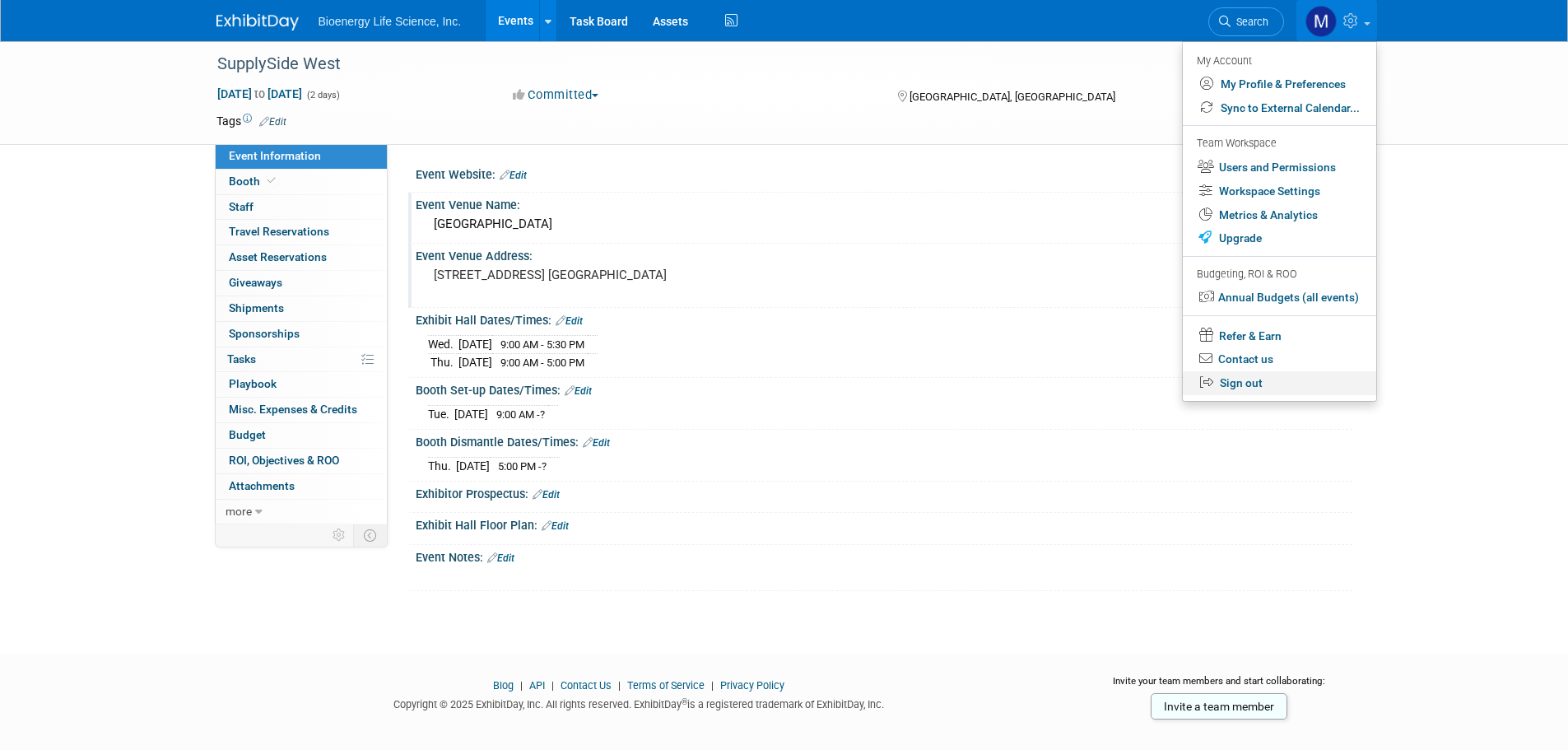
click at [1224, 384] on link "Sign out" at bounding box center [1280, 382] width 193 height 24
